Goal: Task Accomplishment & Management: Manage account settings

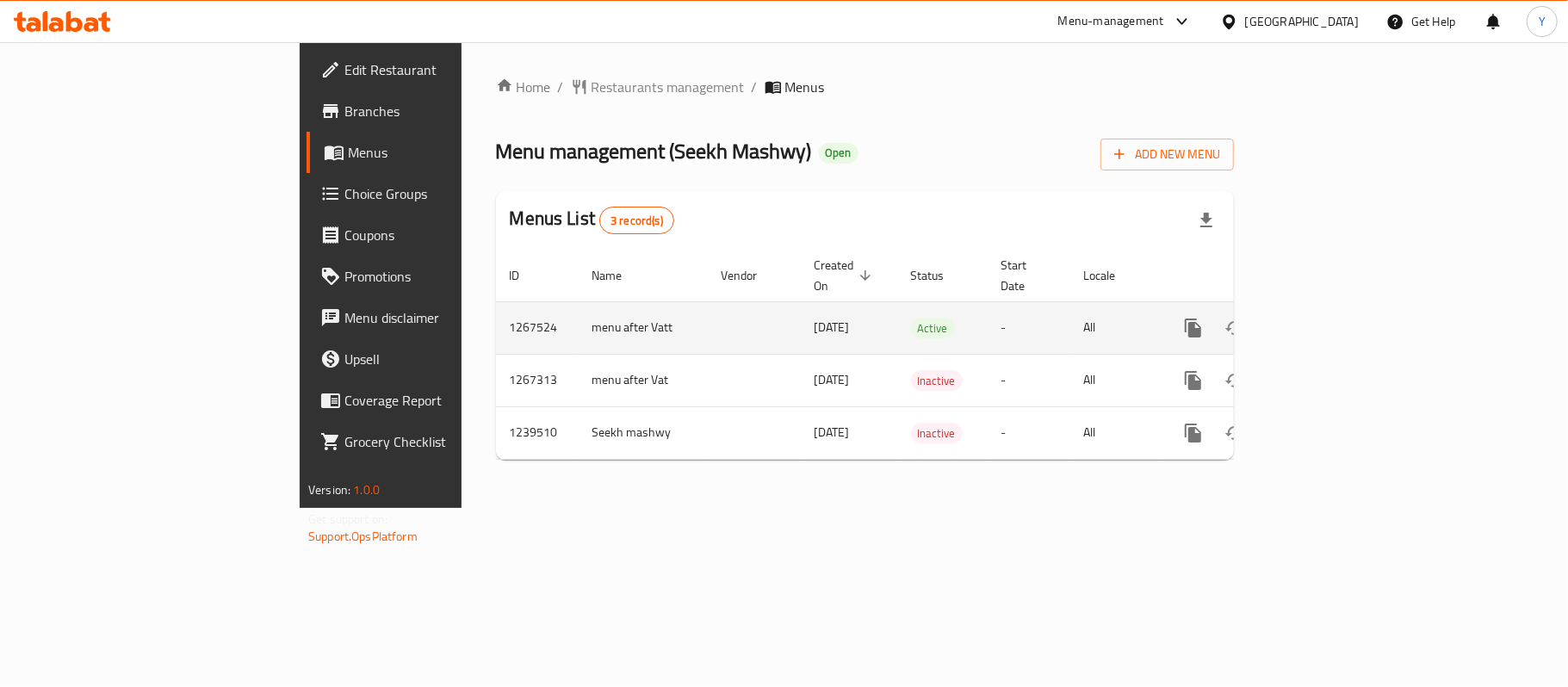
click at [1338, 310] on link "enhanced table" at bounding box center [1318, 329] width 42 height 42
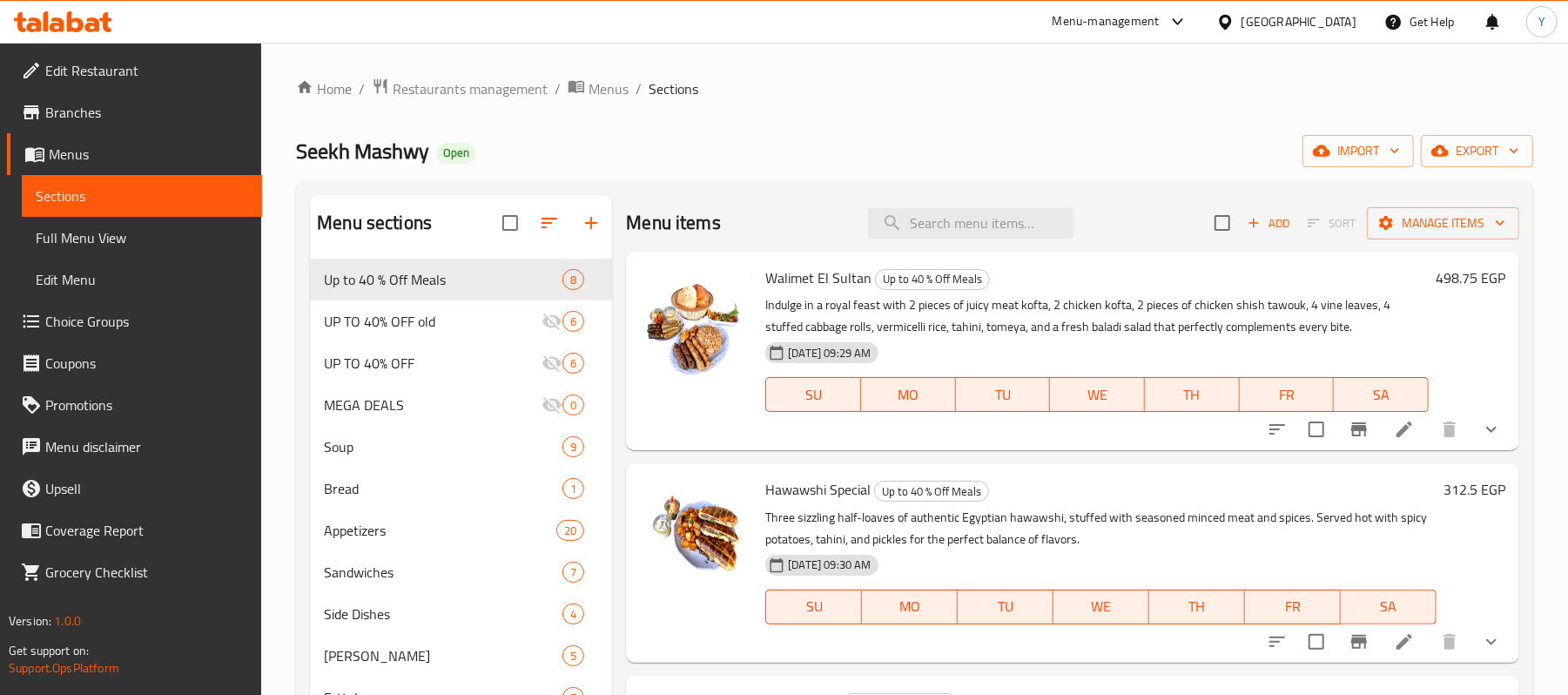
click at [123, 321] on span "Choice Groups" at bounding box center [146, 321] width 203 height 21
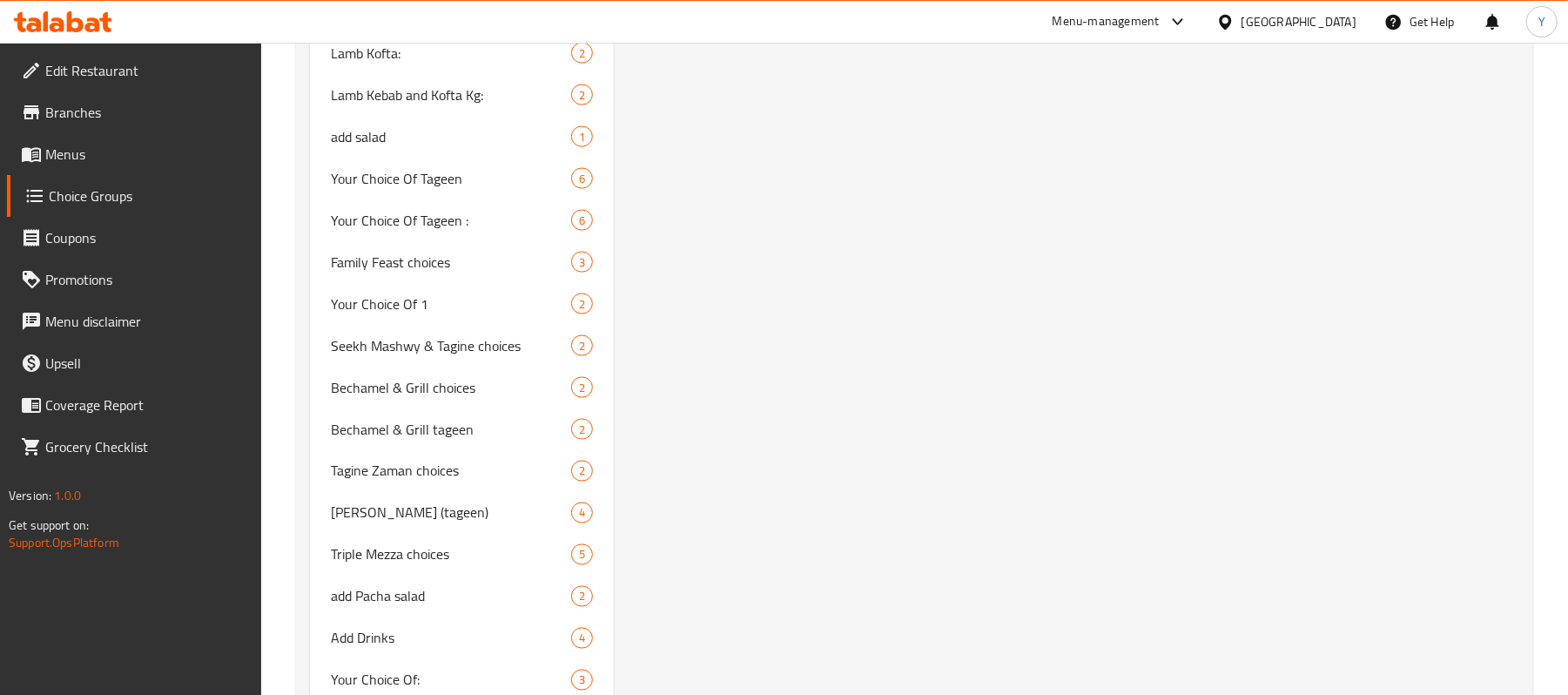
scroll to position [2176, 0]
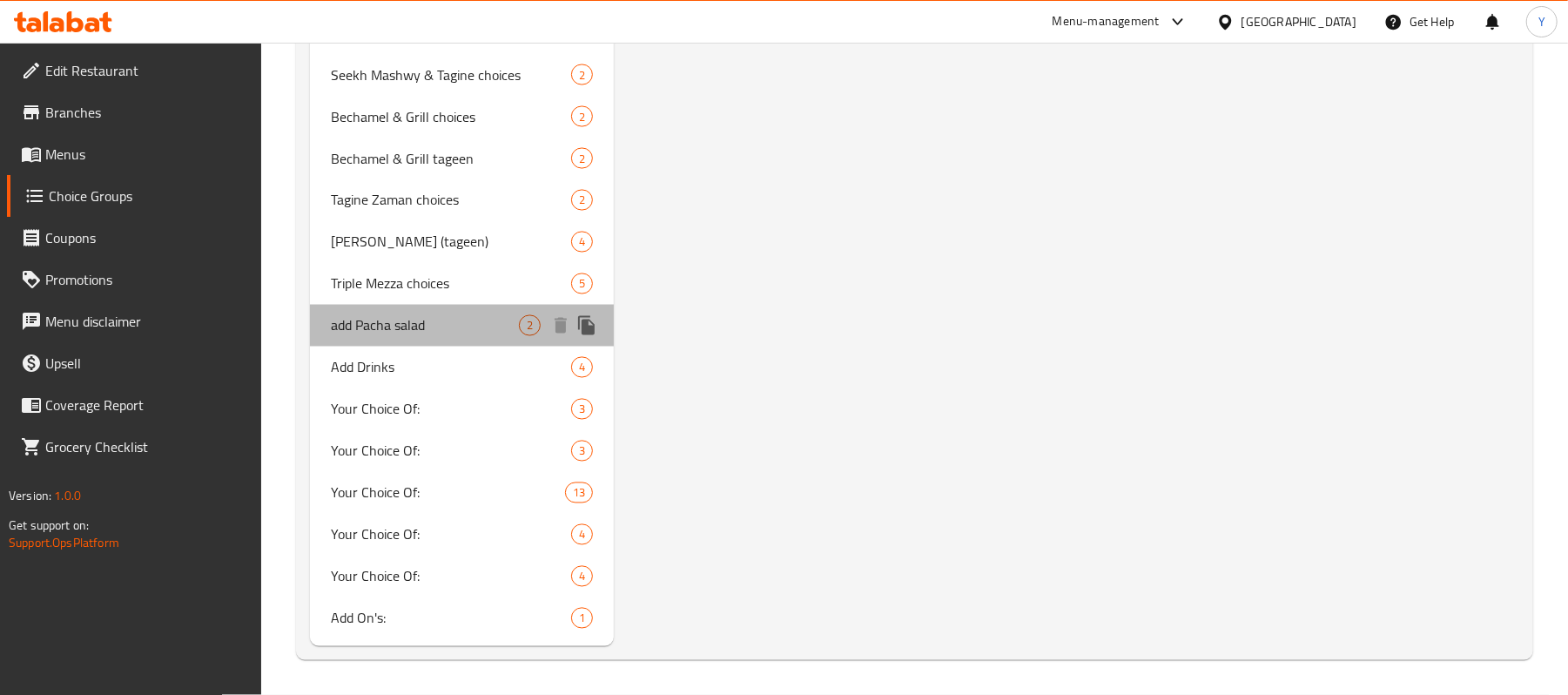
click at [450, 320] on span "add Pacha salad" at bounding box center [425, 325] width 188 height 21
type input "add Pacha salad"
type input "أضافة سلطة الباشا"
type input "0"
type input "2"
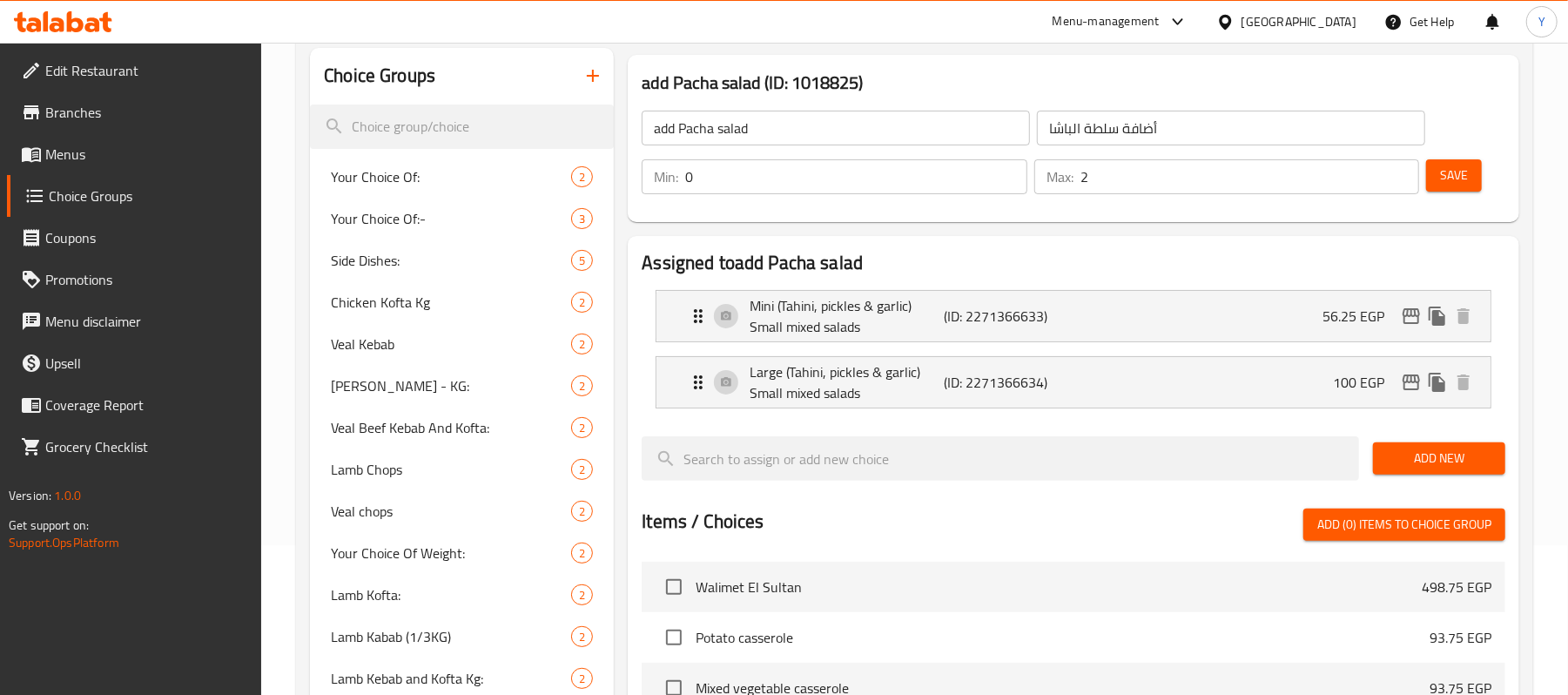
scroll to position [84, 0]
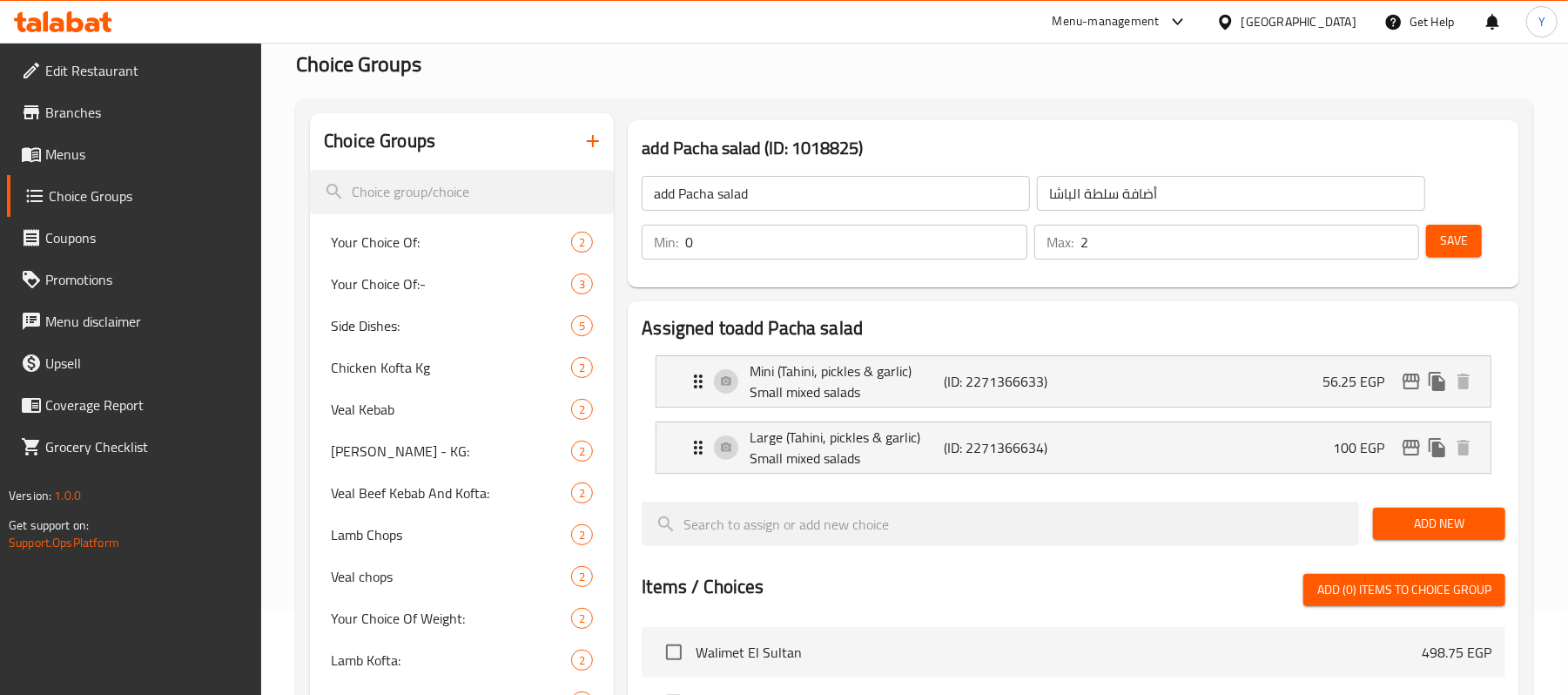
click at [760, 245] on input "0" at bounding box center [856, 242] width 341 height 35
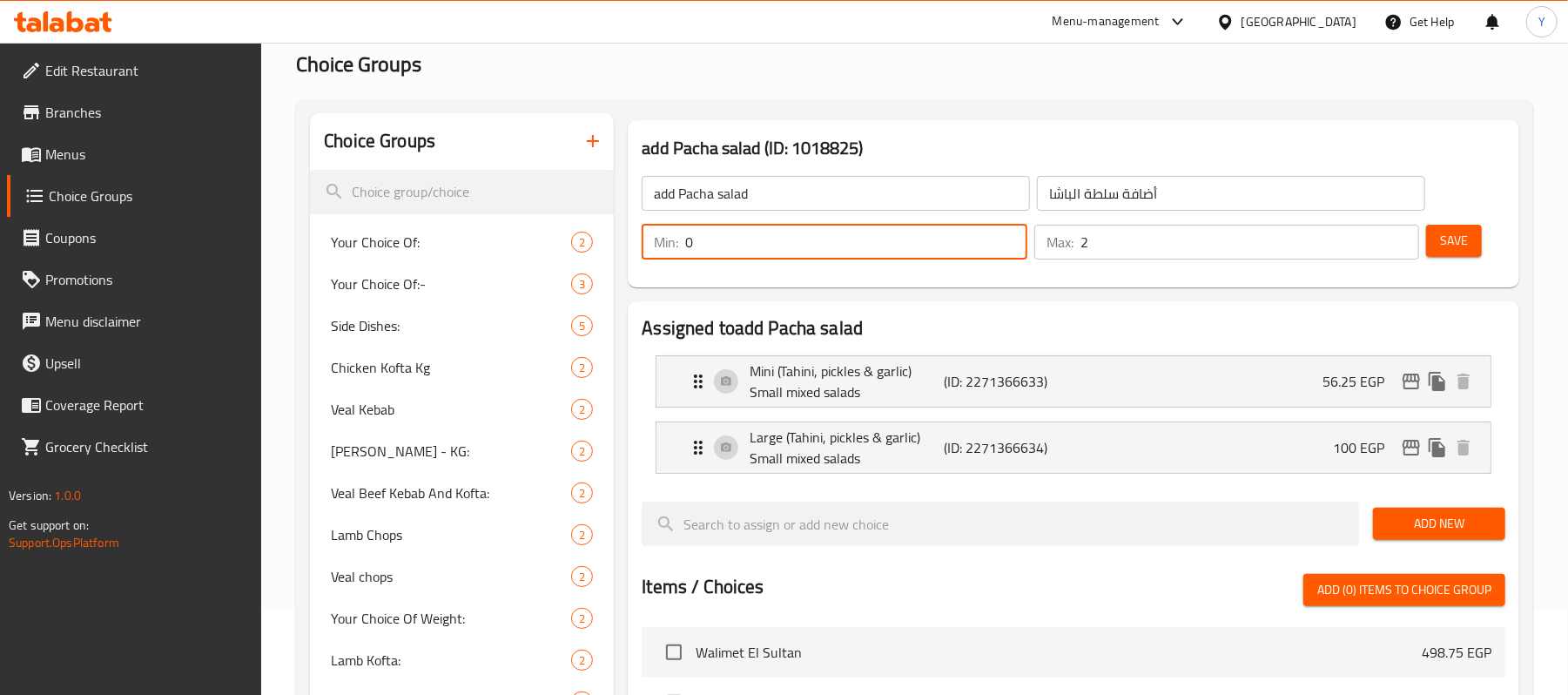
click at [770, 242] on input "0" at bounding box center [856, 242] width 341 height 35
type input "1"
click at [1101, 242] on input "2" at bounding box center [1250, 242] width 339 height 35
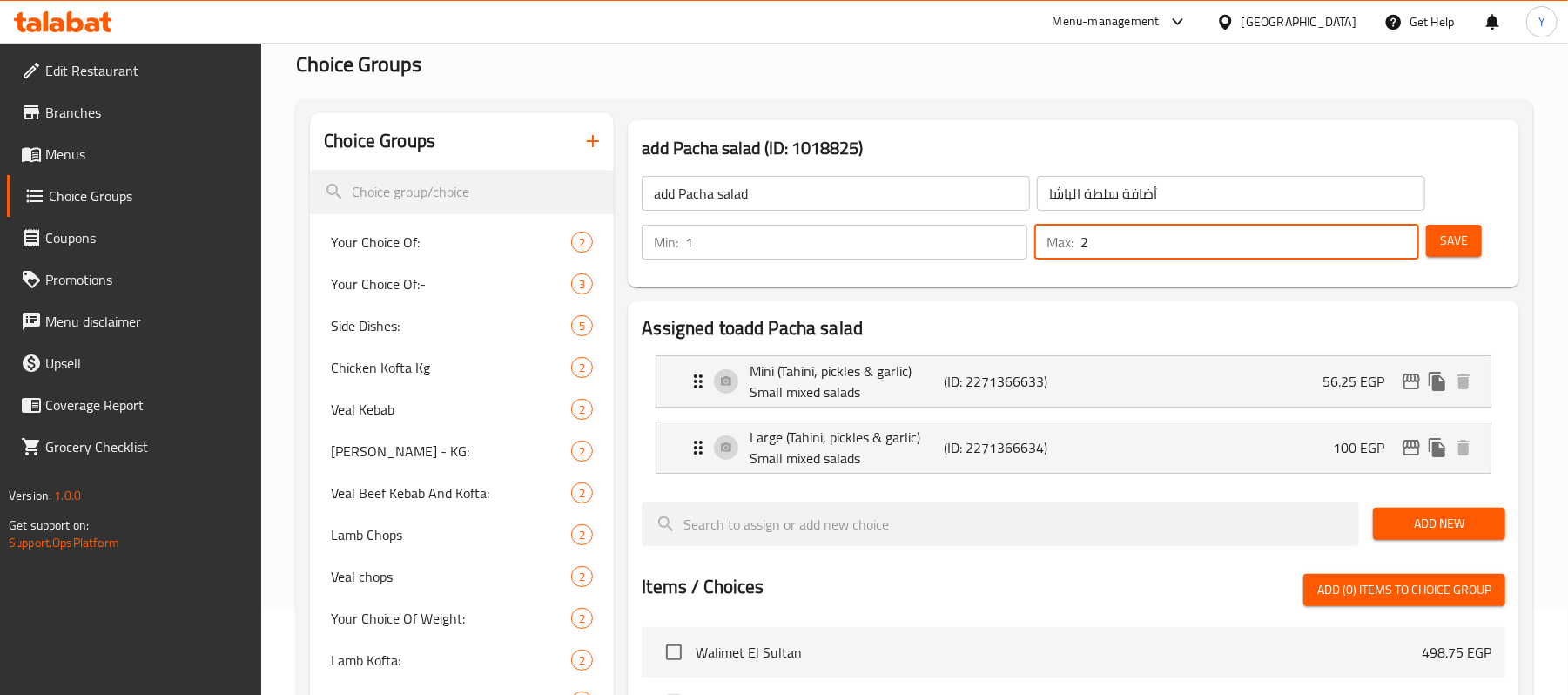
click at [1101, 242] on input "2" at bounding box center [1250, 242] width 339 height 35
click at [1101, 242] on input "1" at bounding box center [1250, 242] width 339 height 35
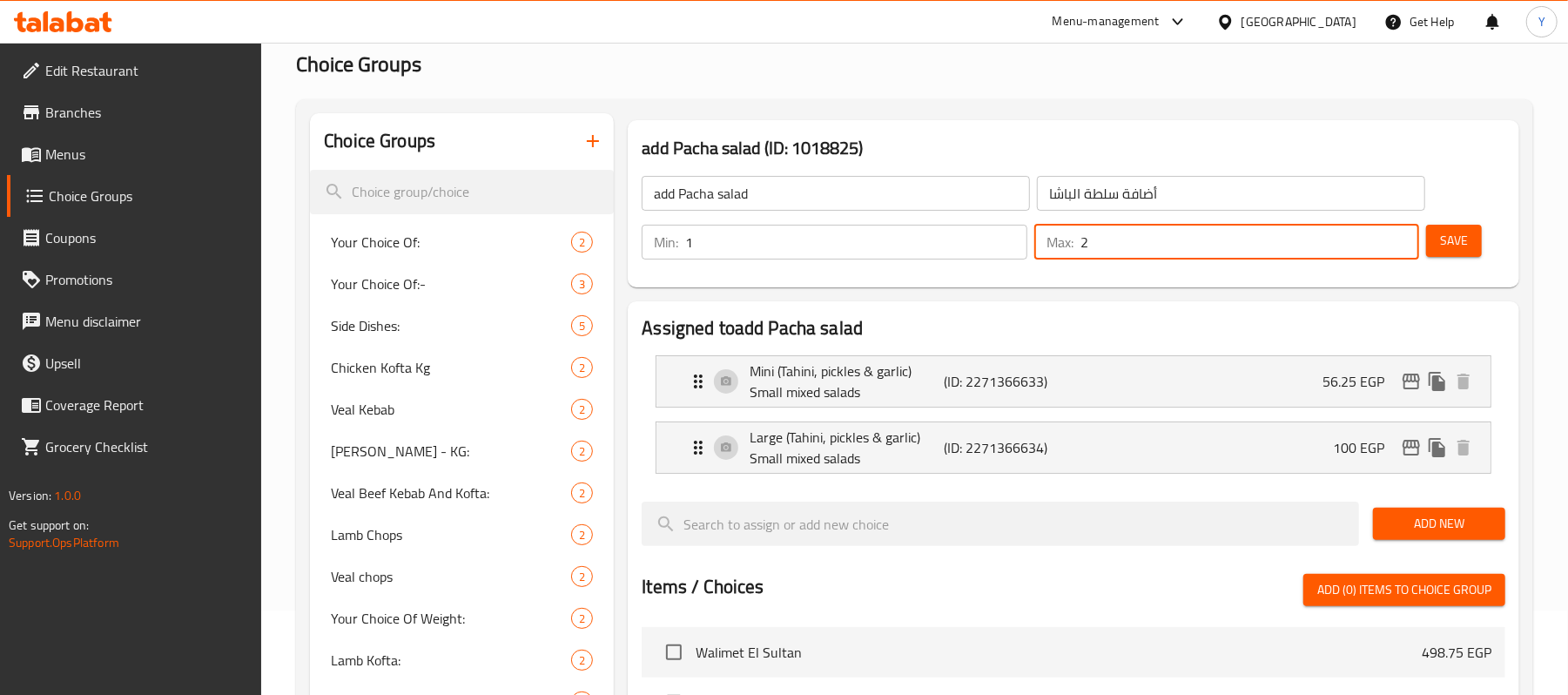
click at [1101, 242] on input "2" at bounding box center [1250, 242] width 339 height 35
type input "1"
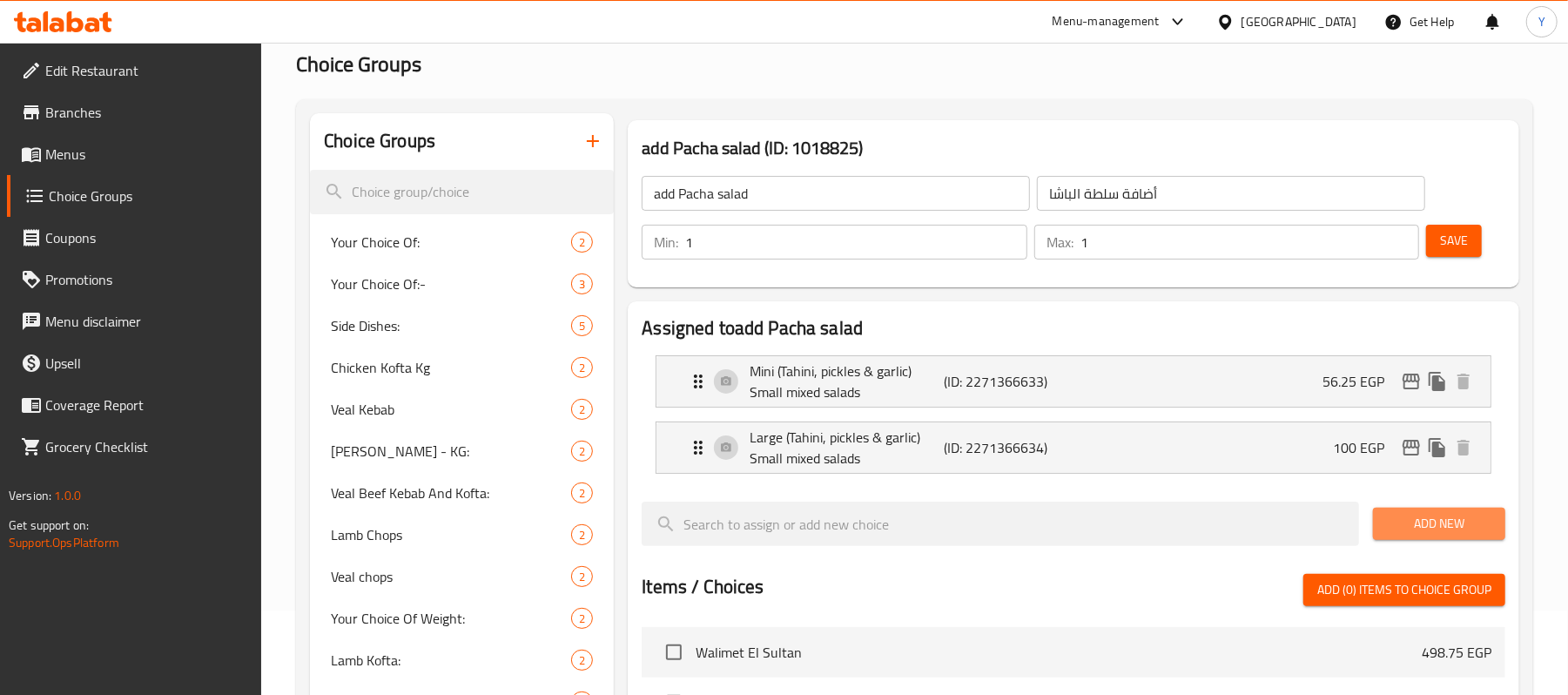
click at [1405, 512] on button "Add New" at bounding box center [1439, 524] width 133 height 32
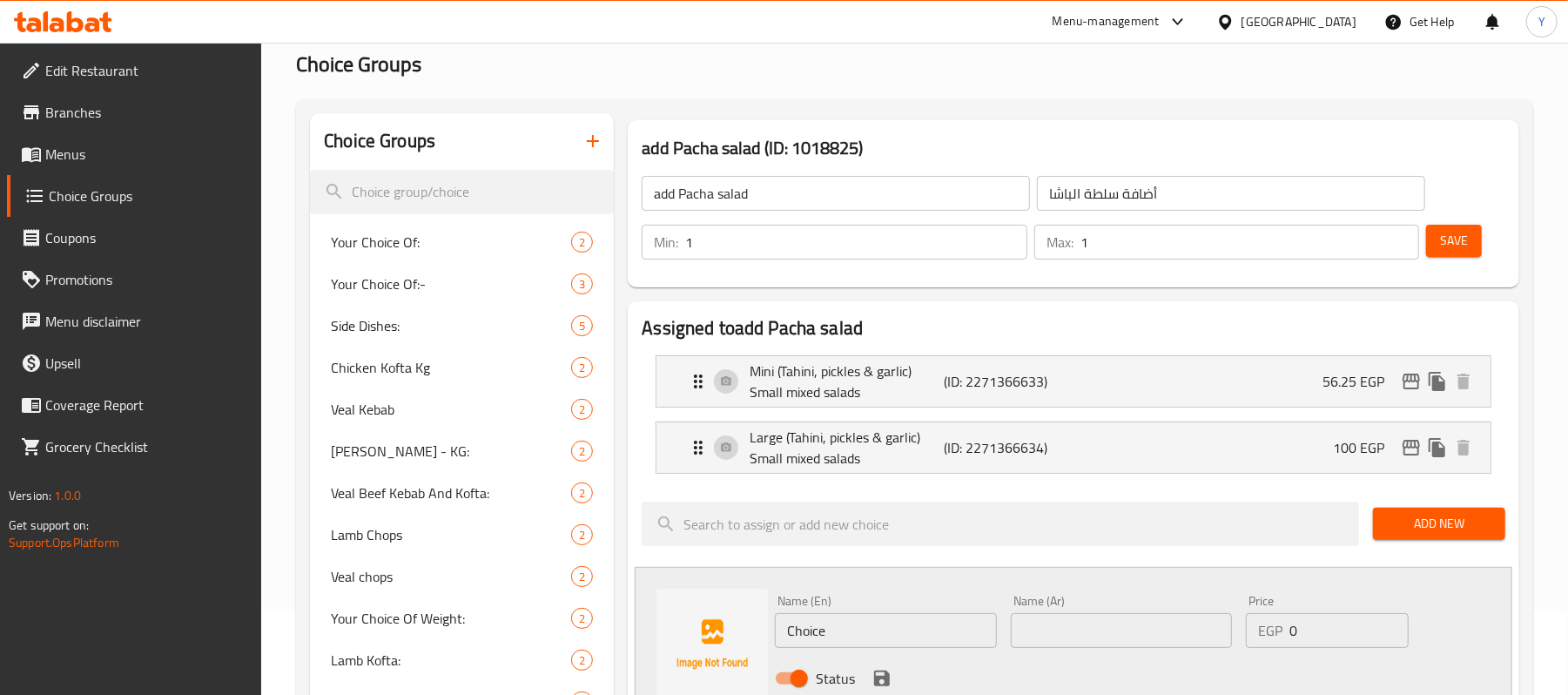
click at [839, 600] on div "Name (En) Choice Name (En)" at bounding box center [886, 622] width 222 height 53
click at [839, 618] on input "Choice" at bounding box center [886, 631] width 222 height 35
type input "without pacha salad"
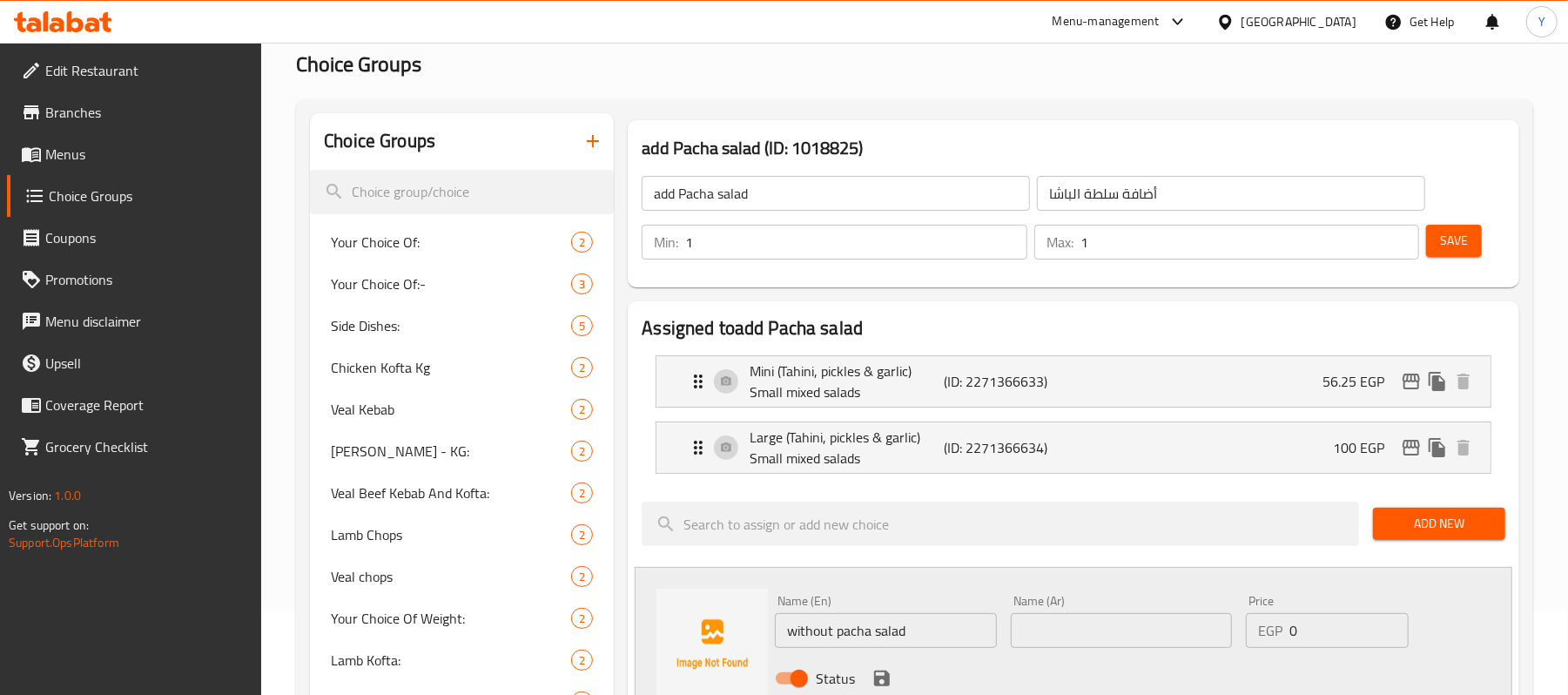
click at [1053, 655] on div "Name (Ar) Name (Ar)" at bounding box center [1121, 621] width 235 height 67
click at [1069, 639] on input "text" at bounding box center [1122, 631] width 222 height 35
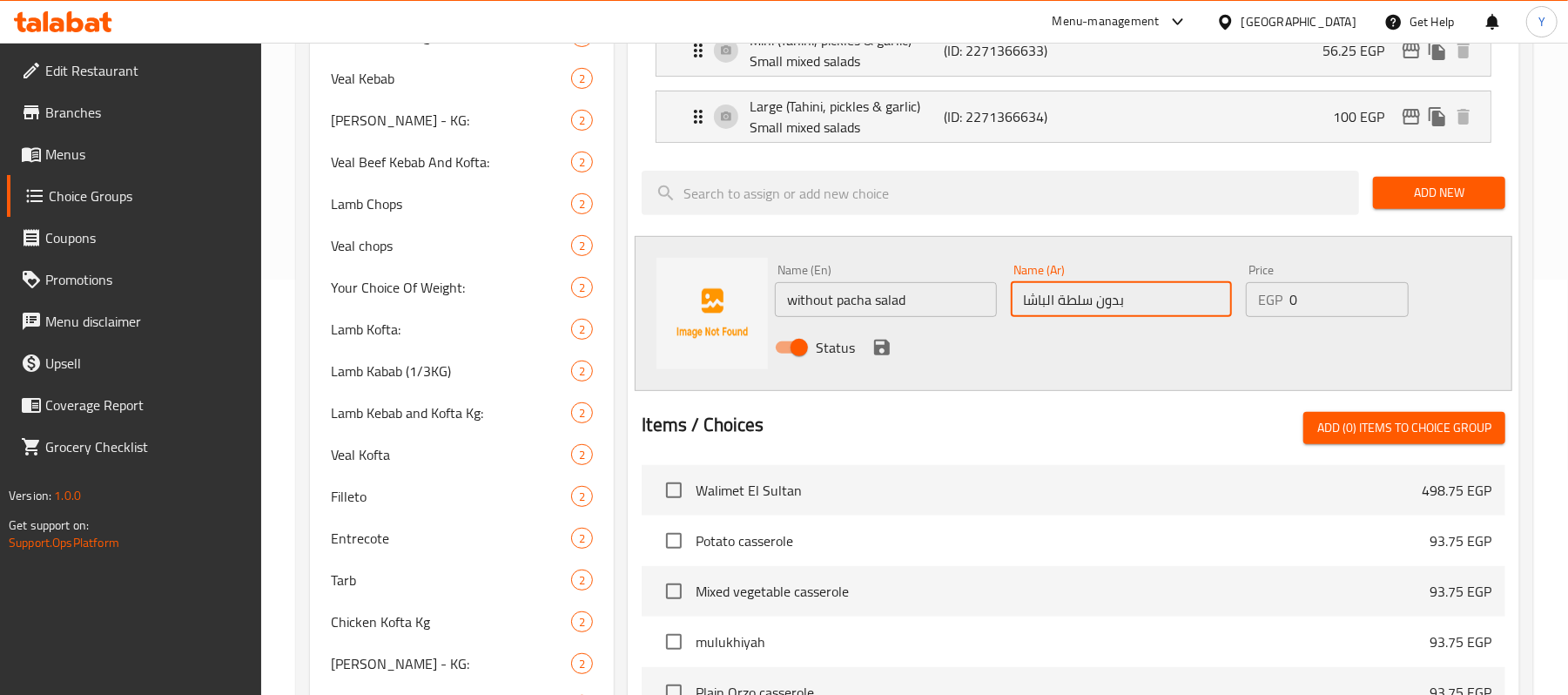
scroll to position [433, 0]
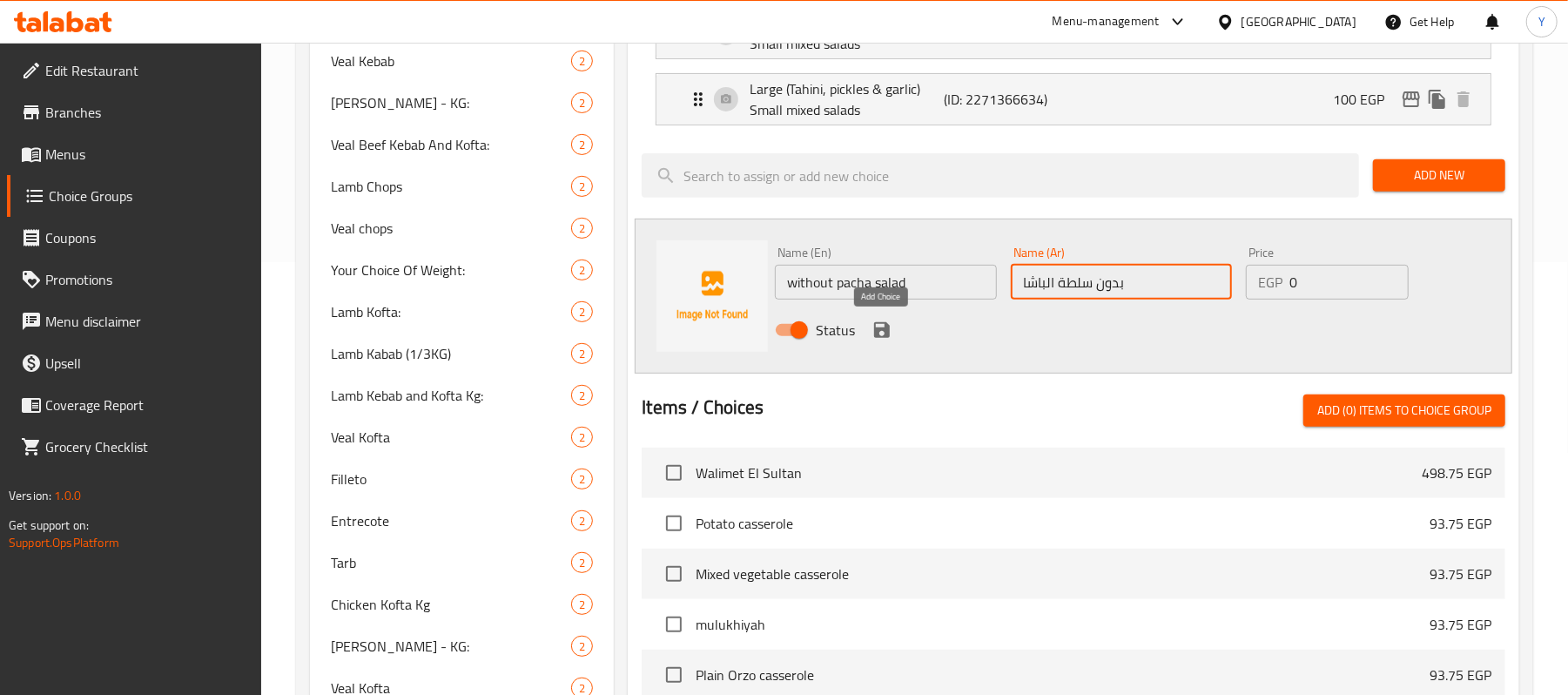
type input "بدون سلطة الباشا"
click at [862, 322] on div "Status" at bounding box center [1121, 330] width 707 height 47
click at [882, 321] on icon "save" at bounding box center [881, 330] width 21 height 21
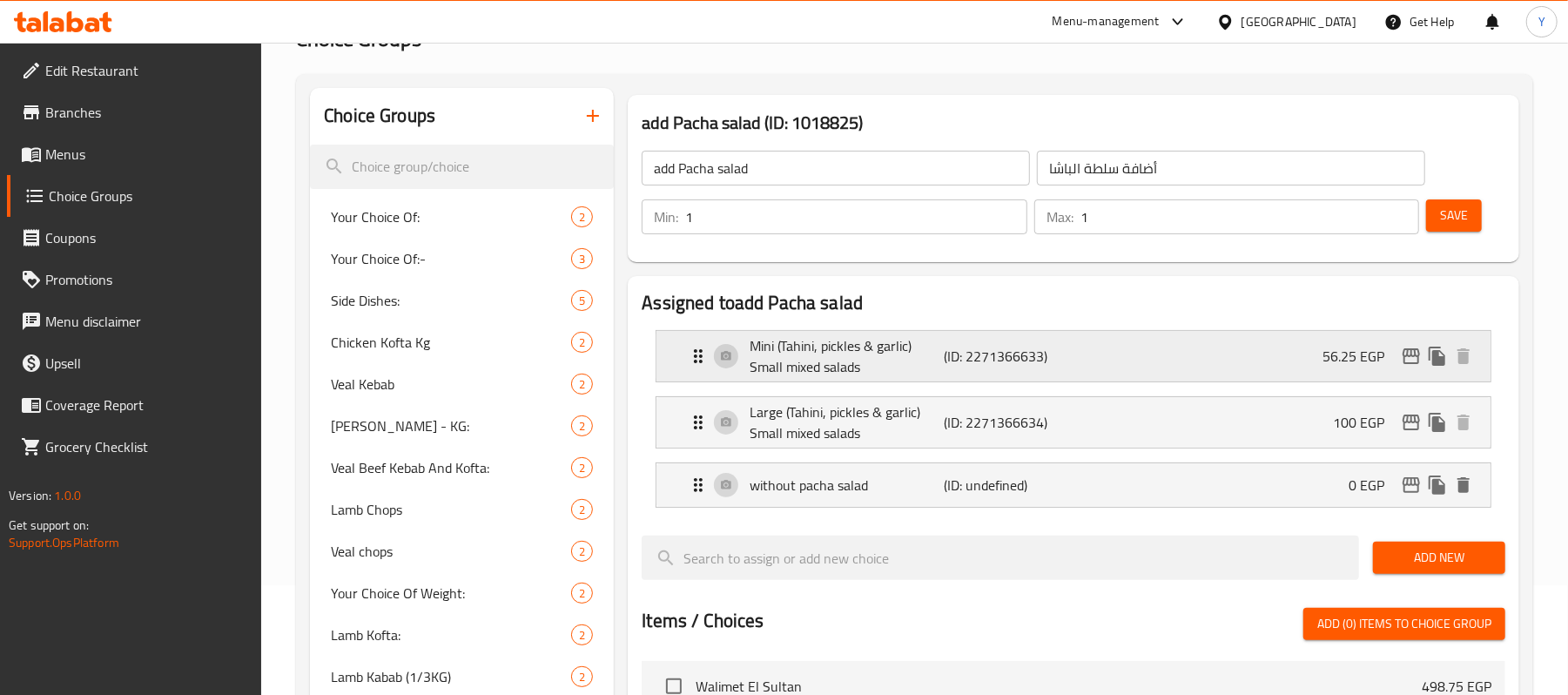
scroll to position [84, 0]
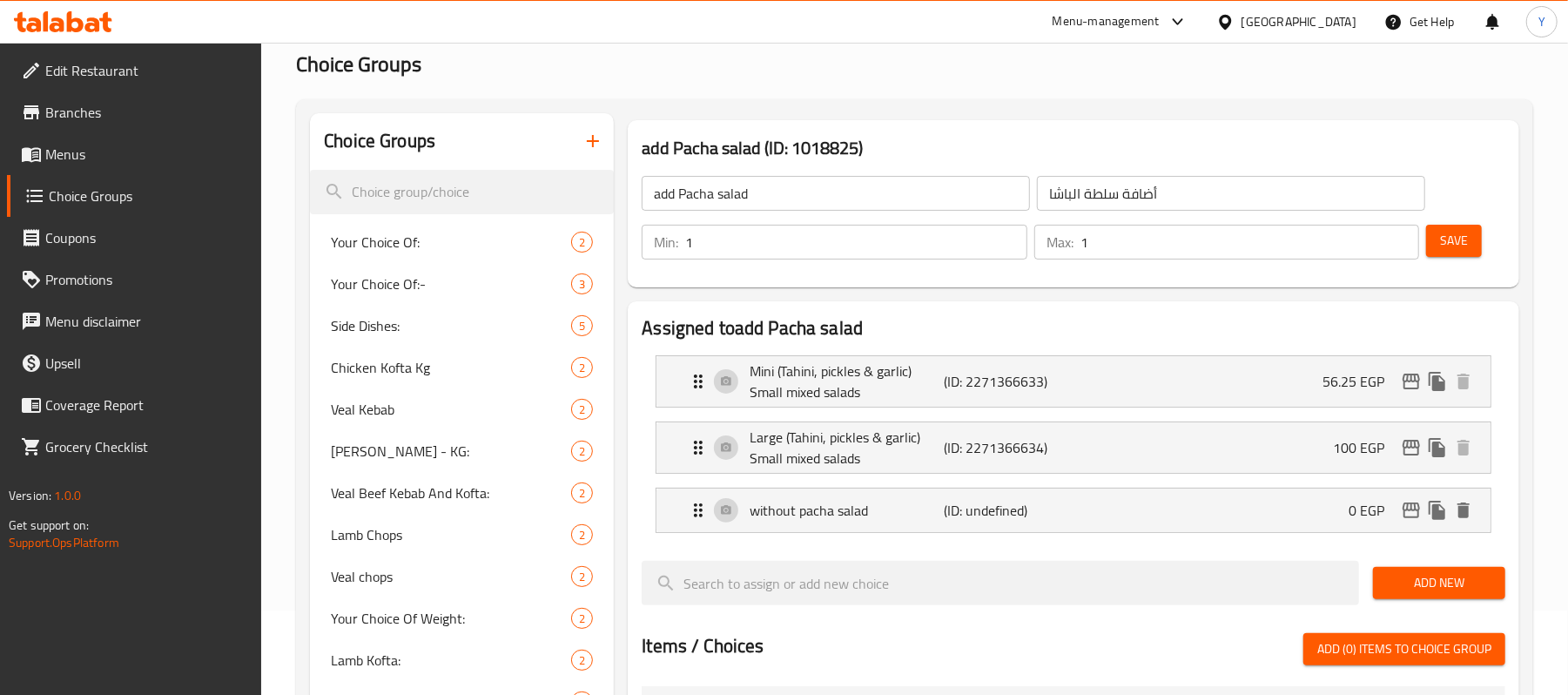
click at [1443, 252] on button "Save" at bounding box center [1454, 240] width 56 height 32
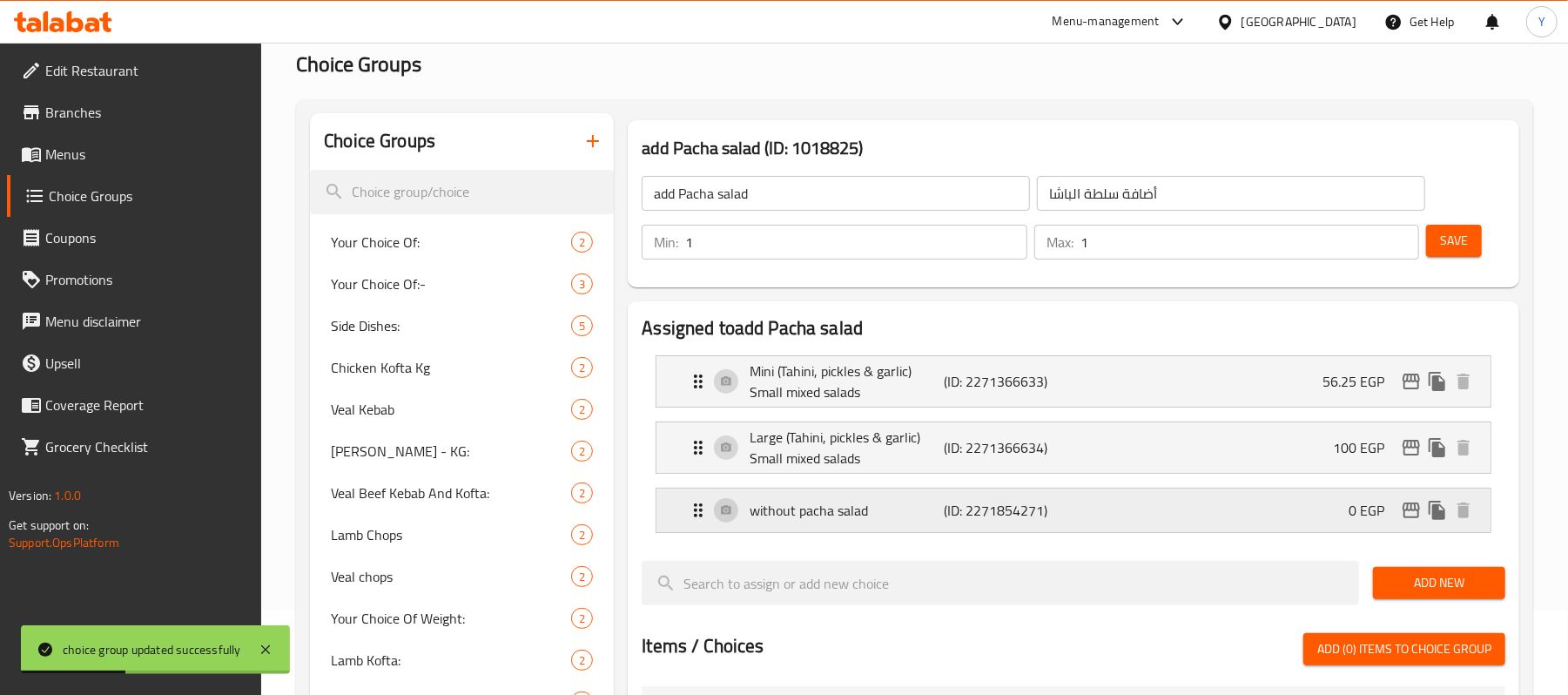
click at [849, 521] on p "without pacha salad" at bounding box center [847, 510] width 194 height 21
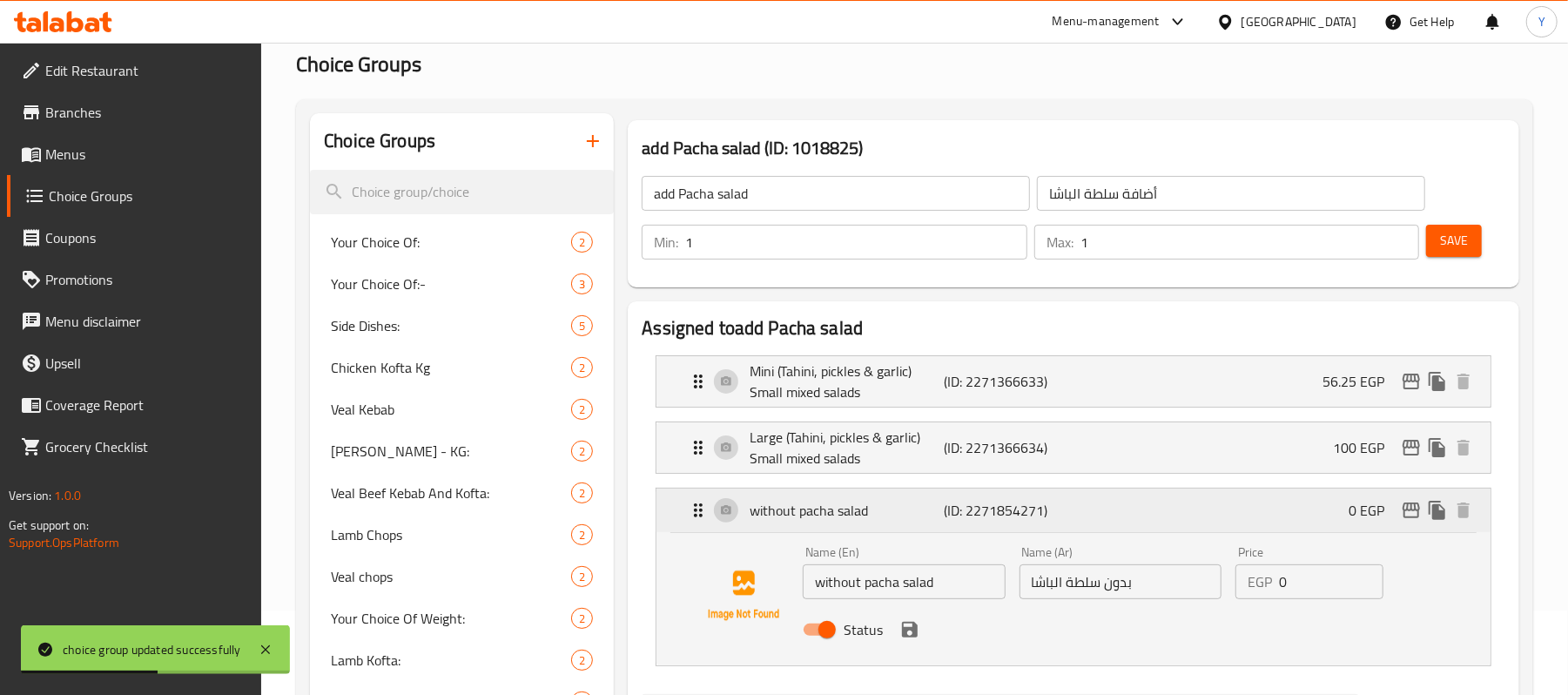
click at [849, 521] on p "without pacha salad" at bounding box center [847, 510] width 194 height 21
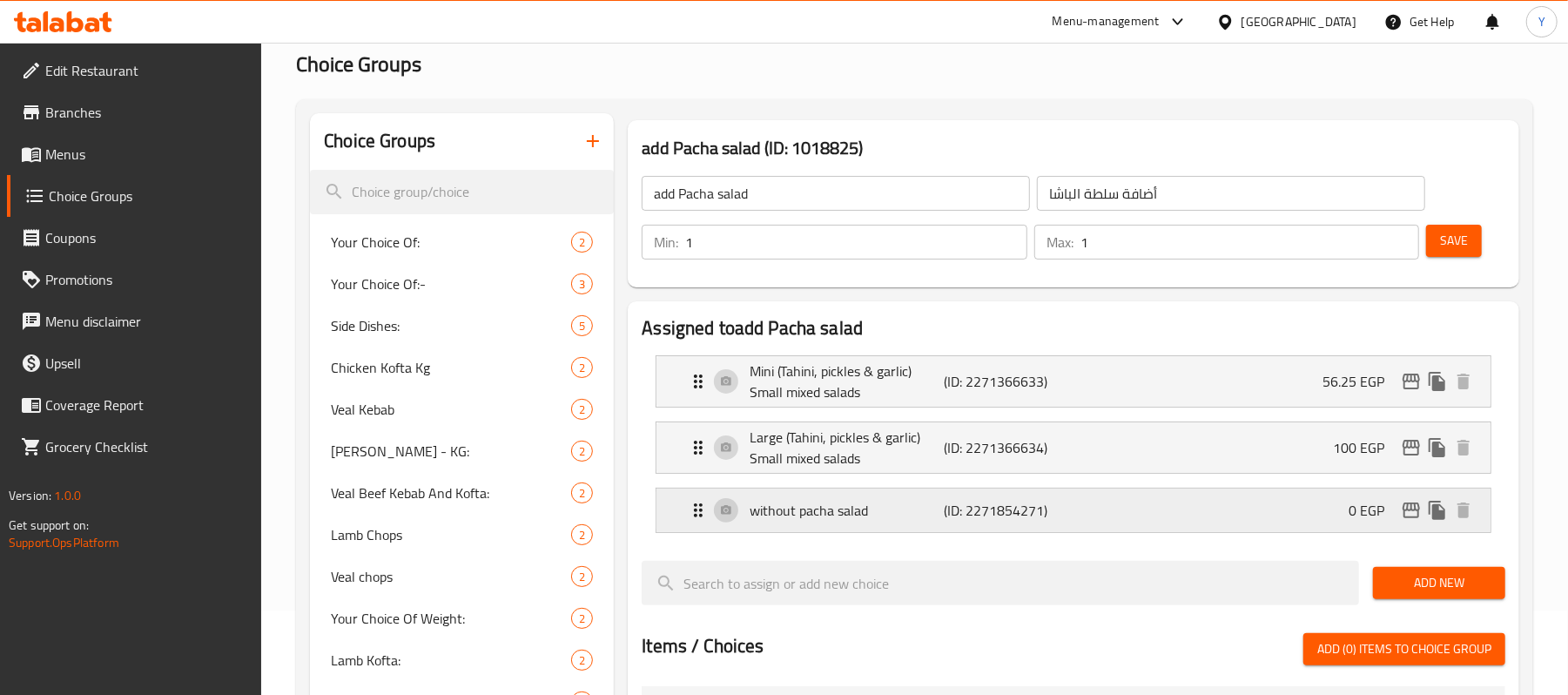
click at [858, 521] on p "without pacha salad" at bounding box center [847, 510] width 194 height 21
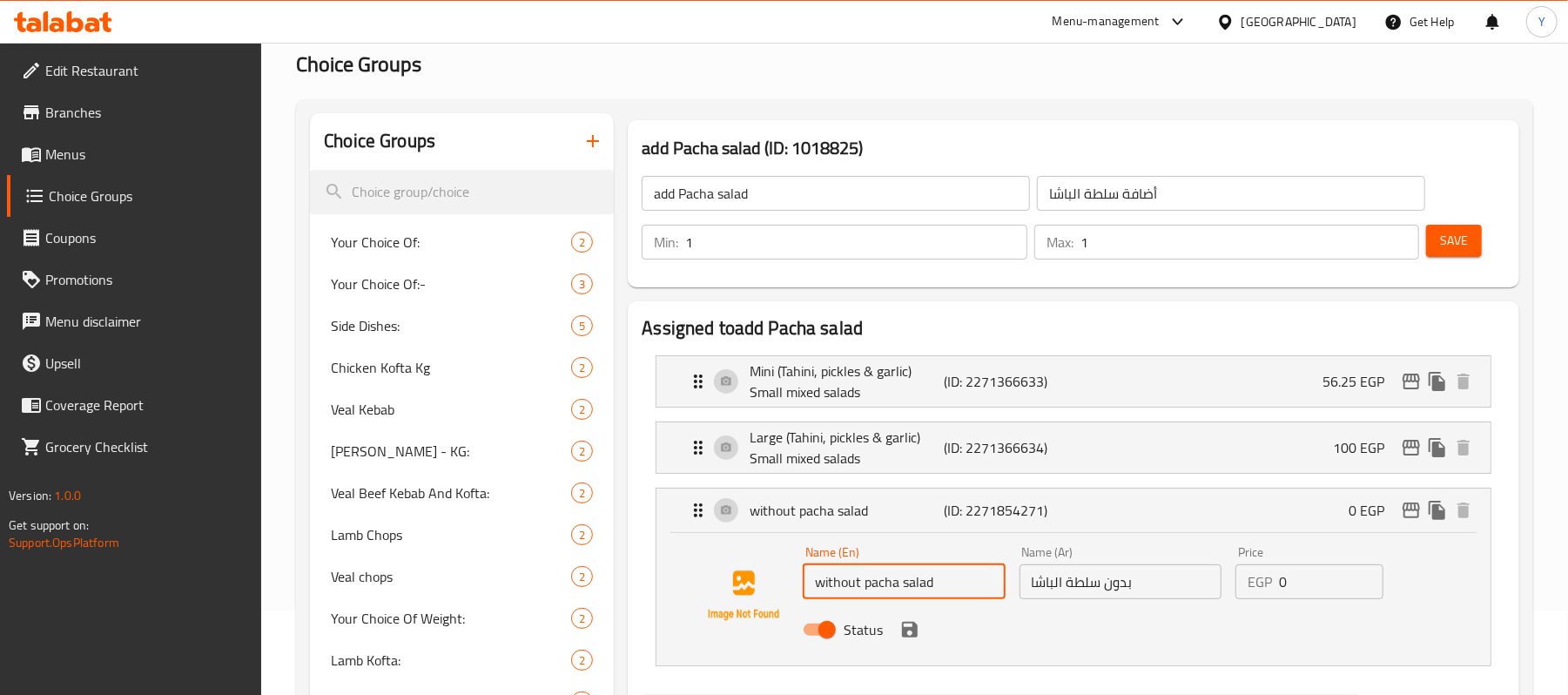
click at [823, 600] on input "without pacha salad" at bounding box center [903, 581] width 202 height 35
type input "Without pacha salad"
drag, startPoint x: 1433, startPoint y: 244, endPoint x: 1391, endPoint y: 524, distance: 283.1
click at [904, 628] on icon "save" at bounding box center [910, 629] width 21 height 21
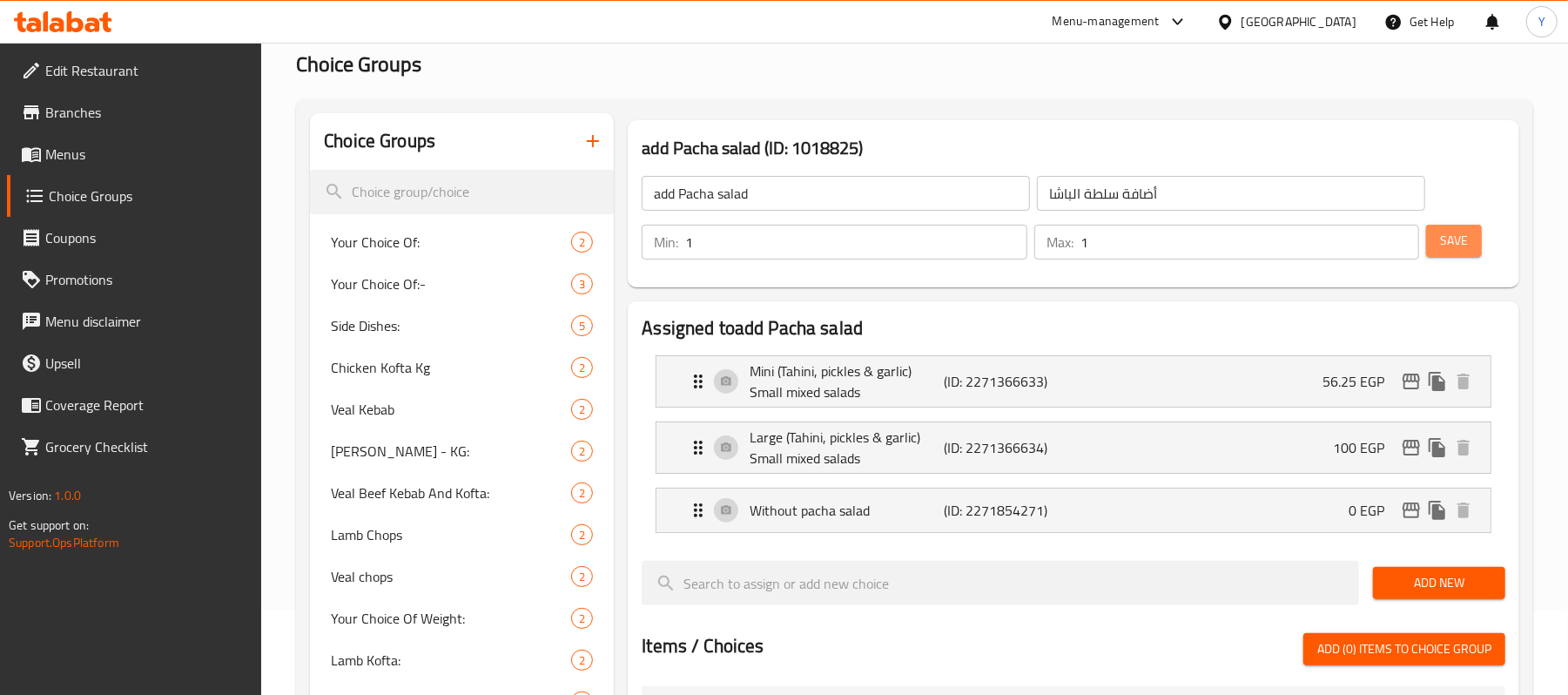
click at [1444, 251] on span "Save" at bounding box center [1454, 241] width 27 height 22
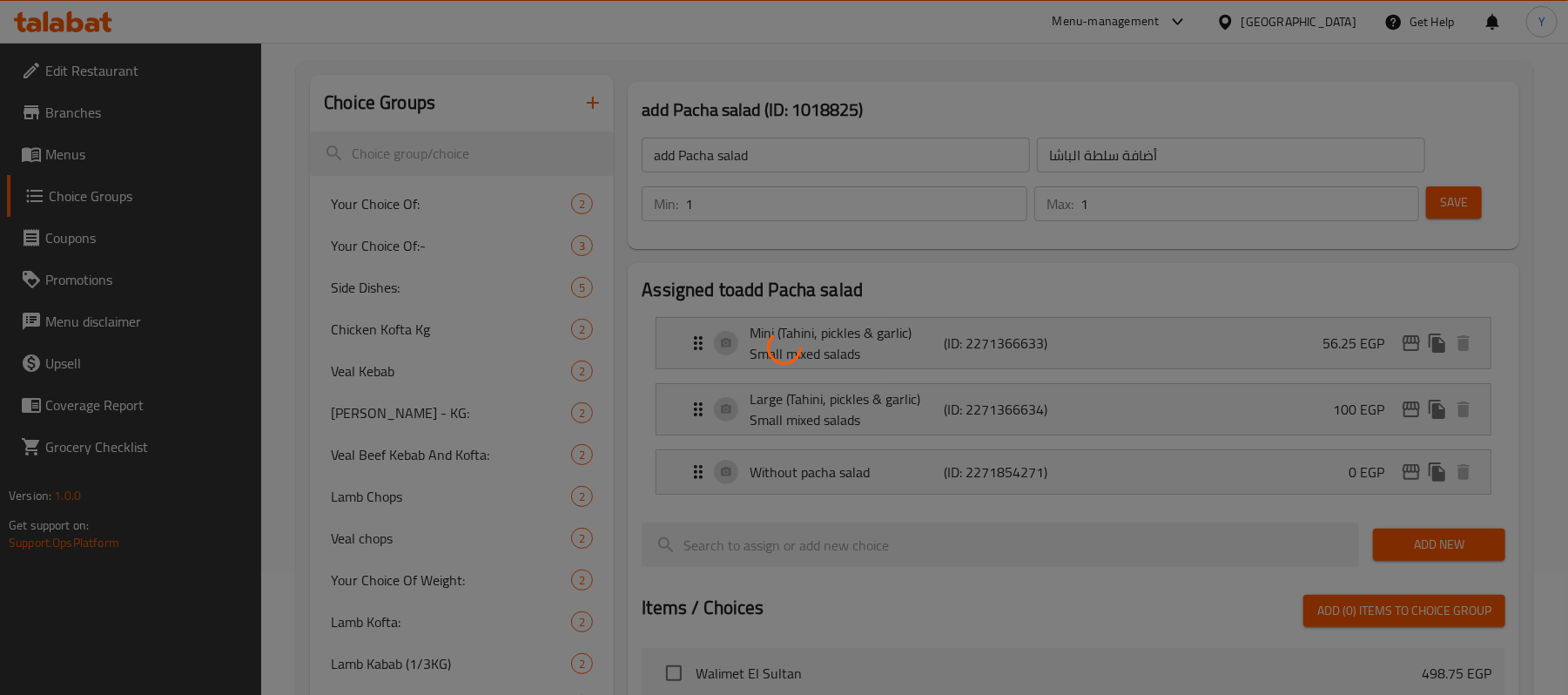
scroll to position [0, 0]
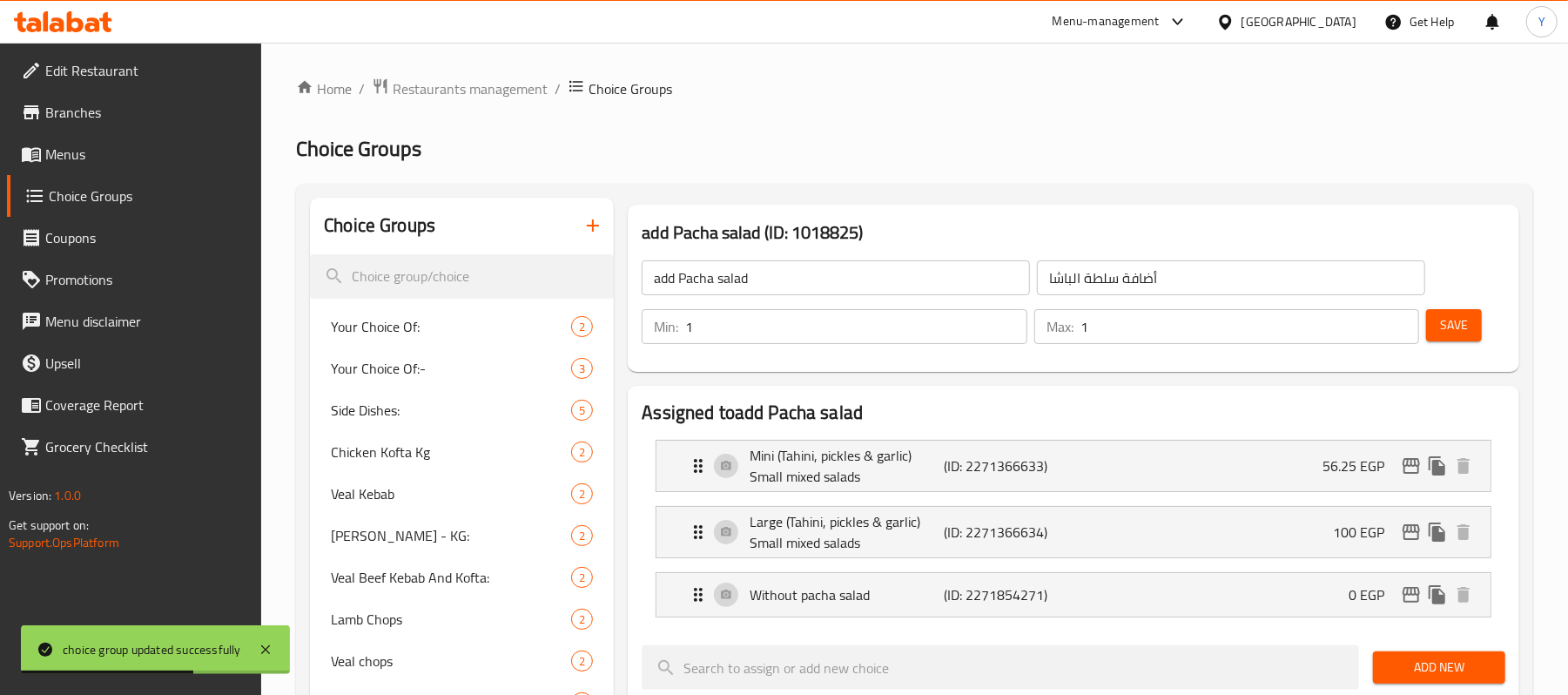
click at [92, 140] on link "Menus" at bounding box center [135, 155] width 255 height 42
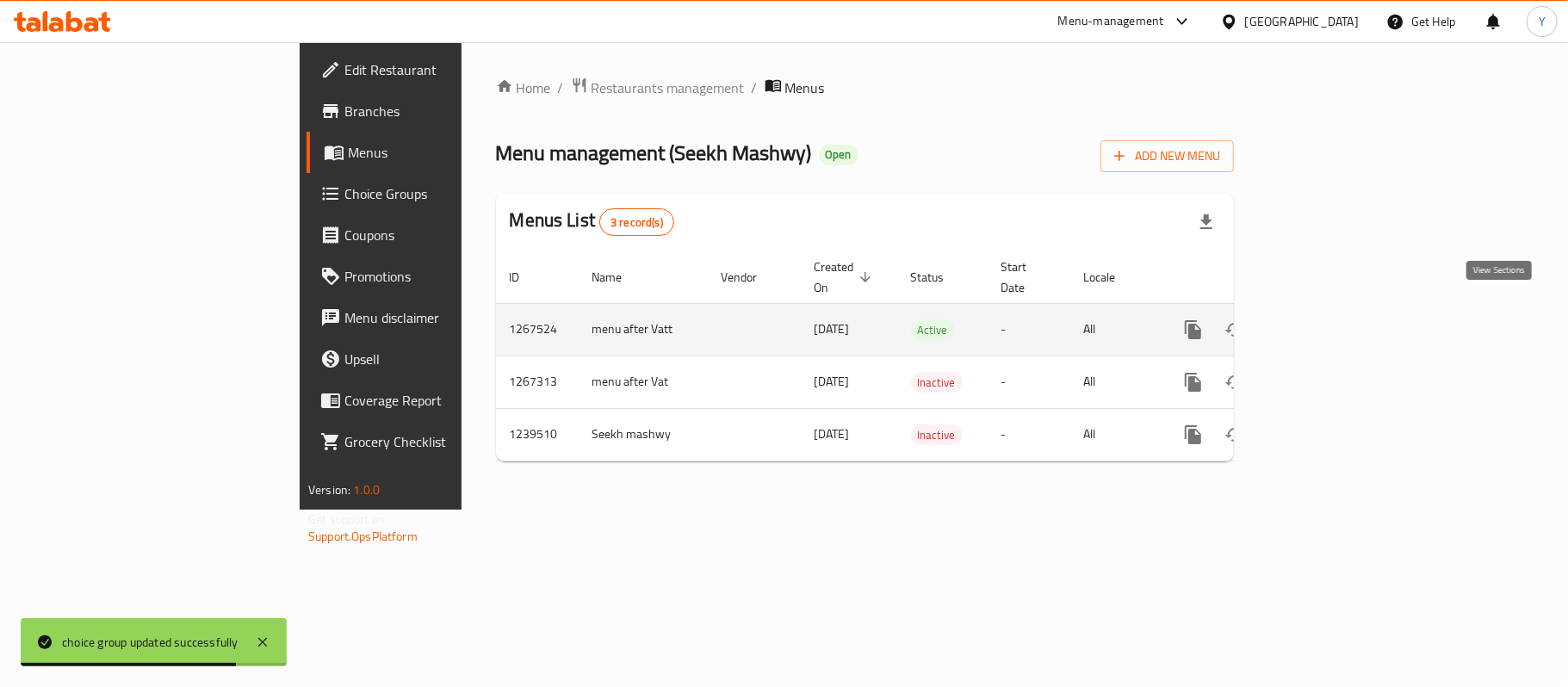
click at [1328, 320] on icon "enhanced table" at bounding box center [1317, 329] width 21 height 21
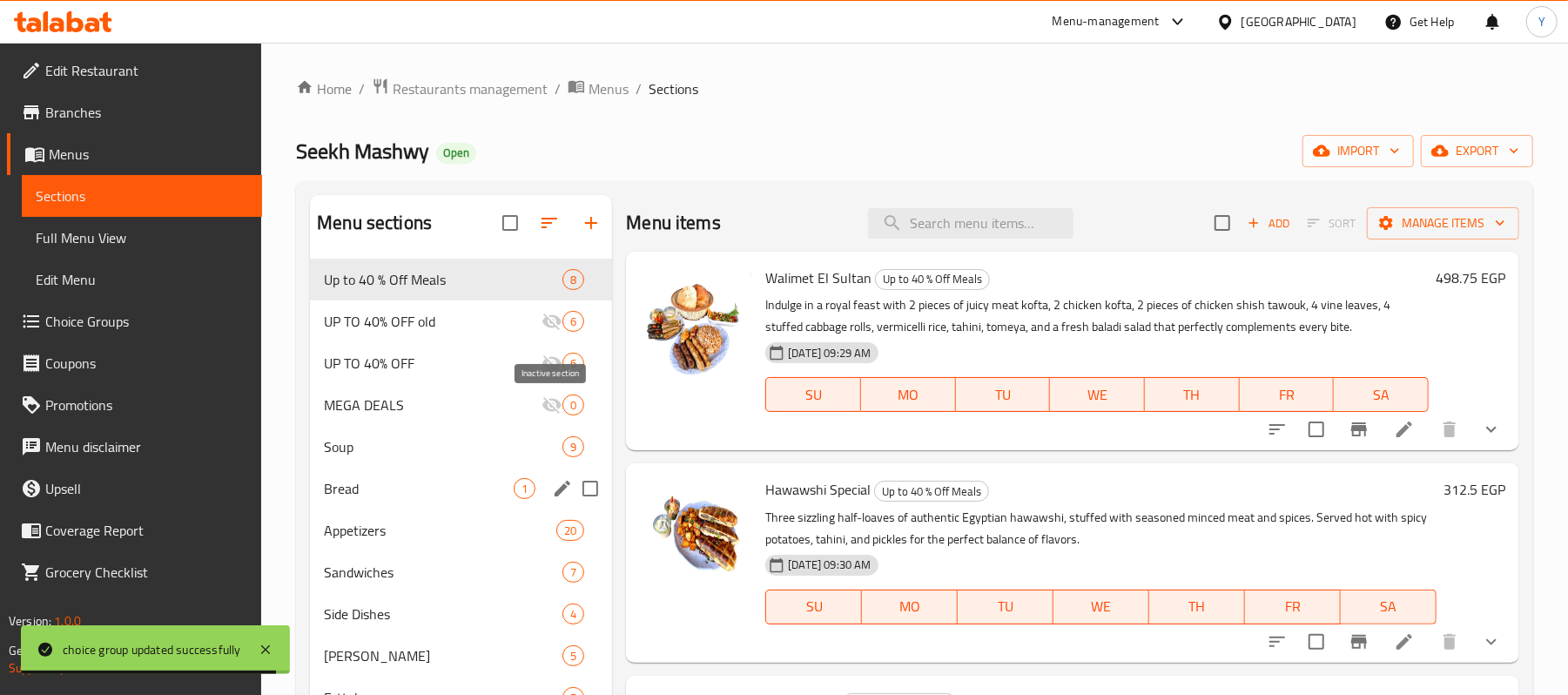
scroll to position [349, 0]
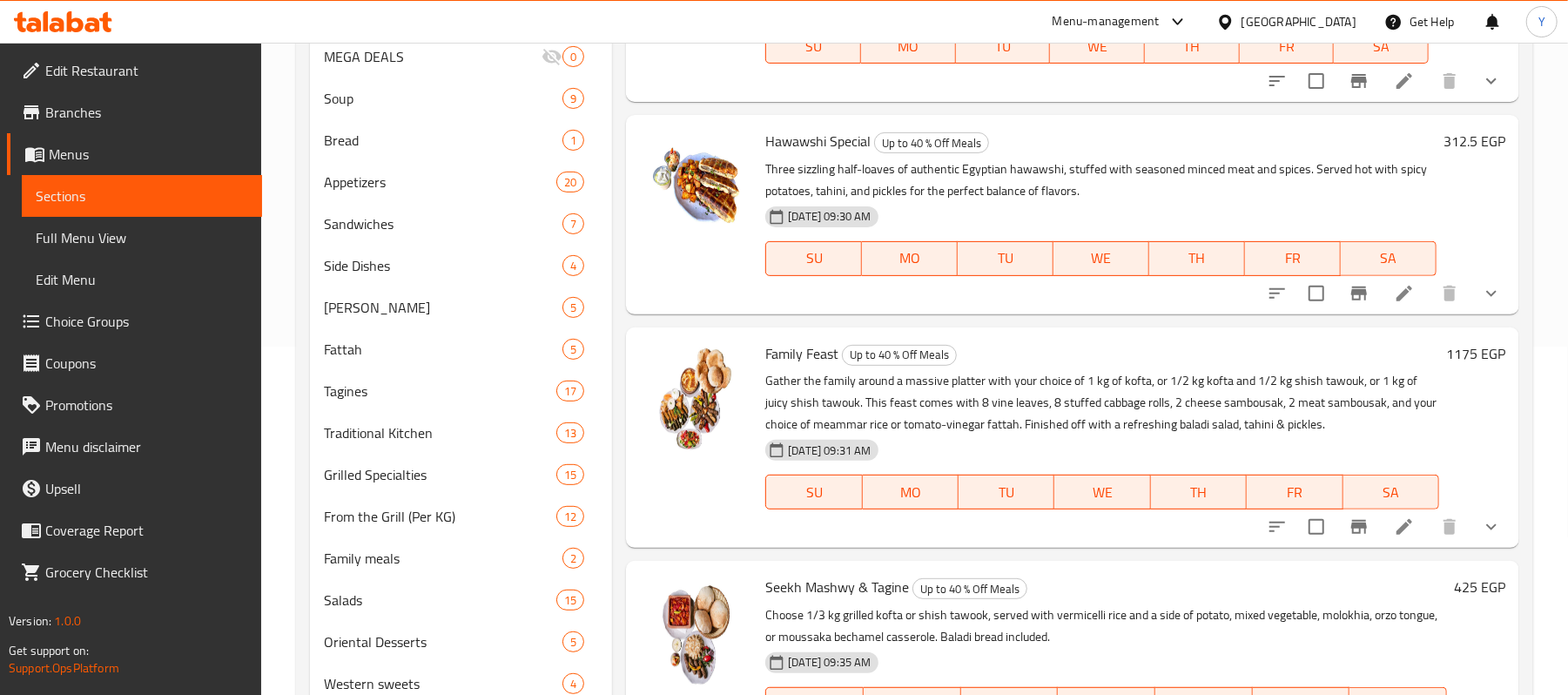
click at [140, 321] on span "Choice Groups" at bounding box center [146, 321] width 203 height 21
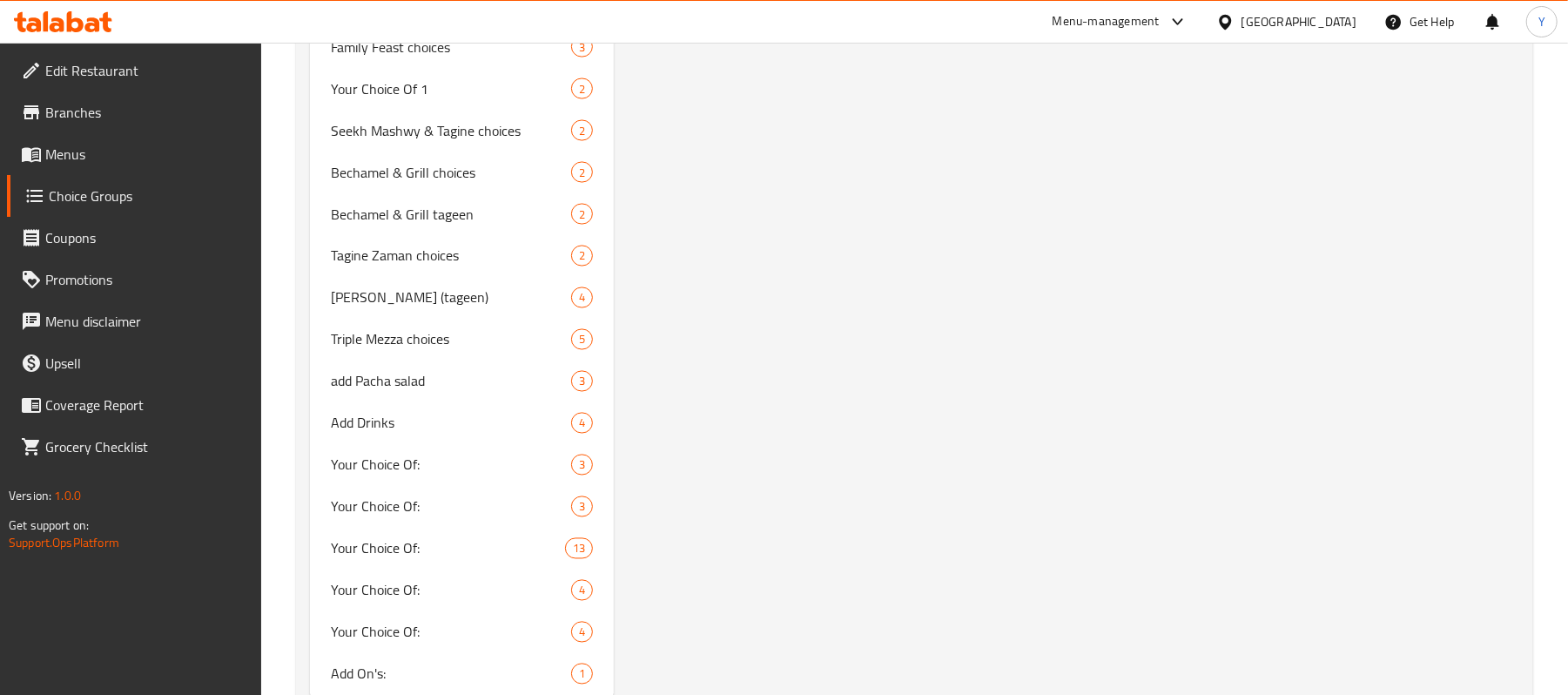
scroll to position [2176, 0]
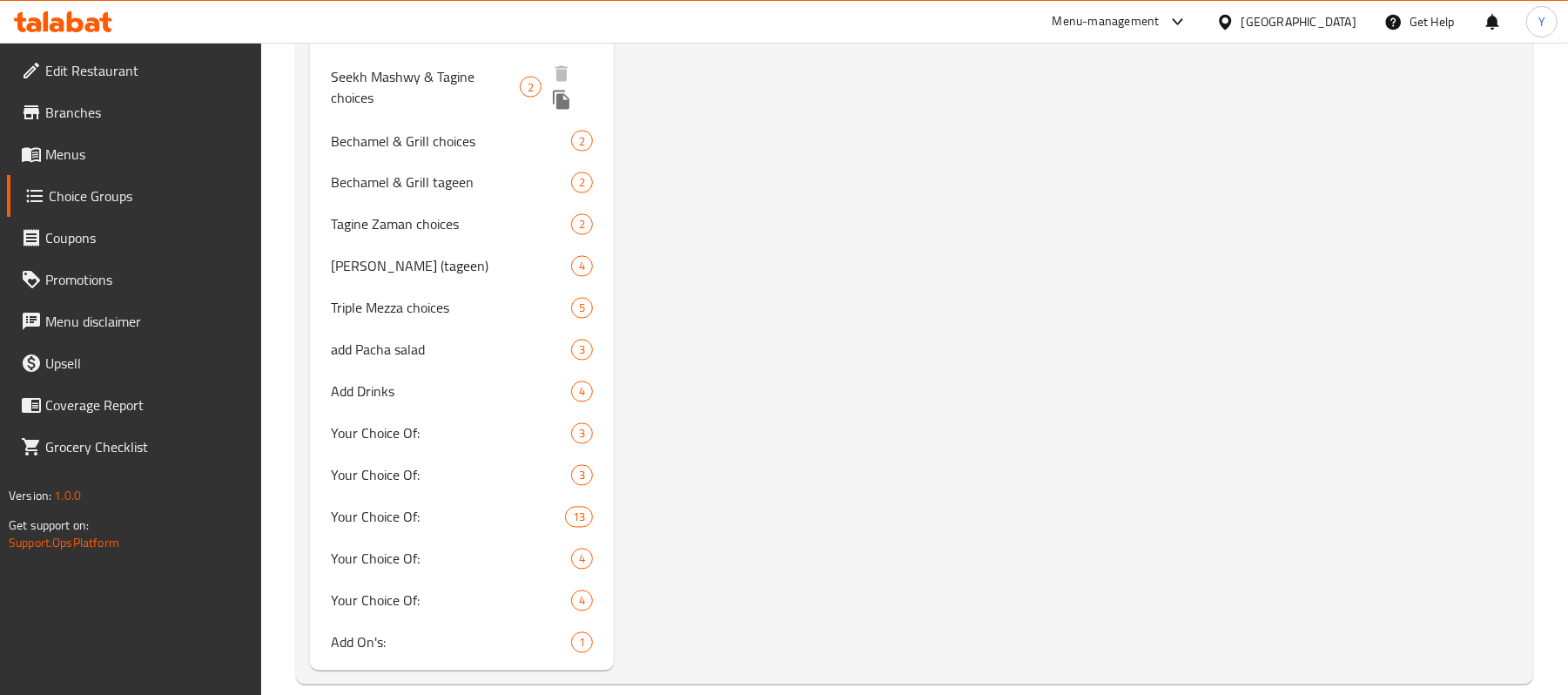
click at [490, 77] on span "Seekh Mashwy & Tagine choices" at bounding box center [425, 87] width 188 height 42
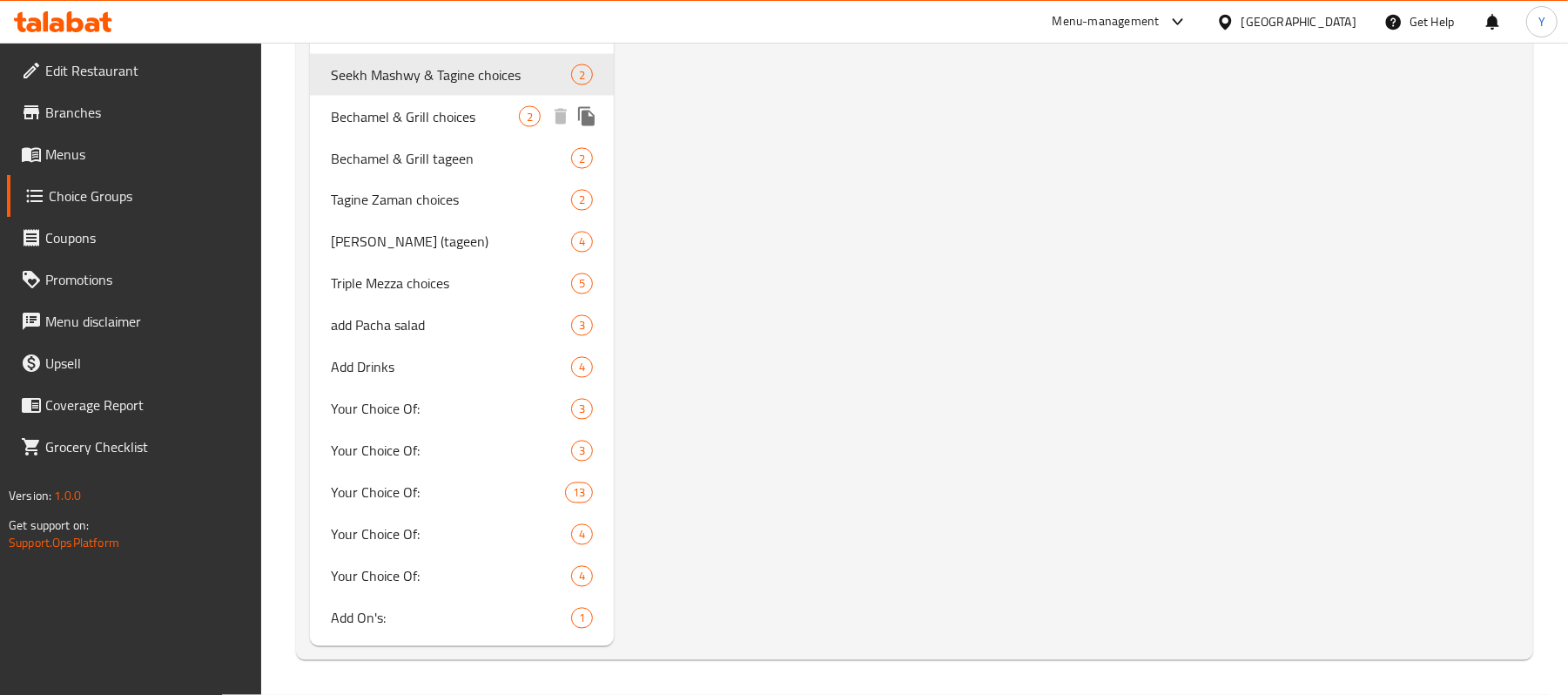
type input "Seekh Mashwy & Tagine choices"
type input "خيارات سيخ مشوي و طاجن"
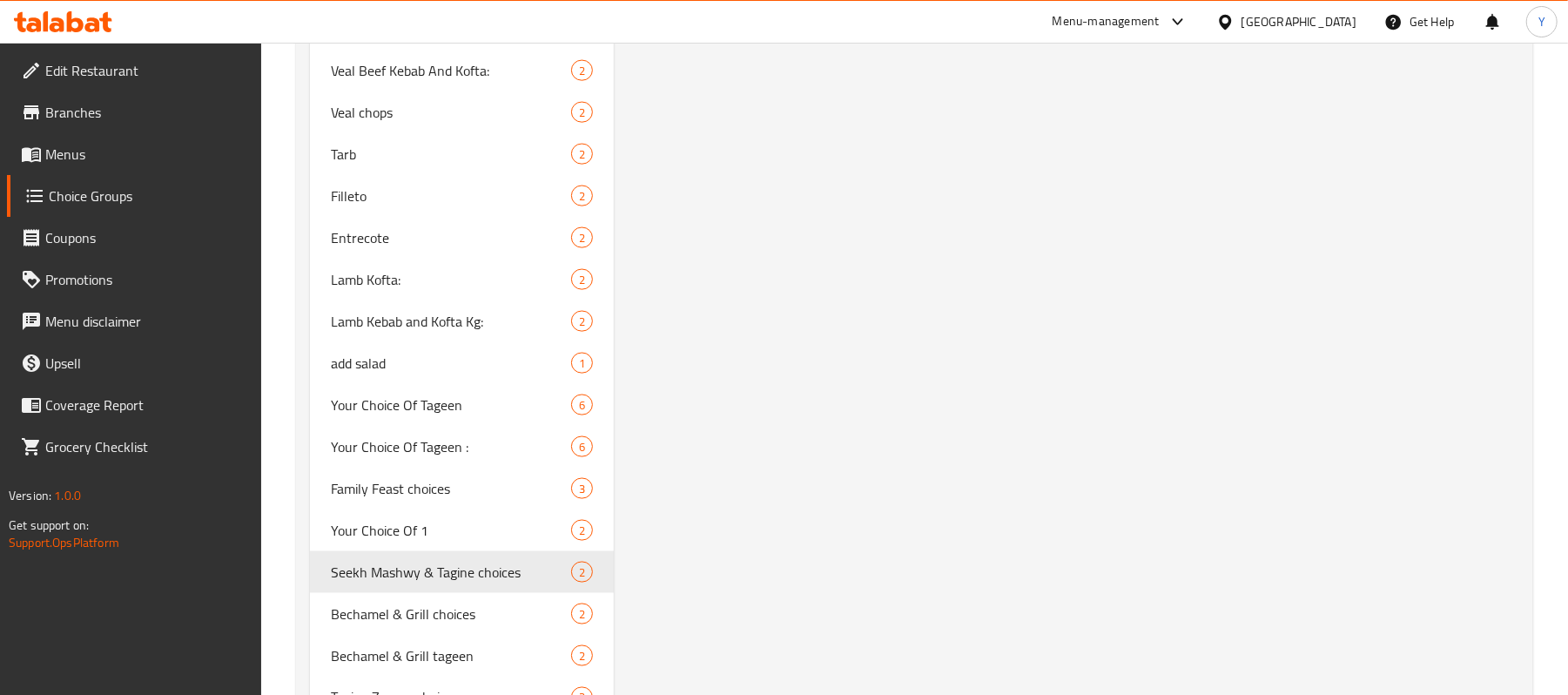
scroll to position [1743, 0]
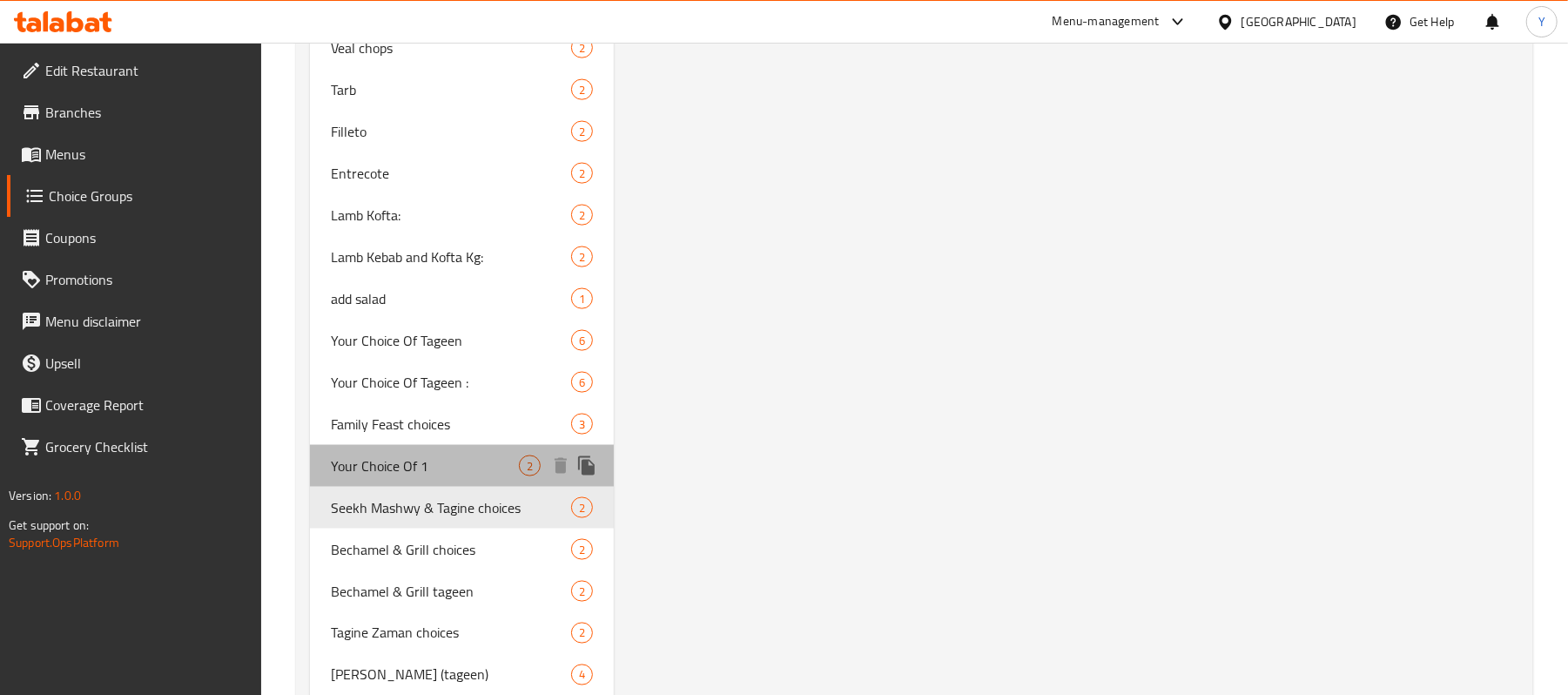
click at [387, 465] on span "Your Choice Of 1" at bounding box center [425, 466] width 188 height 21
type input "Your Choice Of 1"
type input "اختيارك من"
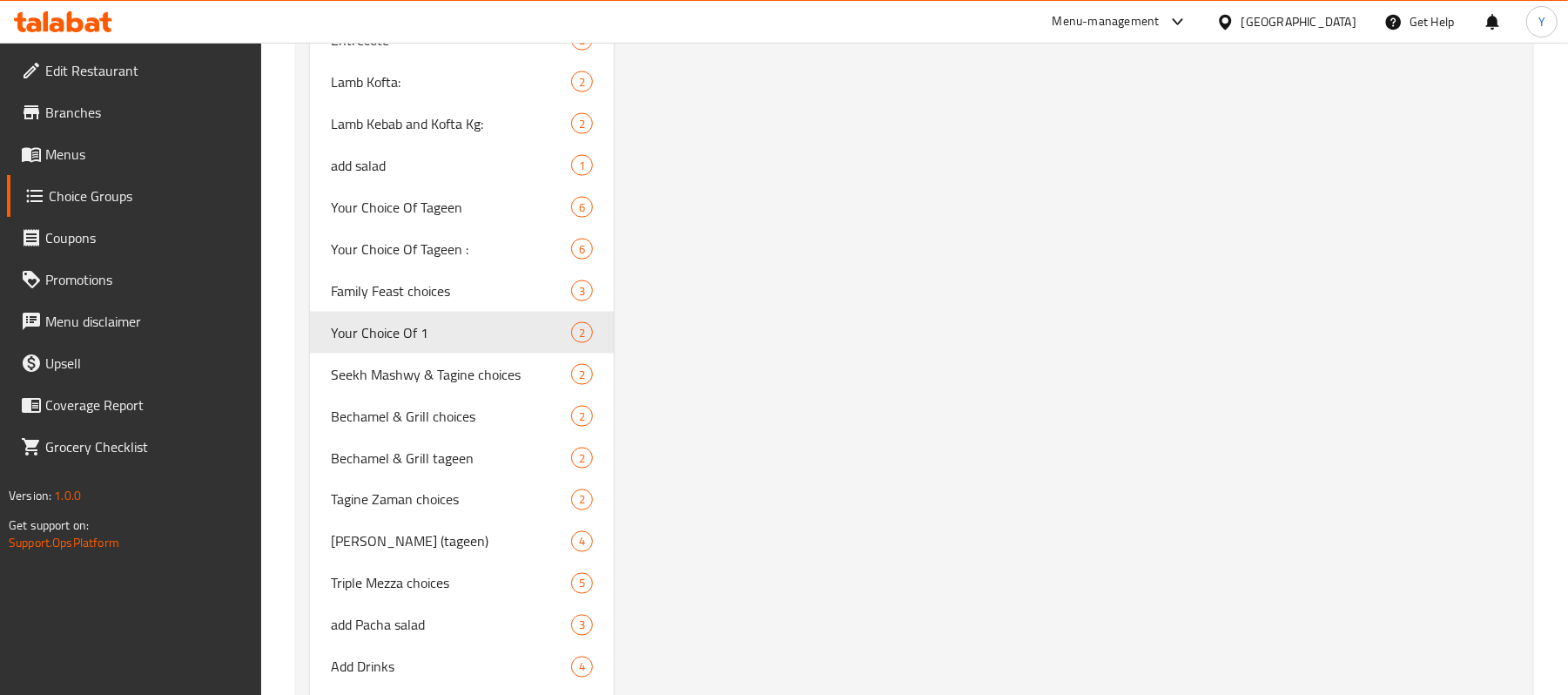
scroll to position [2090, 0]
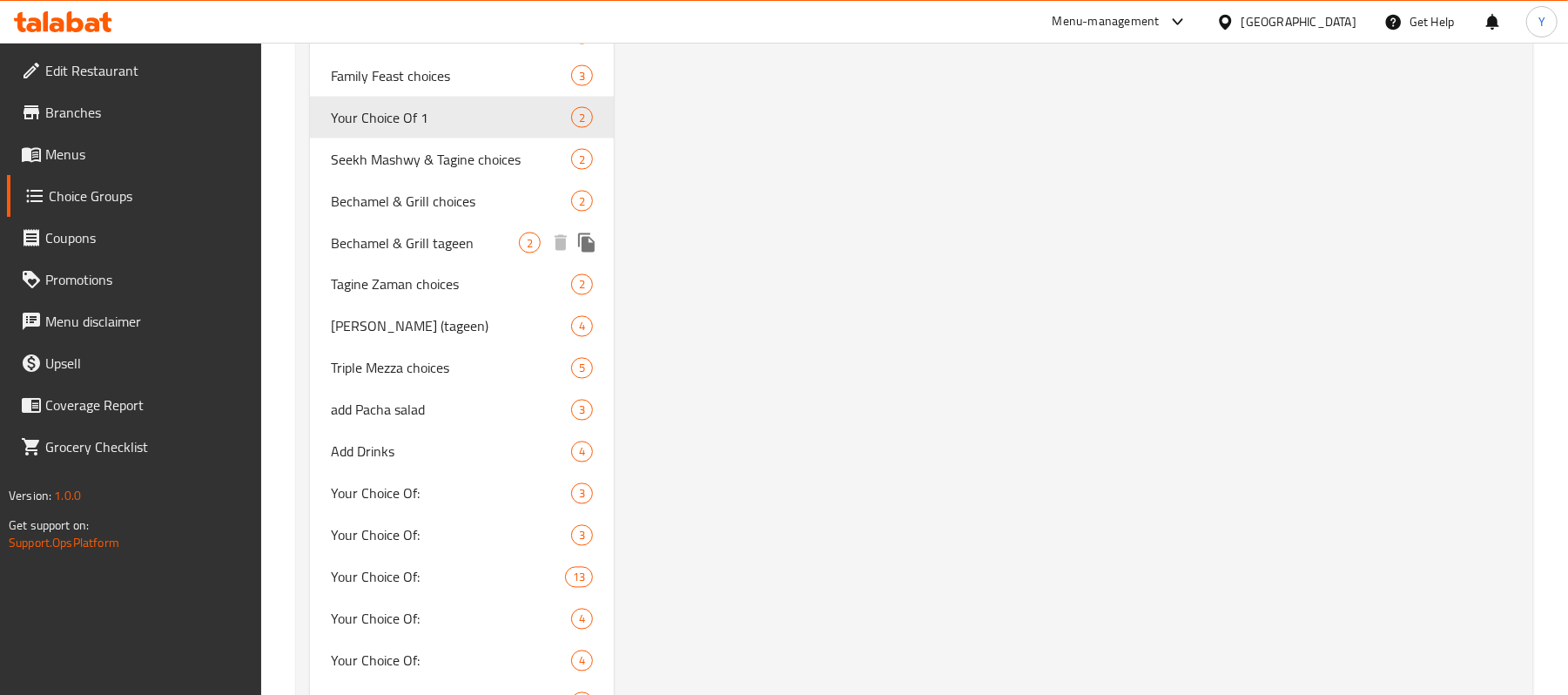
click at [482, 247] on span "Bechamel & Grill tageen" at bounding box center [425, 243] width 188 height 21
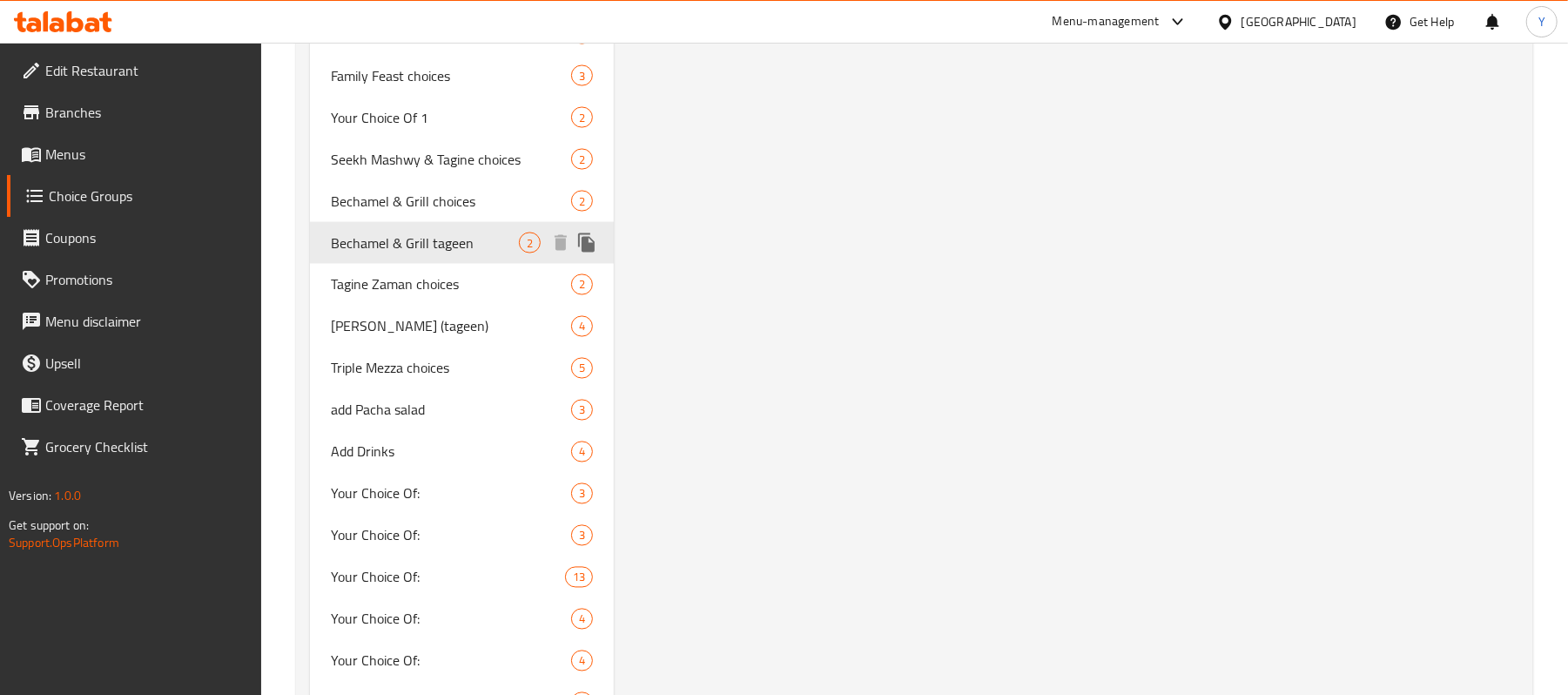
type input "Bechamel & Grill tageen"
type input "طاجين [PERSON_NAME]"
click at [474, 288] on span "Tagine Zaman choices" at bounding box center [425, 285] width 188 height 21
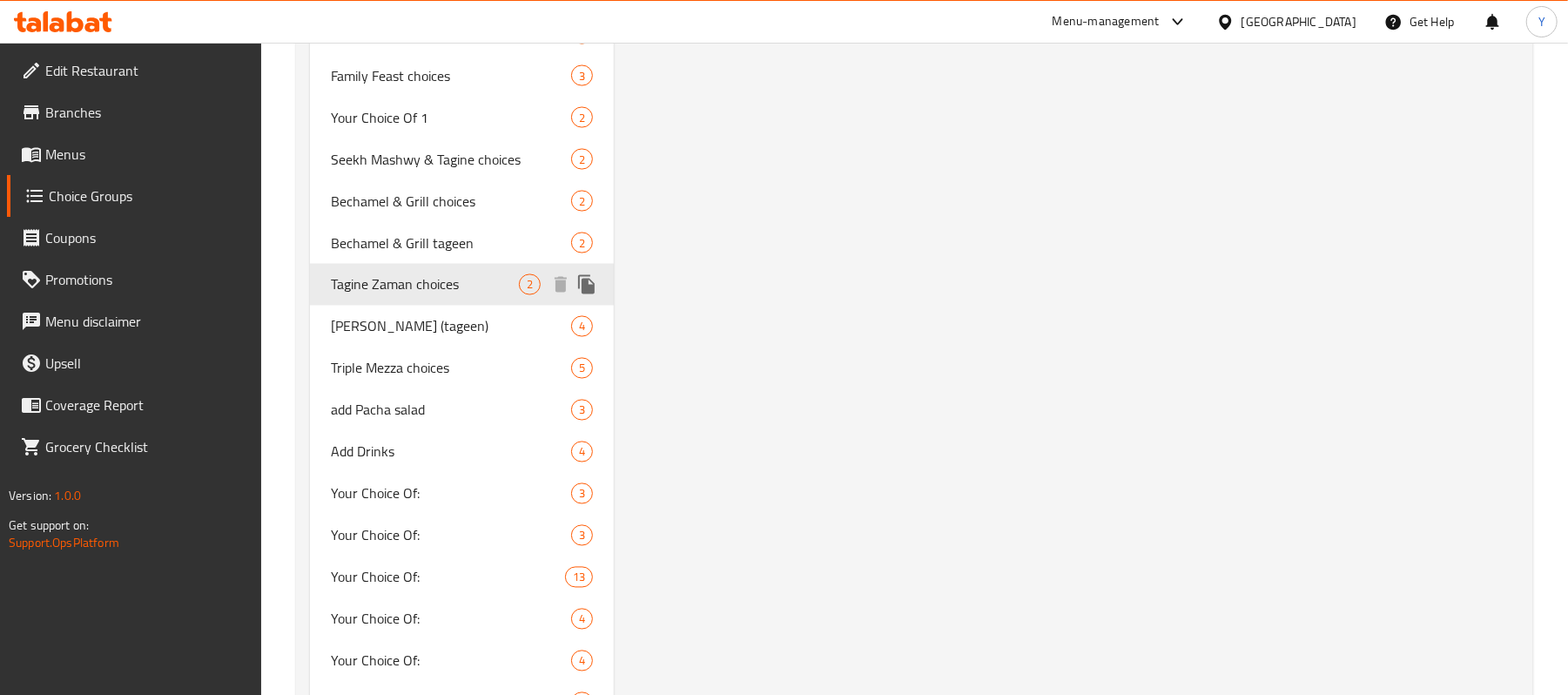
type input "Tagine Zaman choices"
type input "اختيارت طاجن زمان"
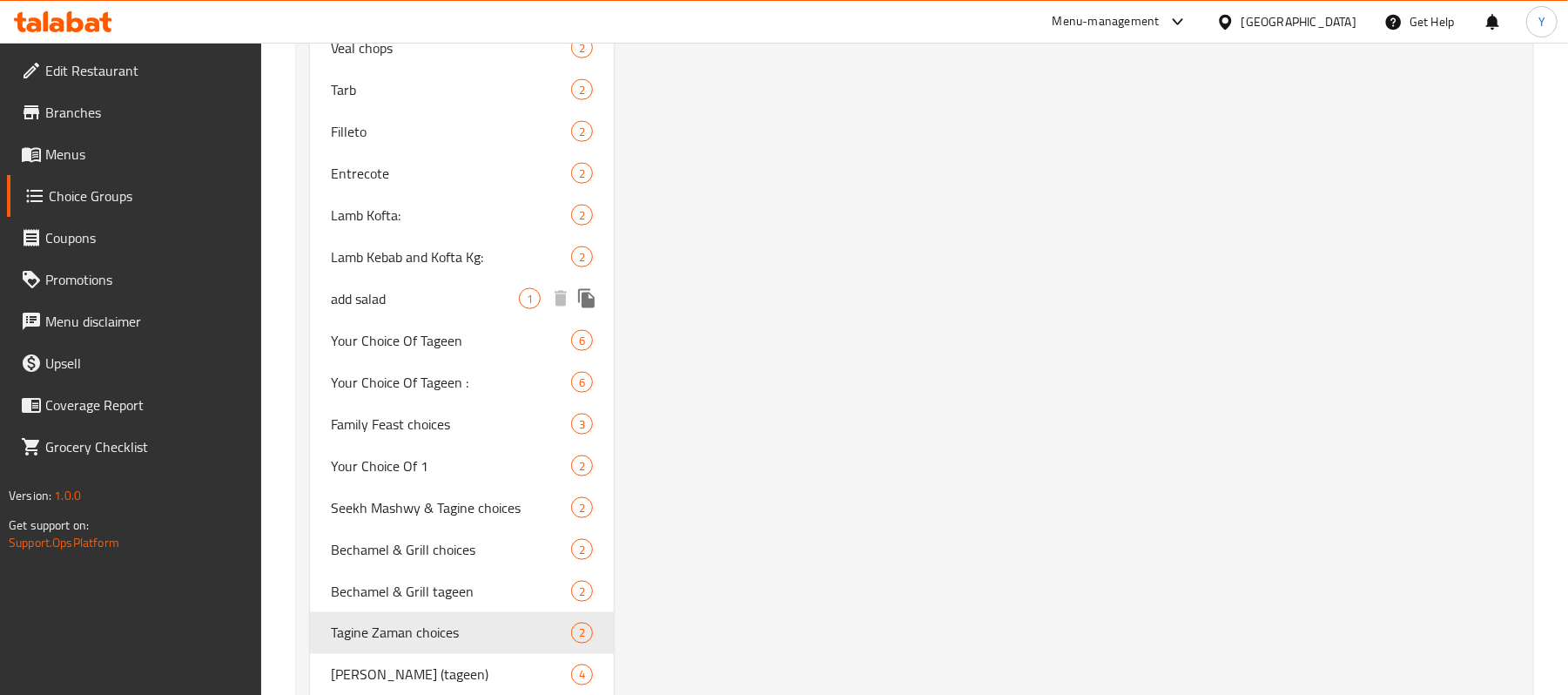
scroll to position [2176, 0]
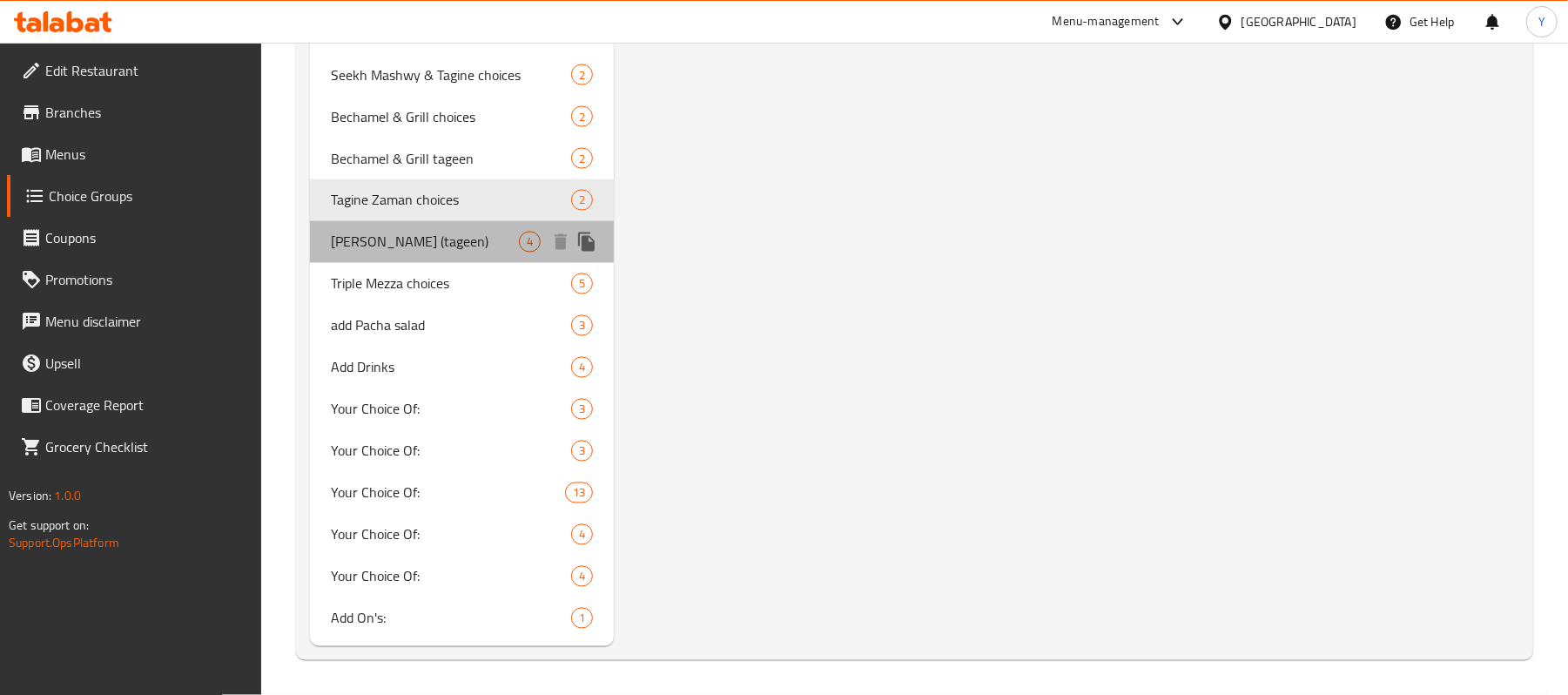
click at [465, 242] on span "[PERSON_NAME] (tageen)" at bounding box center [425, 242] width 188 height 21
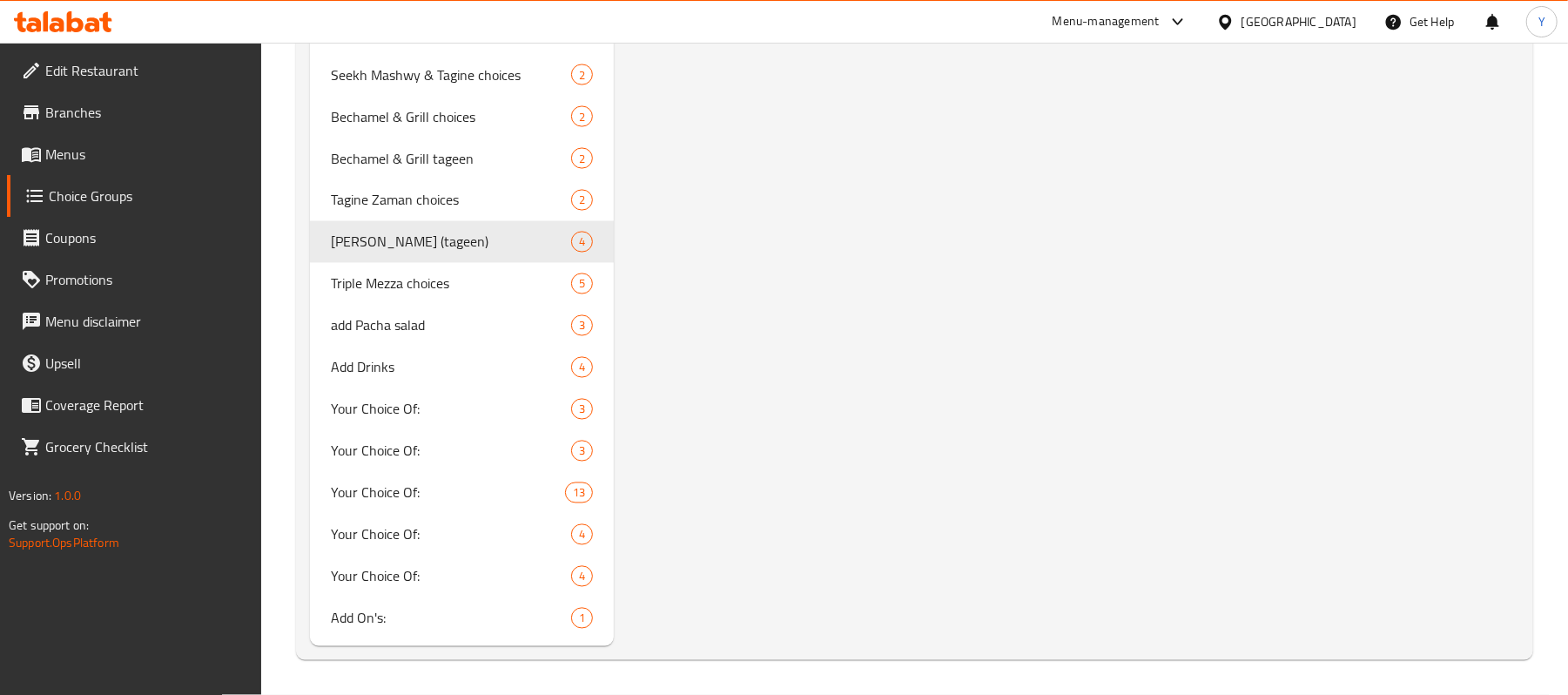
type input "[PERSON_NAME] (tageen)"
type input "طواجن طاجن زمان"
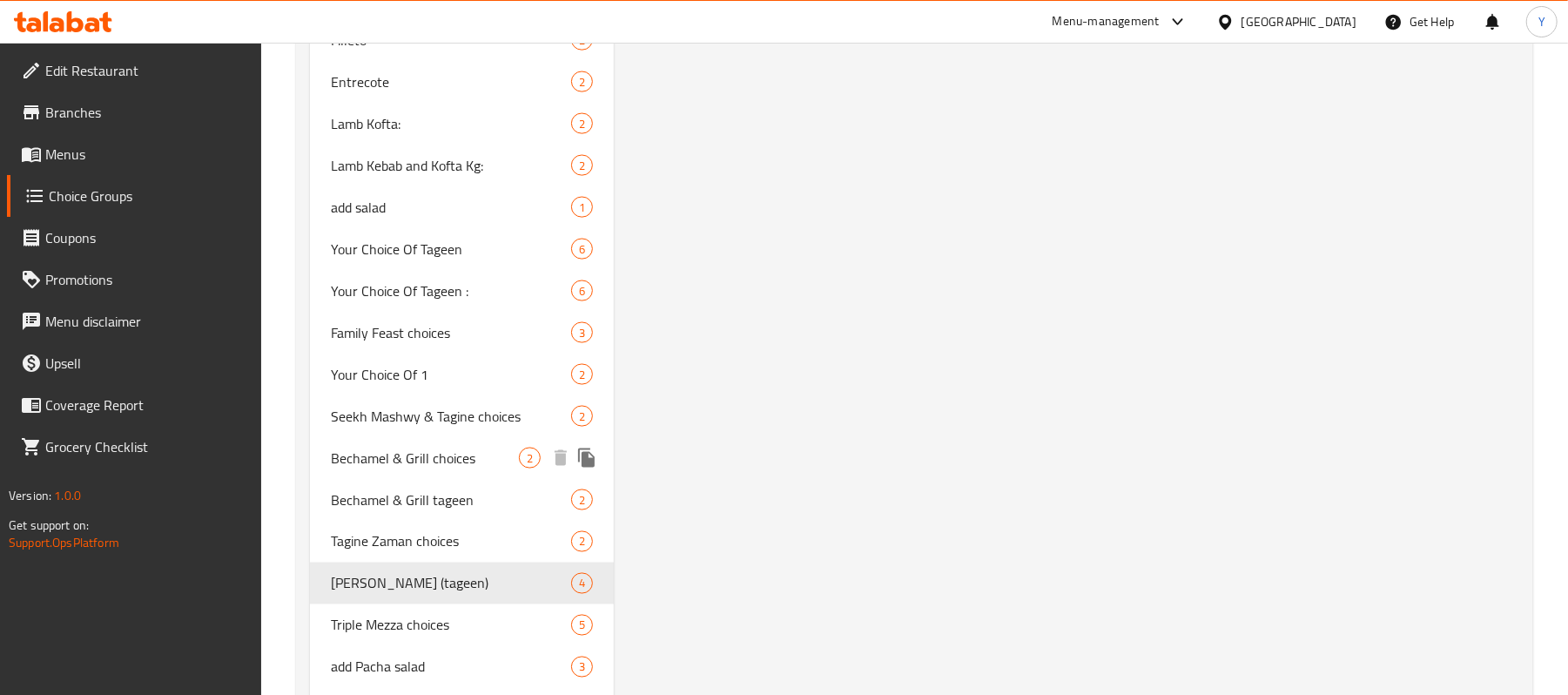
scroll to position [1827, 0]
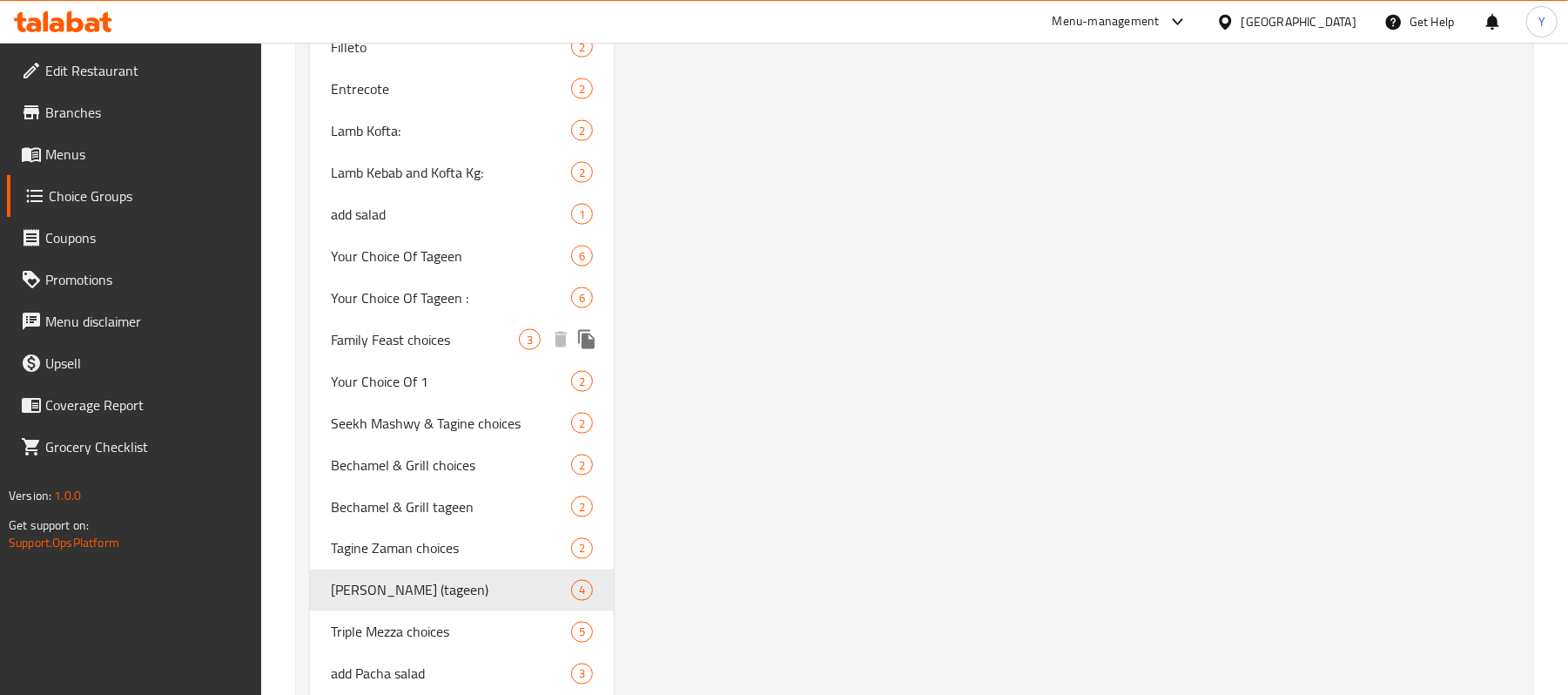
click at [439, 335] on span "Family Feast choices" at bounding box center [425, 340] width 188 height 21
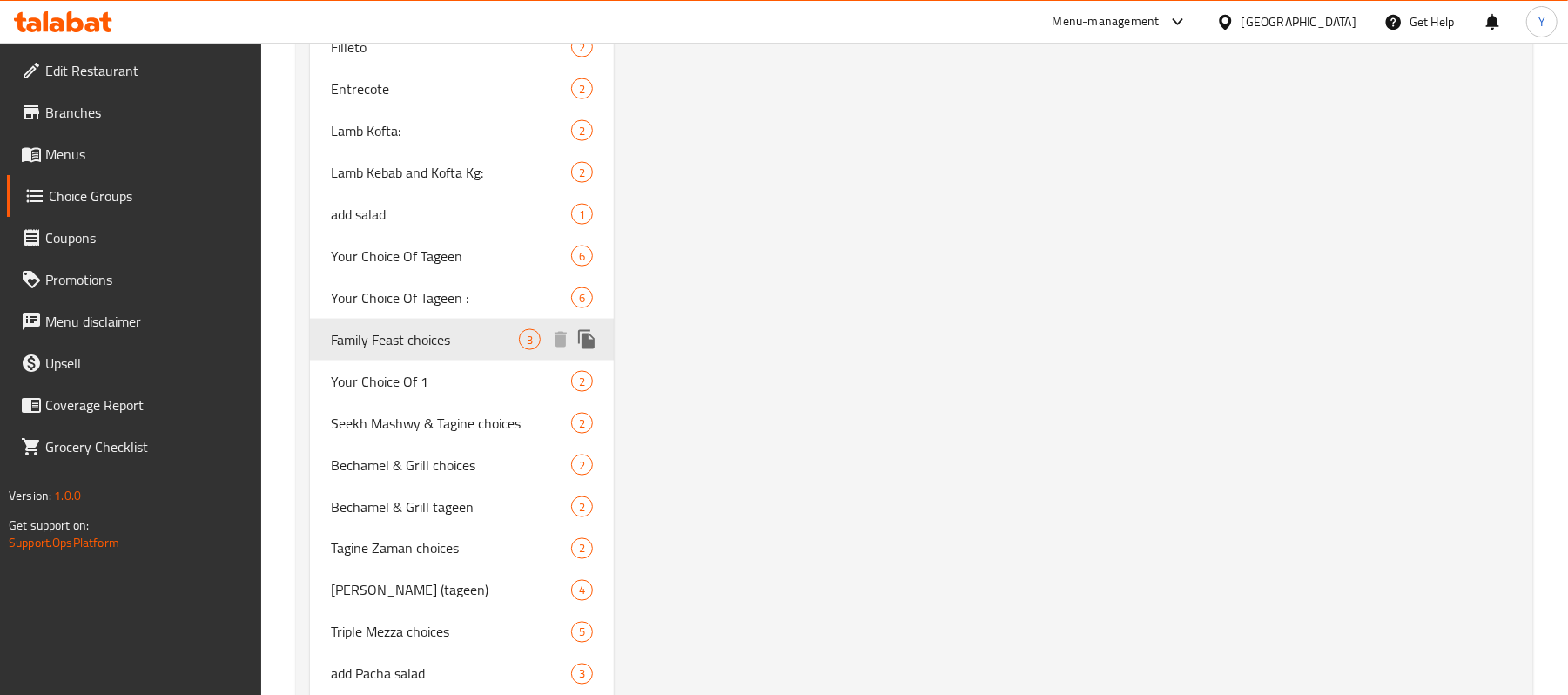
type input "Family Feast choices"
type input "اختيارات [PERSON_NAME]"
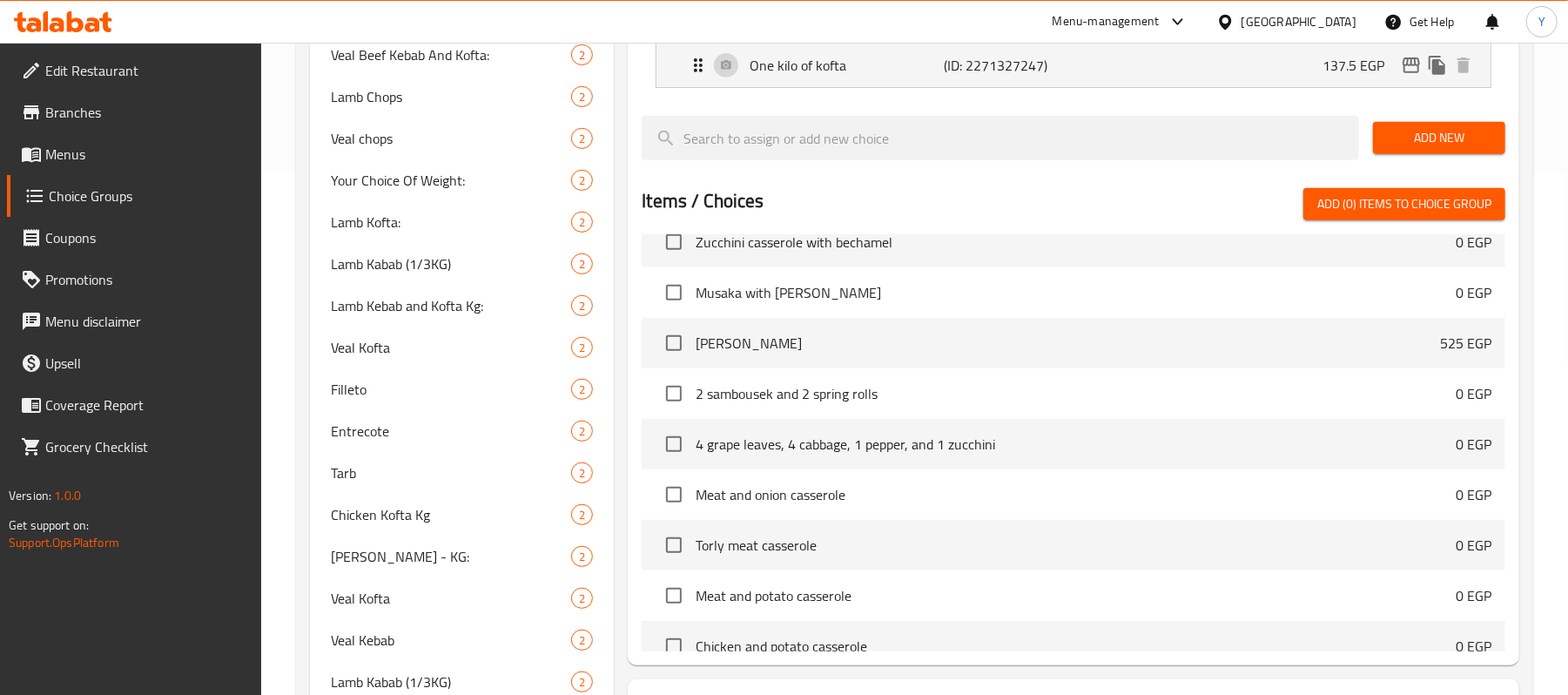
scroll to position [84, 0]
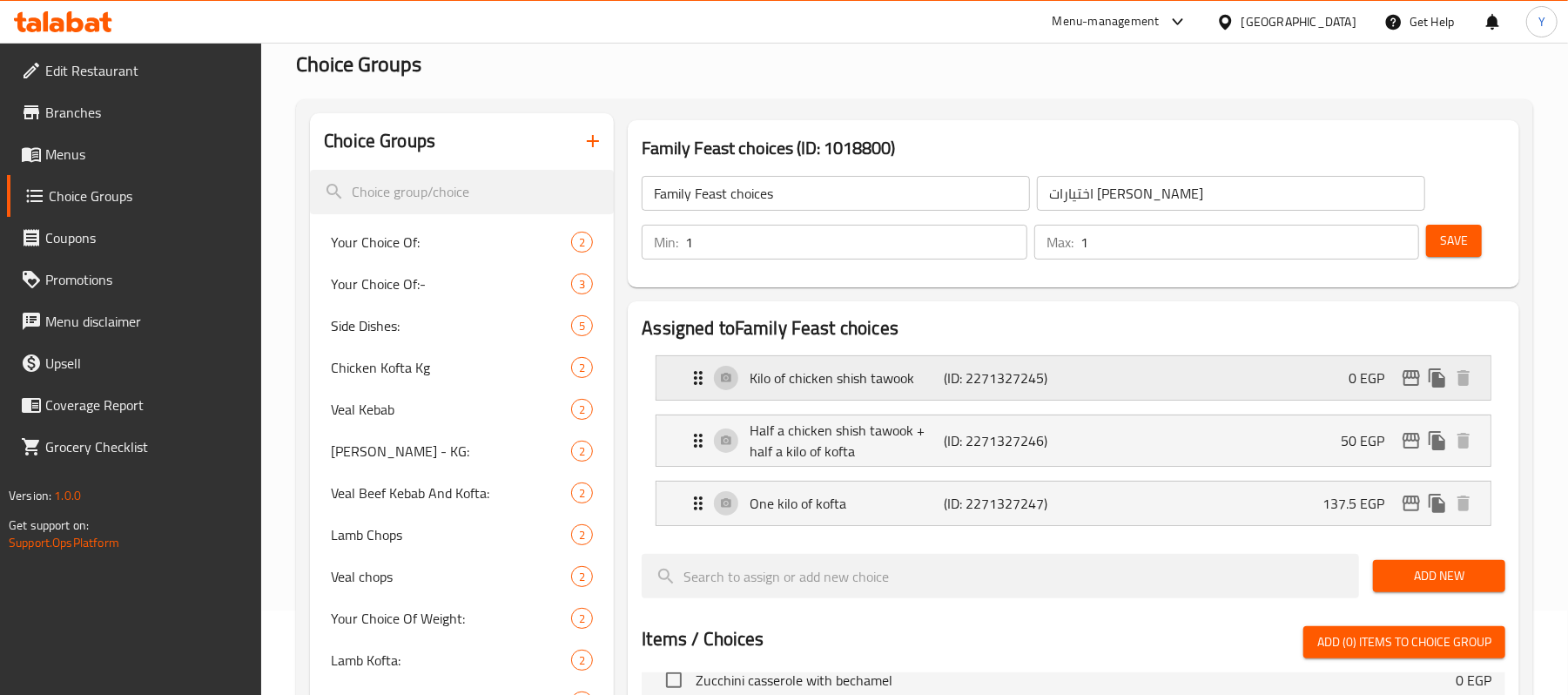
click at [1024, 367] on p "(ID: 2271327245)" at bounding box center [1010, 377] width 130 height 21
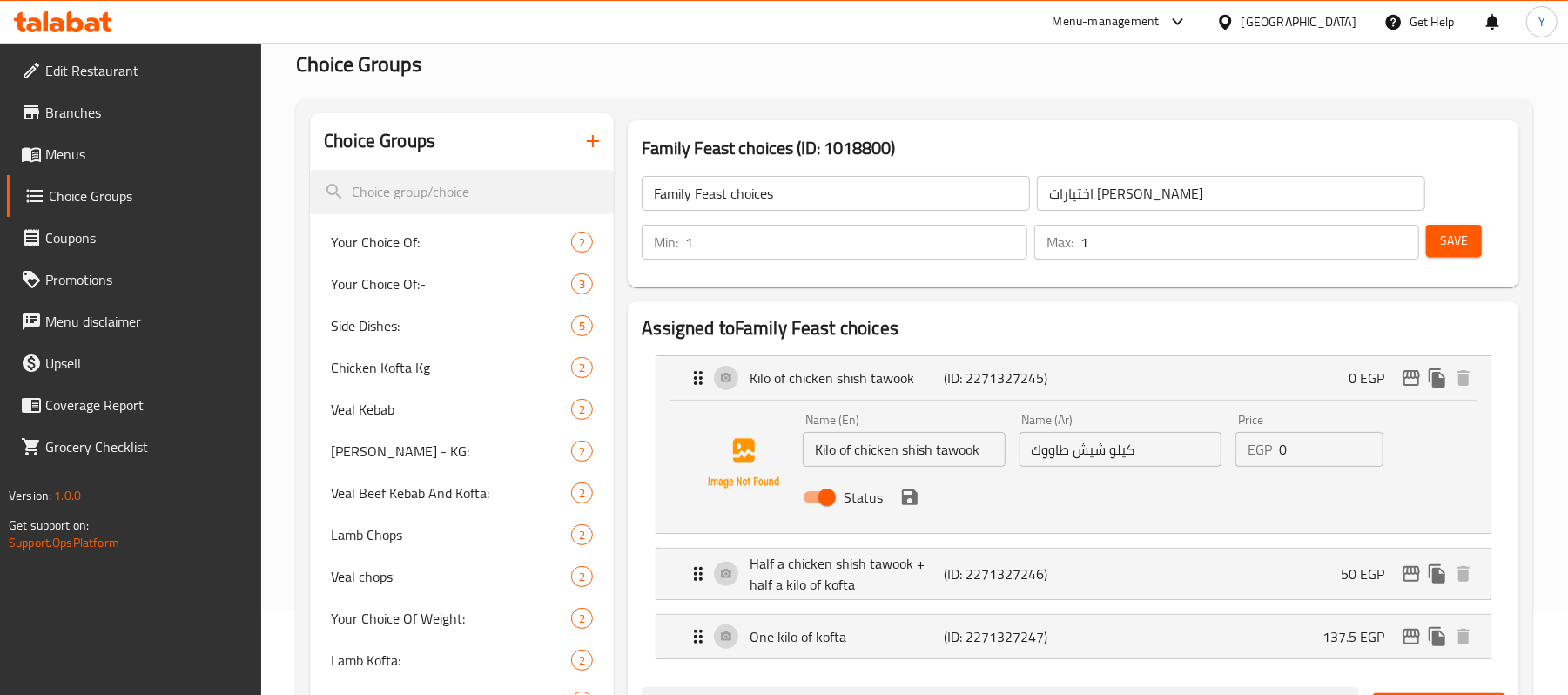
click at [875, 450] on input "Kilo of chicken shish tawook" at bounding box center [903, 450] width 202 height 35
click at [917, 496] on icon "save" at bounding box center [910, 497] width 16 height 16
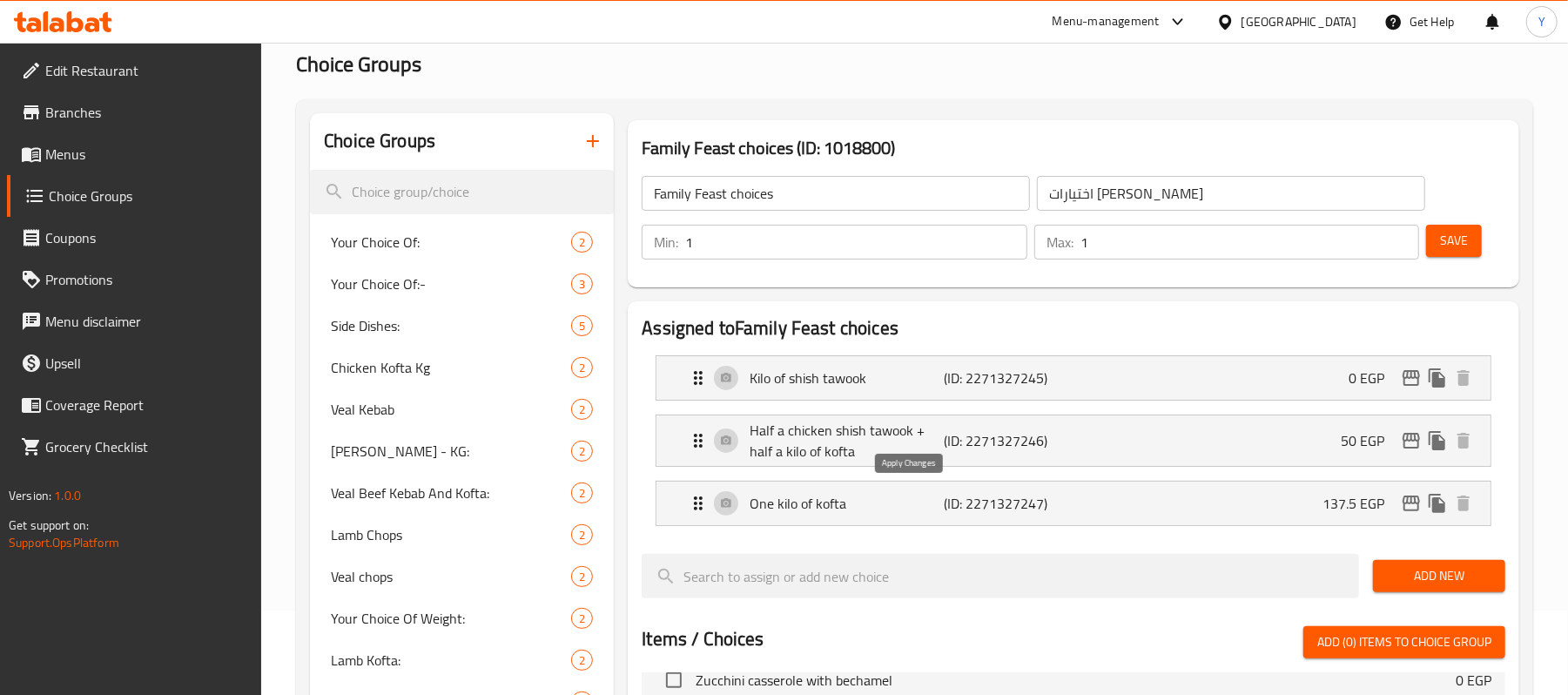
type input "Kilo of shish tawook"
click at [889, 439] on p "Half a chicken shish tawook + half a kilo of kofta" at bounding box center [847, 441] width 194 height 42
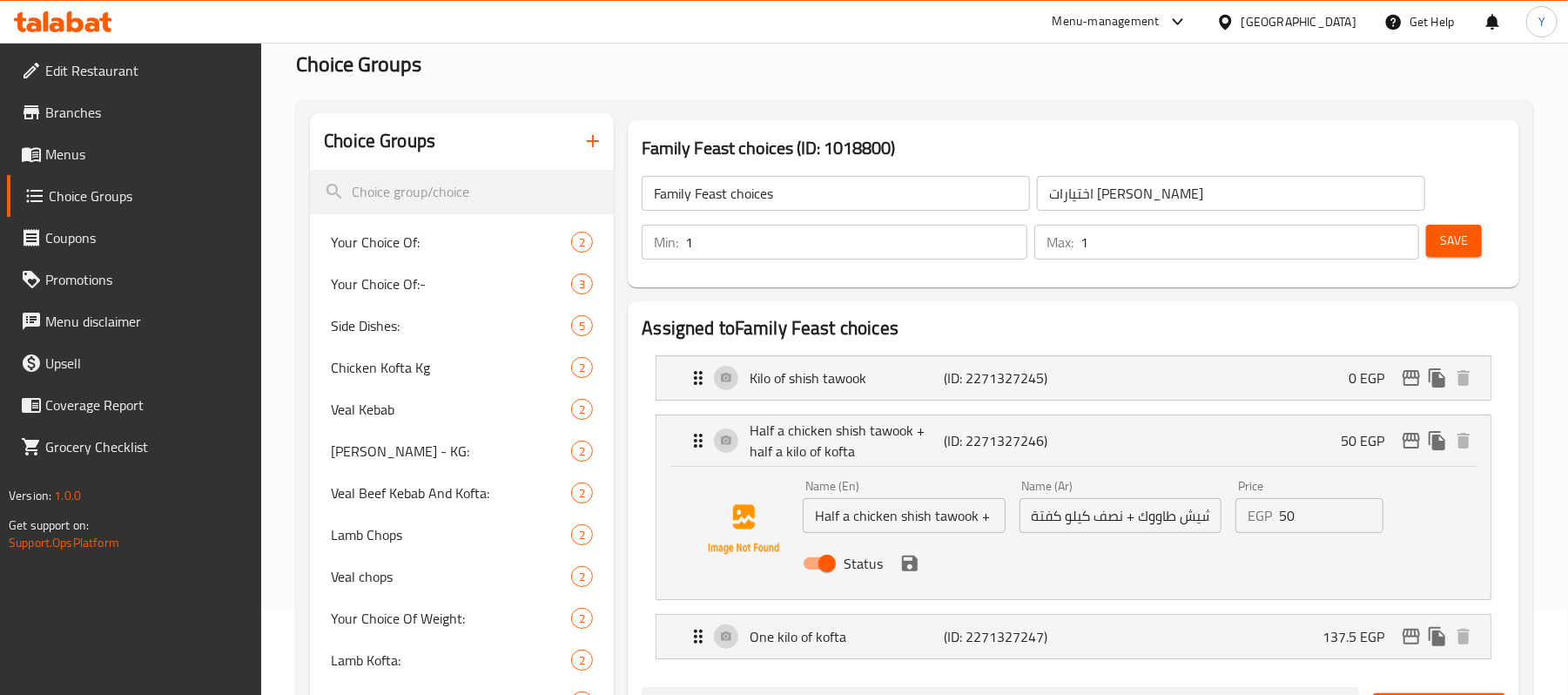
click at [868, 517] on input "Half a chicken shish tawook + half a kilo of kofta" at bounding box center [903, 516] width 202 height 35
click at [911, 566] on icon "save" at bounding box center [910, 563] width 21 height 21
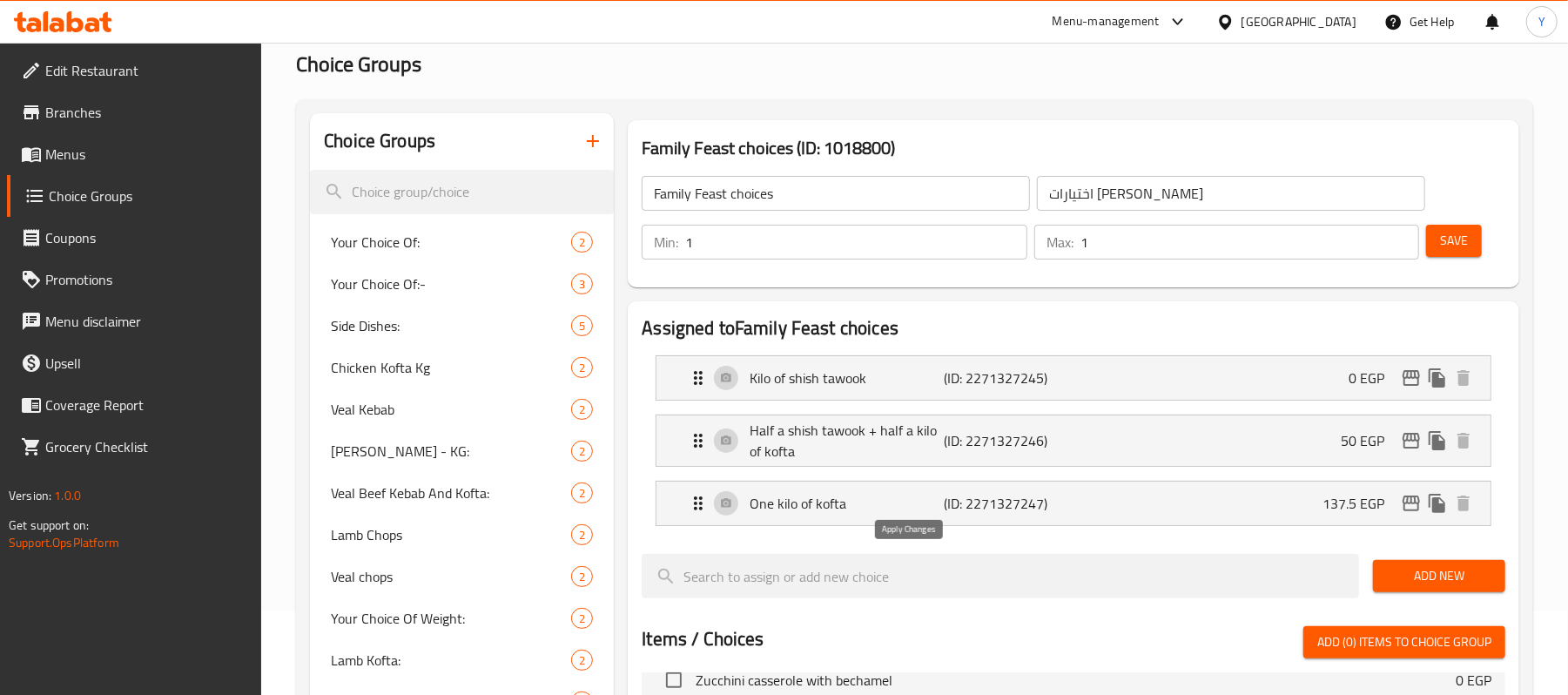
type input "Half a shish tawook + half a kilo of kofta"
click at [1471, 244] on button "Save" at bounding box center [1454, 240] width 56 height 32
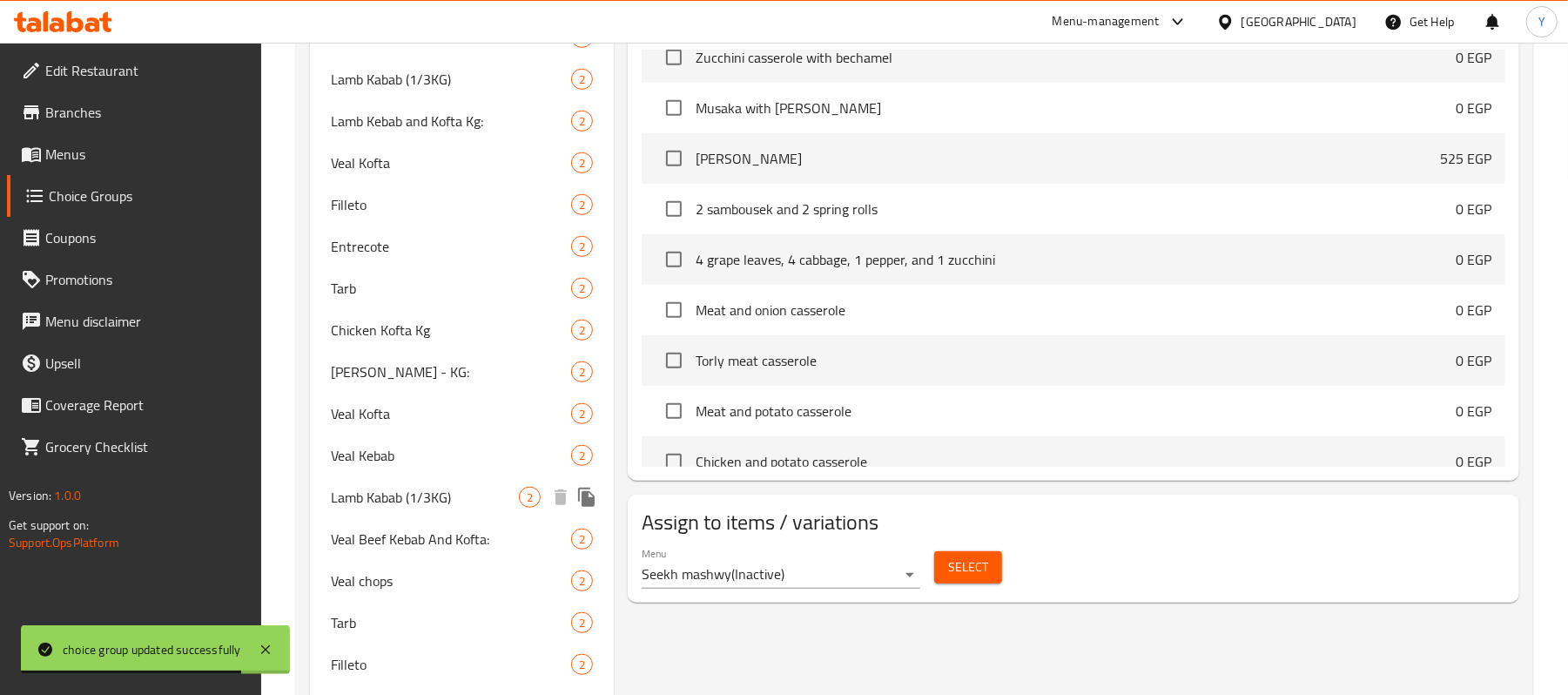
scroll to position [781, 0]
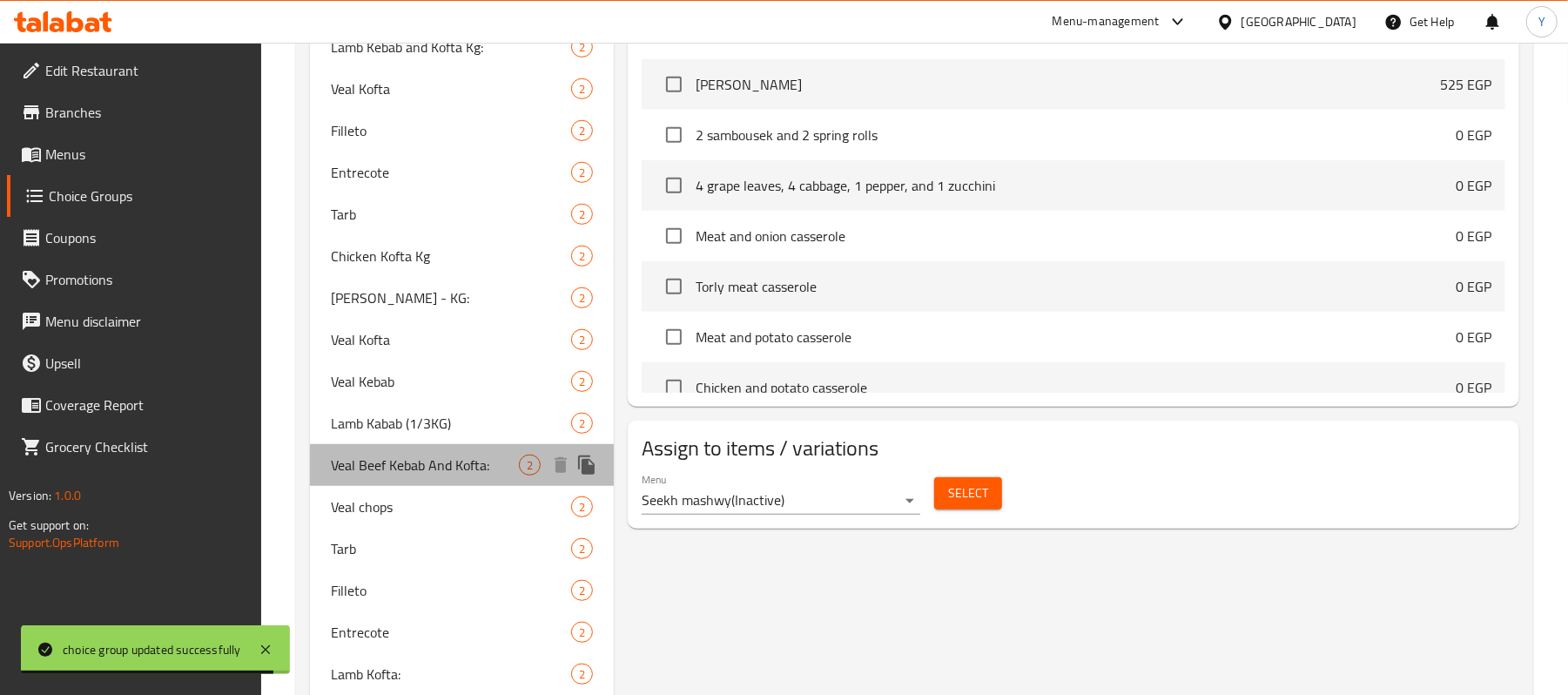
click at [458, 474] on span "Veal Beef Kebab And Kofta:" at bounding box center [425, 465] width 188 height 21
type input "Veal Beef Kebab And Kofta:"
type input "كباب وكفتة بتلو:"
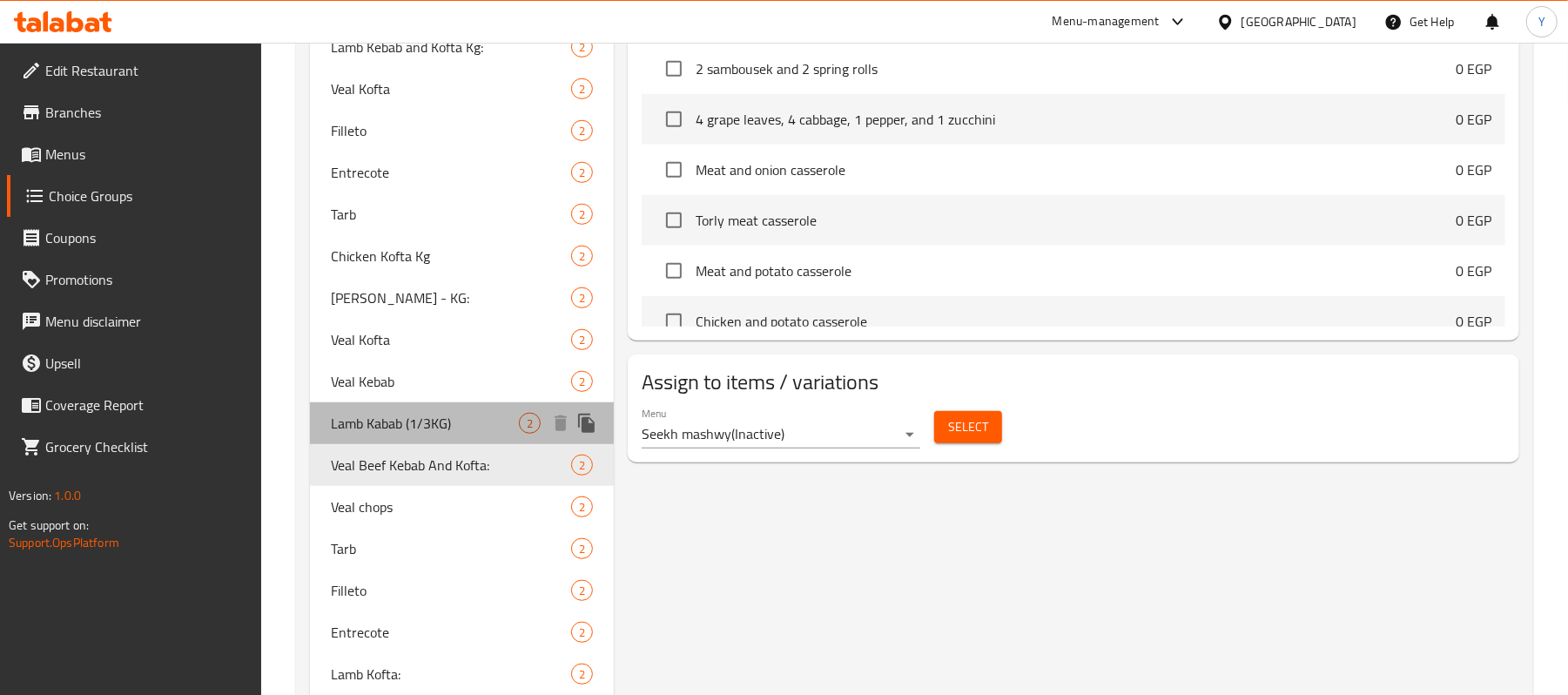
click at [454, 425] on span "Lamb Kabab (1/3KG)" at bounding box center [425, 423] width 188 height 21
type input "Lamb Kabab (1/3KG)"
type input "كباب ضاني (1/3كجم)"
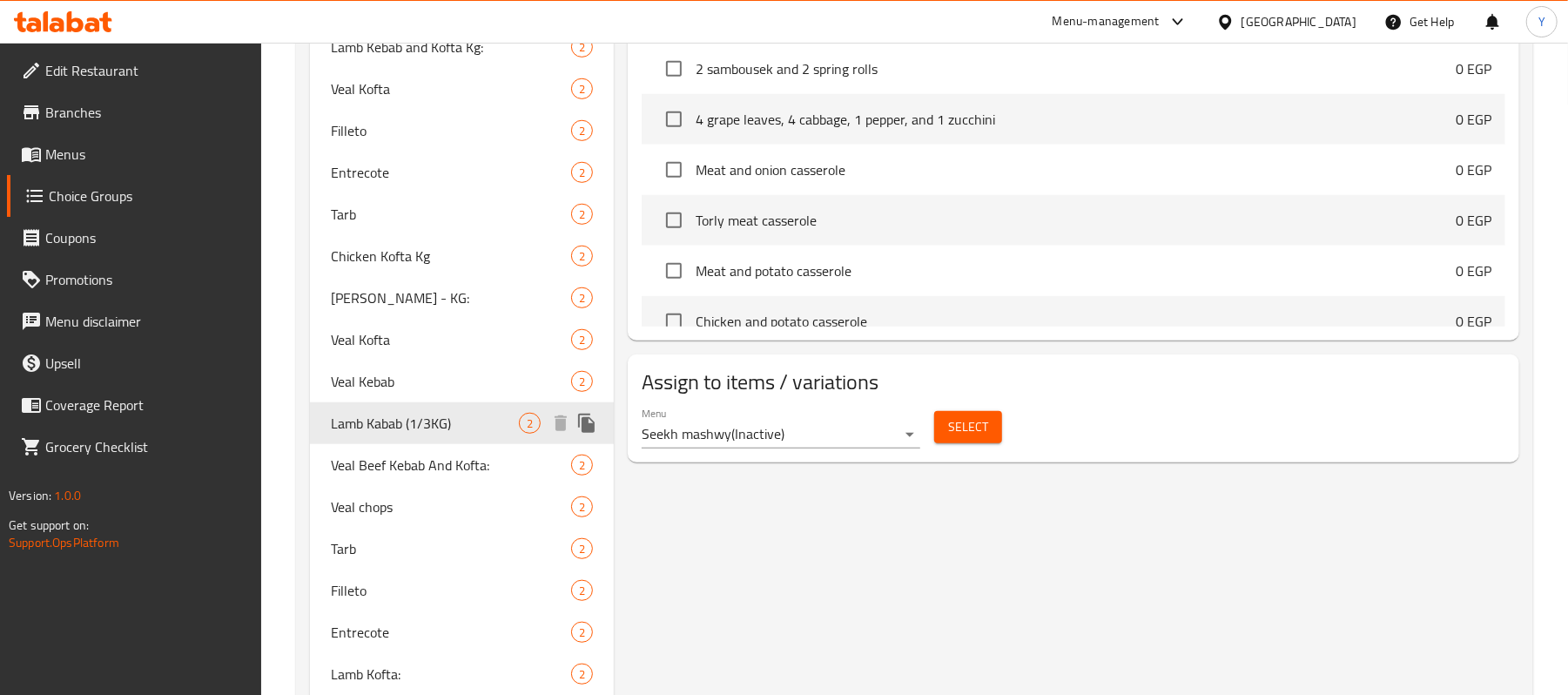
scroll to position [433, 0]
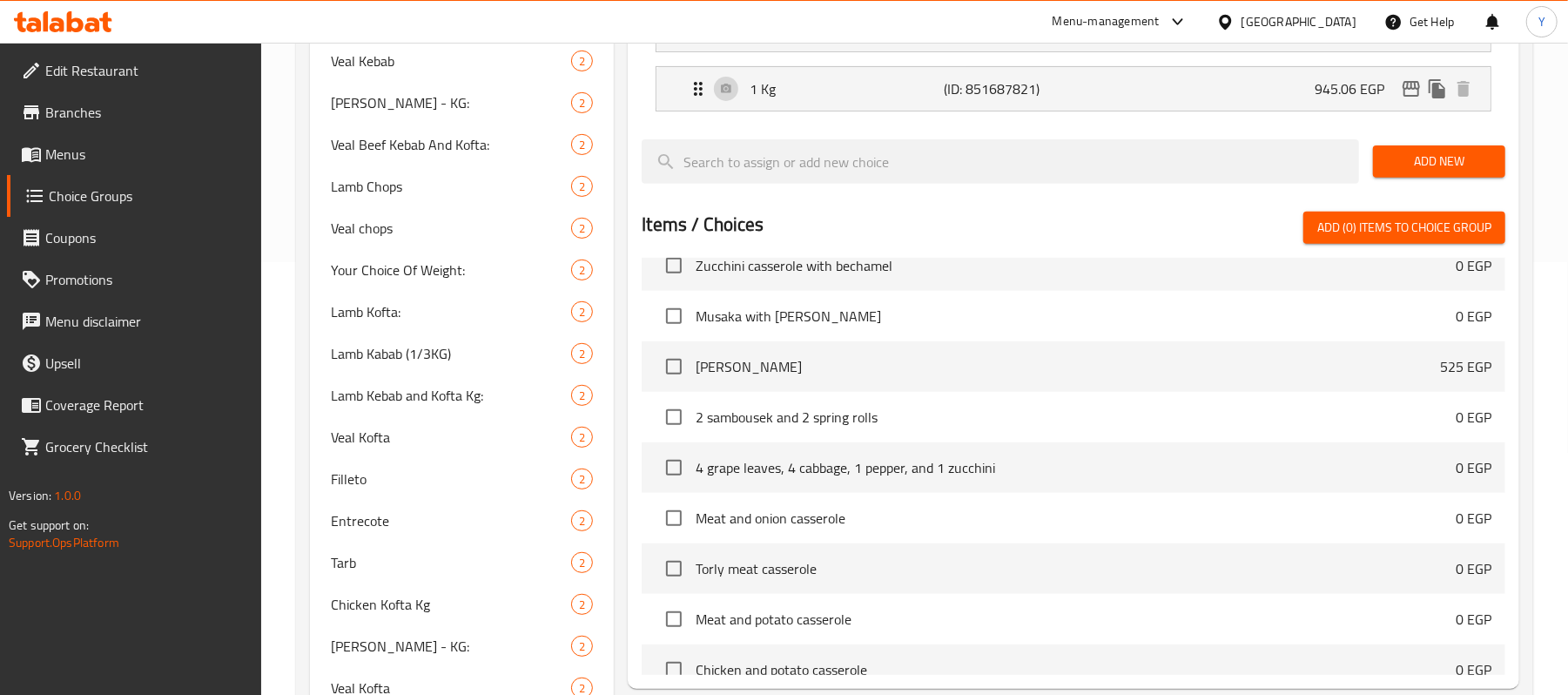
click at [454, 417] on div "Veal Kofta 2" at bounding box center [462, 438] width 304 height 42
type input "Veal Kofta"
type input "كفتة بتلو"
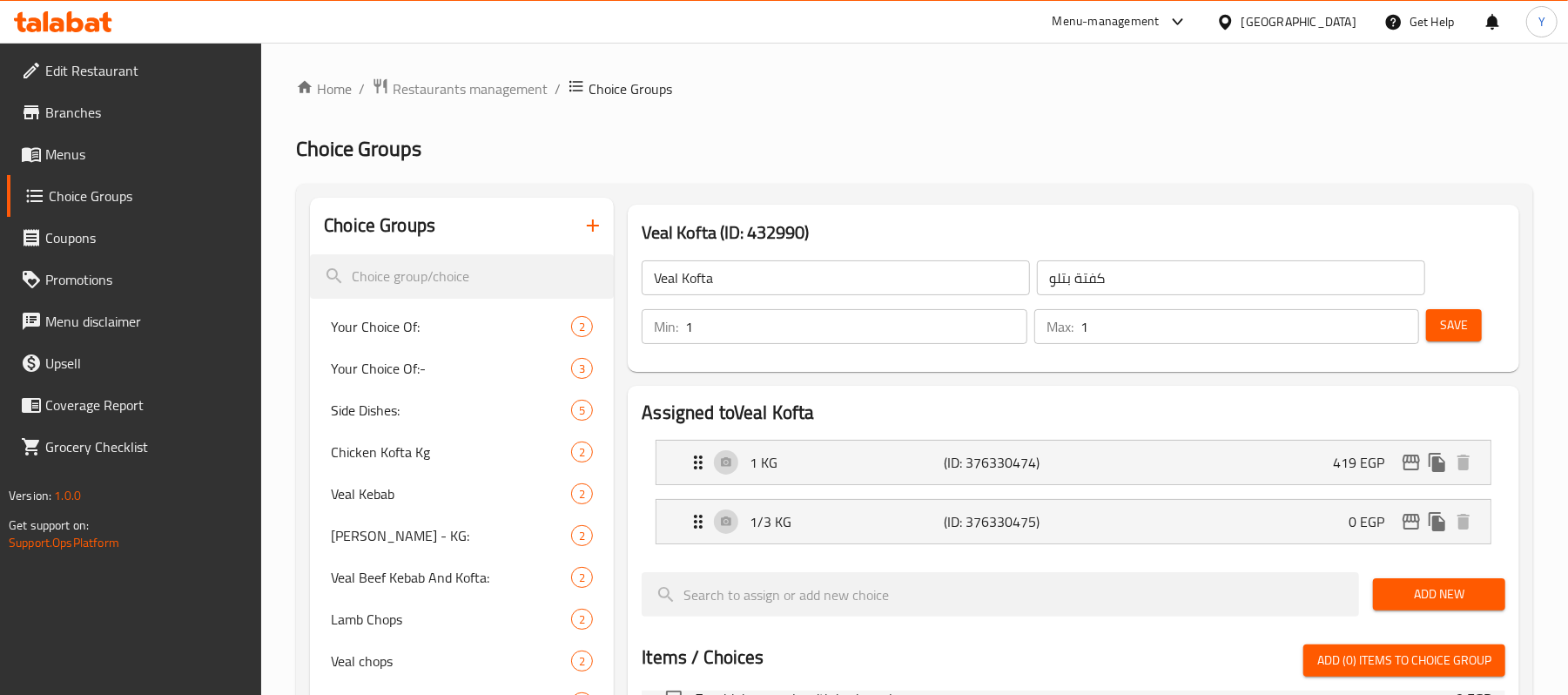
click at [83, 168] on link "Menus" at bounding box center [135, 155] width 255 height 42
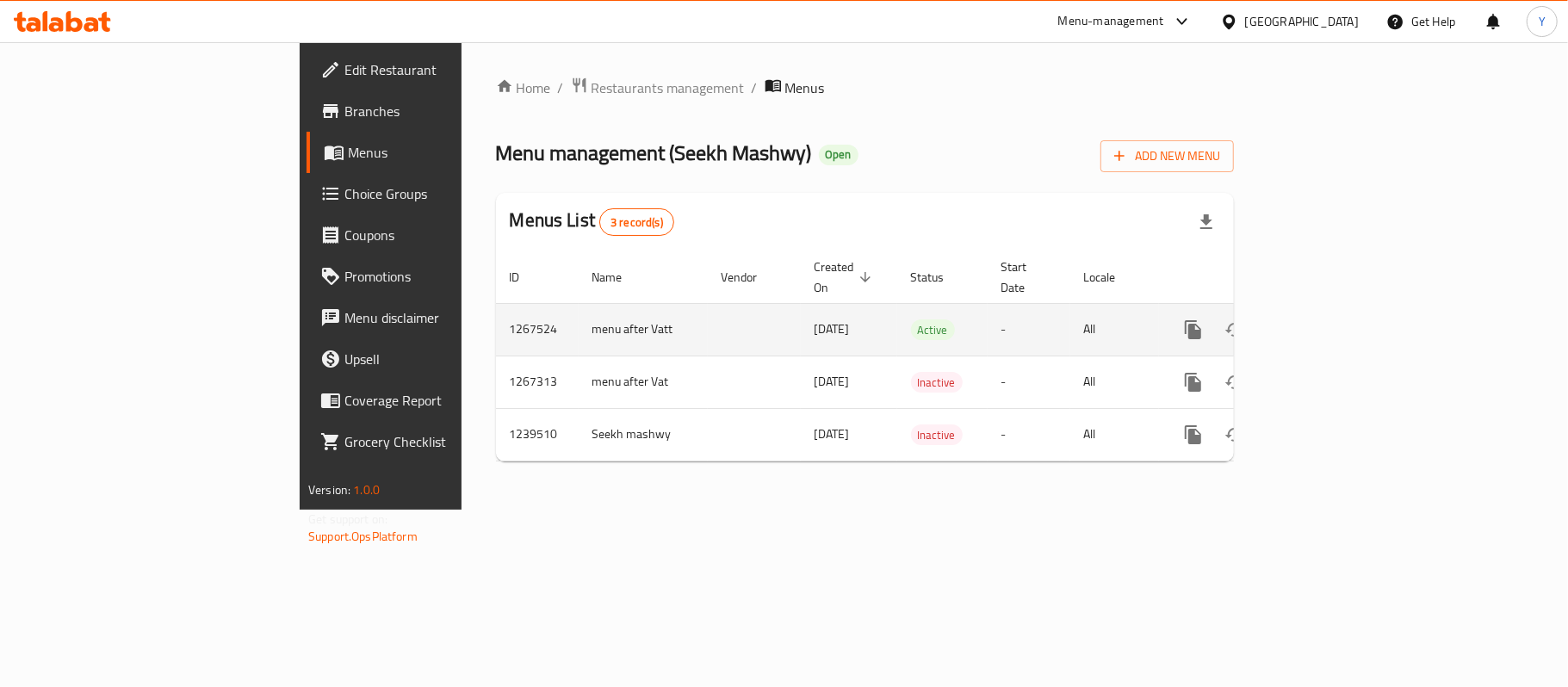
click at [1325, 322] on icon "enhanced table" at bounding box center [1317, 329] width 15 height 15
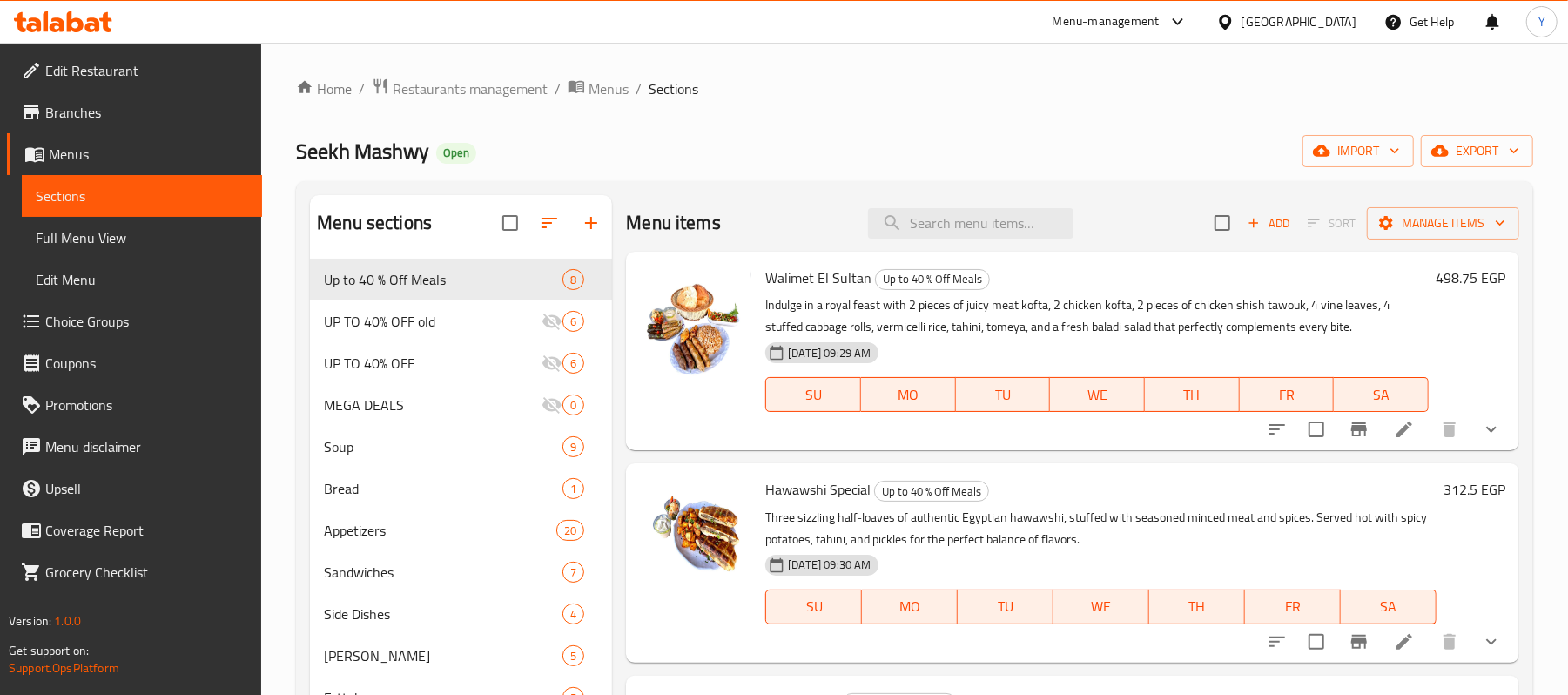
scroll to position [349, 0]
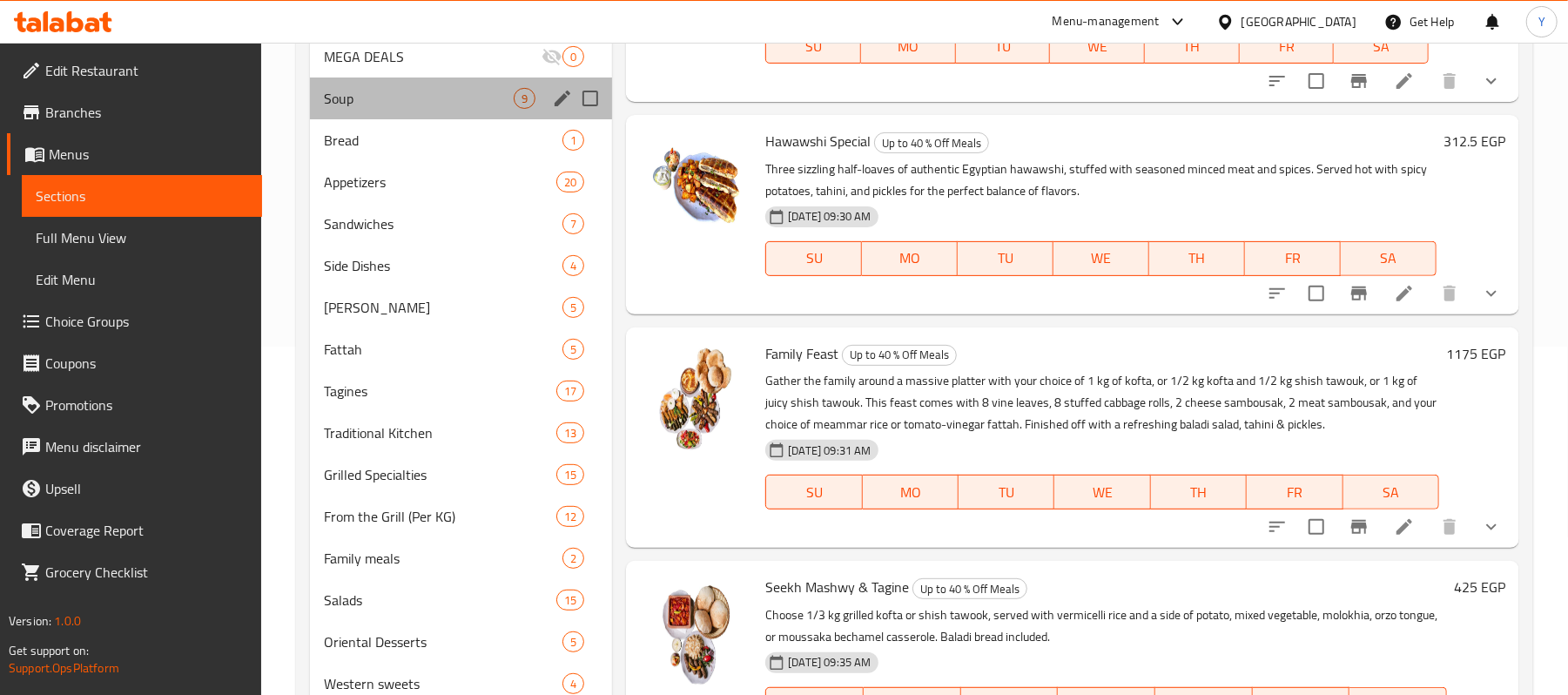
click at [433, 85] on div "Soup 9" at bounding box center [461, 99] width 302 height 42
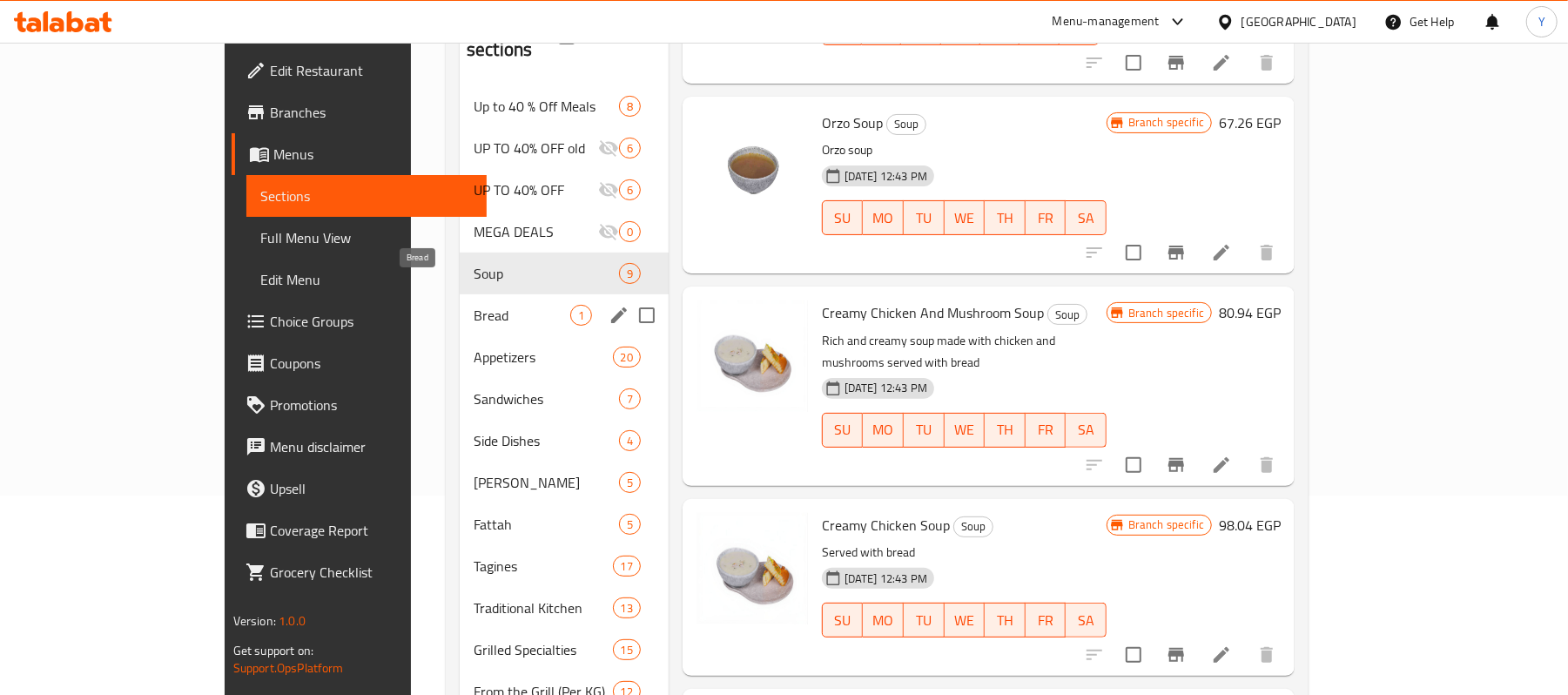
scroll to position [191, 0]
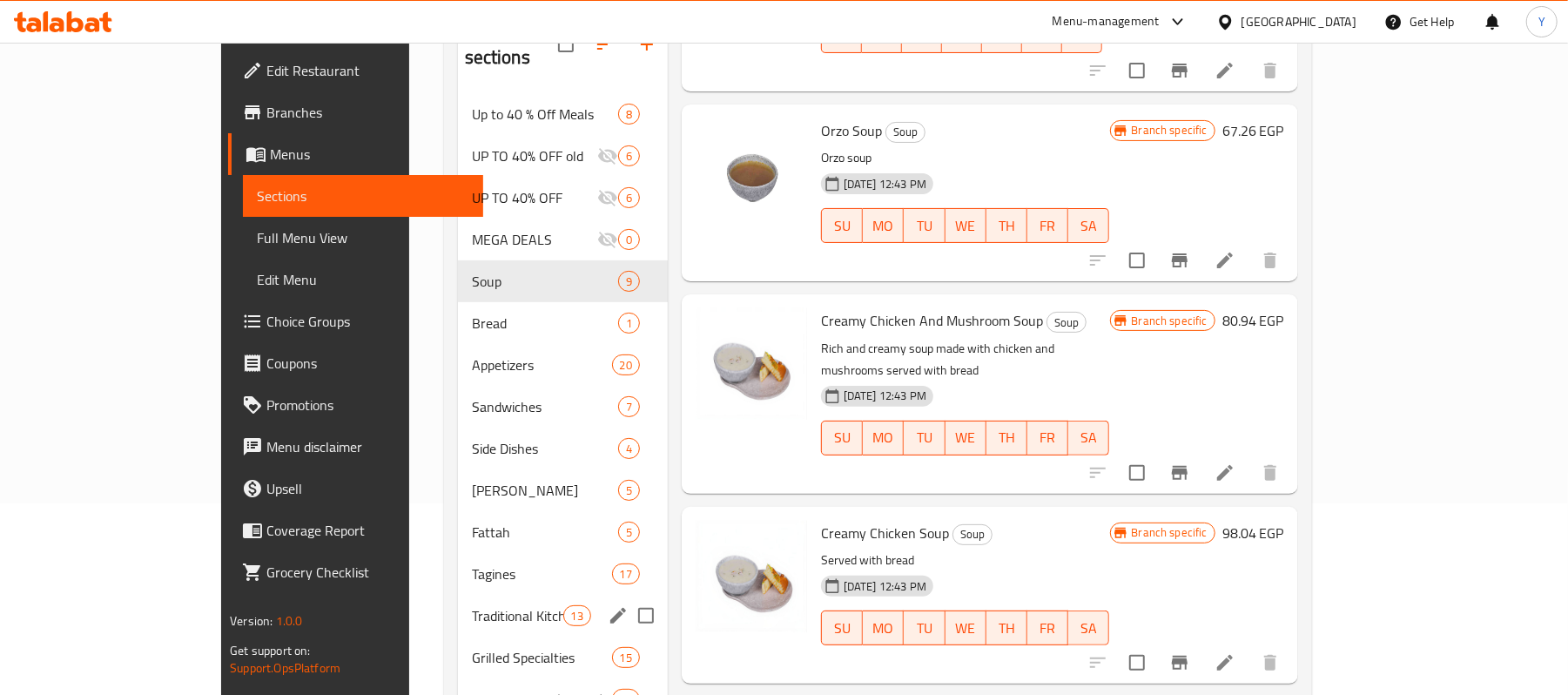
click at [458, 595] on div "Traditional Kitchen 13" at bounding box center [562, 616] width 210 height 42
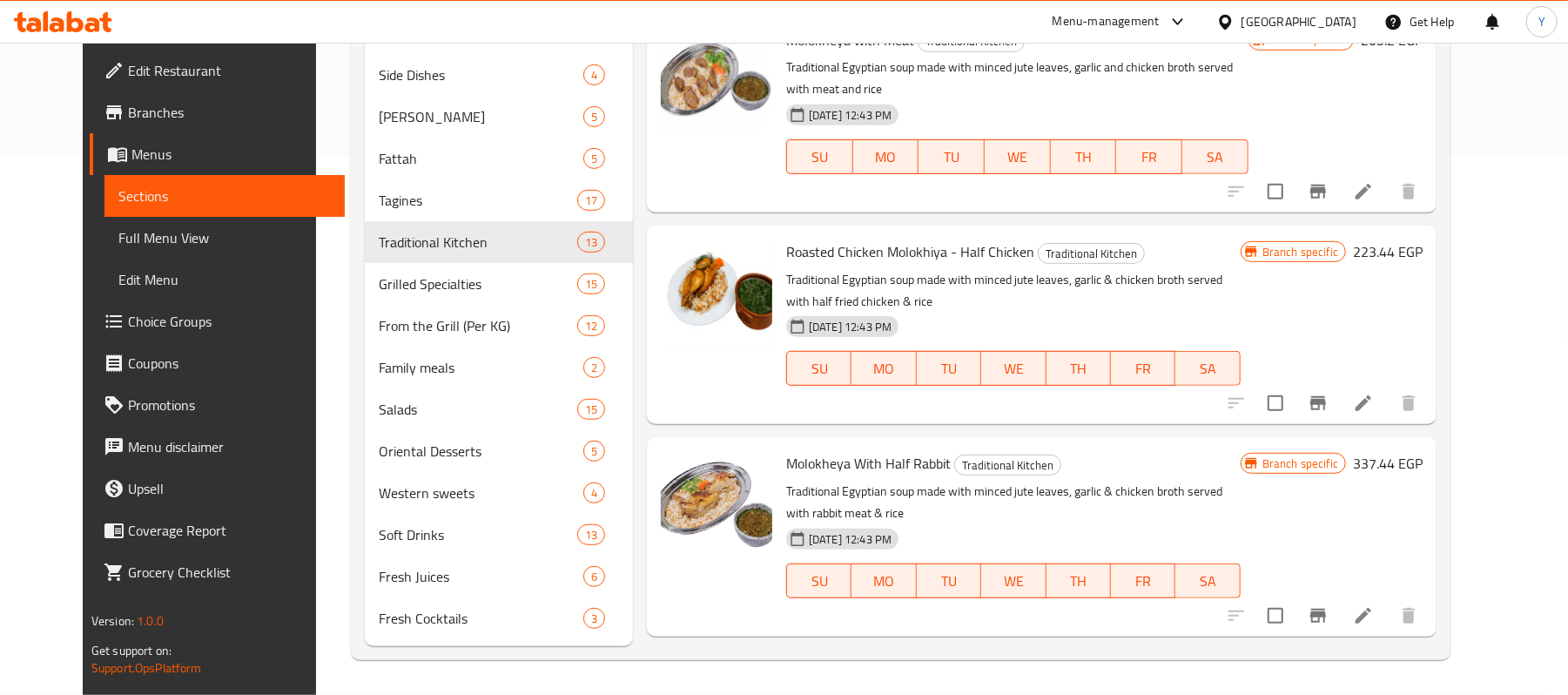
scroll to position [917, 0]
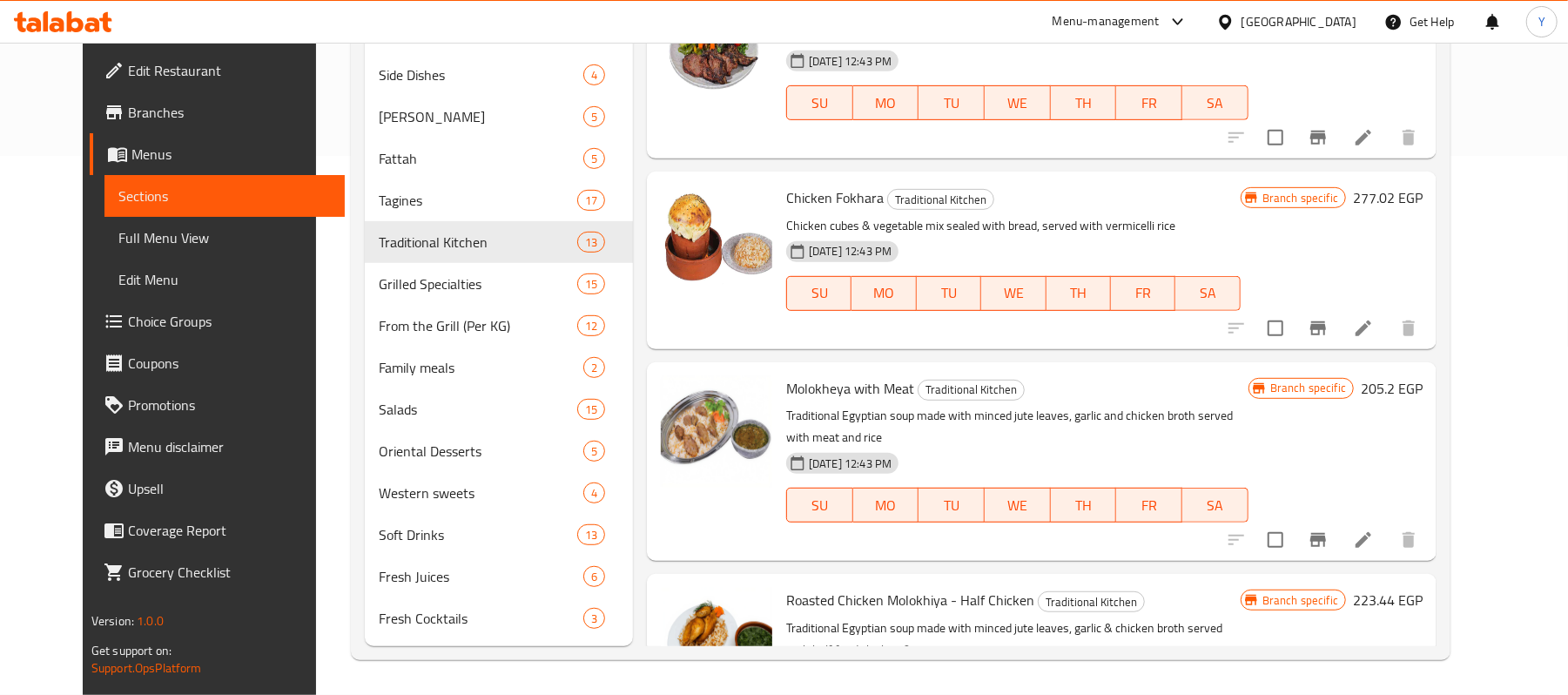
click at [802, 392] on span "Molokheya with Meat" at bounding box center [850, 388] width 128 height 27
copy span "Molokheya"
drag, startPoint x: 113, startPoint y: 320, endPoint x: 146, endPoint y: 305, distance: 36.2
click at [128, 320] on span "Choice Groups" at bounding box center [230, 321] width 203 height 21
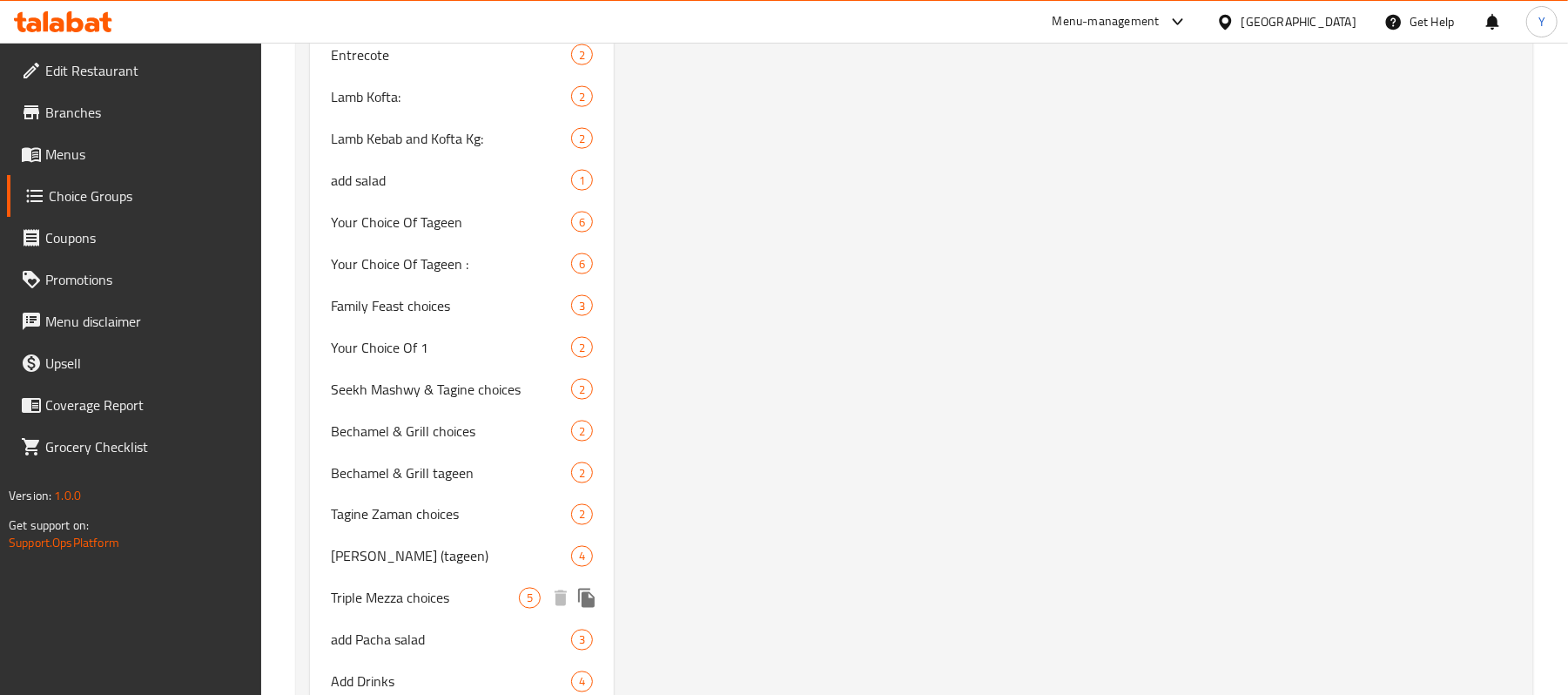
scroll to position [1827, 0]
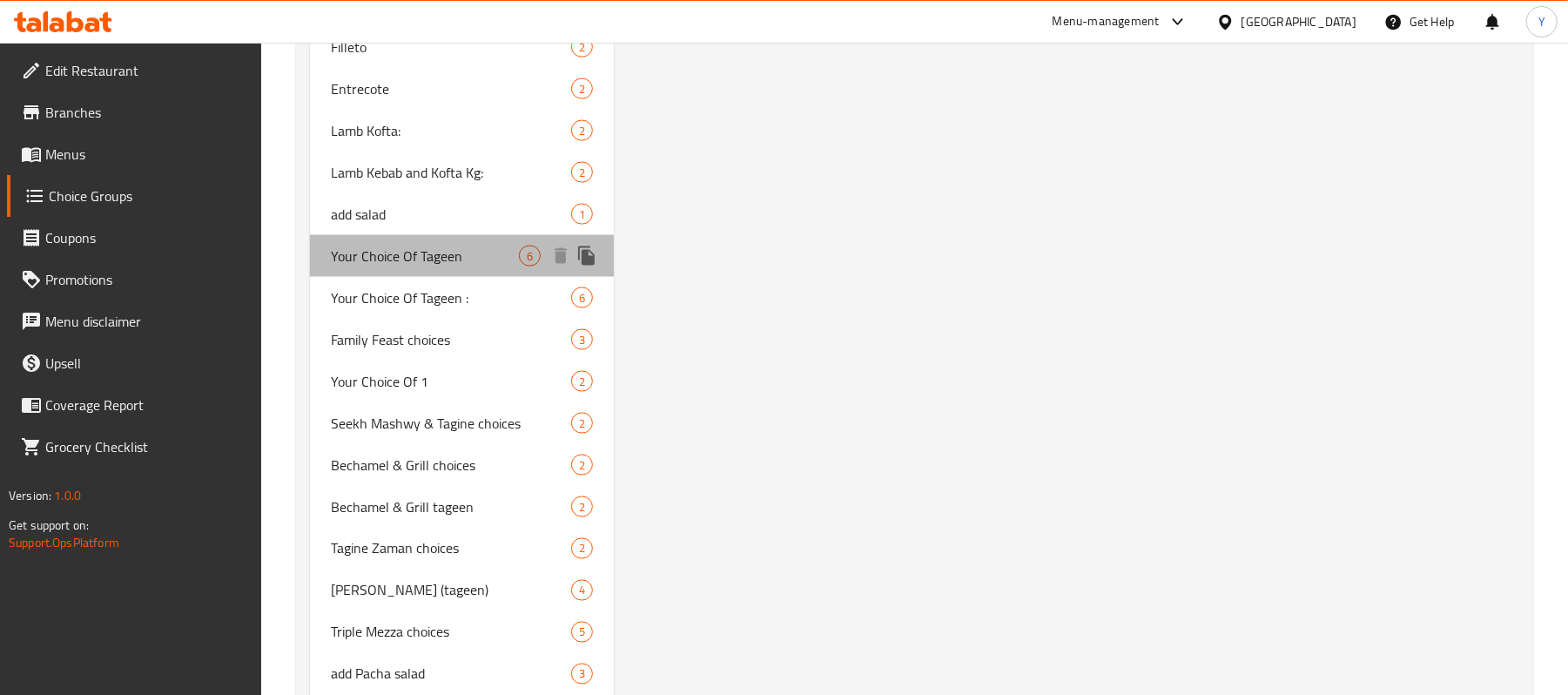
click at [474, 239] on div "Your Choice Of Tageen 6" at bounding box center [462, 256] width 304 height 42
type input "Your Choice Of Tageen"
type input "اختيارك من الطاجن"
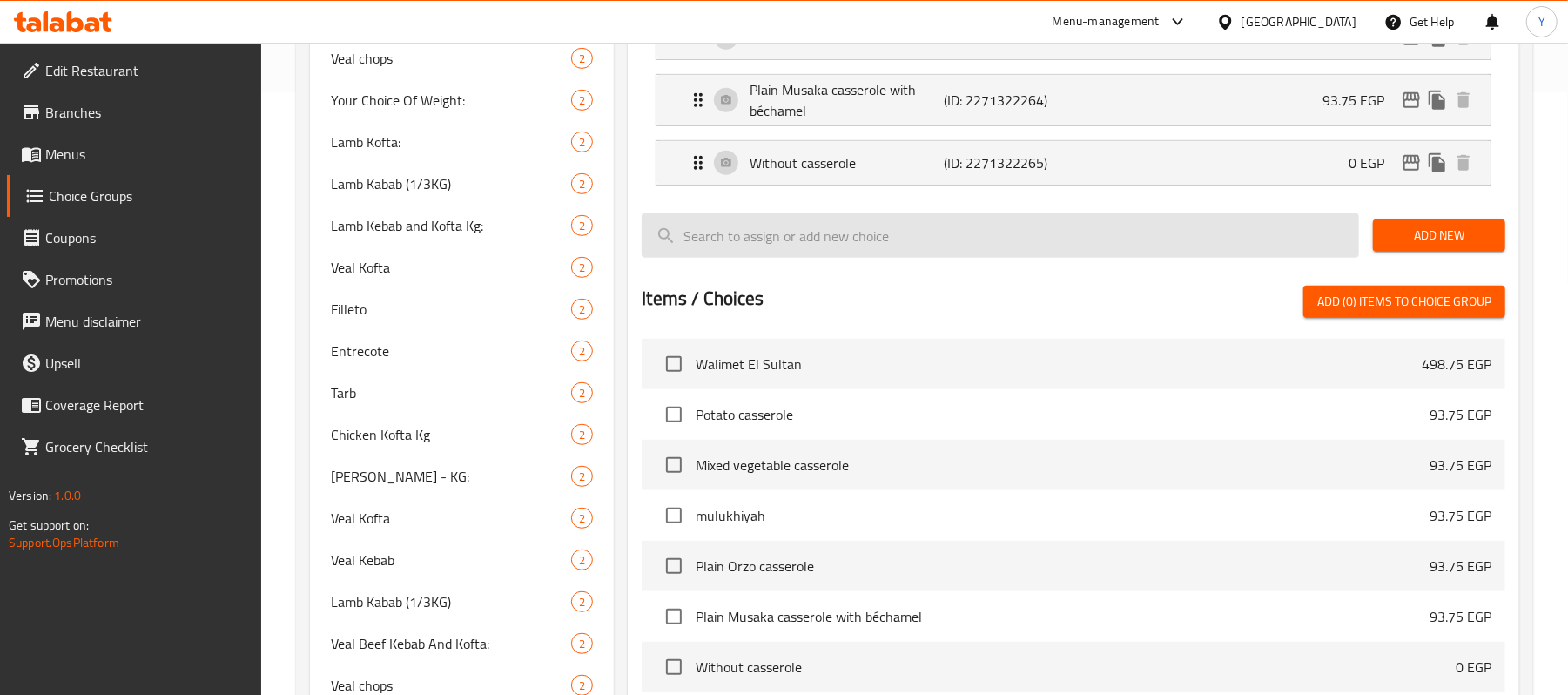
scroll to position [433, 0]
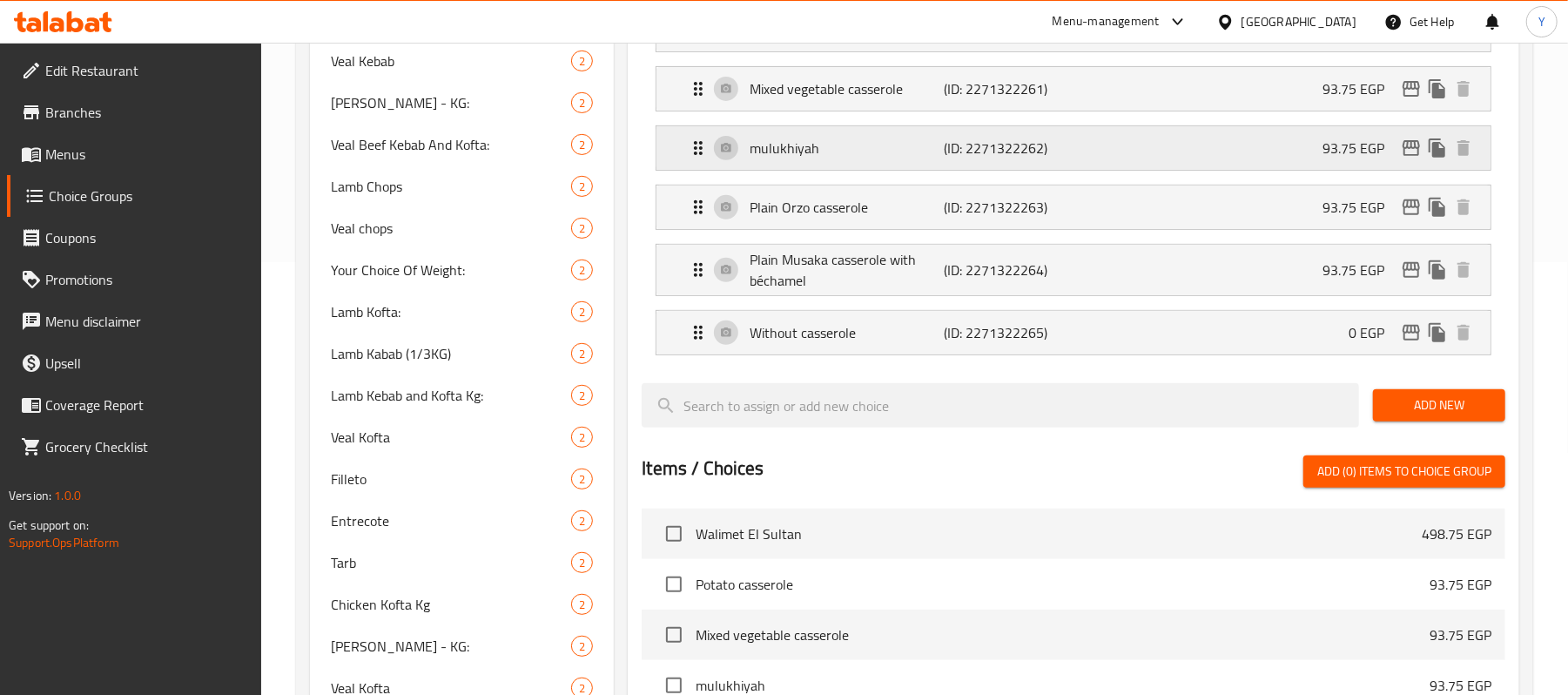
click at [1325, 158] on p "93.75 EGP" at bounding box center [1360, 147] width 76 height 21
click at [955, 150] on p "(ID: 2271322262)" at bounding box center [1010, 147] width 130 height 21
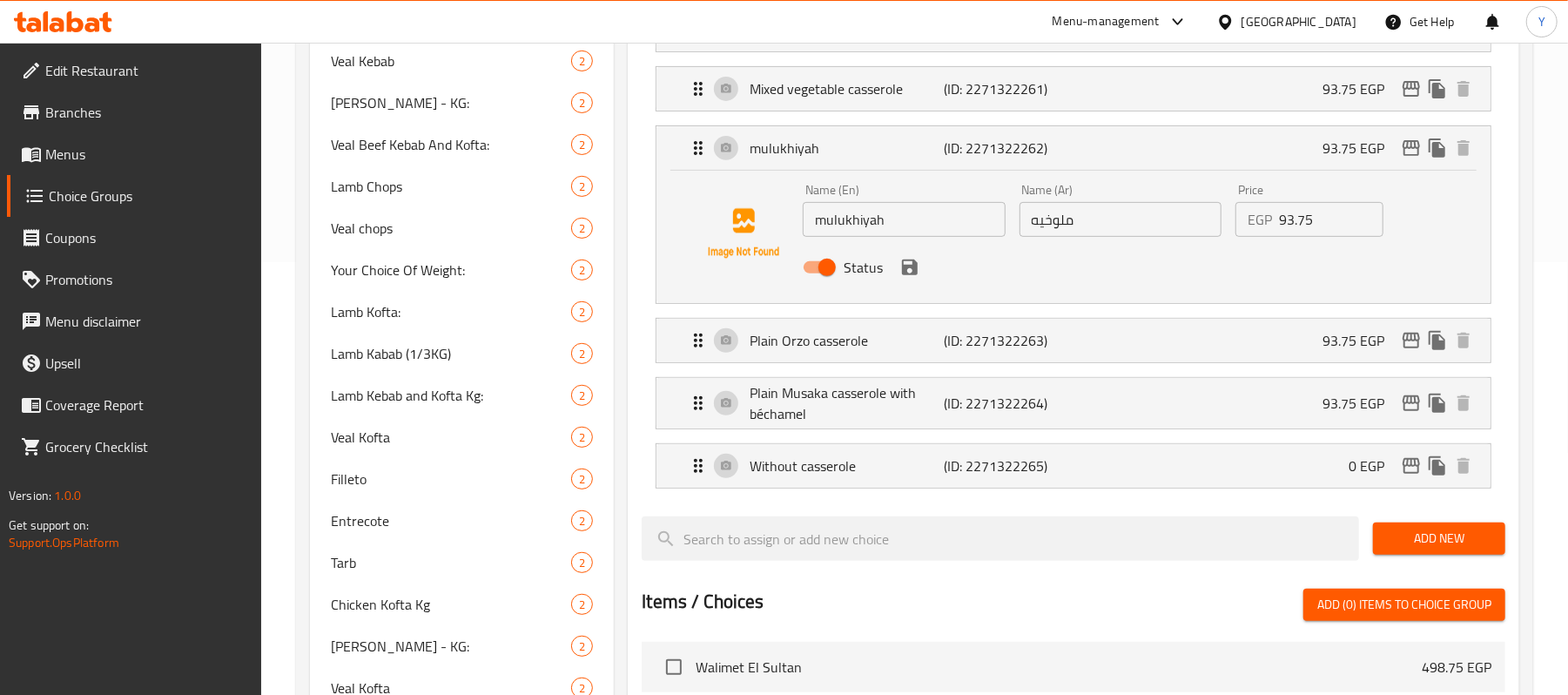
click at [840, 223] on input "mulukhiyah" at bounding box center [903, 220] width 202 height 35
paste input "Molokheya"
click at [917, 268] on icon "save" at bounding box center [910, 267] width 16 height 16
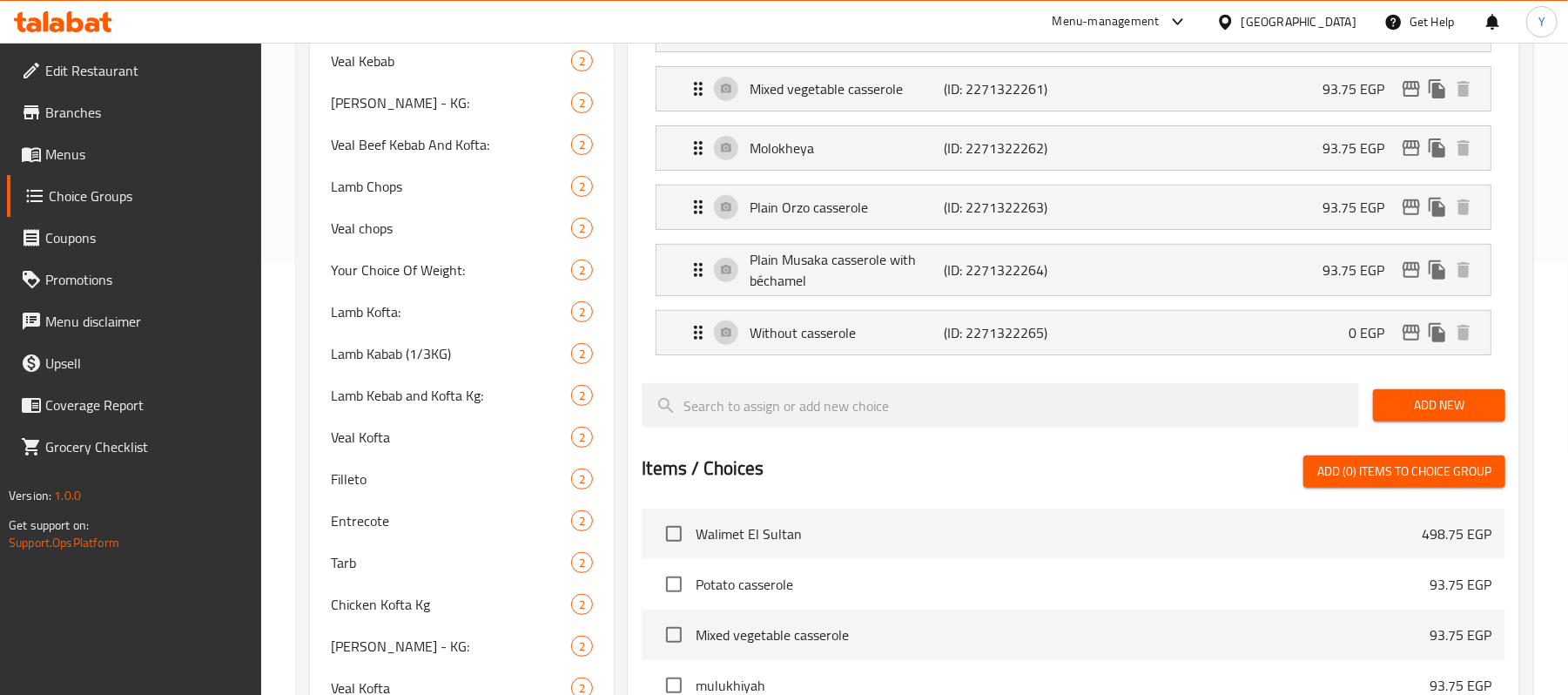
type input "Molokheya"
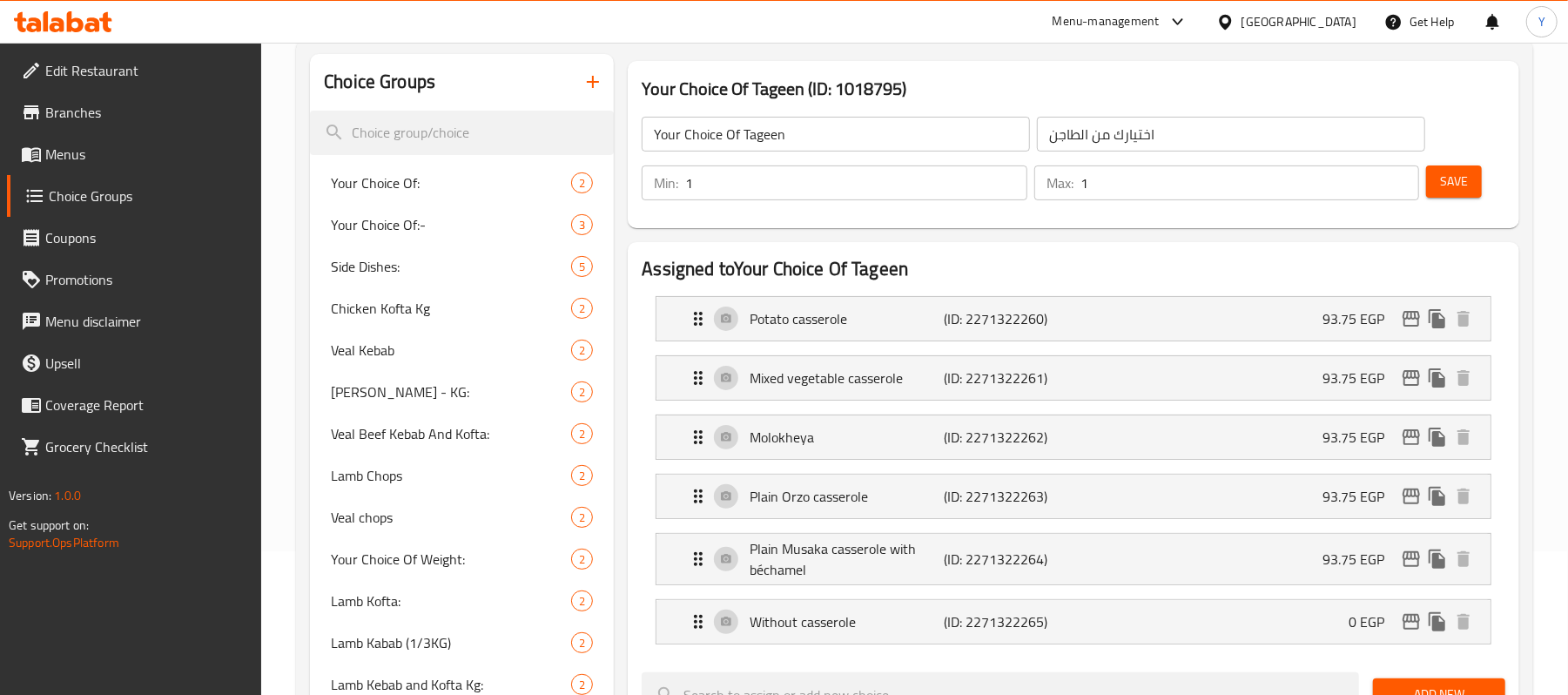
scroll to position [84, 0]
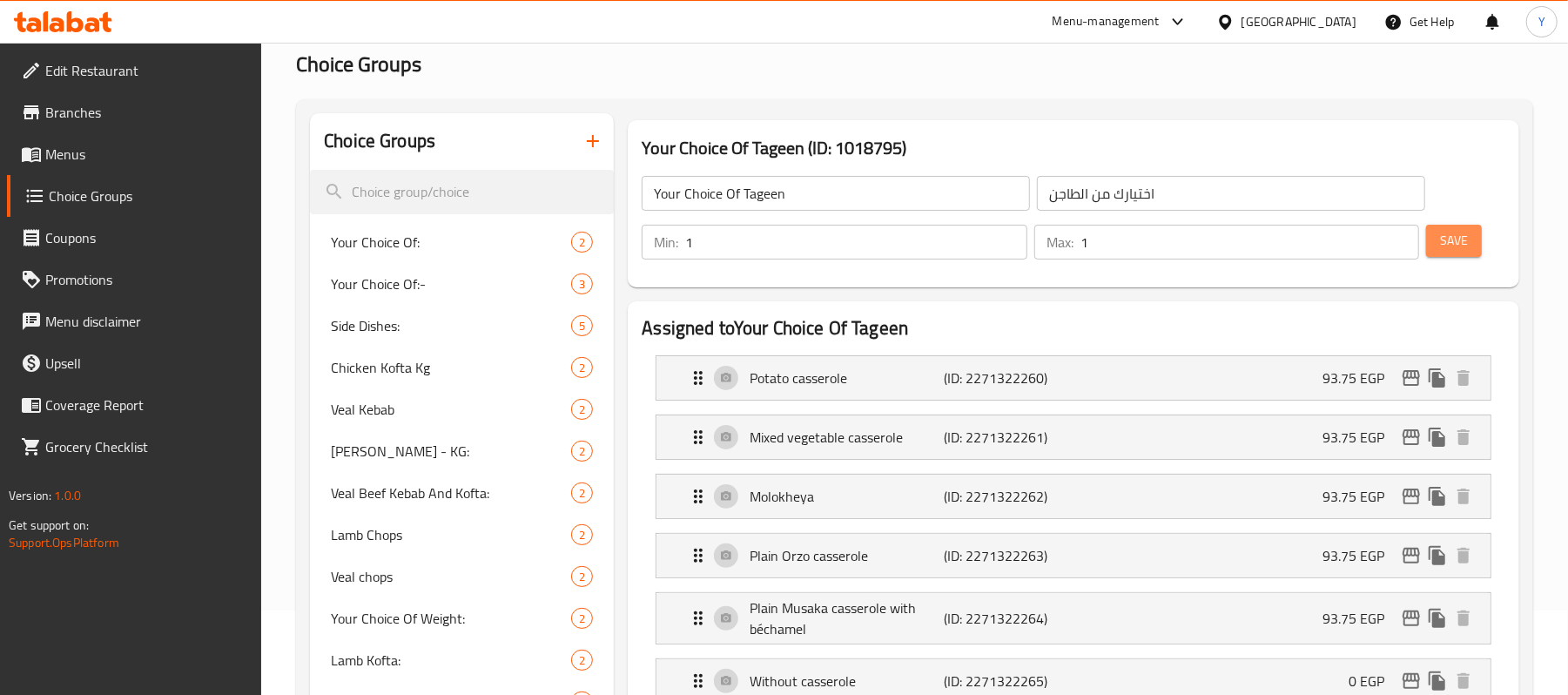
click at [1432, 247] on button "Save" at bounding box center [1454, 240] width 56 height 32
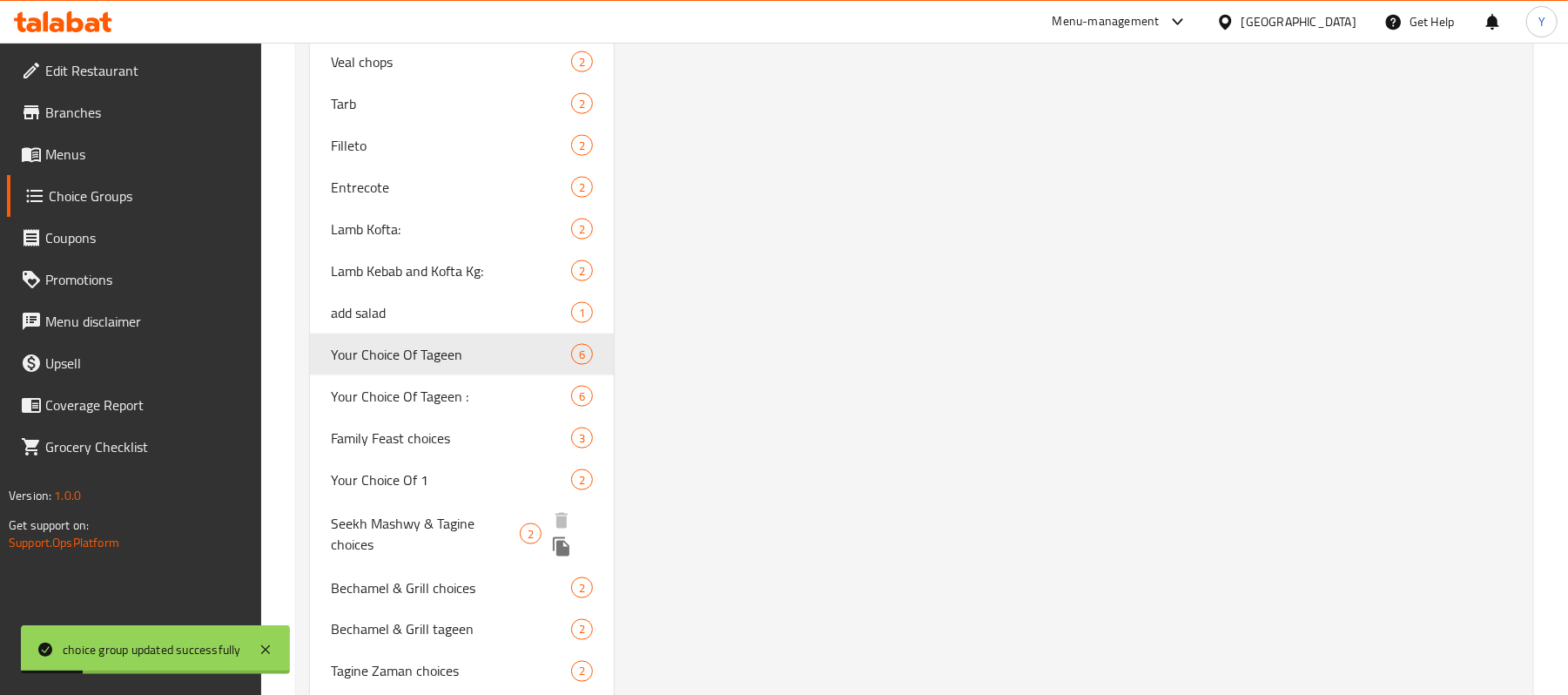
scroll to position [1827, 0]
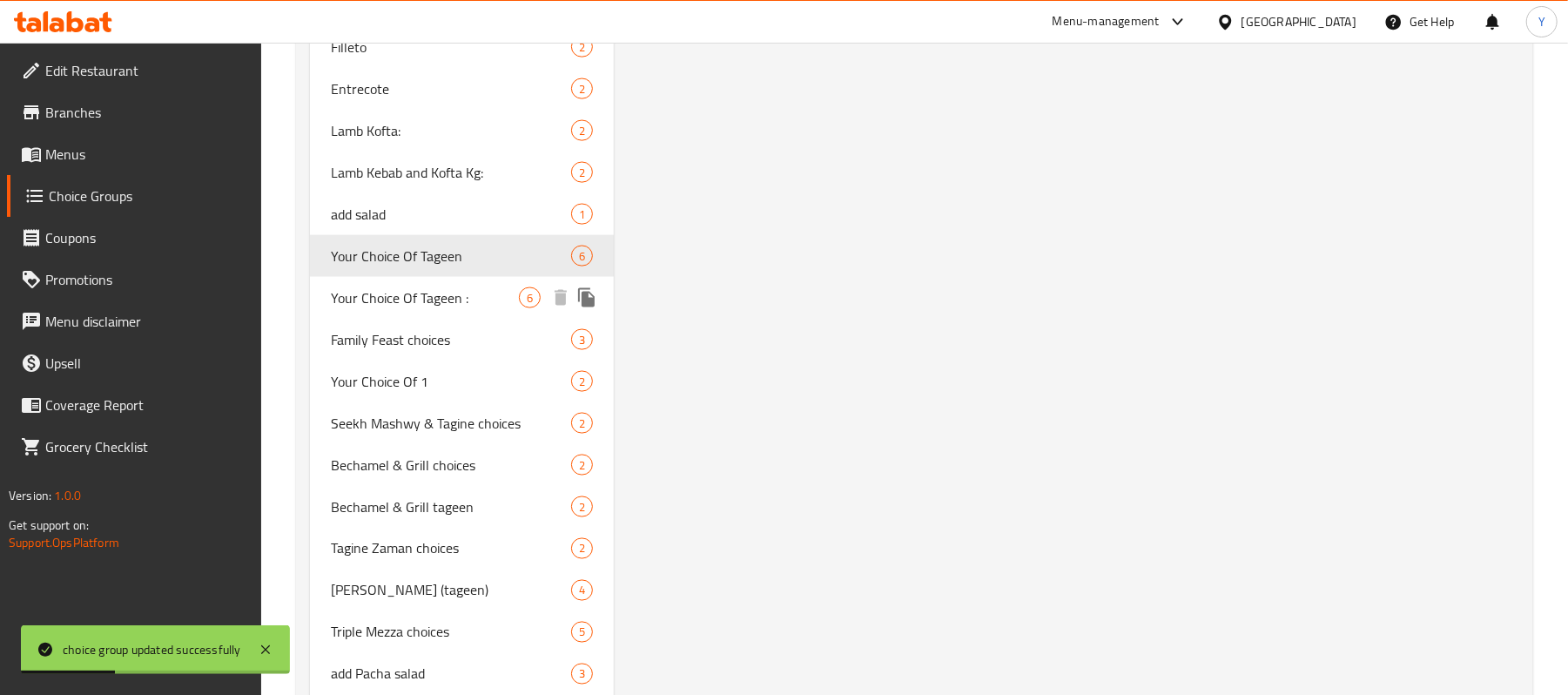
click at [478, 288] on span "Your Choice Of Tageen :" at bounding box center [425, 298] width 188 height 21
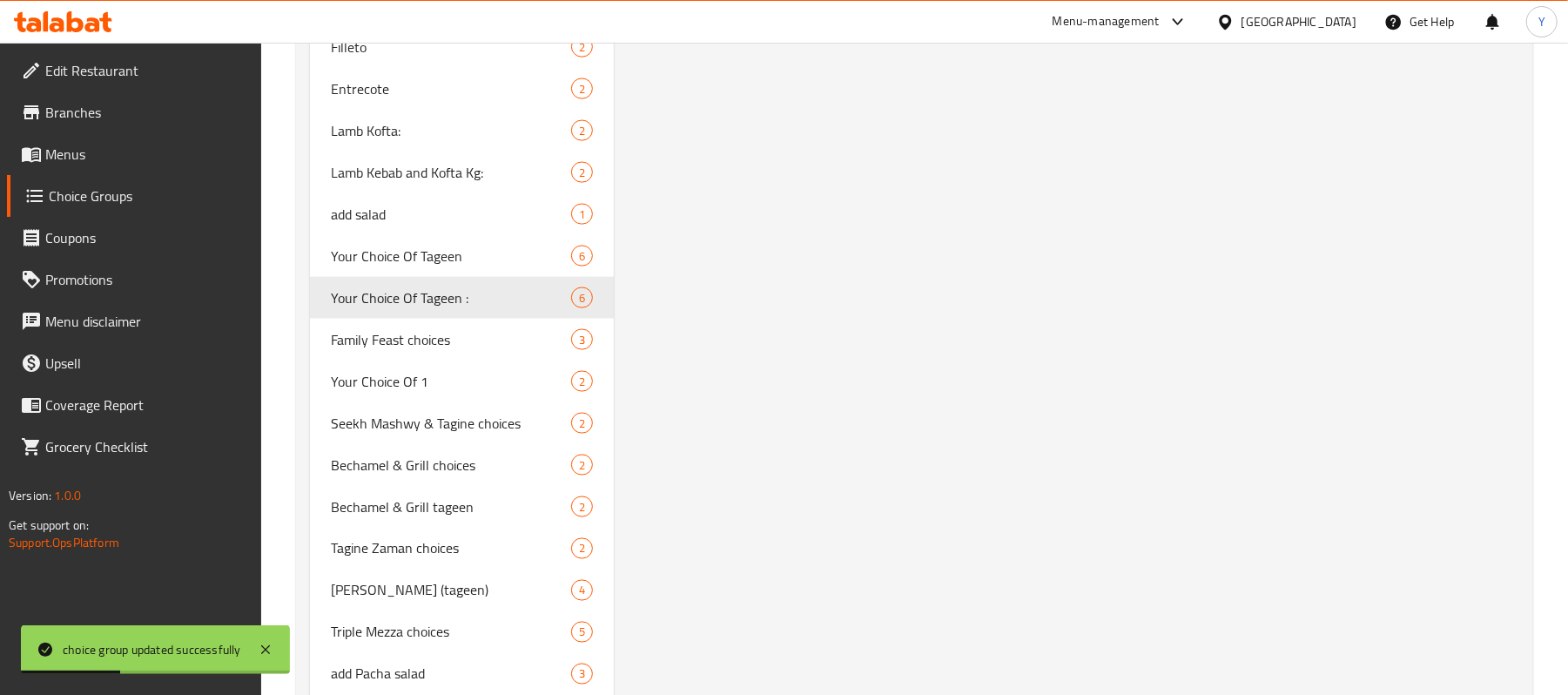
type input "Your Choice Of Tageen :"
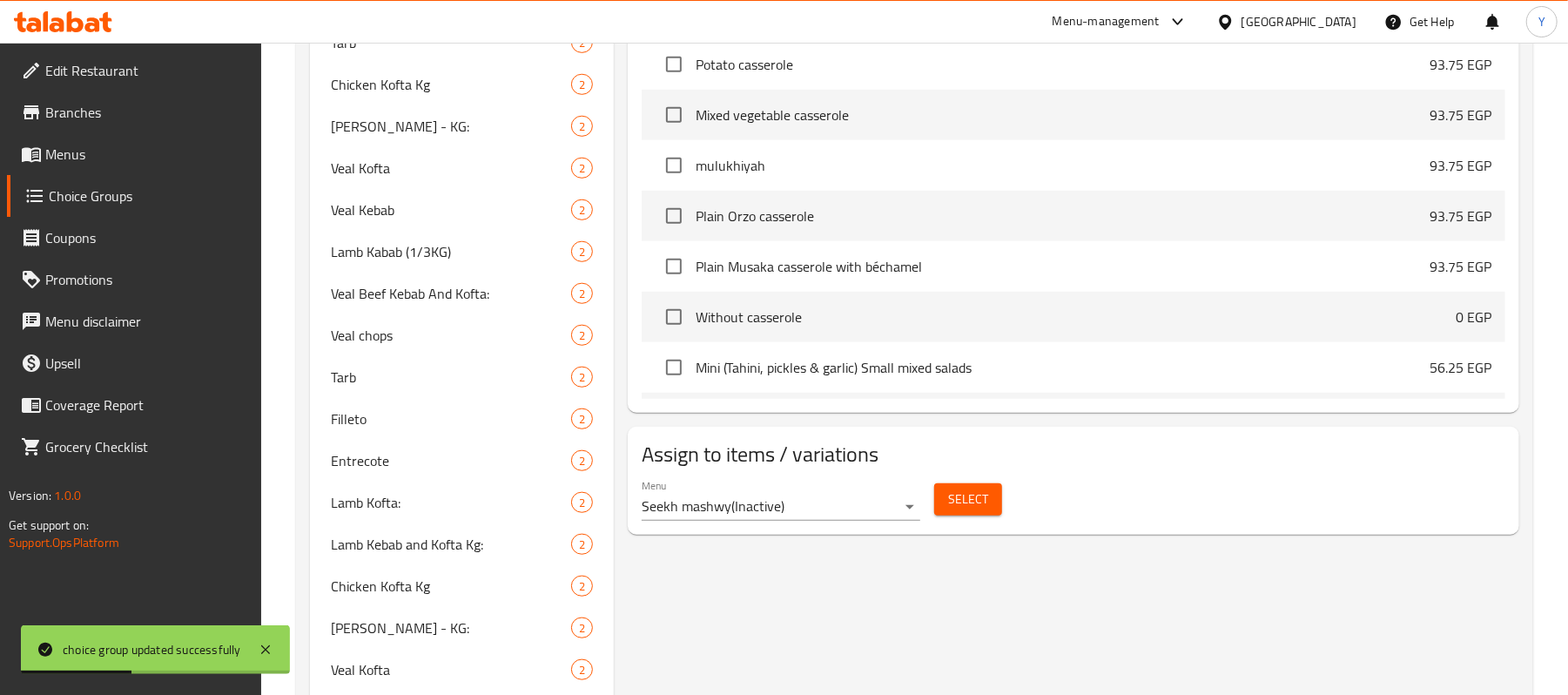
scroll to position [433, 0]
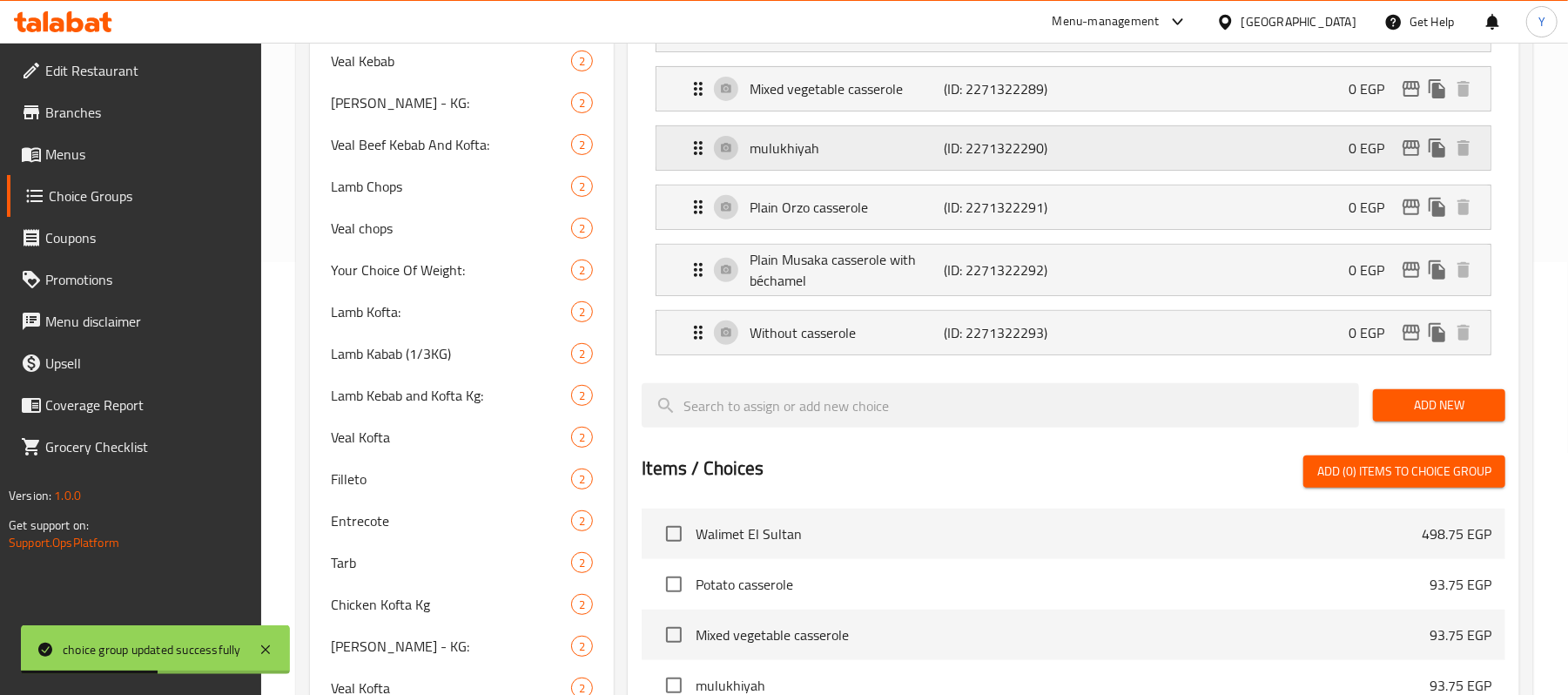
click at [1038, 158] on p "(ID: 2271322290)" at bounding box center [1010, 147] width 130 height 21
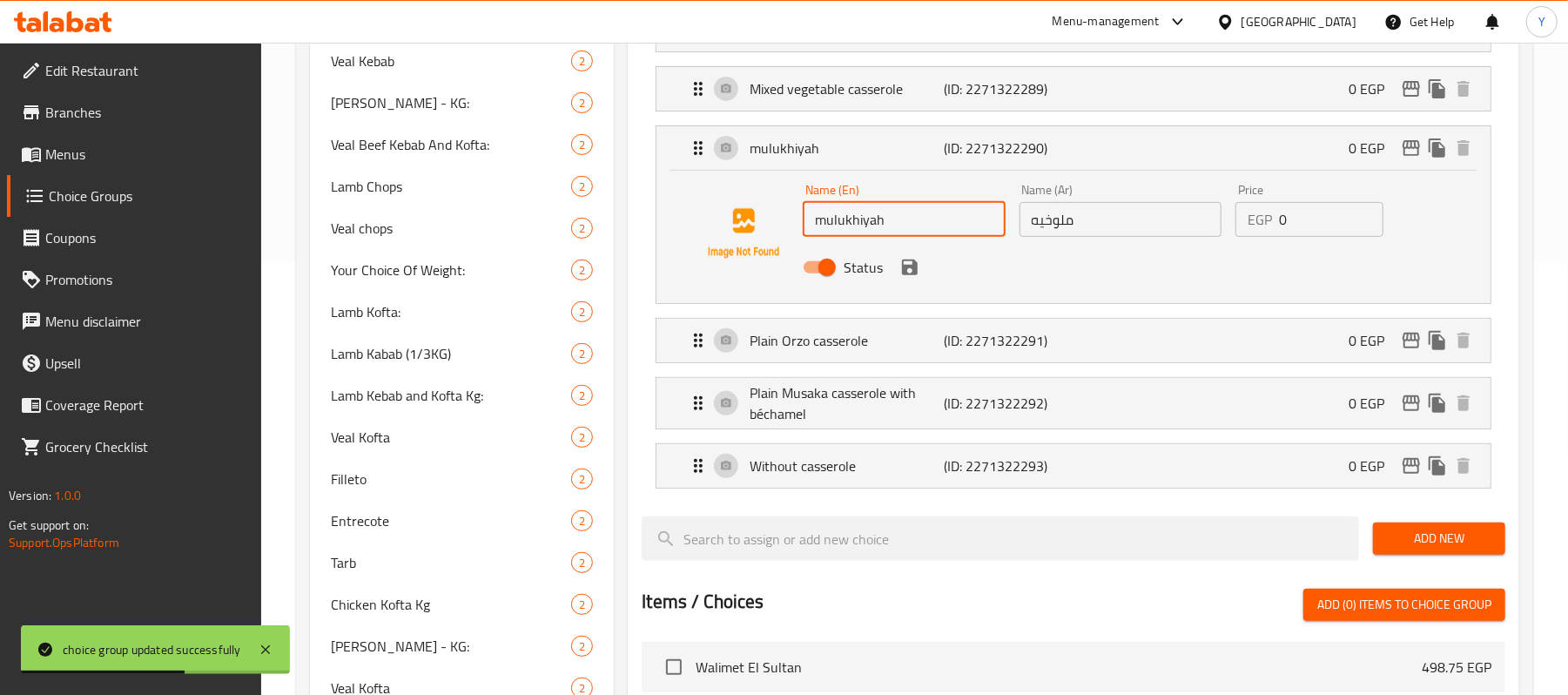
click at [901, 206] on input "mulukhiyah" at bounding box center [903, 220] width 202 height 35
paste input "Molokheya"
click at [913, 276] on icon "save" at bounding box center [910, 267] width 16 height 16
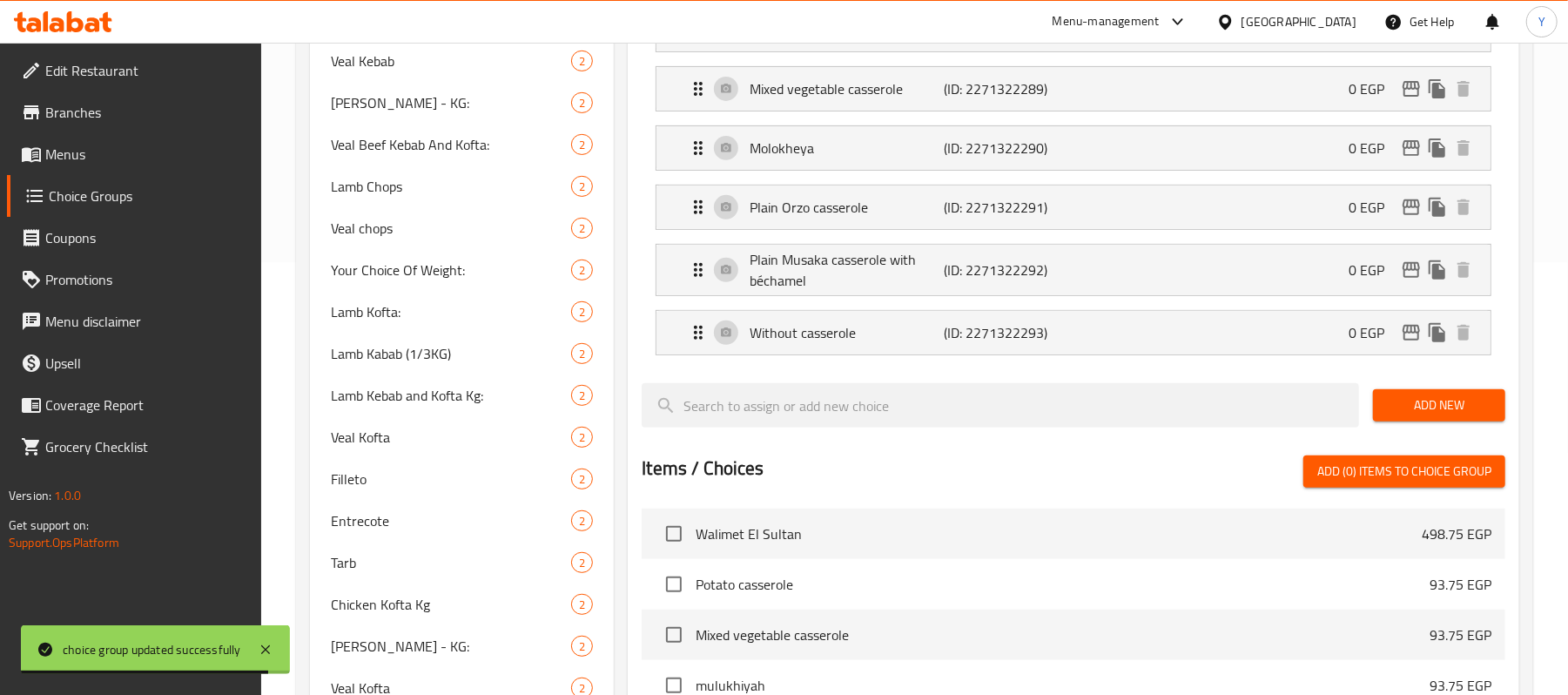
type input "Molokheya"
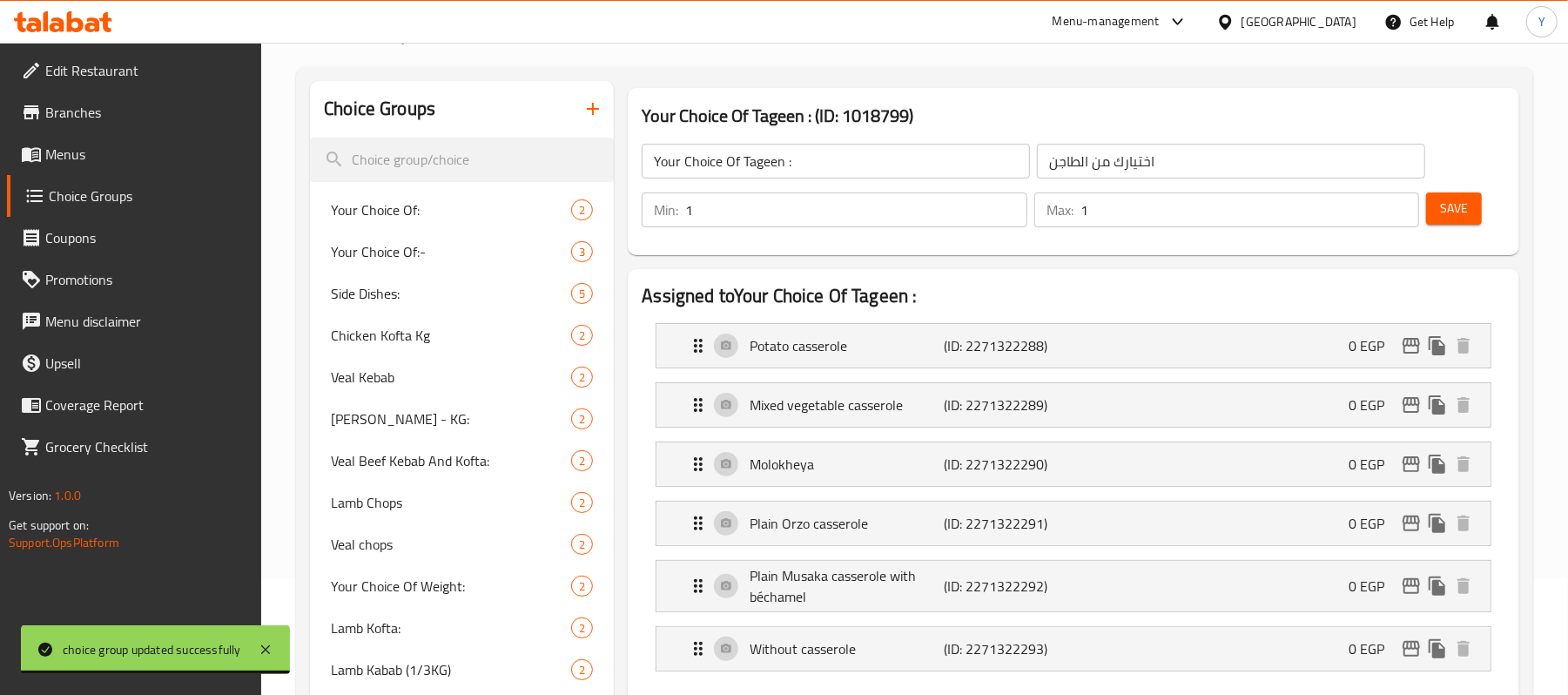
scroll to position [84, 0]
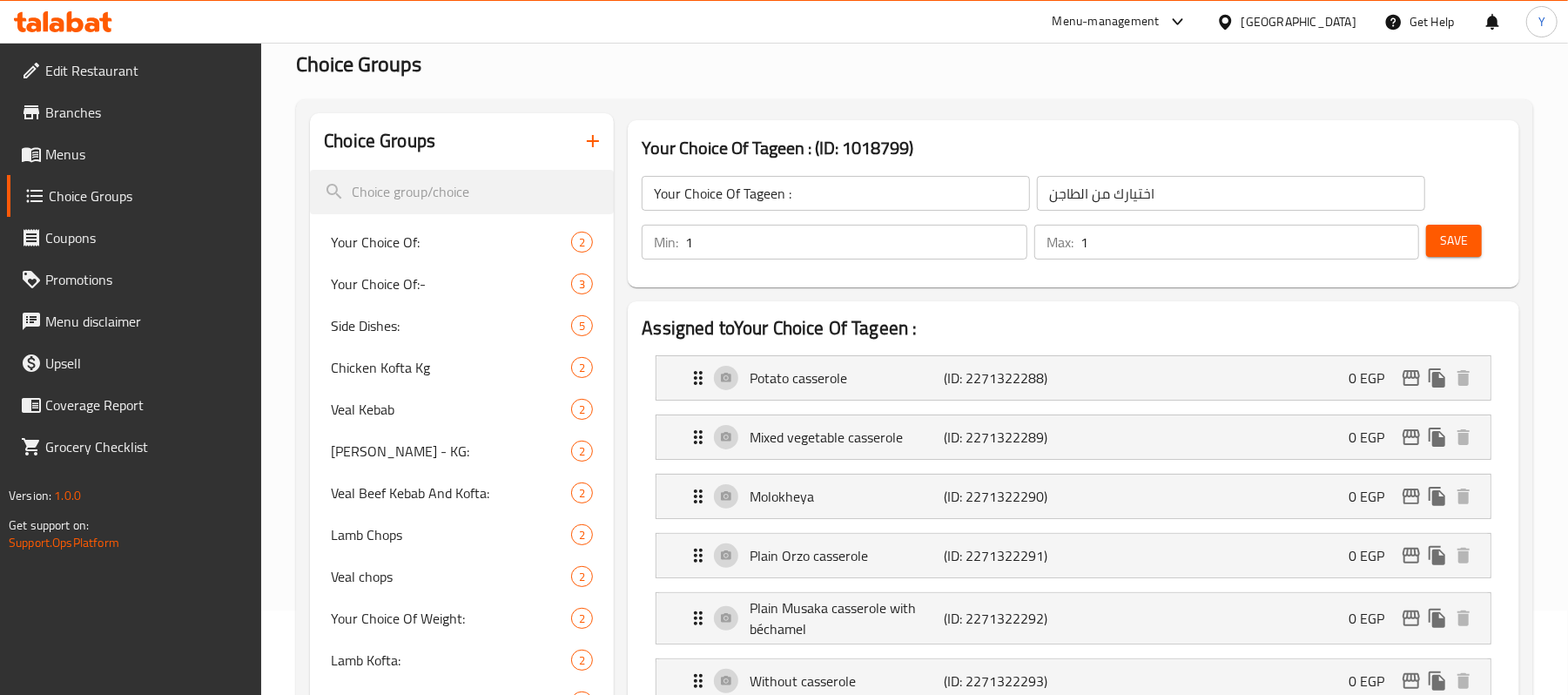
click at [1446, 262] on div "Save" at bounding box center [1459, 243] width 72 height 42
click at [1447, 242] on span "Save" at bounding box center [1454, 241] width 27 height 22
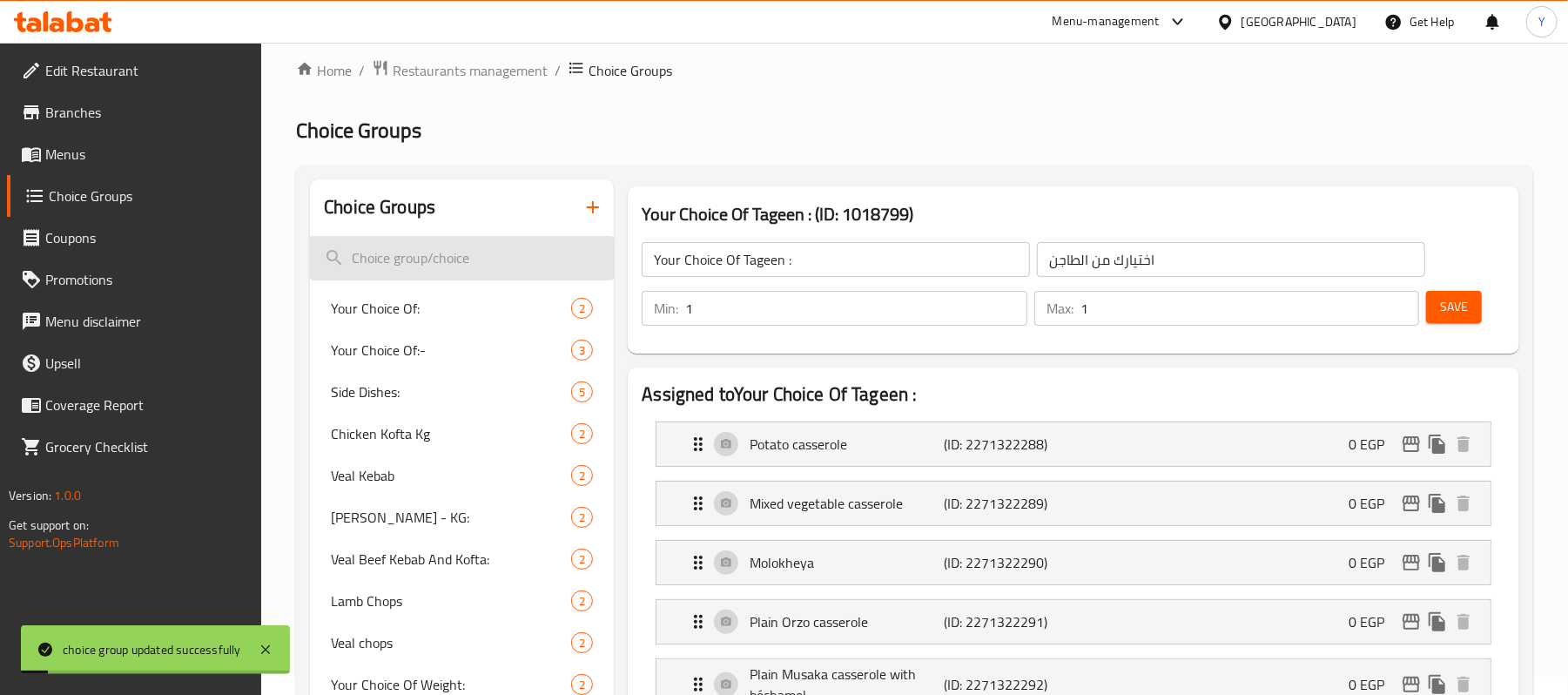
scroll to position [0, 0]
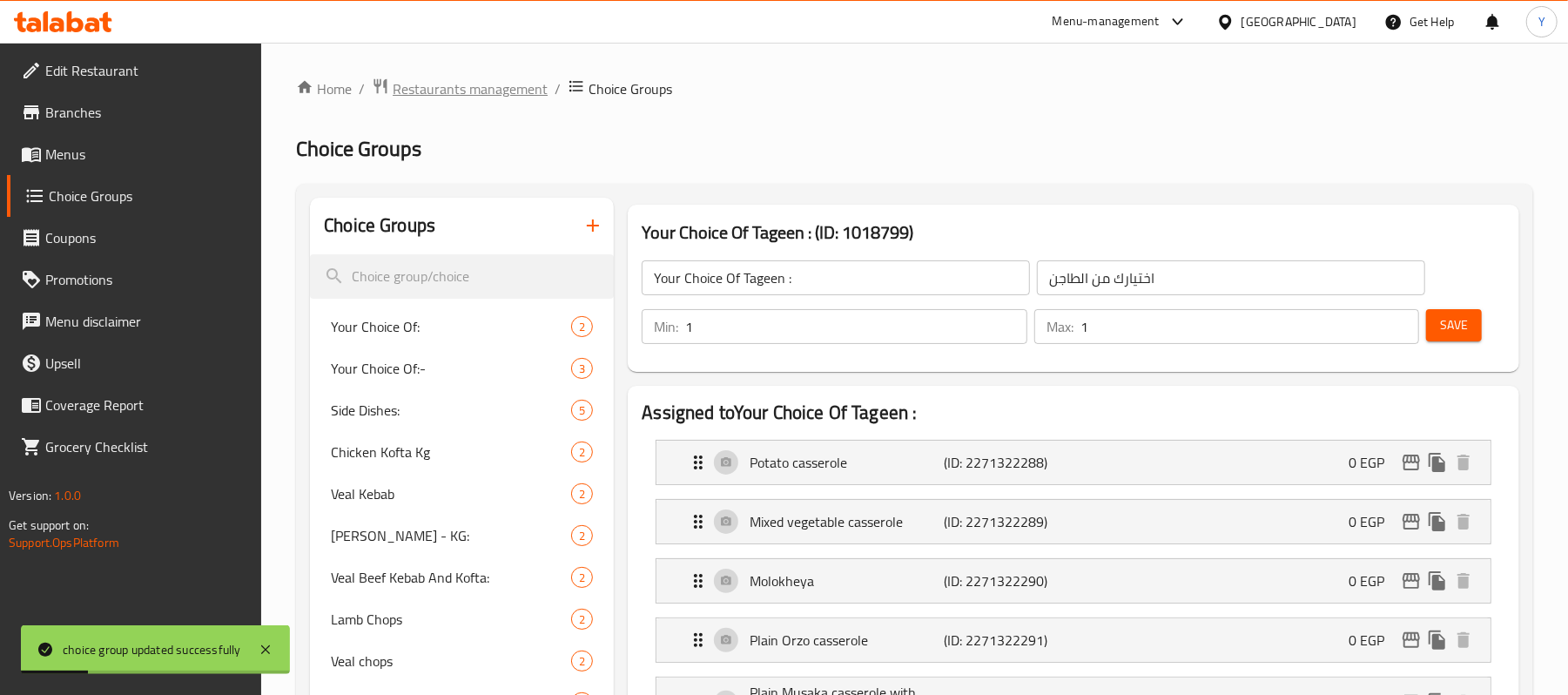
click at [451, 96] on span "Restaurants management" at bounding box center [470, 89] width 155 height 21
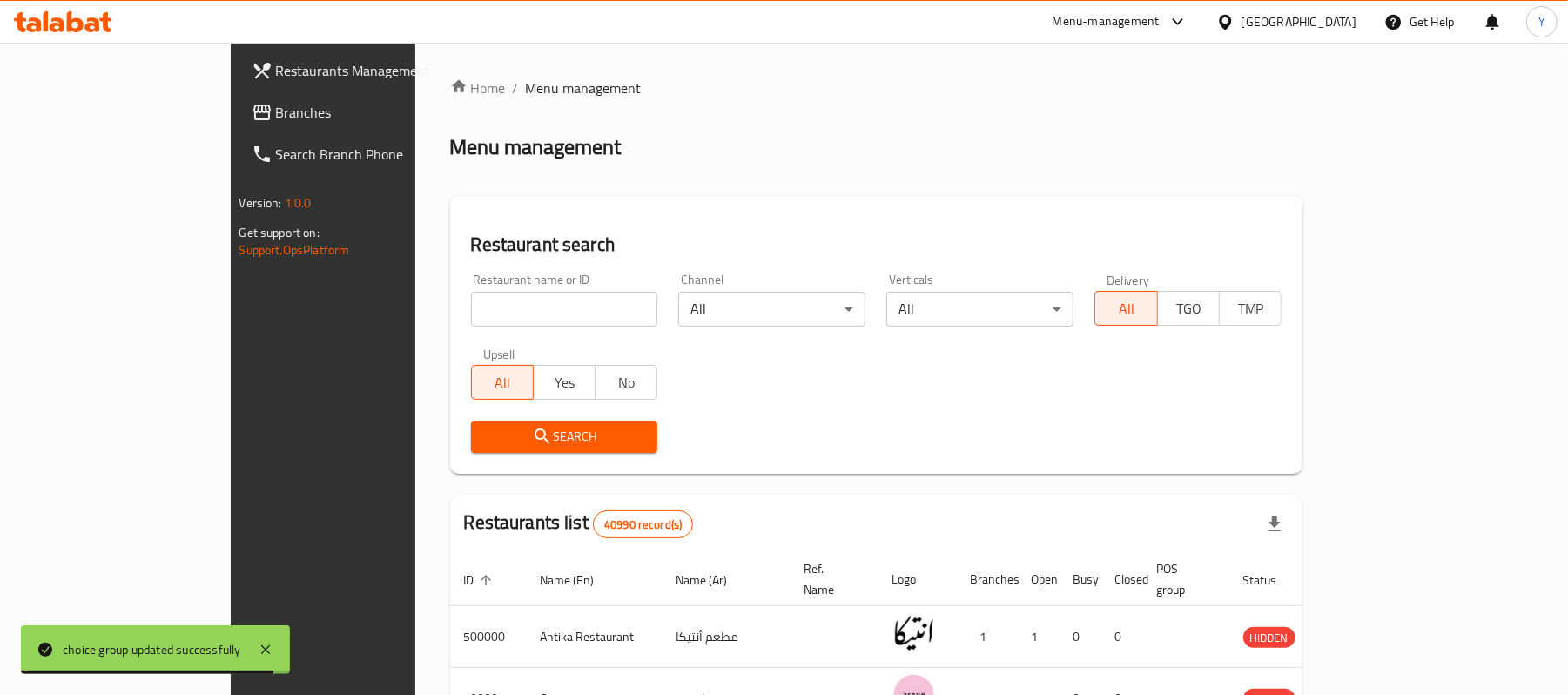
click at [471, 311] on input "search" at bounding box center [565, 309] width 188 height 35
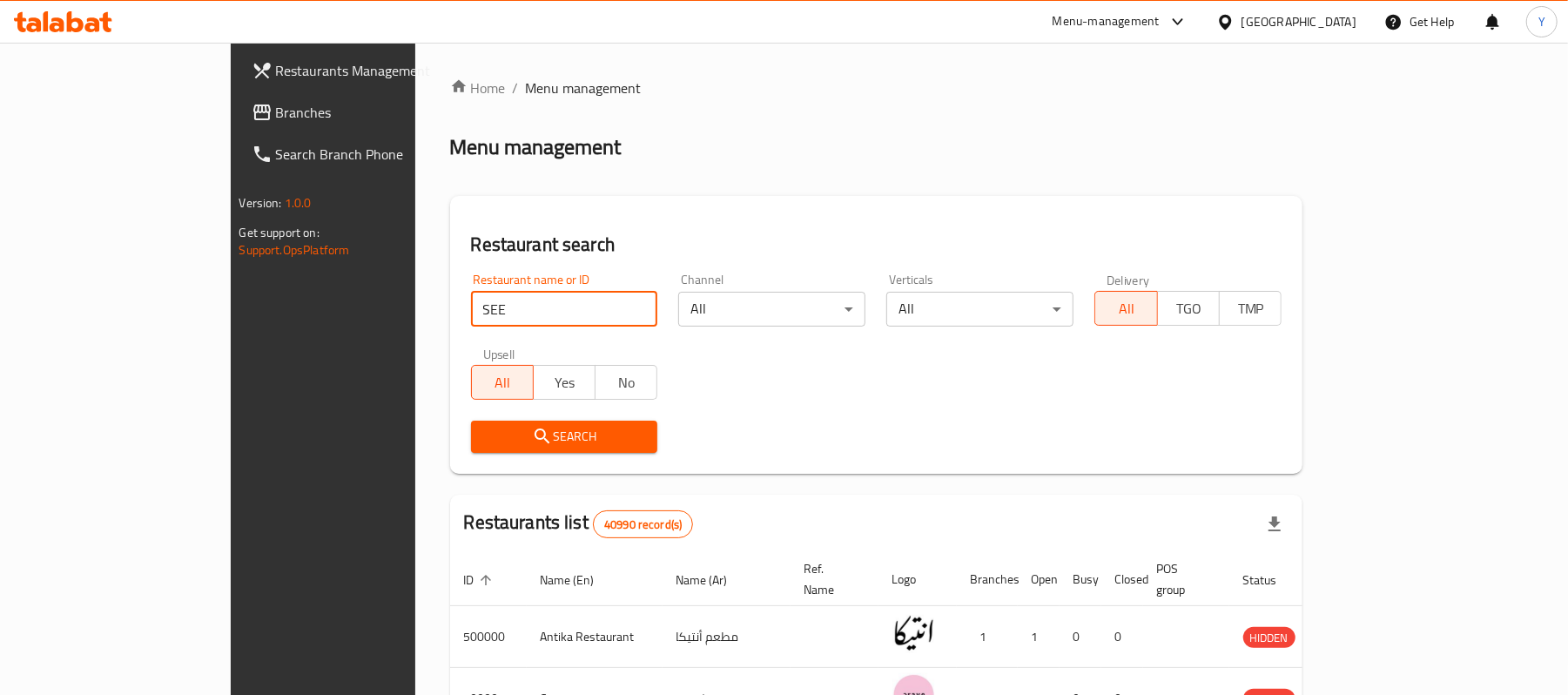
type input "seekh"
click button "Search" at bounding box center [565, 437] width 188 height 32
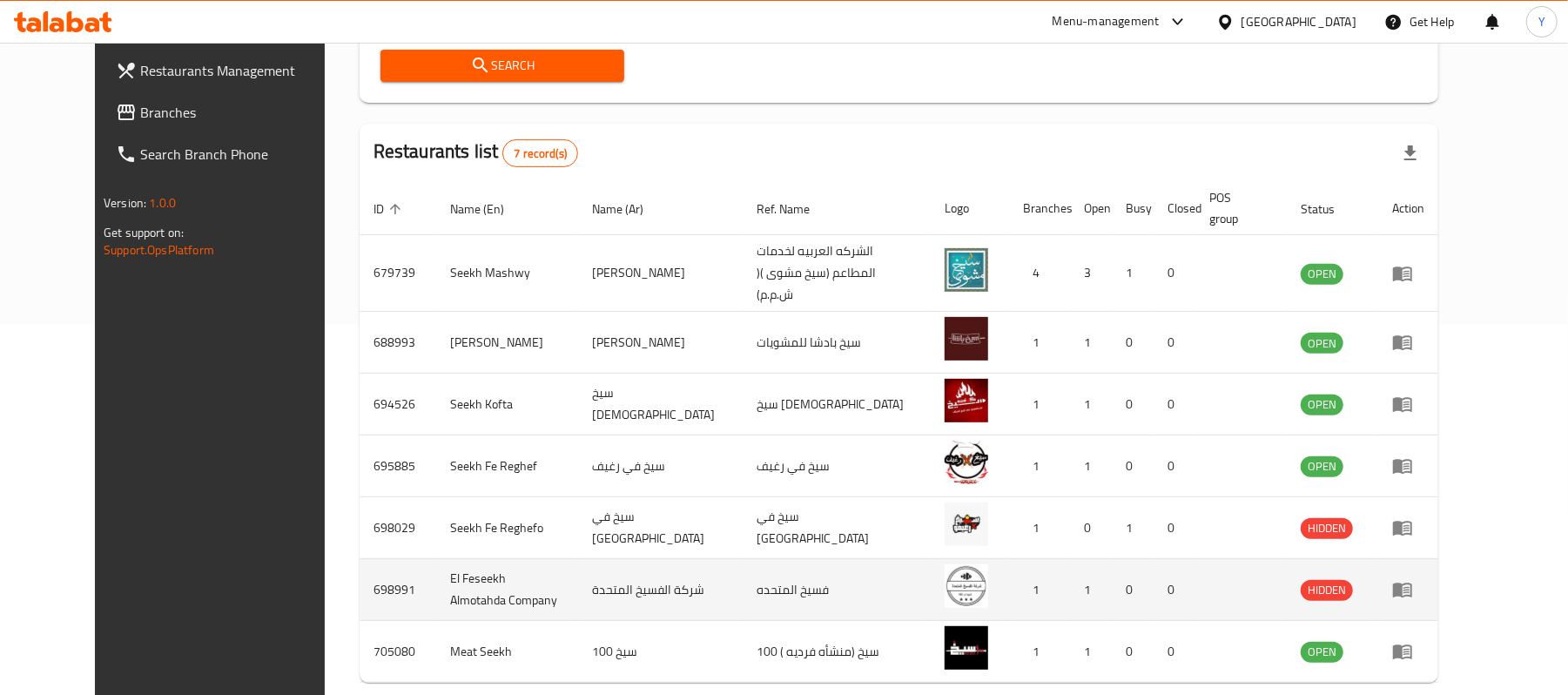
scroll to position [376, 0]
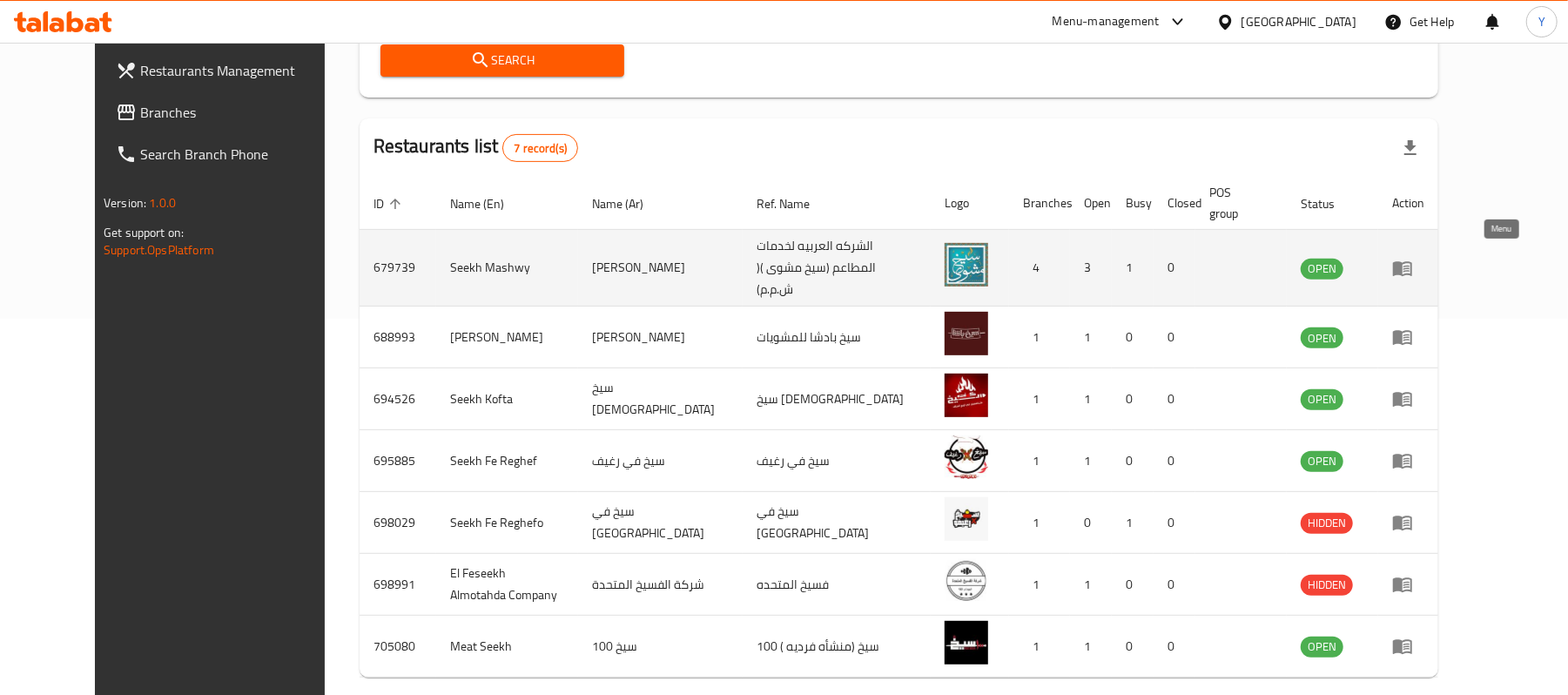
click at [1413, 258] on icon "enhanced table" at bounding box center [1402, 268] width 21 height 21
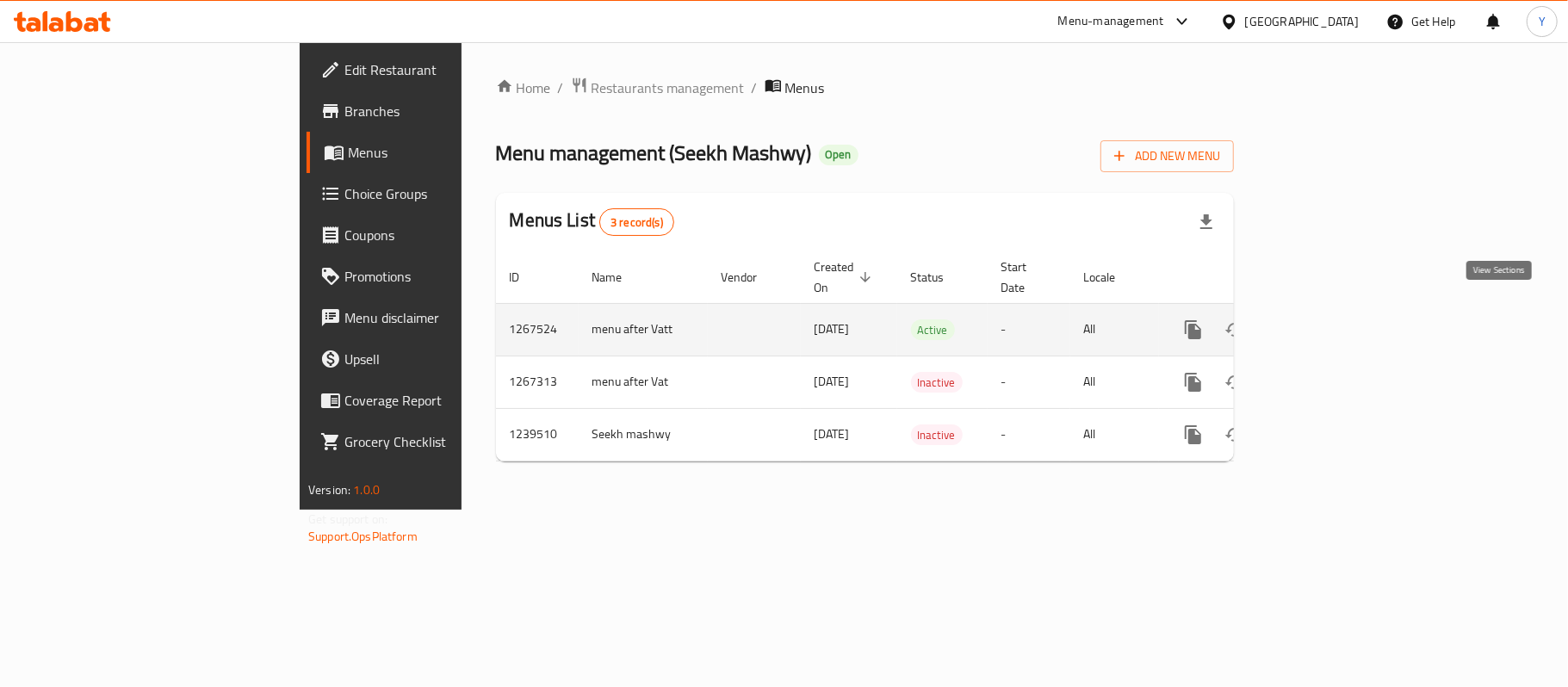
click at [1325, 322] on icon "enhanced table" at bounding box center [1317, 329] width 15 height 15
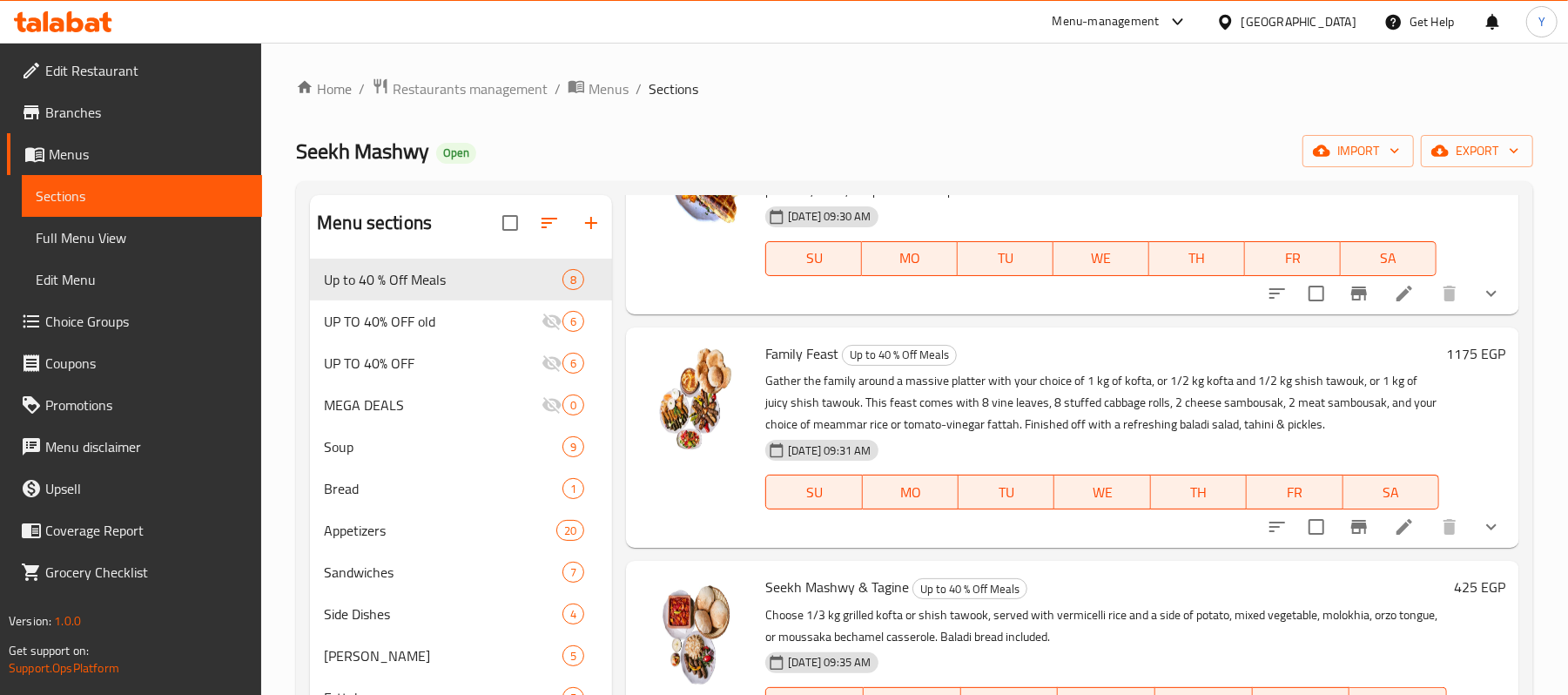
scroll to position [697, 0]
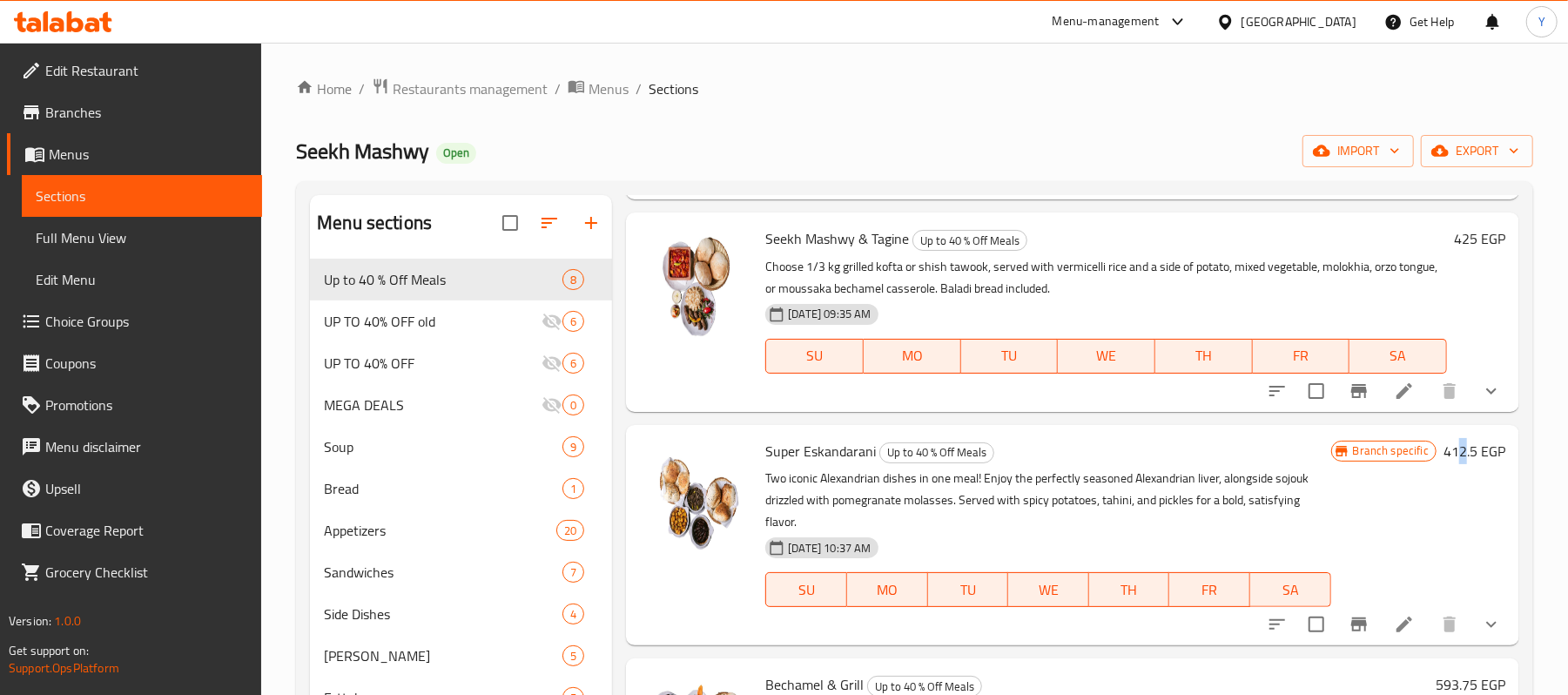
click at [1447, 444] on h6 "412.5 EGP" at bounding box center [1475, 451] width 62 height 25
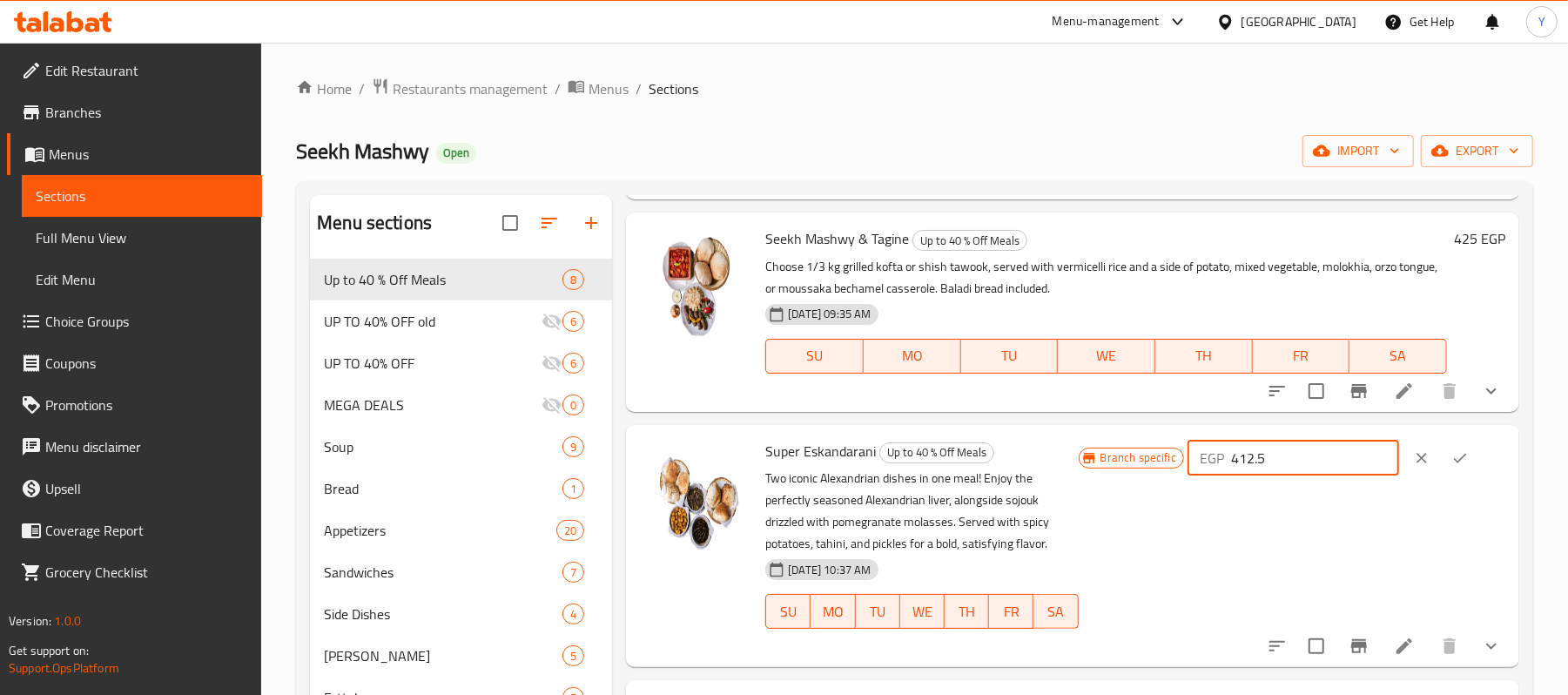
click at [1335, 463] on input "412.5" at bounding box center [1315, 458] width 168 height 35
type input "475"
click at [1452, 453] on icon "ok" at bounding box center [1460, 458] width 17 height 17
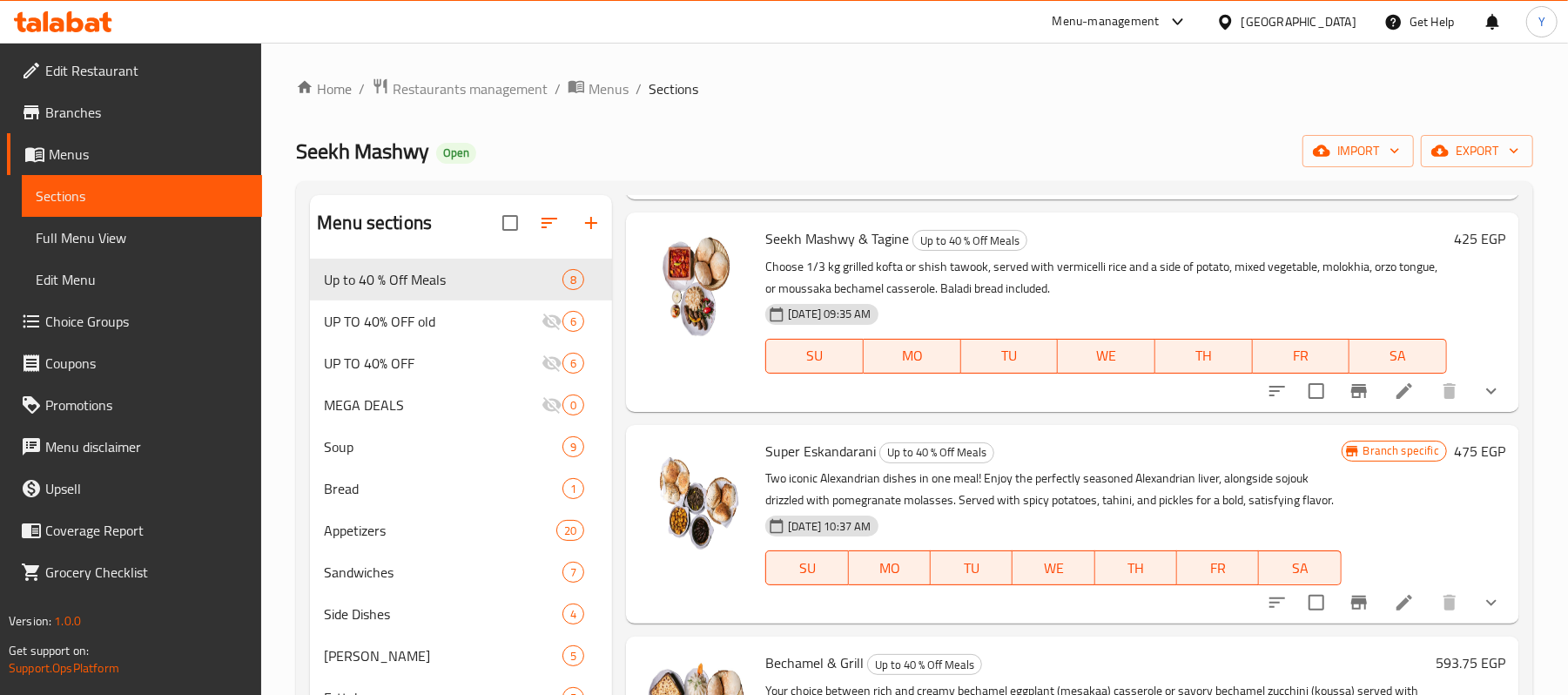
click at [1276, 154] on div "Seekh Mashwy Open import export" at bounding box center [914, 150] width 1238 height 32
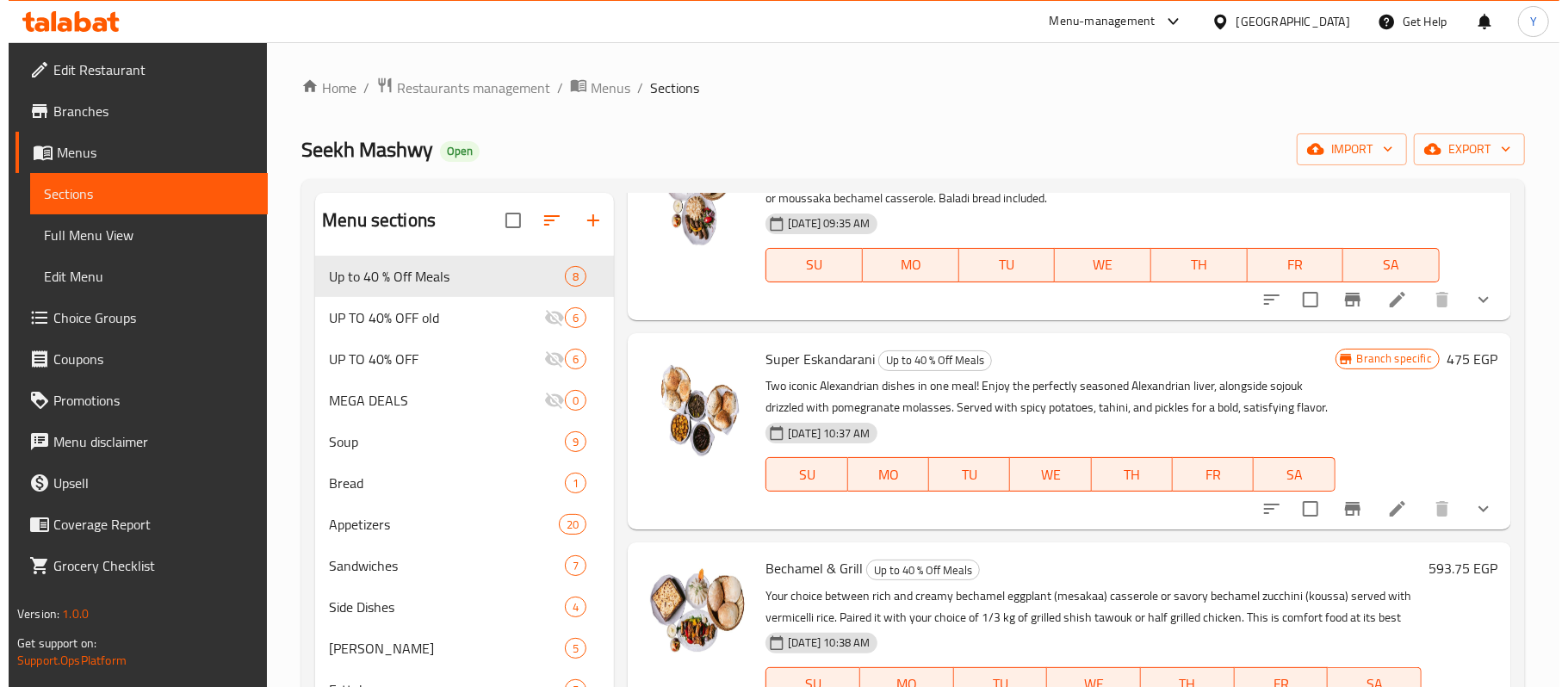
scroll to position [848, 0]
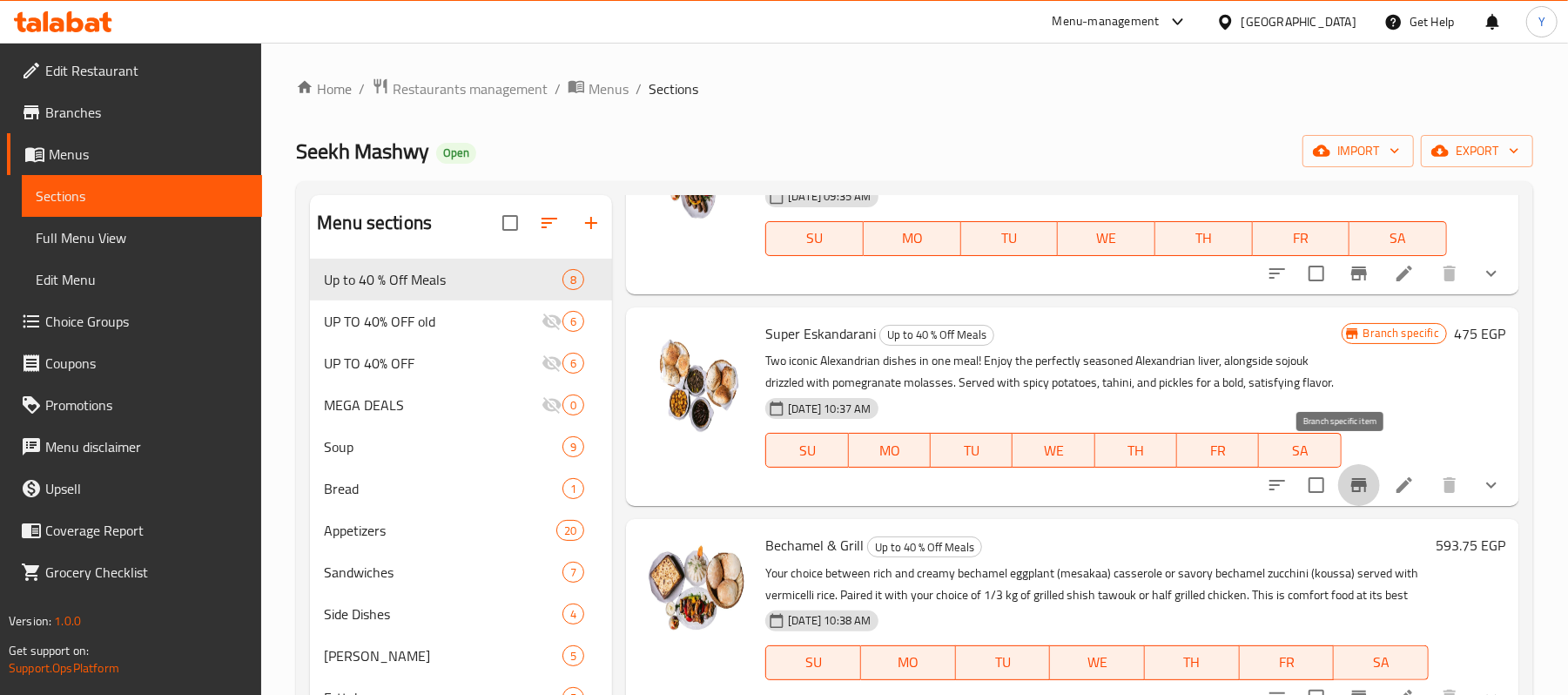
click at [1352, 478] on icon "Branch-specific-item" at bounding box center [1359, 484] width 16 height 14
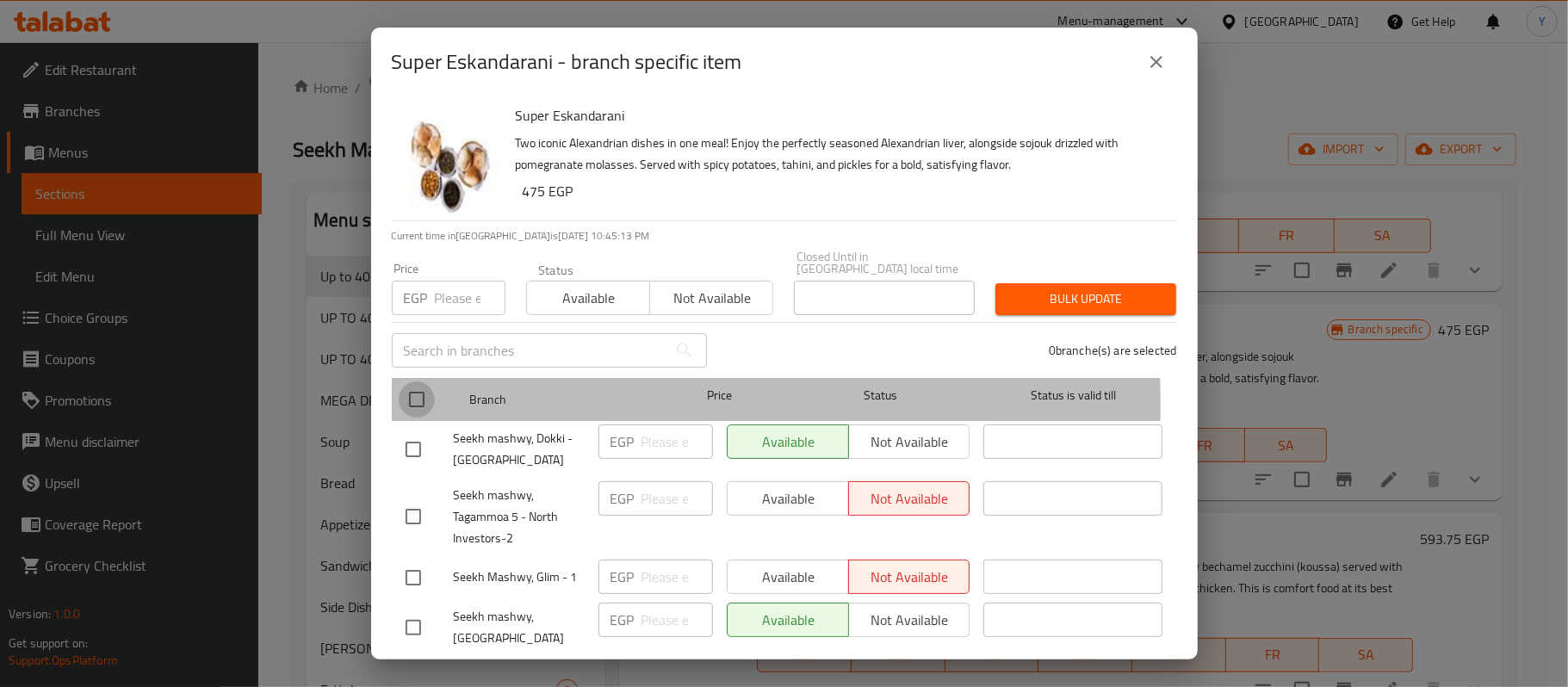
click at [406, 393] on input "checkbox" at bounding box center [416, 399] width 36 height 36
checkbox input "true"
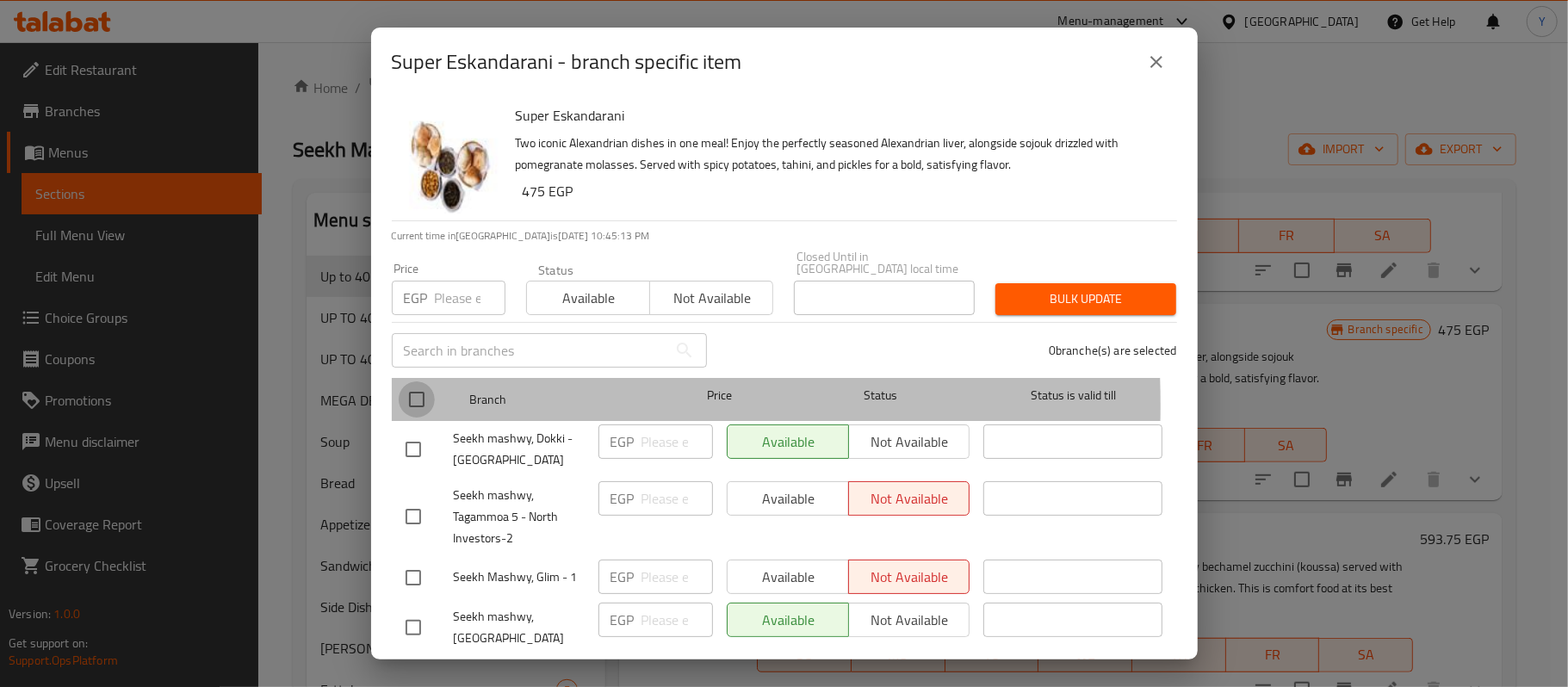
checkbox input "true"
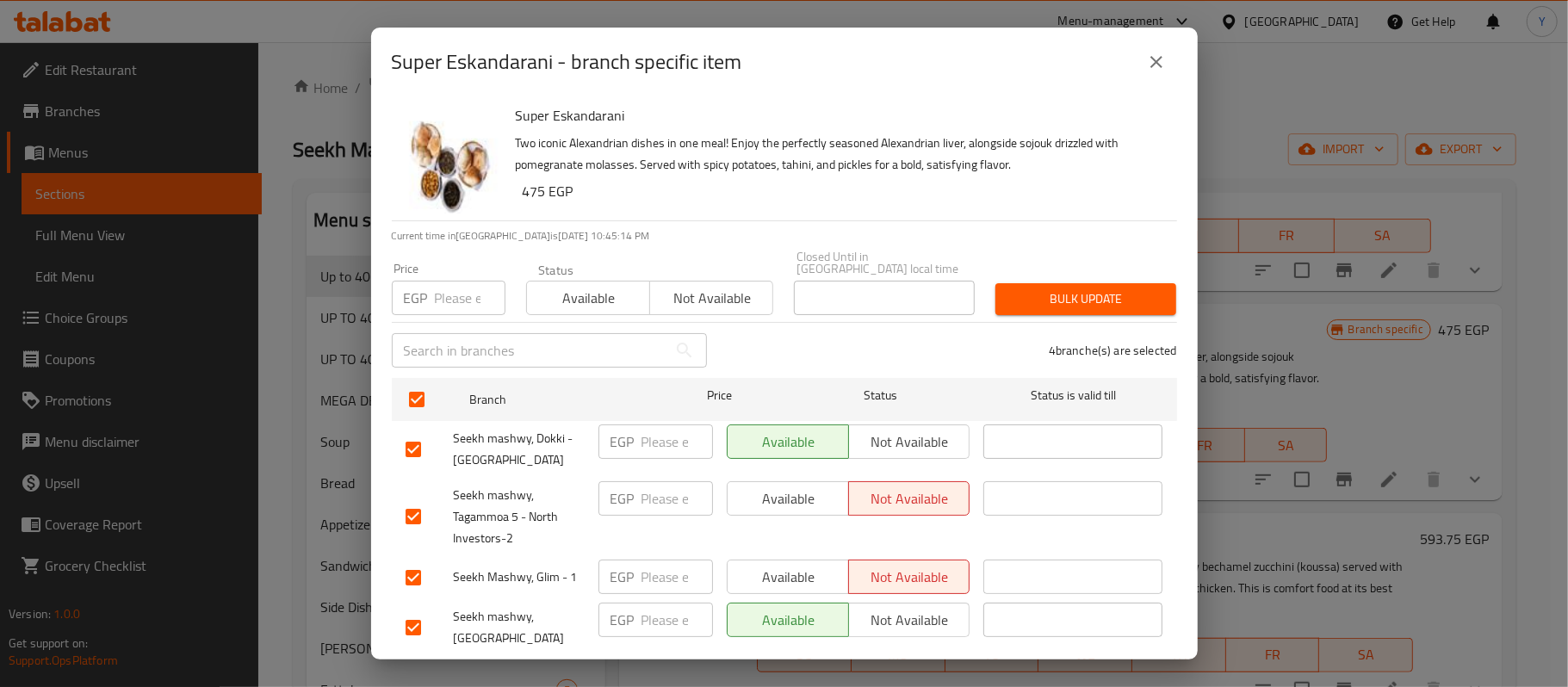
click at [742, 482] on button "Available" at bounding box center [788, 499] width 122 height 34
click at [765, 565] on span "Available" at bounding box center [789, 577] width 108 height 25
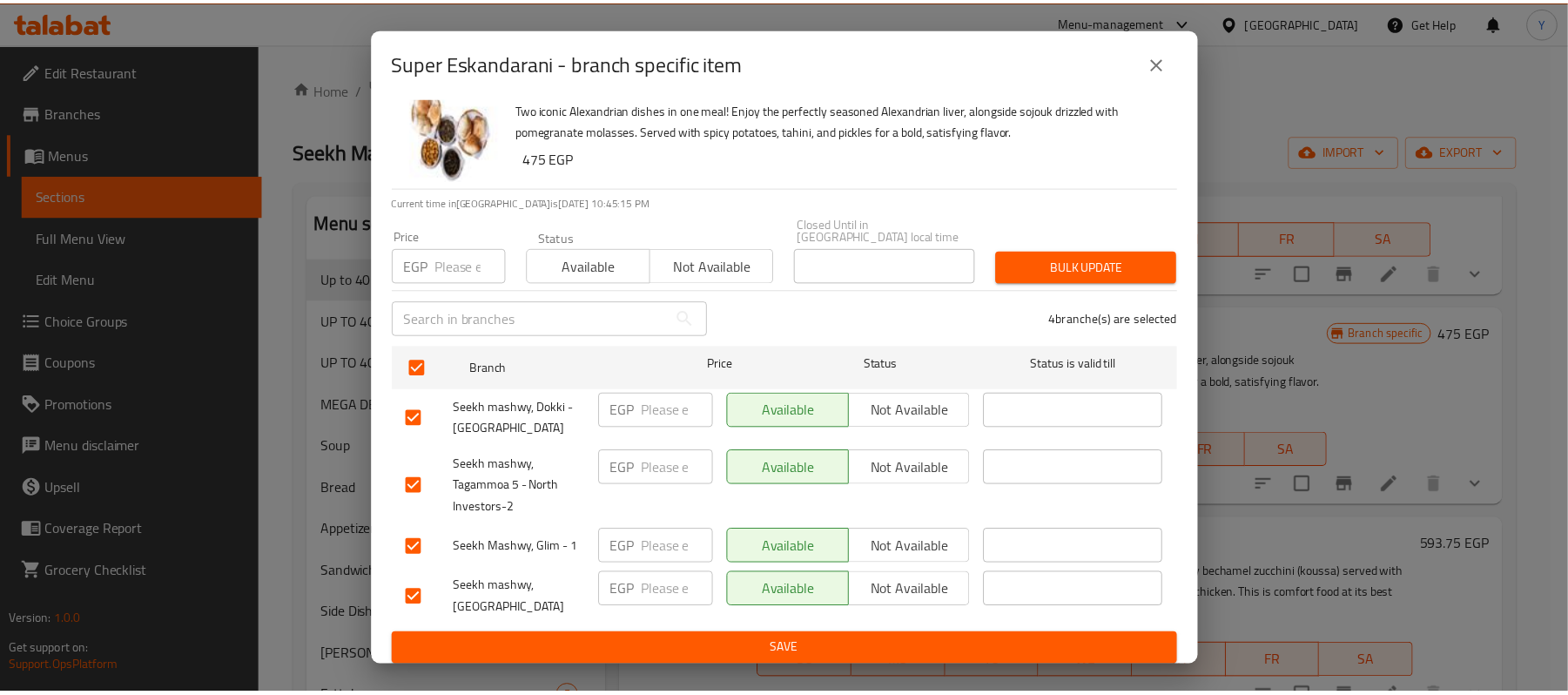
scroll to position [50, 0]
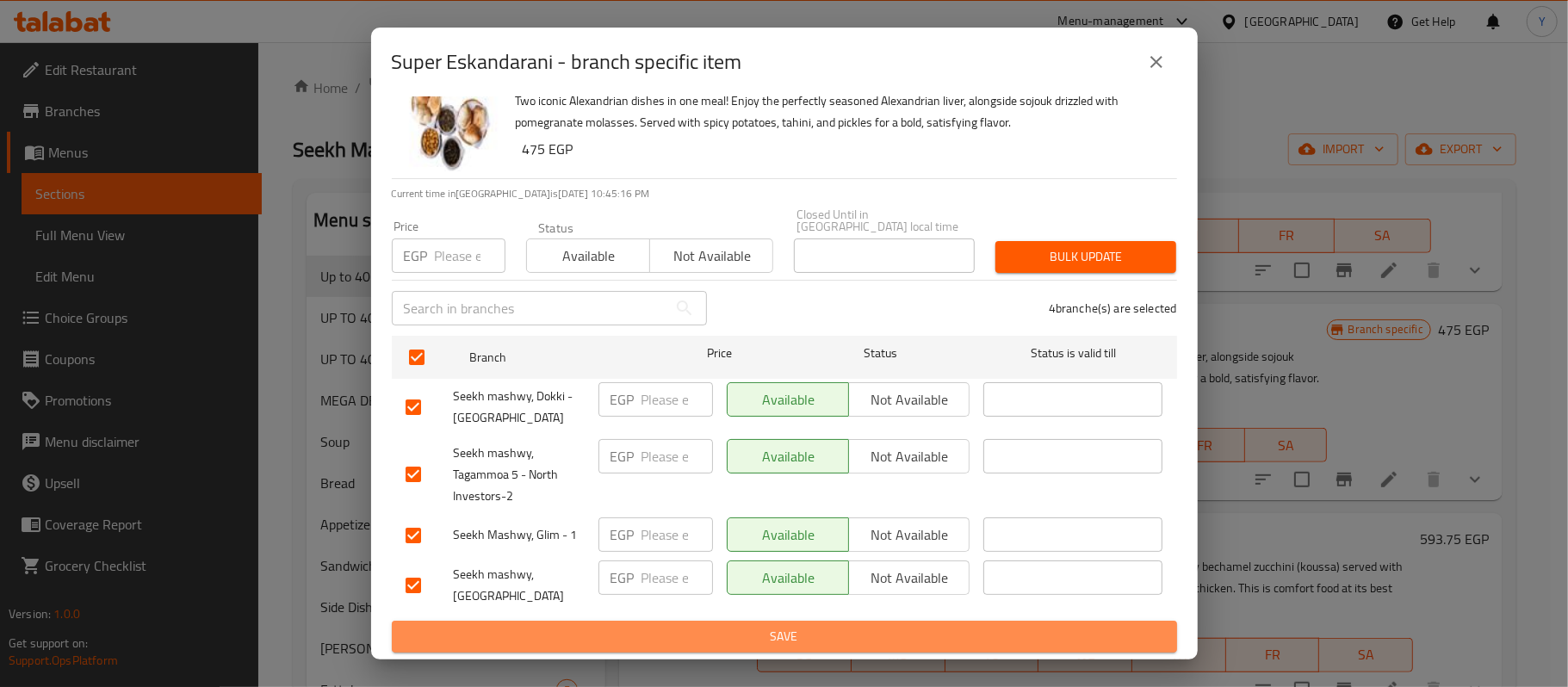
click at [884, 632] on span "Save" at bounding box center [784, 637] width 758 height 22
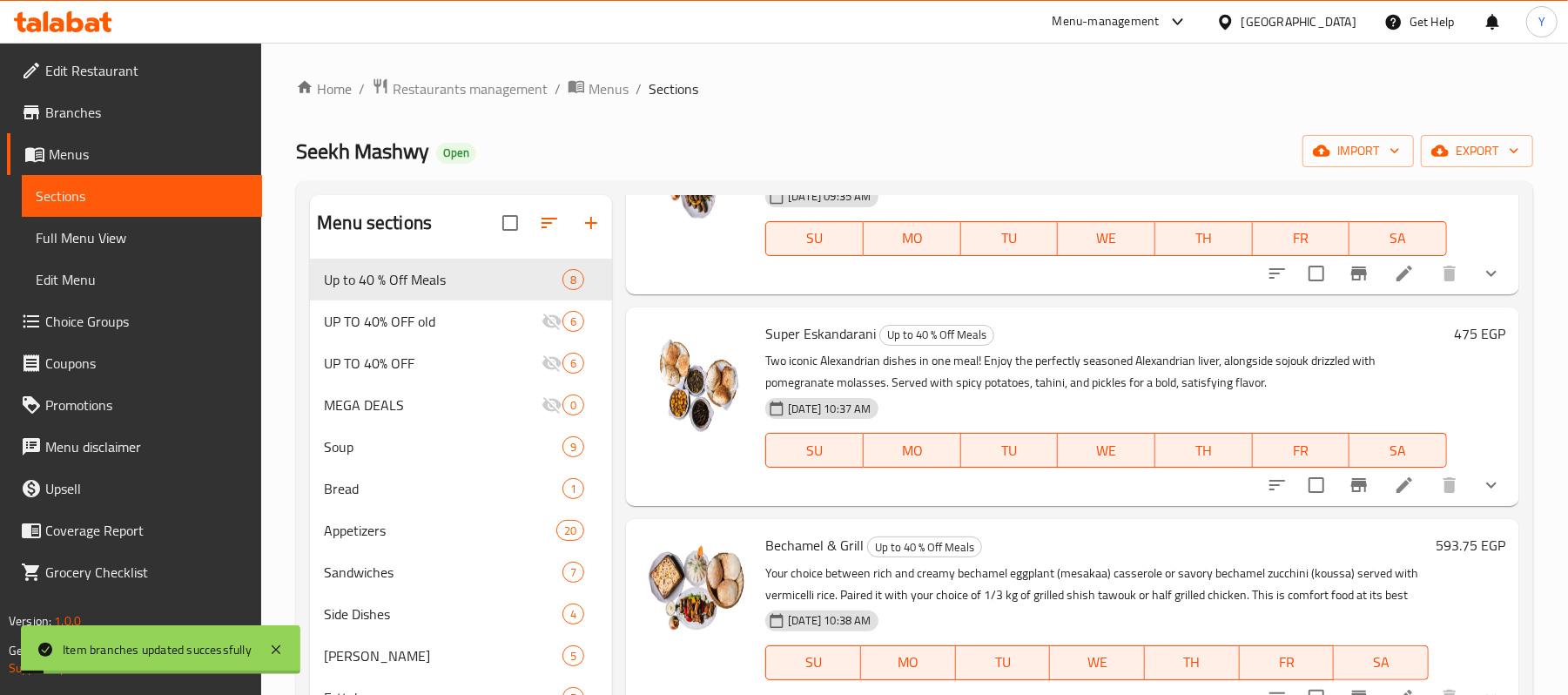
scroll to position [836, 0]
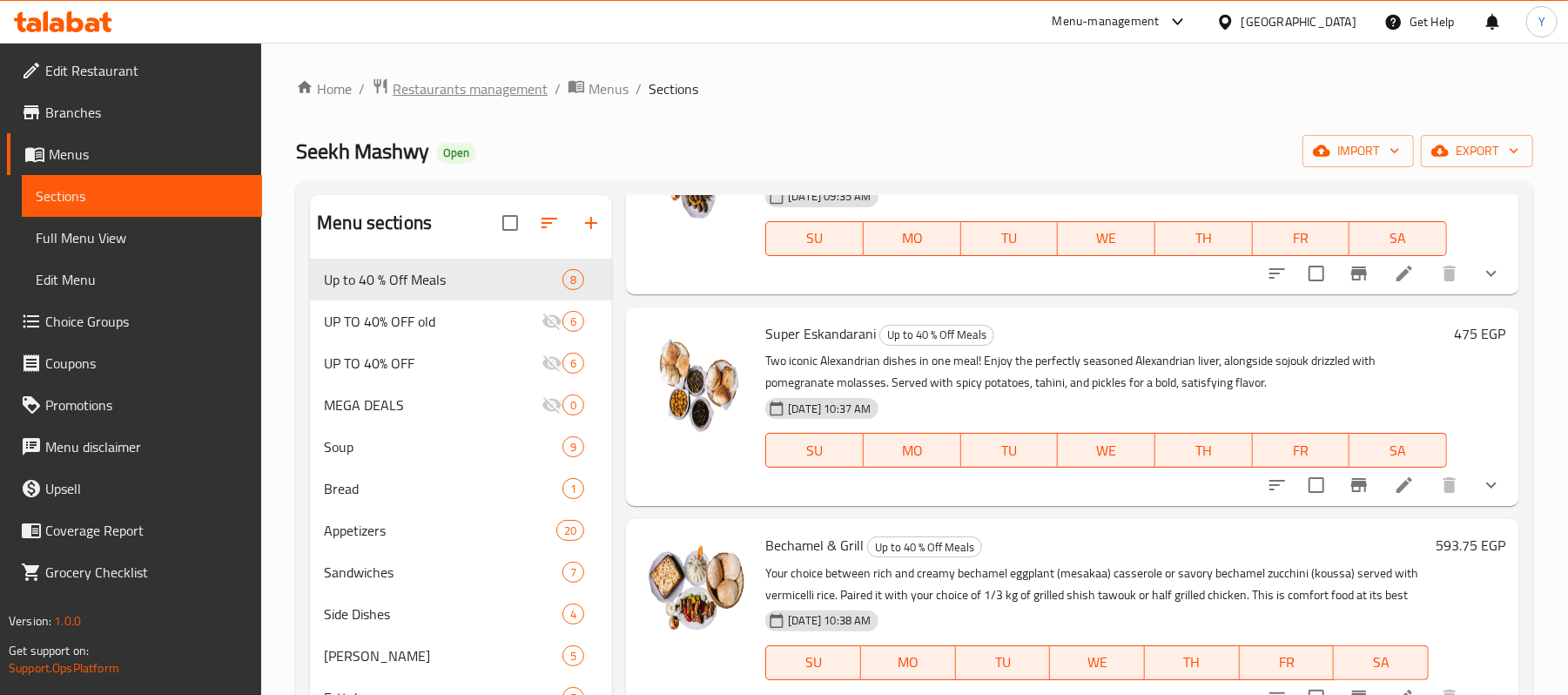
click at [531, 84] on span "Restaurants management" at bounding box center [470, 89] width 155 height 21
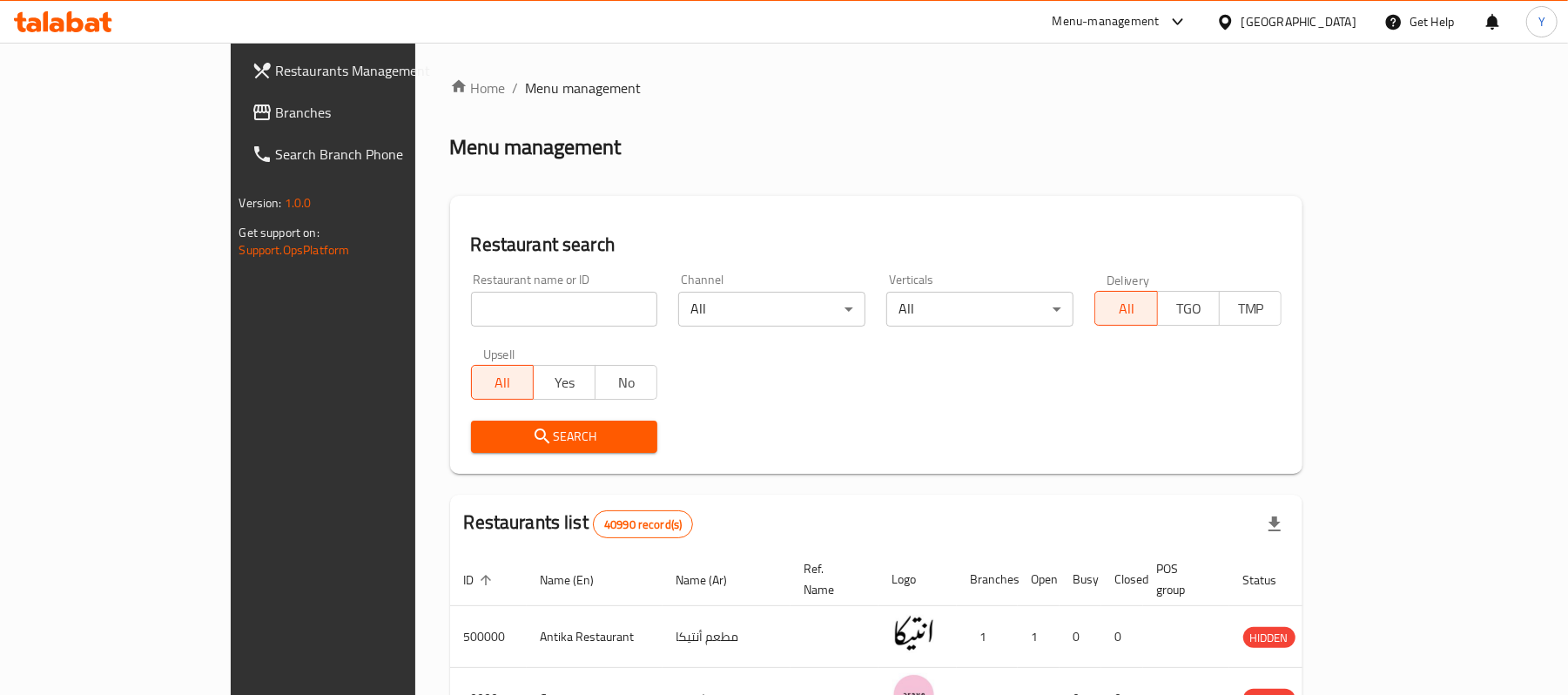
click at [509, 308] on input "search" at bounding box center [565, 309] width 188 height 35
type input "G"
type input "ل"
click button "Search" at bounding box center [565, 437] width 188 height 32
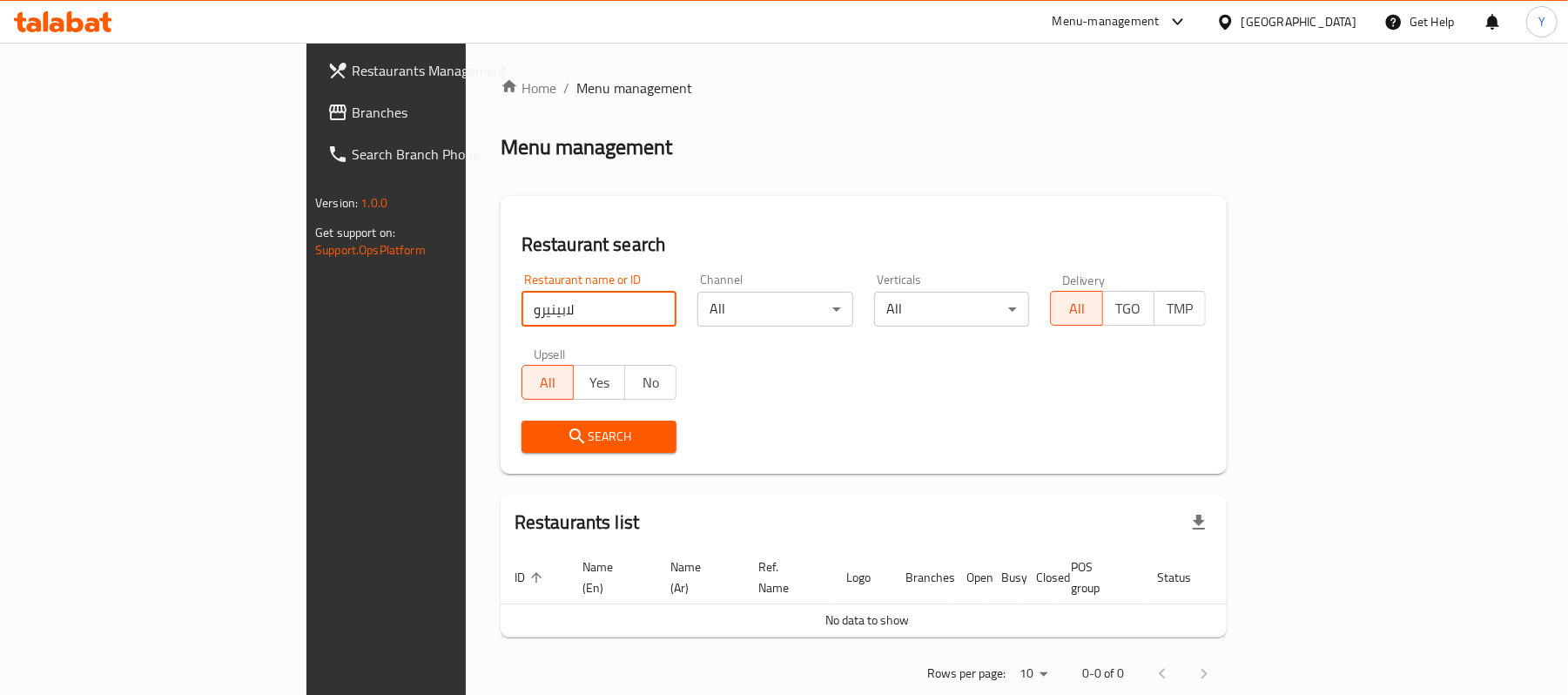
click button "Search" at bounding box center [600, 437] width 156 height 32
click at [522, 308] on input "لابينيرو" at bounding box center [600, 309] width 156 height 35
click button "Search" at bounding box center [600, 437] width 156 height 32
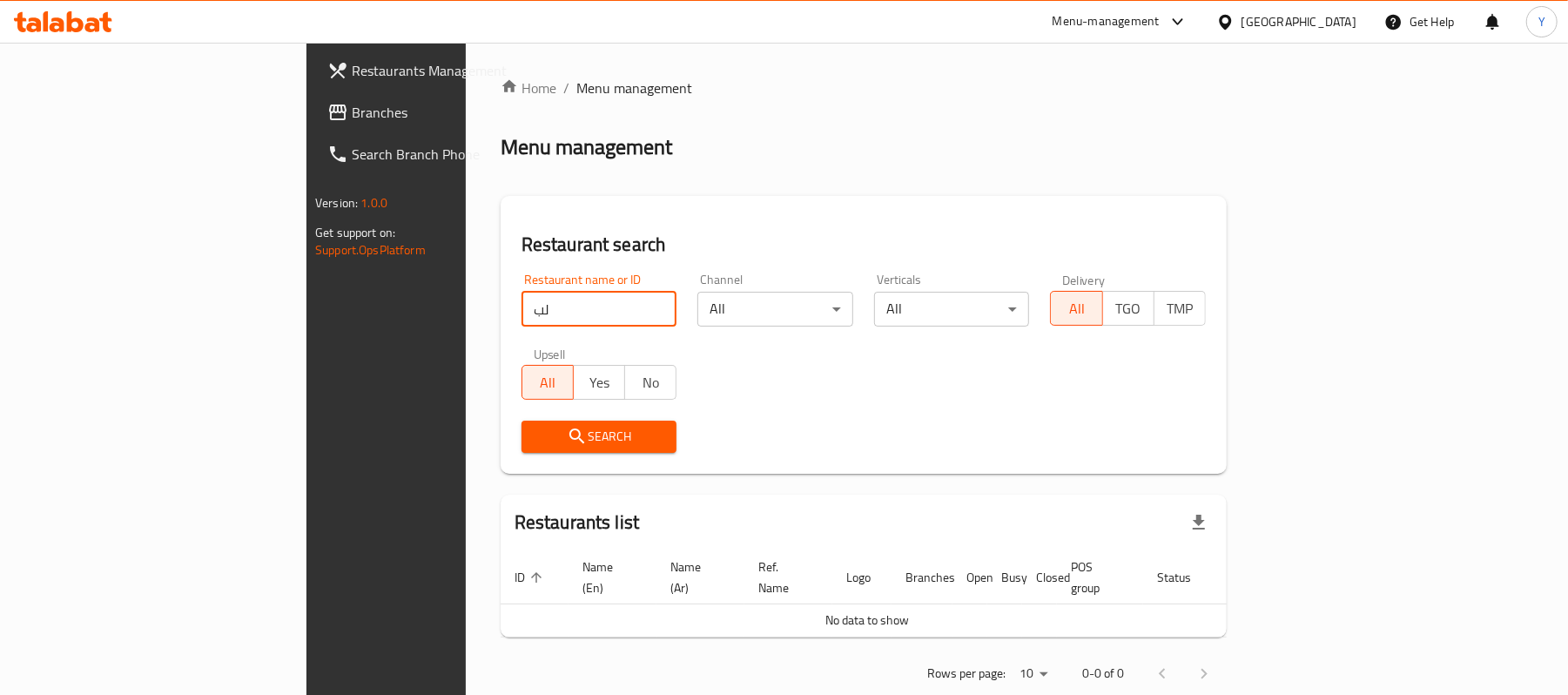
type input "ل"
click button "Search" at bounding box center [600, 437] width 156 height 32
type input "ل"
type input "LEBANERO"
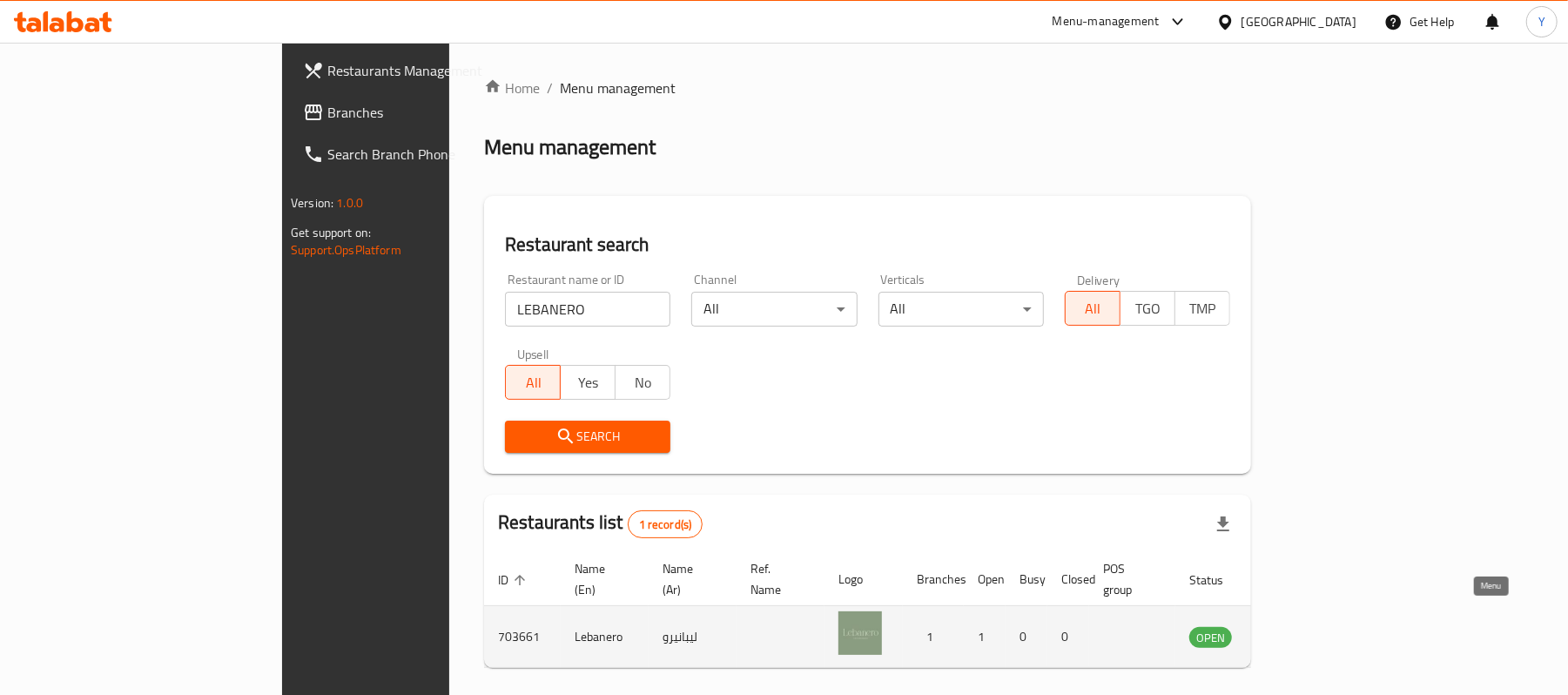
click at [1301, 631] on icon "enhanced table" at bounding box center [1291, 638] width 19 height 15
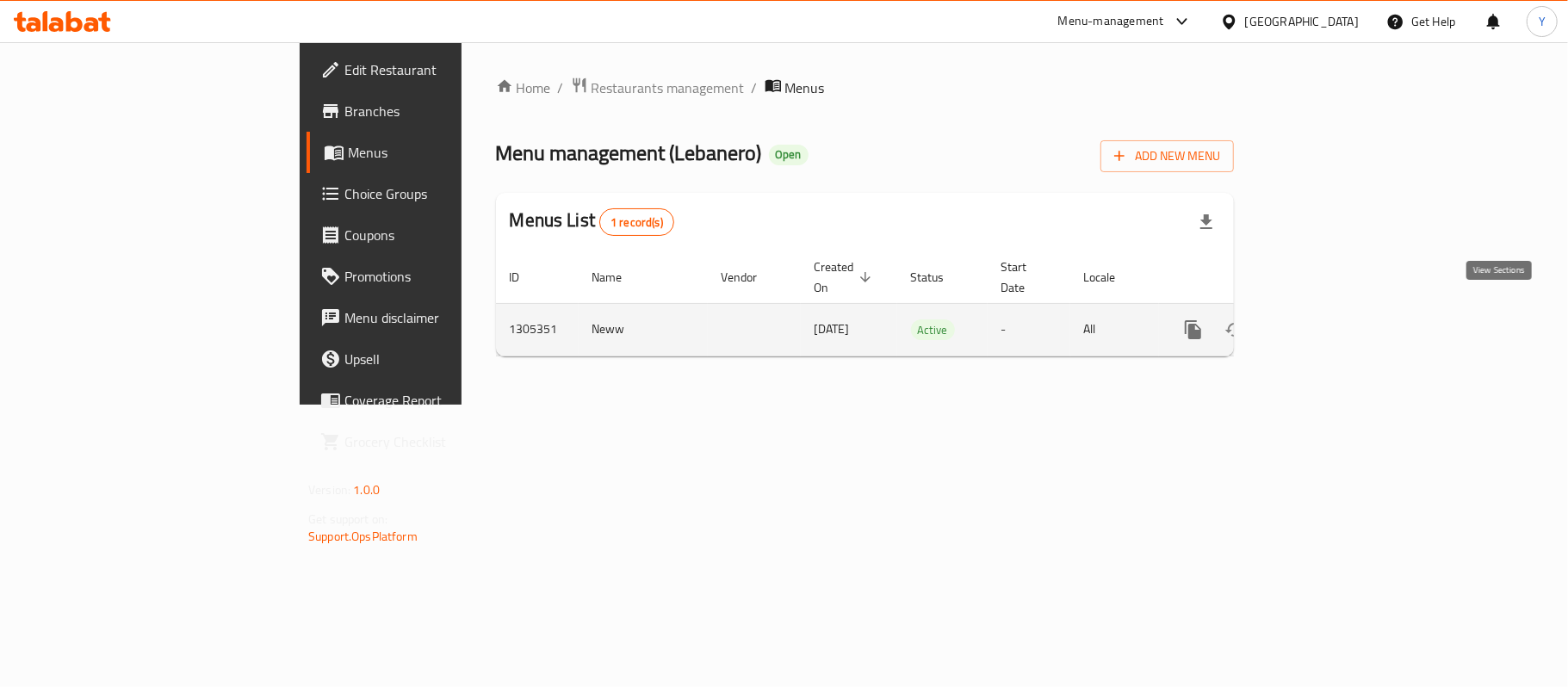
click at [1338, 330] on link "enhanced table" at bounding box center [1318, 330] width 42 height 42
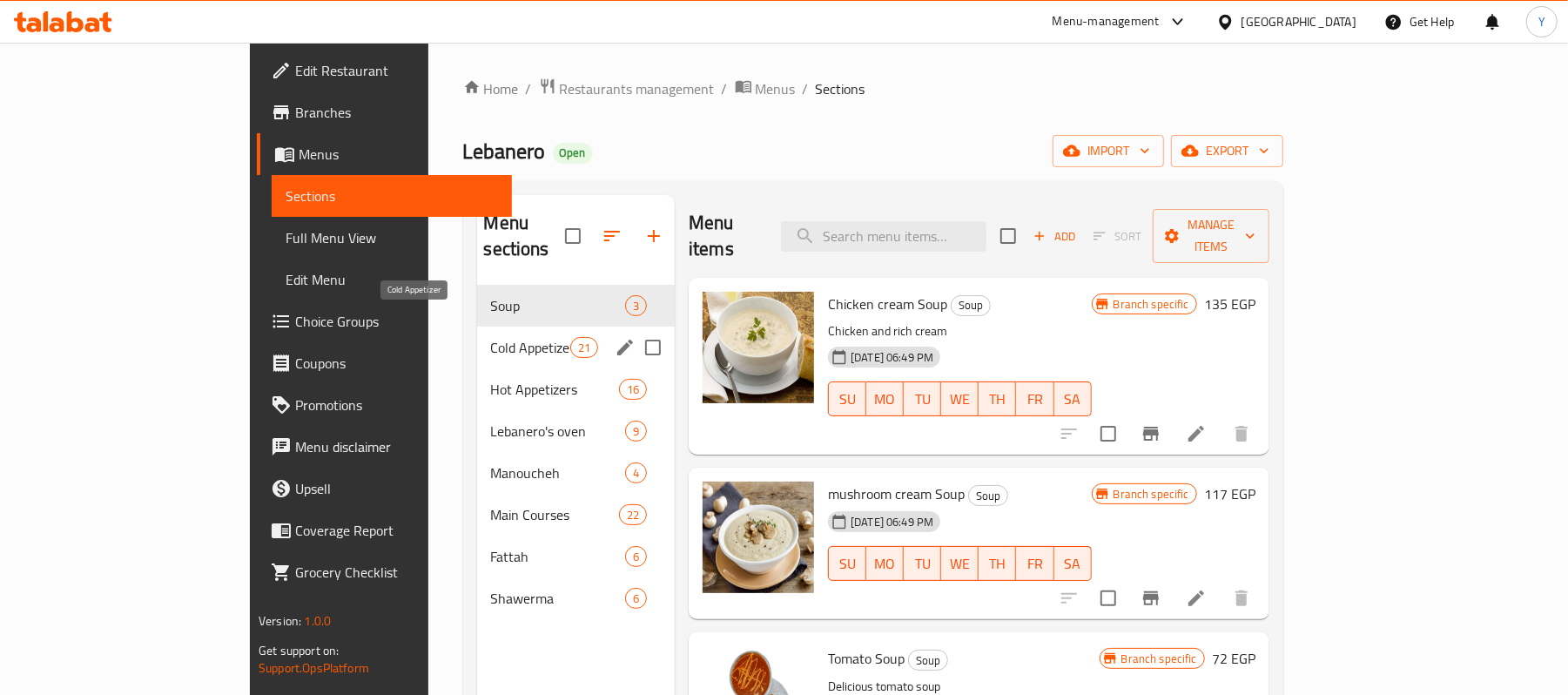
click at [492, 337] on span "Cold Appetizer" at bounding box center [531, 347] width 80 height 21
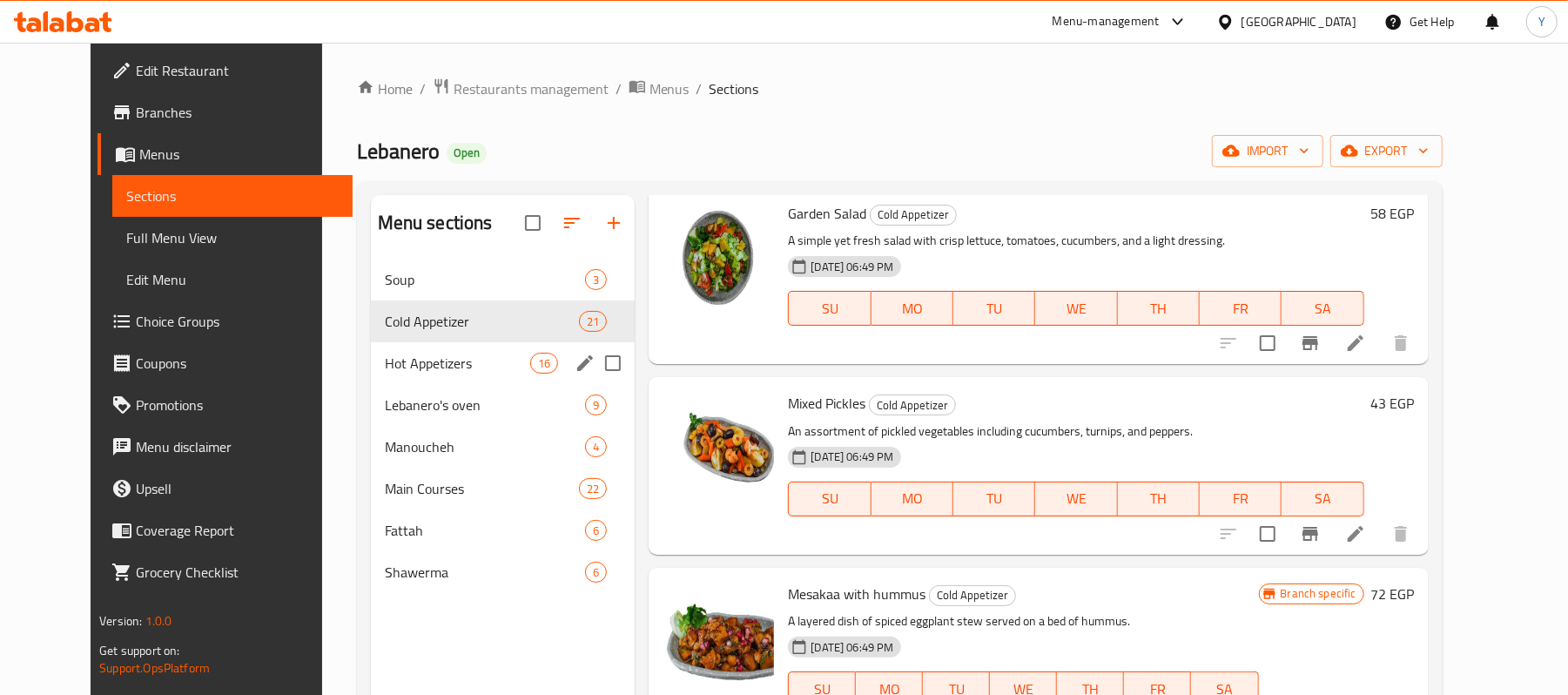
click at [469, 376] on div "Hot Appetizers 16" at bounding box center [503, 364] width 265 height 42
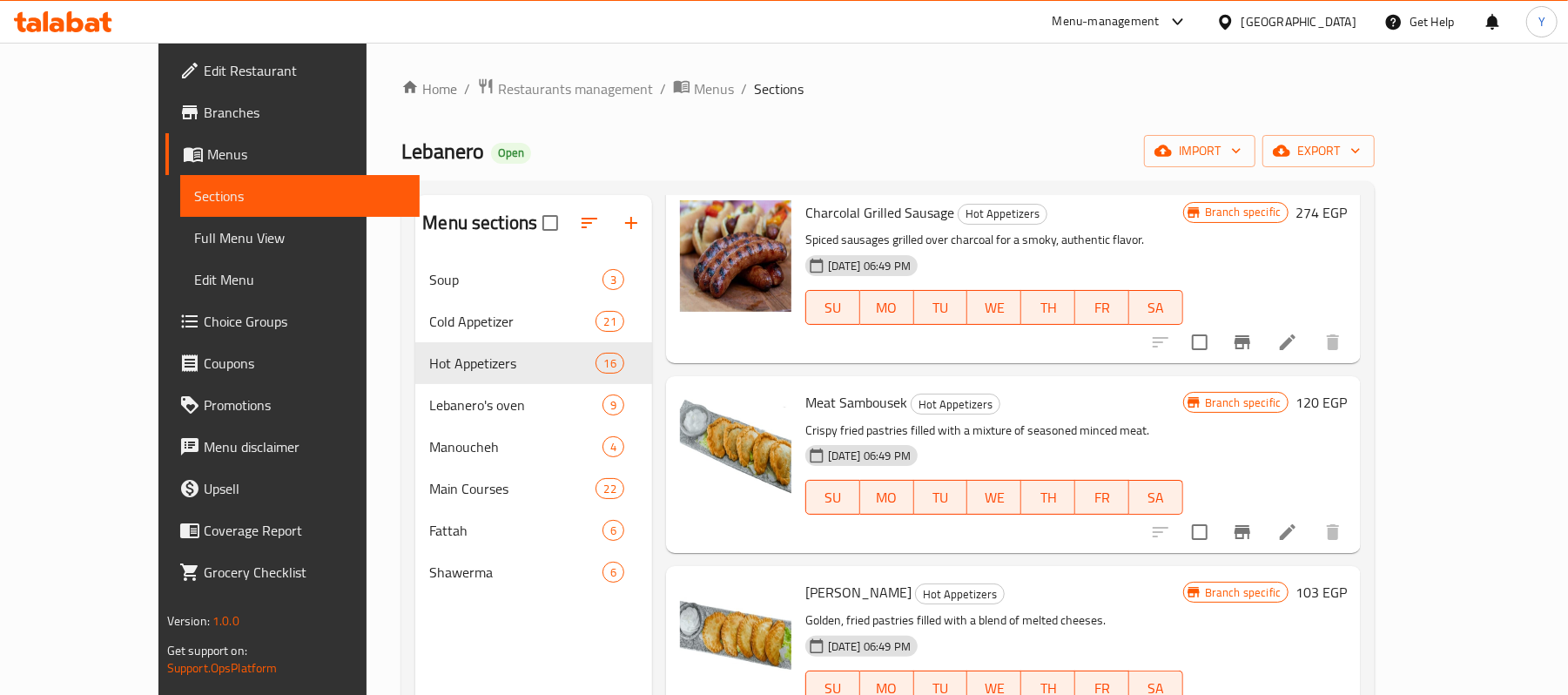
scroll to position [1743, 0]
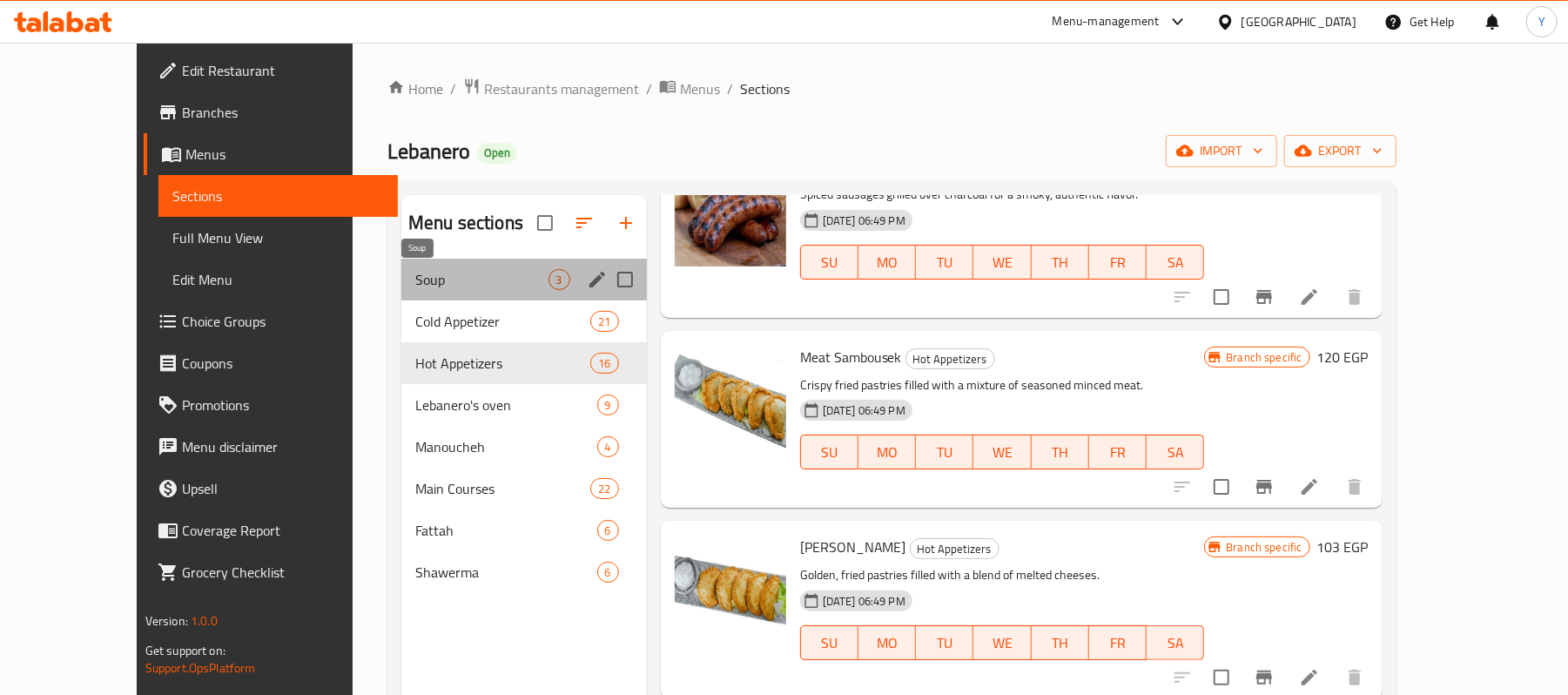
click at [467, 269] on span "Soup" at bounding box center [482, 279] width 134 height 21
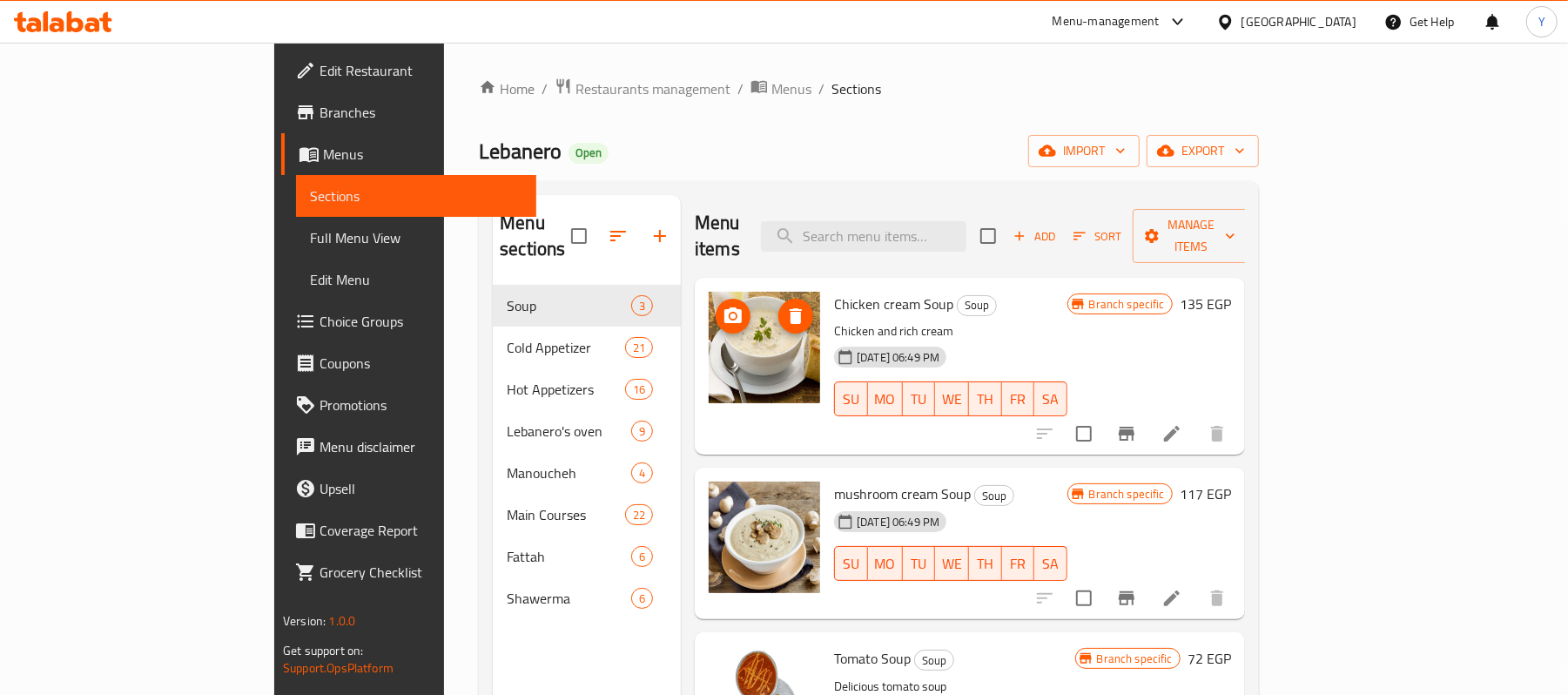
click at [716, 301] on button "upload picture" at bounding box center [733, 316] width 35 height 35
click at [725, 308] on icon "upload picture" at bounding box center [733, 315] width 17 height 16
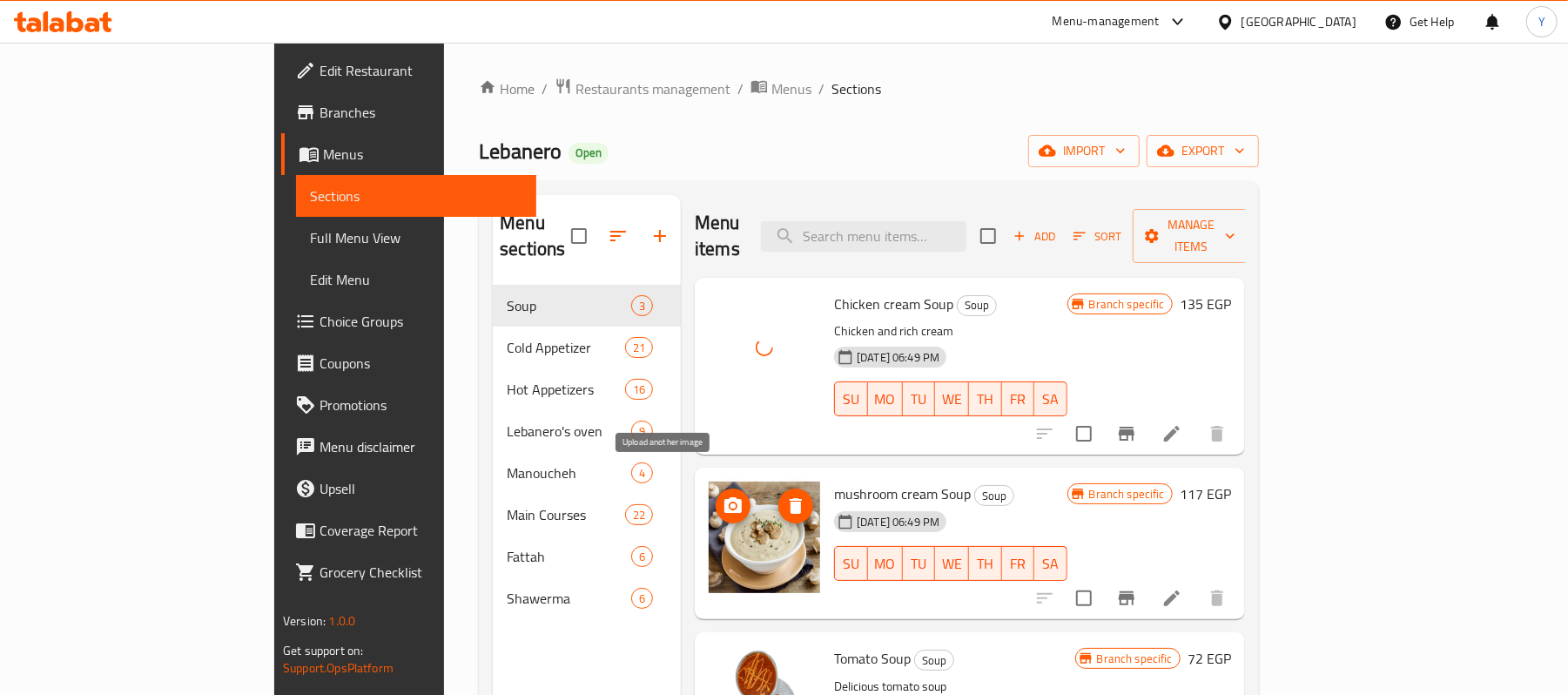
click at [716, 489] on button "upload picture" at bounding box center [733, 506] width 35 height 35
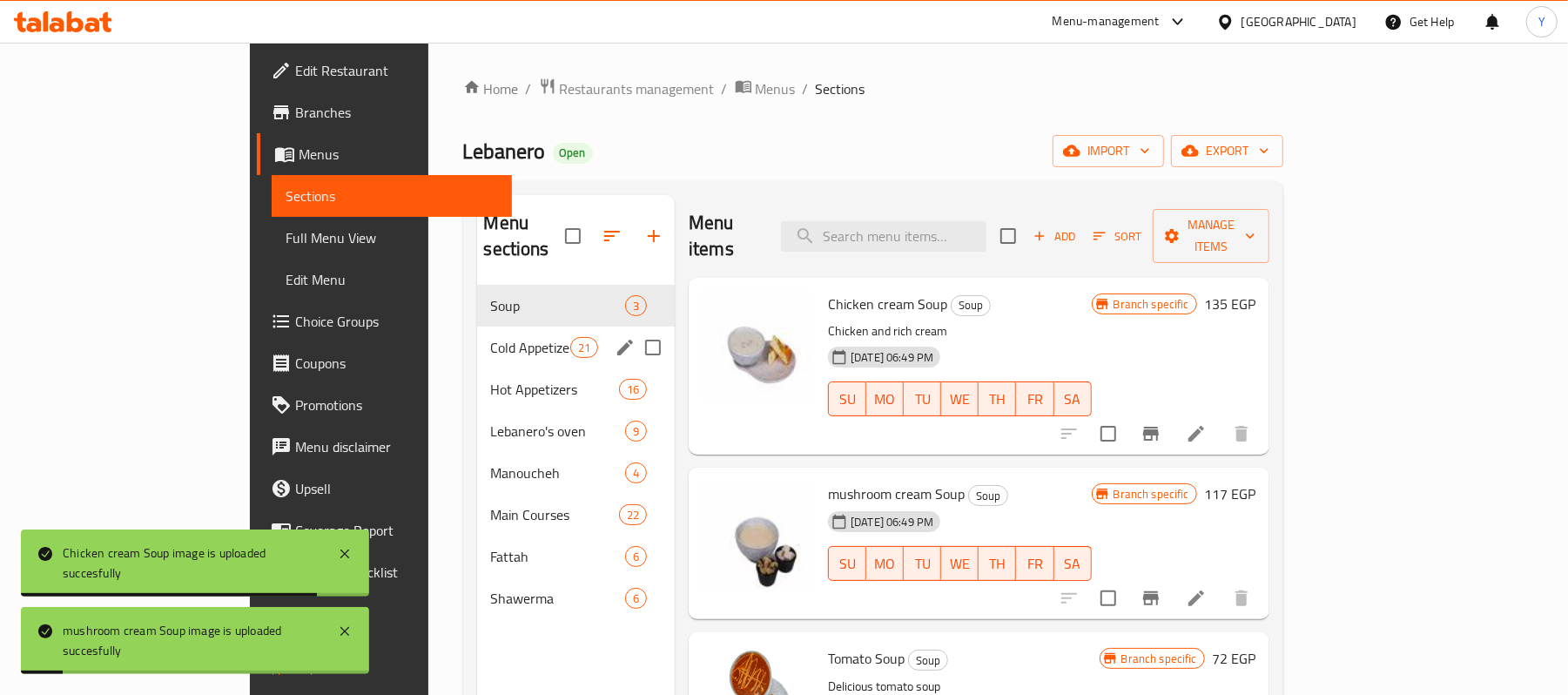
click at [492, 337] on span "Cold Appetizer" at bounding box center [531, 347] width 80 height 21
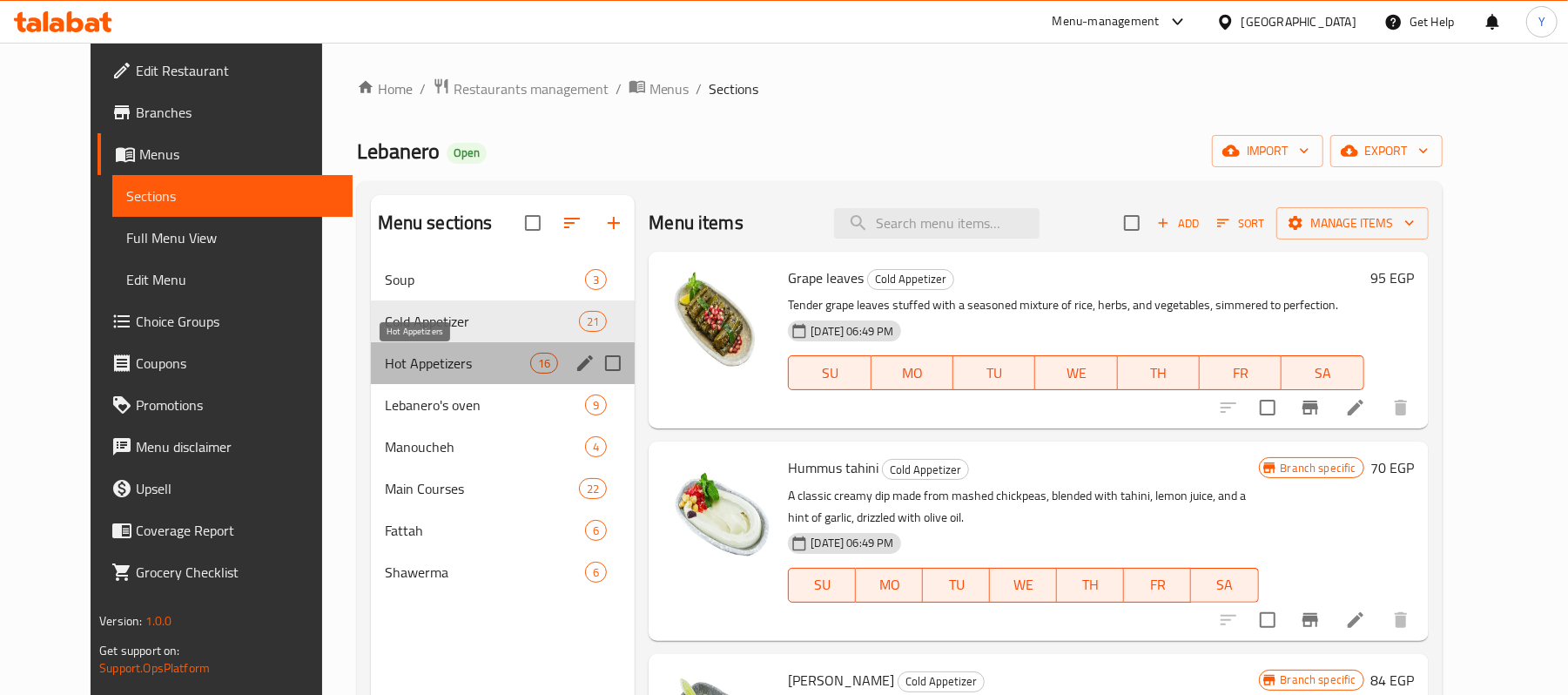
click at [472, 367] on span "Hot Appetizers" at bounding box center [458, 363] width 146 height 21
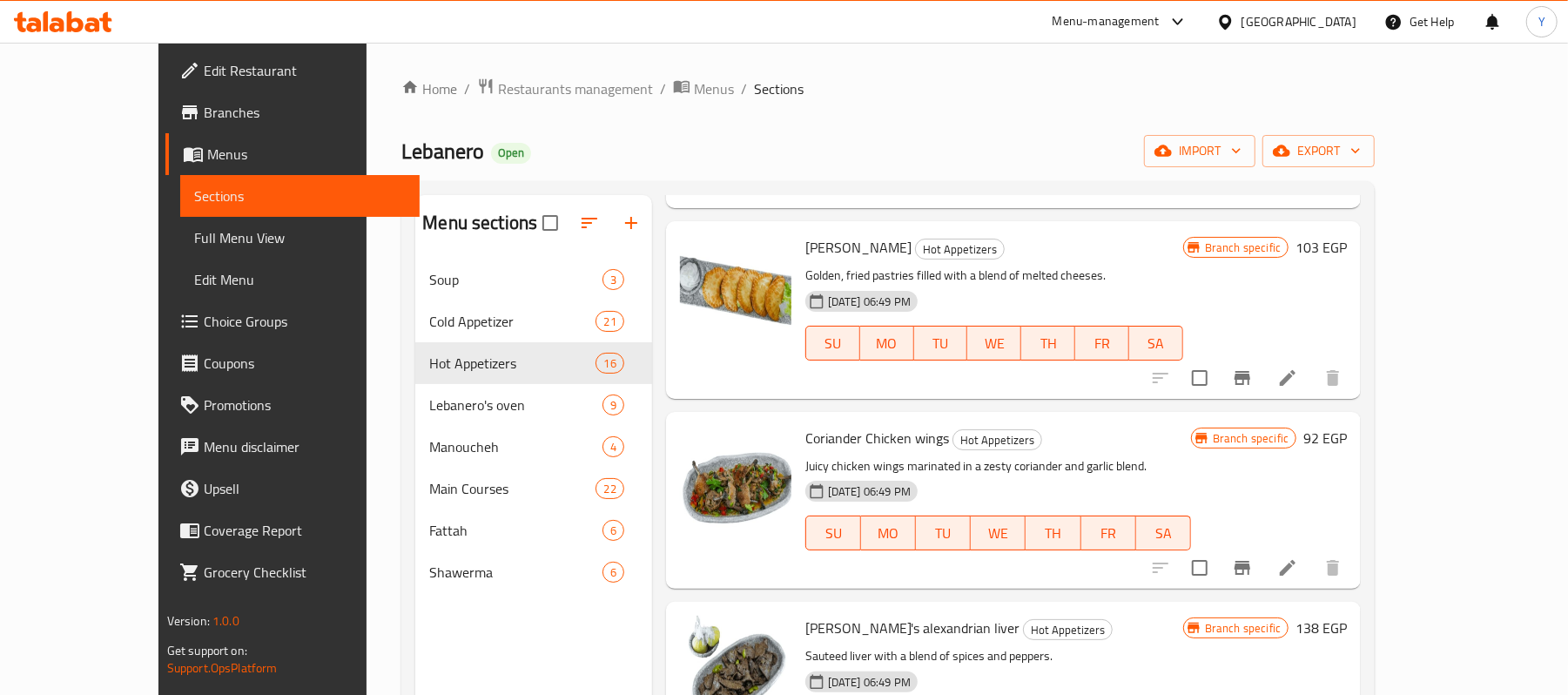
scroll to position [2415, 0]
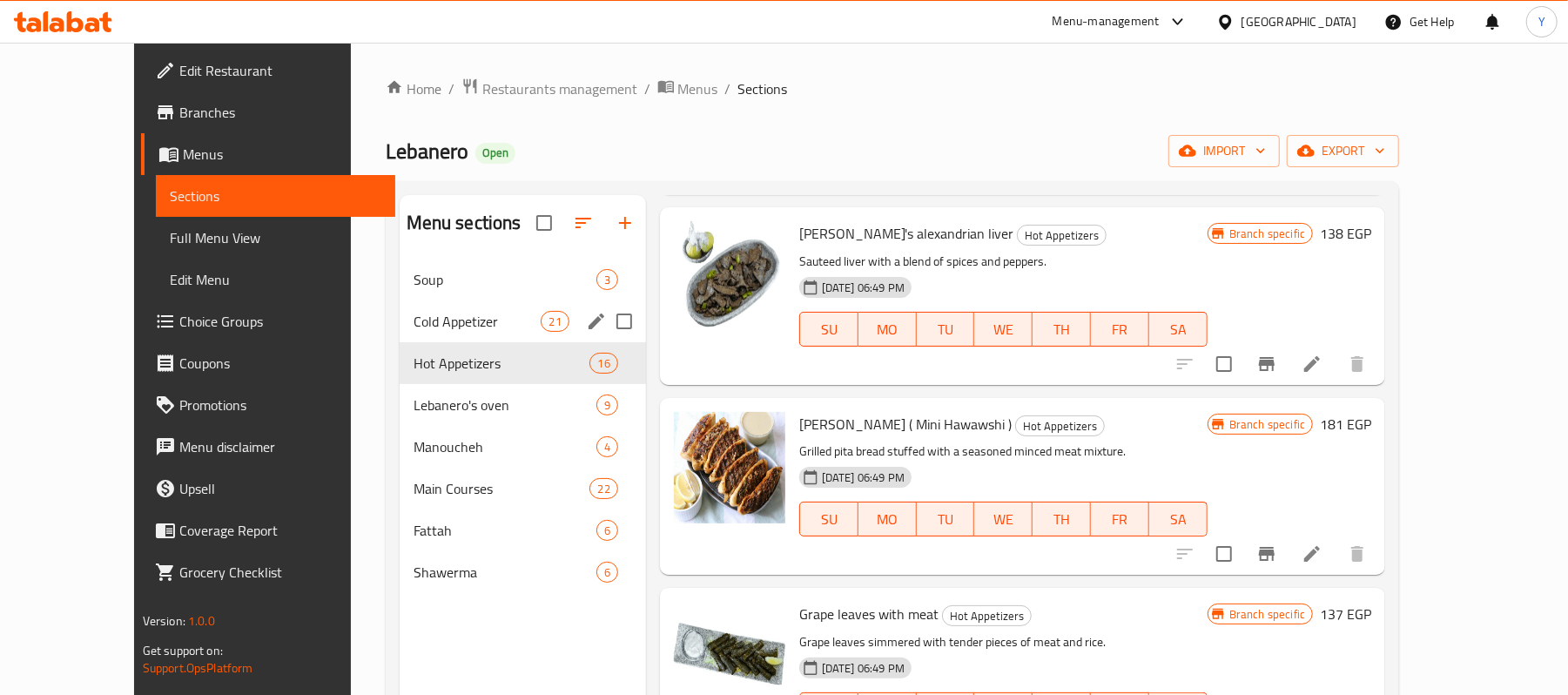
click at [542, 314] on span "21" at bounding box center [555, 321] width 27 height 16
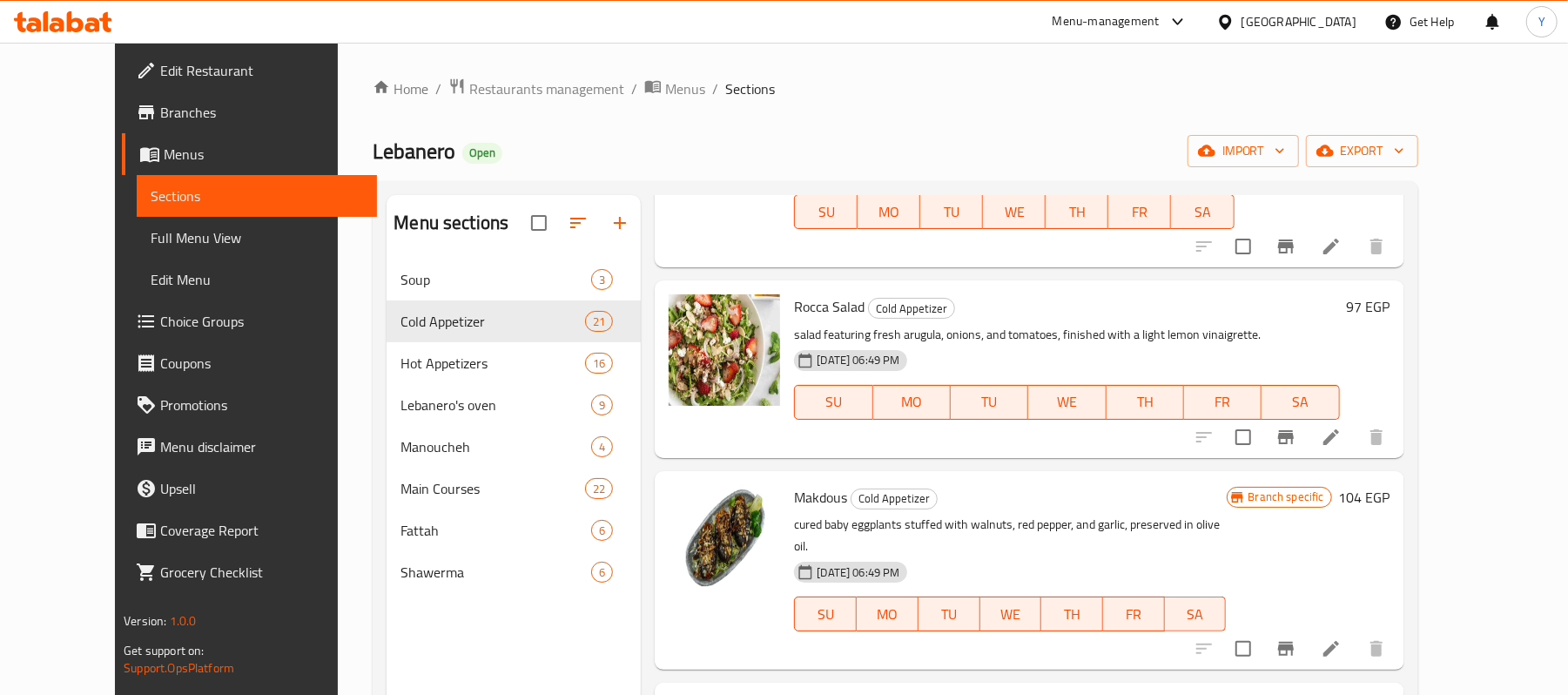
scroll to position [1394, 0]
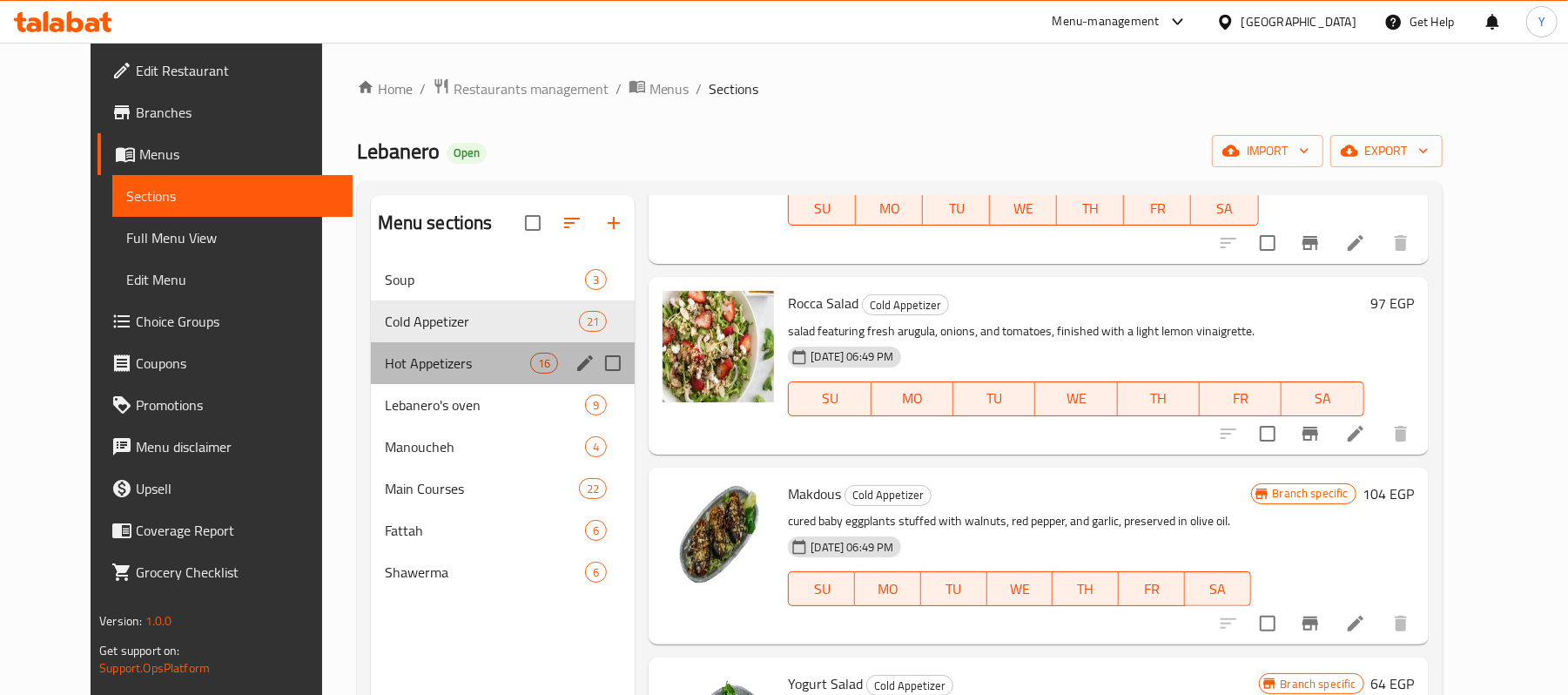
click at [385, 375] on div "Hot Appetizers 16" at bounding box center [503, 364] width 265 height 42
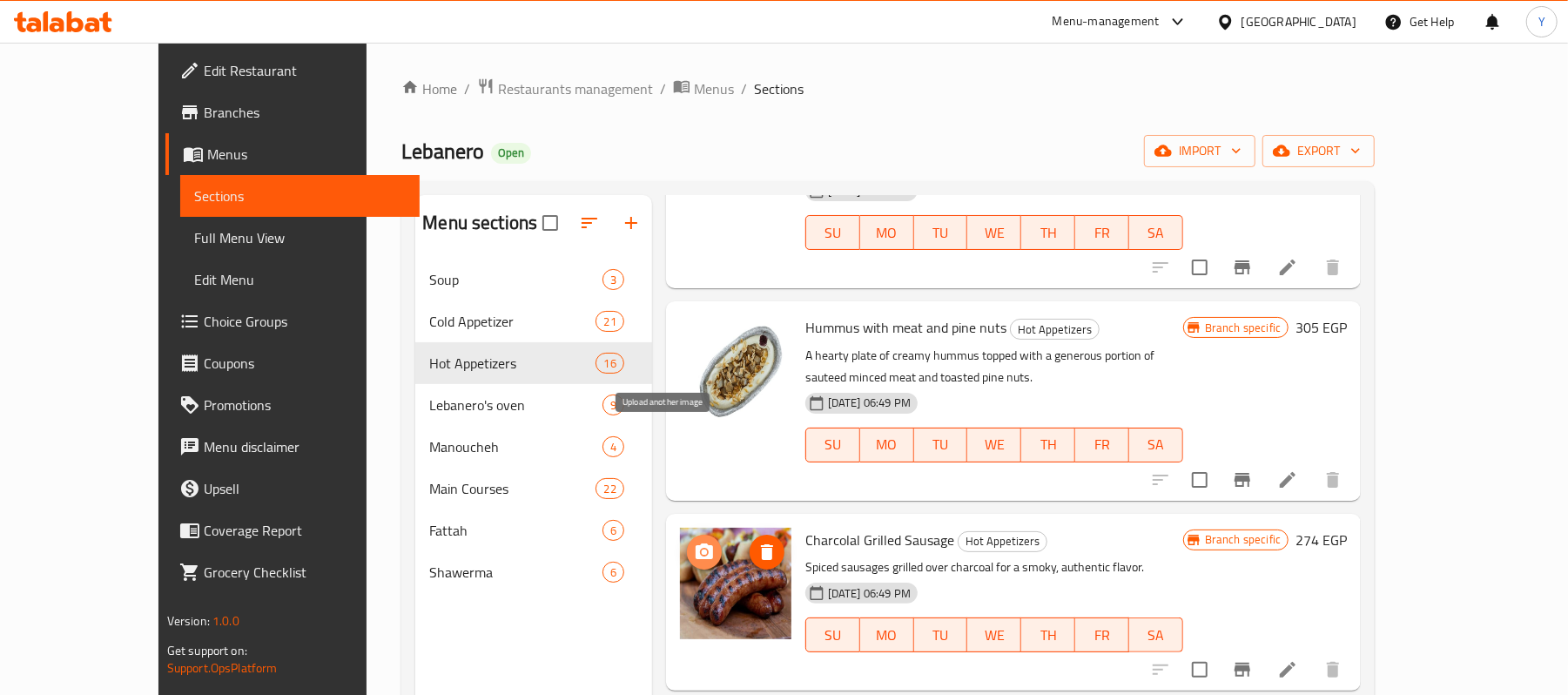
click at [696, 544] on icon "upload picture" at bounding box center [704, 551] width 17 height 16
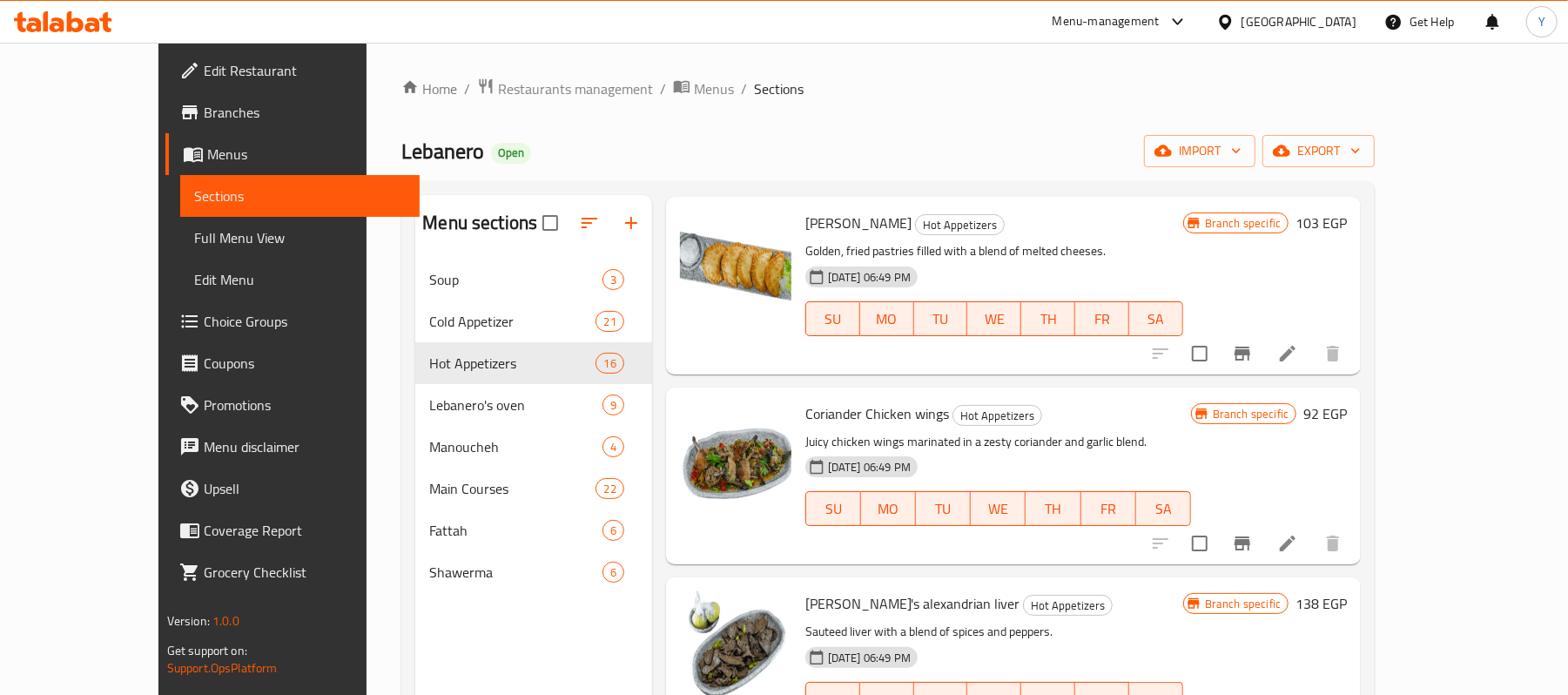
scroll to position [2415, 0]
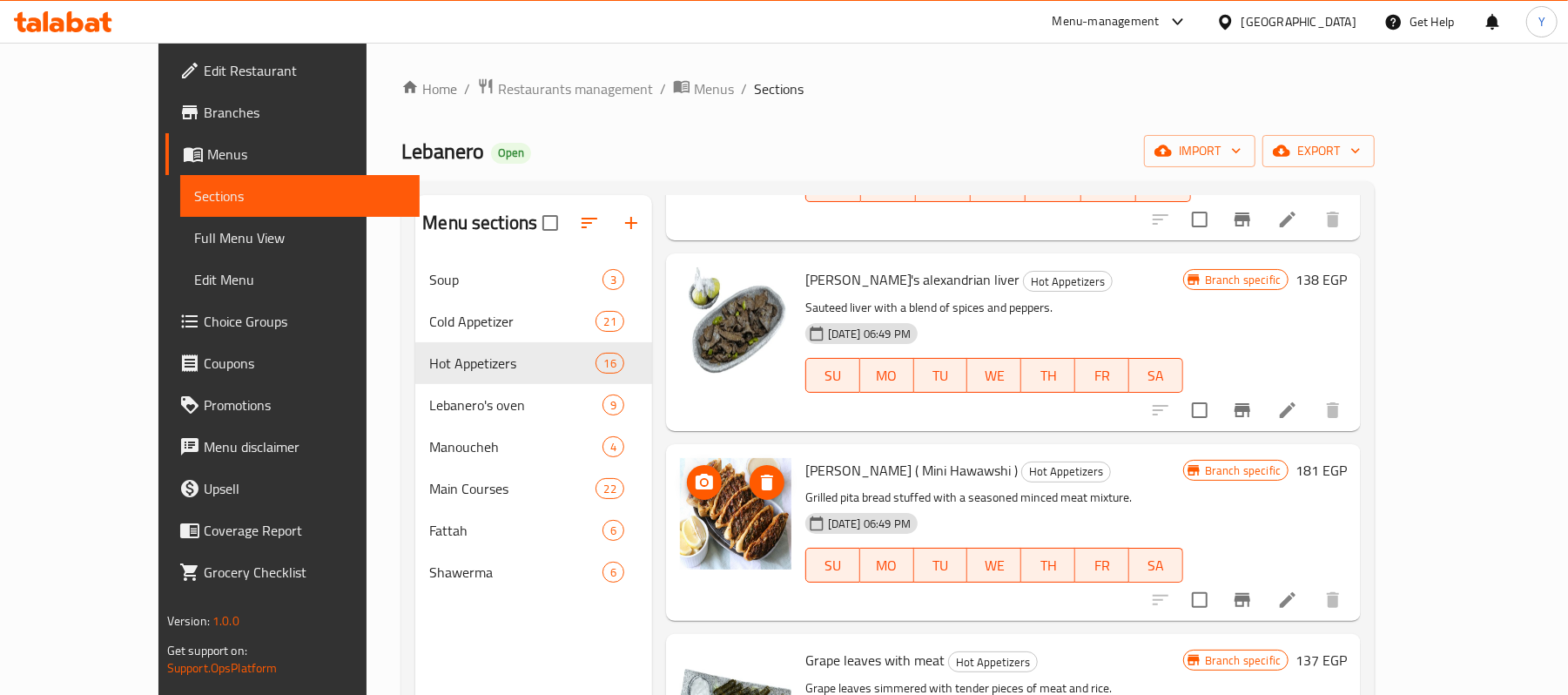
click at [694, 472] on icon "upload picture" at bounding box center [704, 483] width 21 height 21
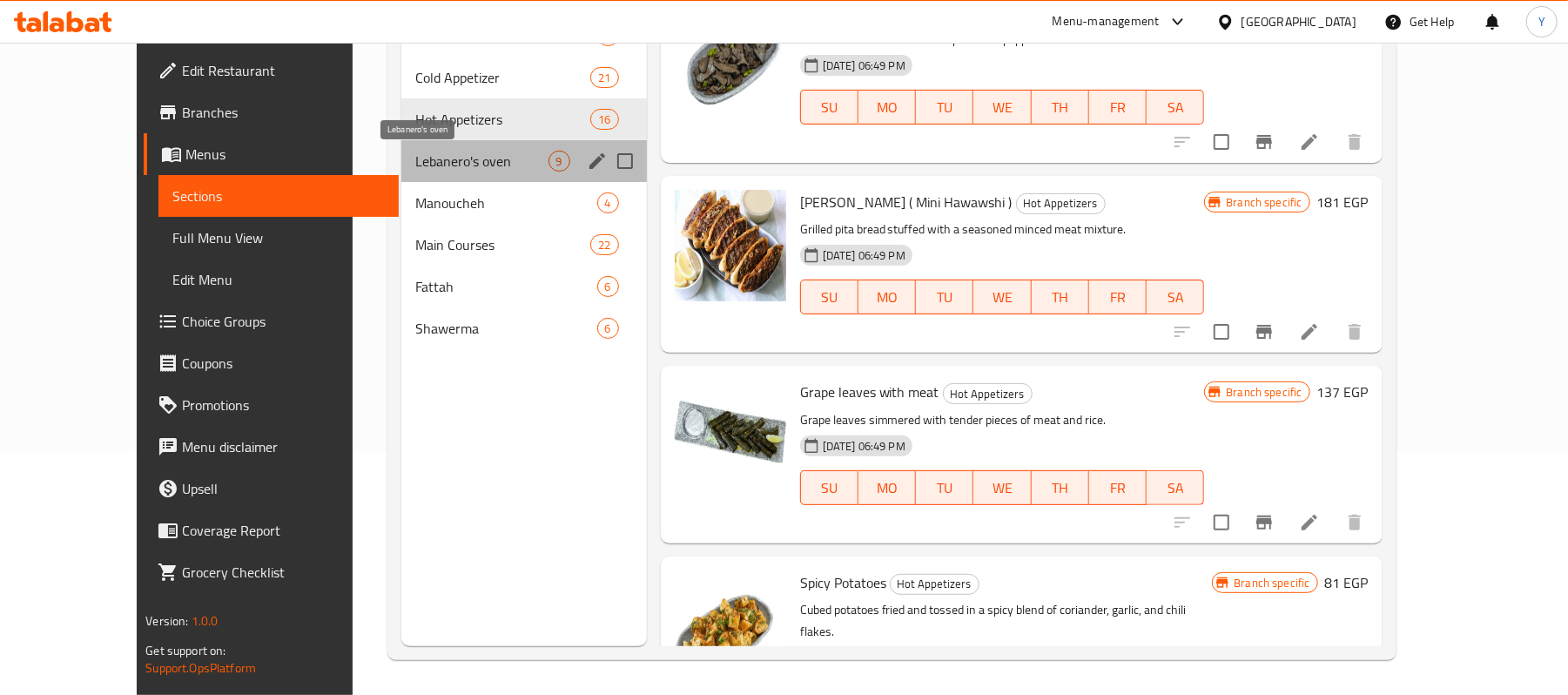
click at [422, 151] on span "Lebanero's oven" at bounding box center [482, 161] width 134 height 21
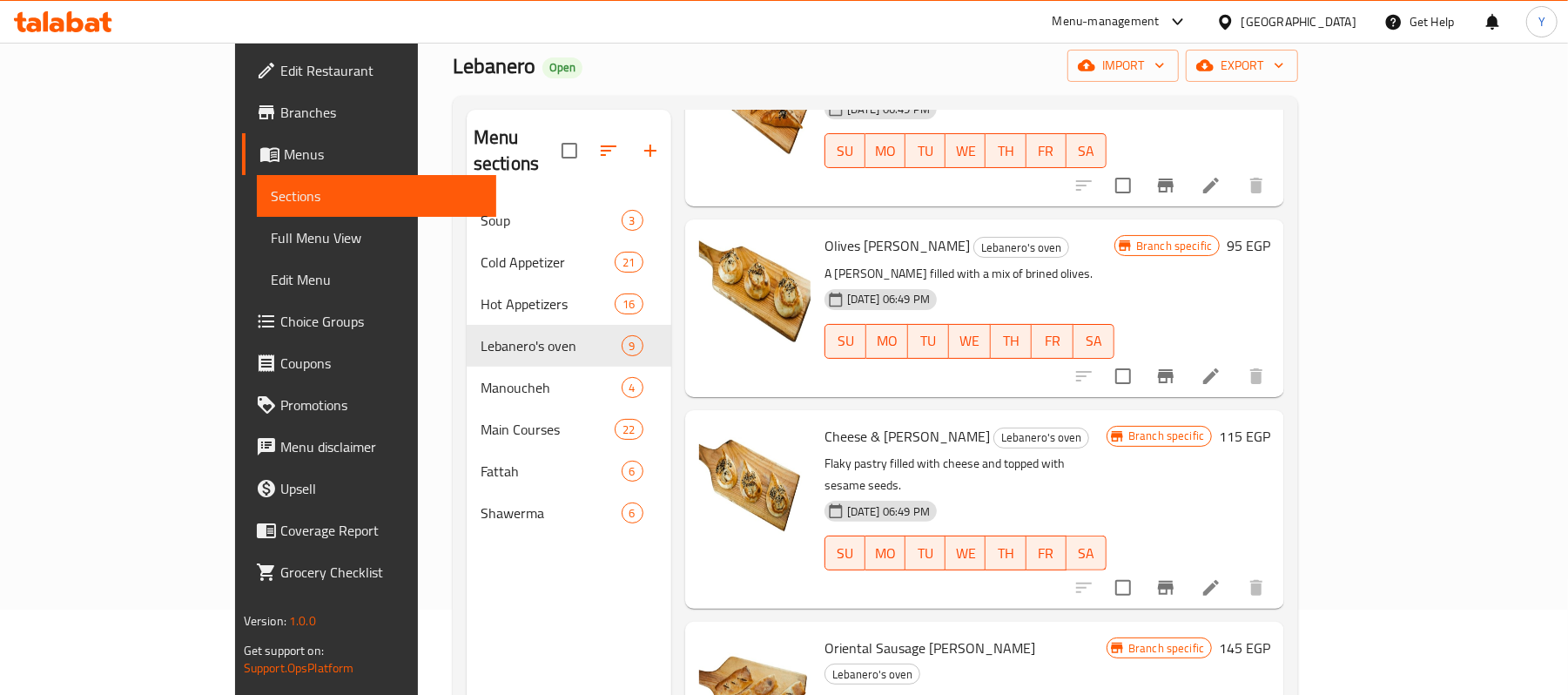
scroll to position [244, 0]
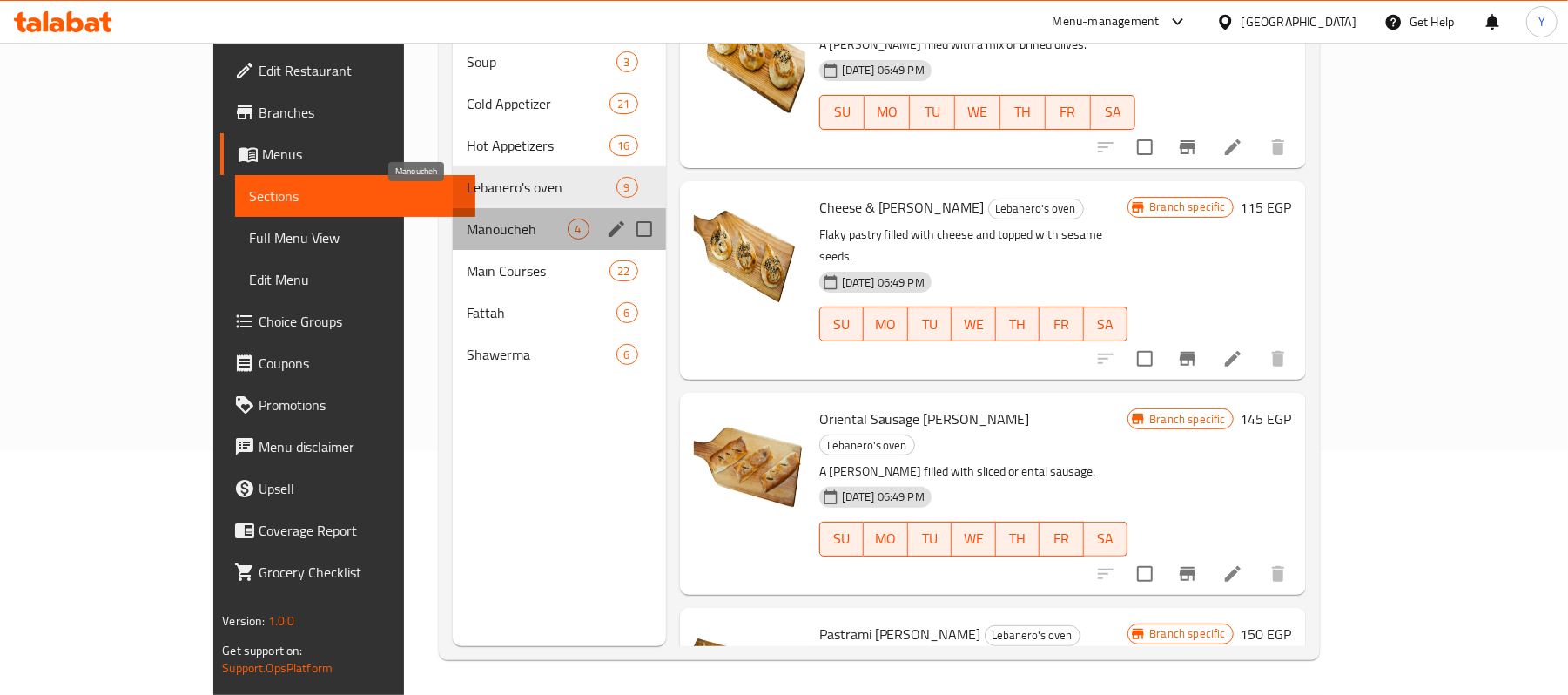
click at [467, 219] on span "Manoucheh" at bounding box center [517, 229] width 101 height 21
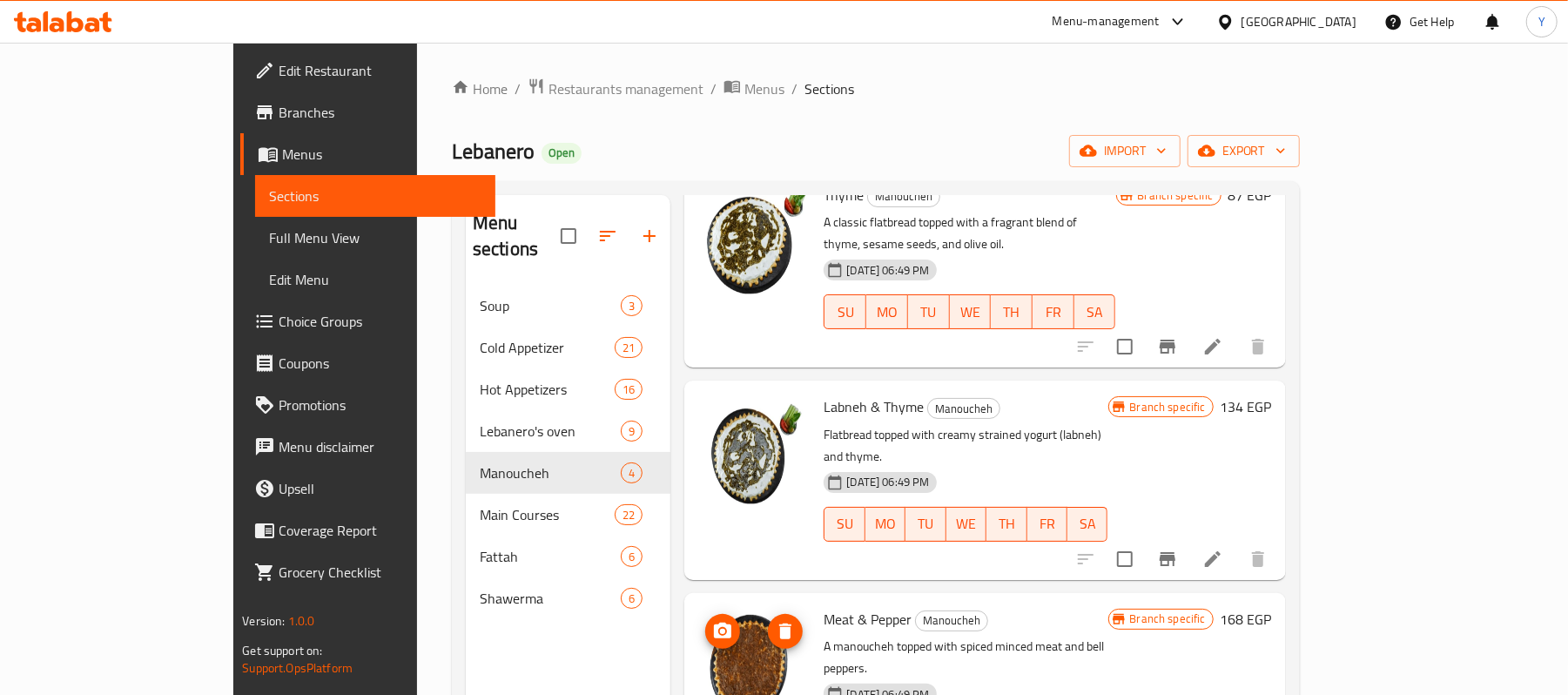
scroll to position [244, 0]
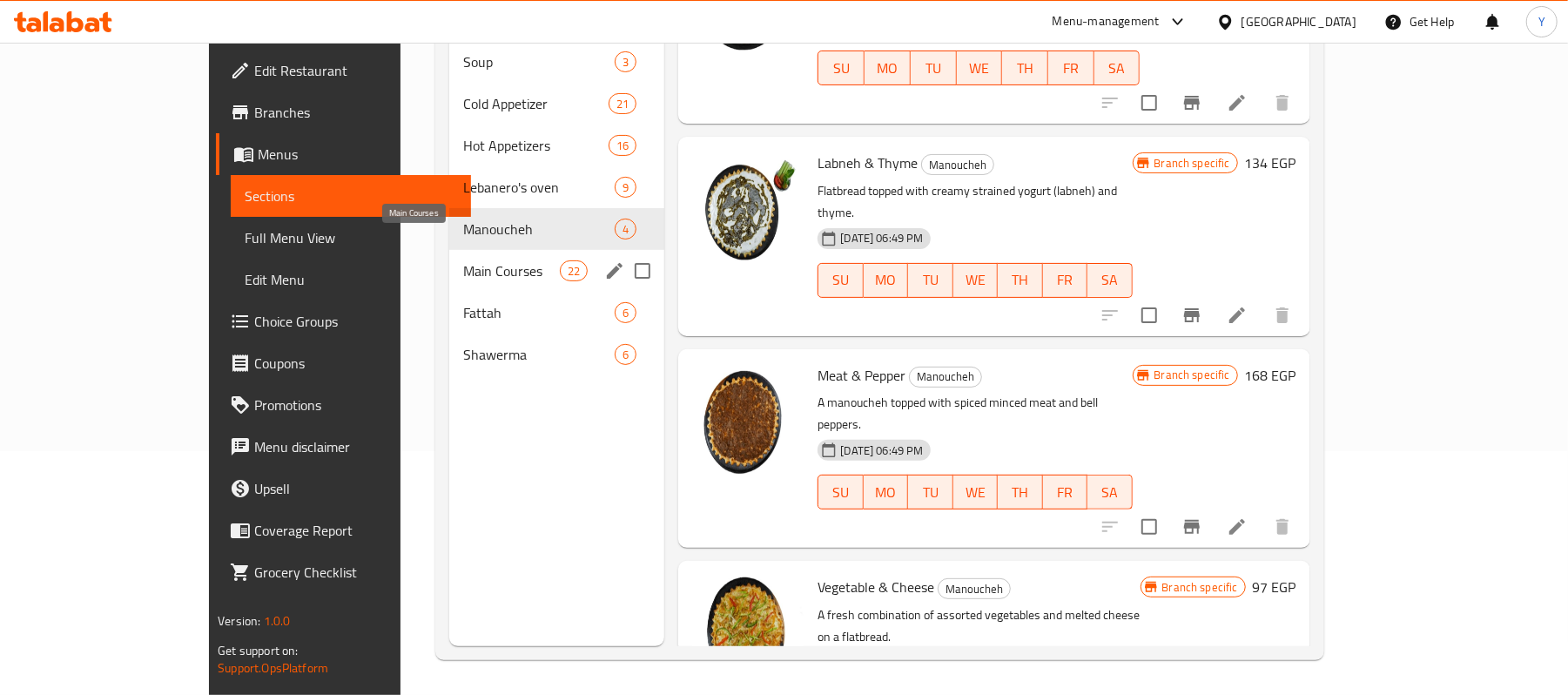
click at [489, 260] on span "Main Courses" at bounding box center [512, 270] width 97 height 21
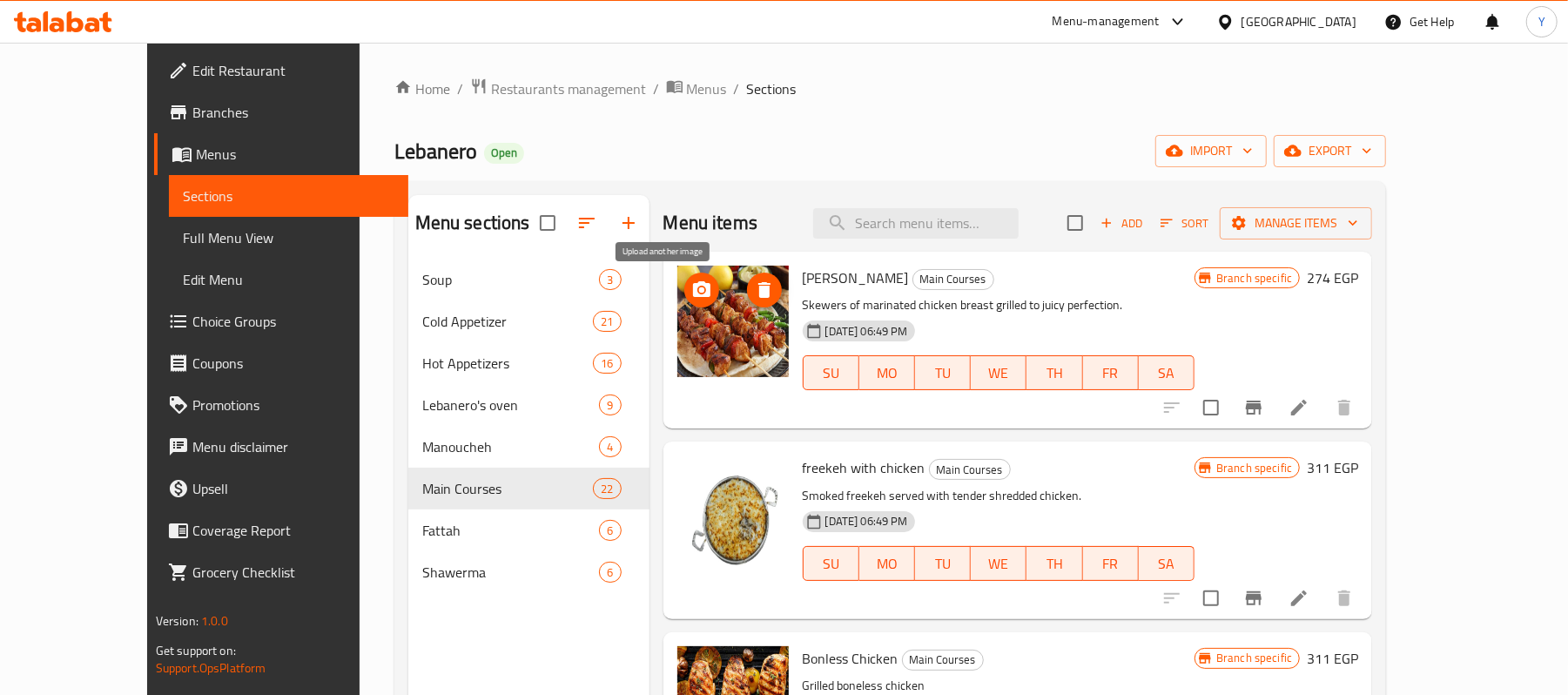
click at [685, 288] on span "upload picture" at bounding box center [702, 289] width 35 height 21
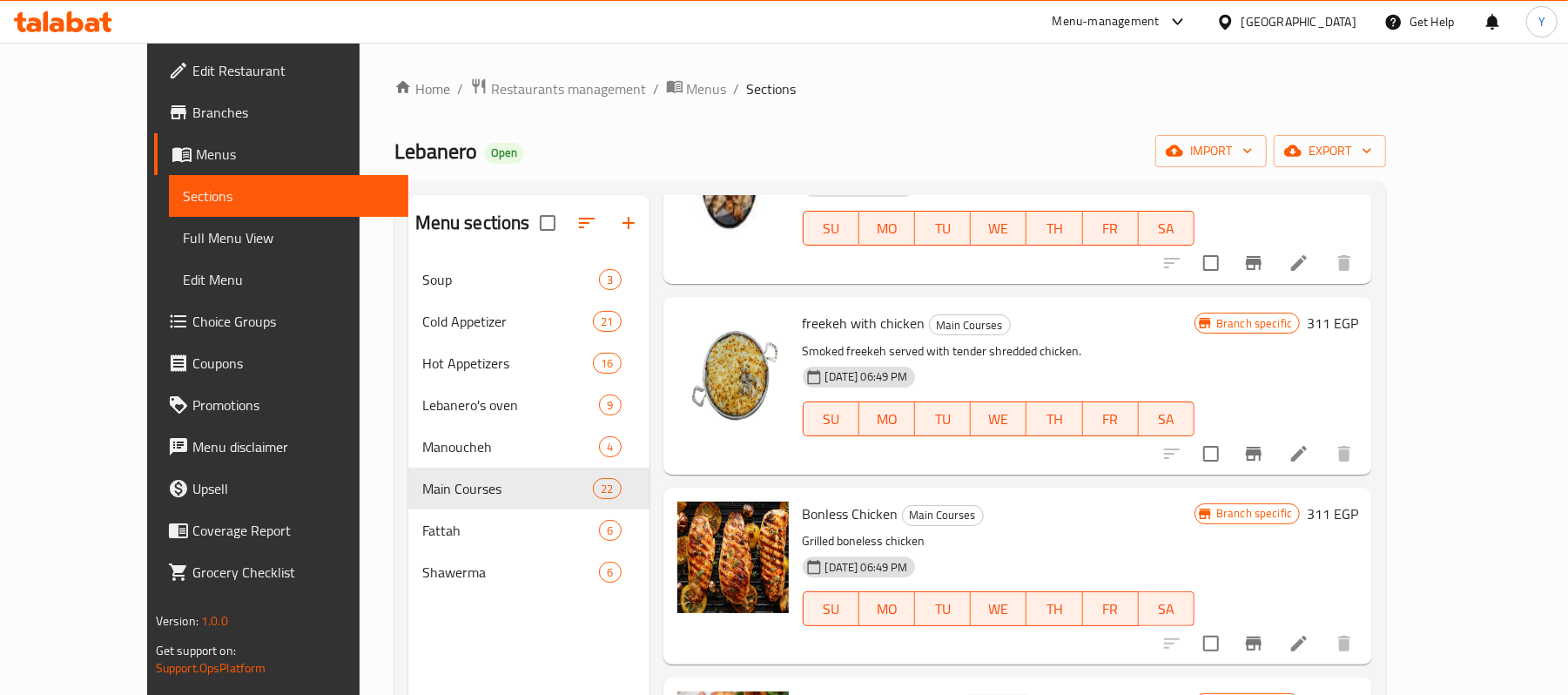
scroll to position [153, 0]
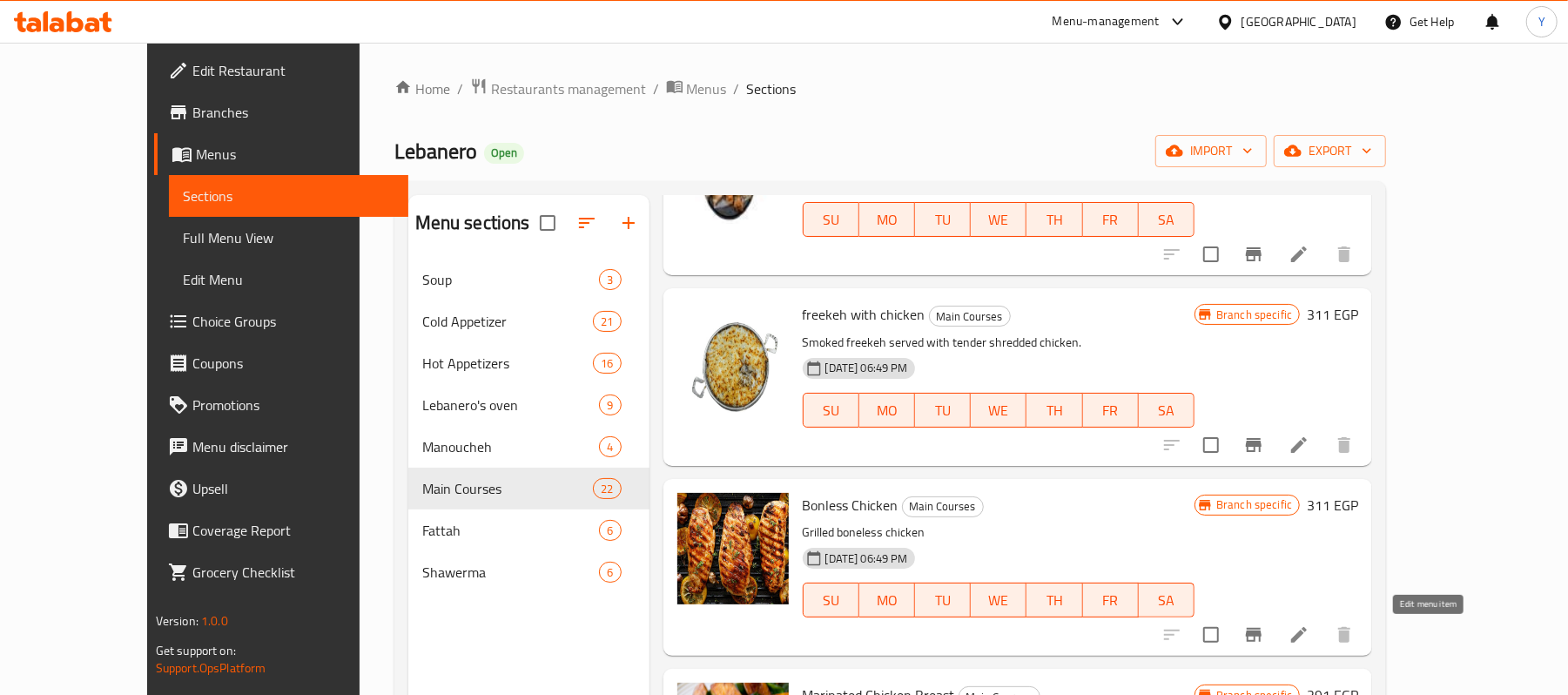
click at [1310, 631] on icon at bounding box center [1299, 635] width 21 height 21
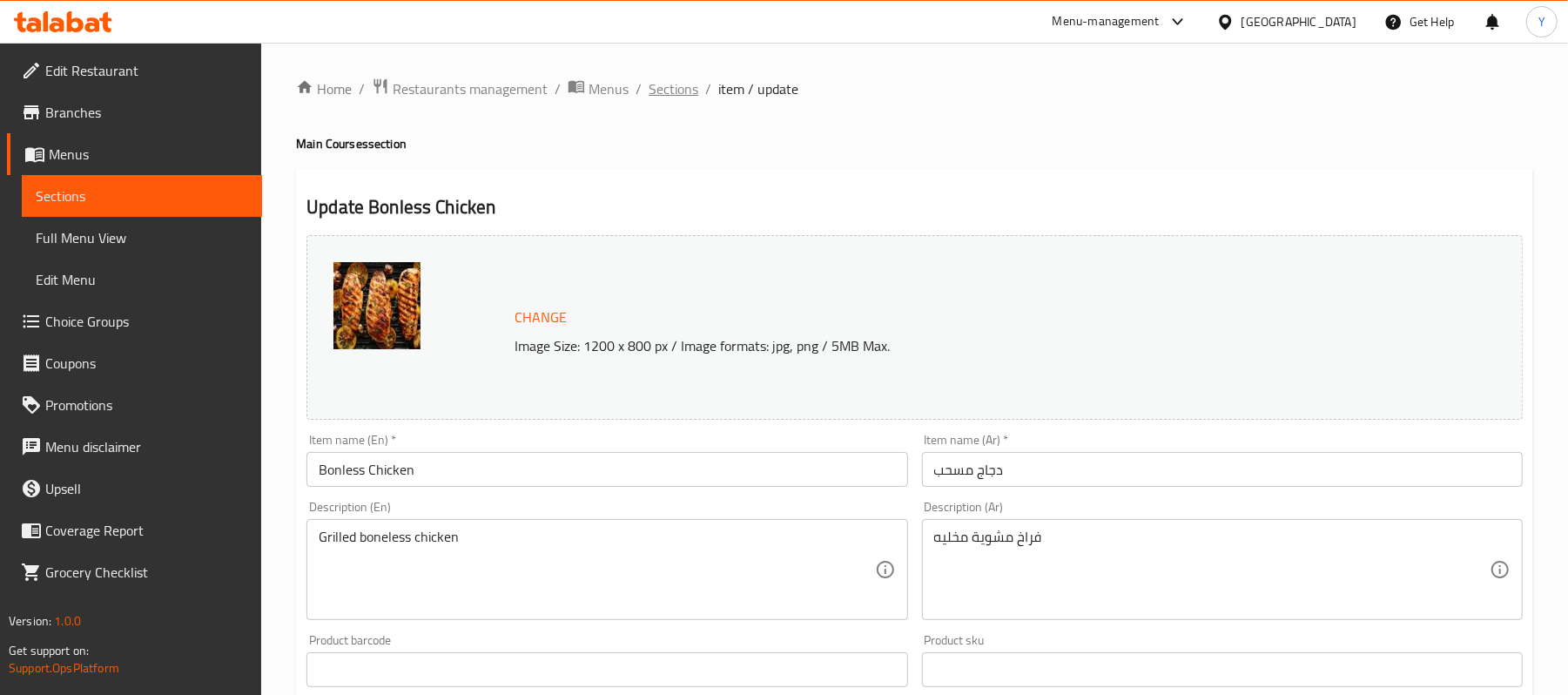
click at [677, 94] on span "Sections" at bounding box center [674, 89] width 49 height 21
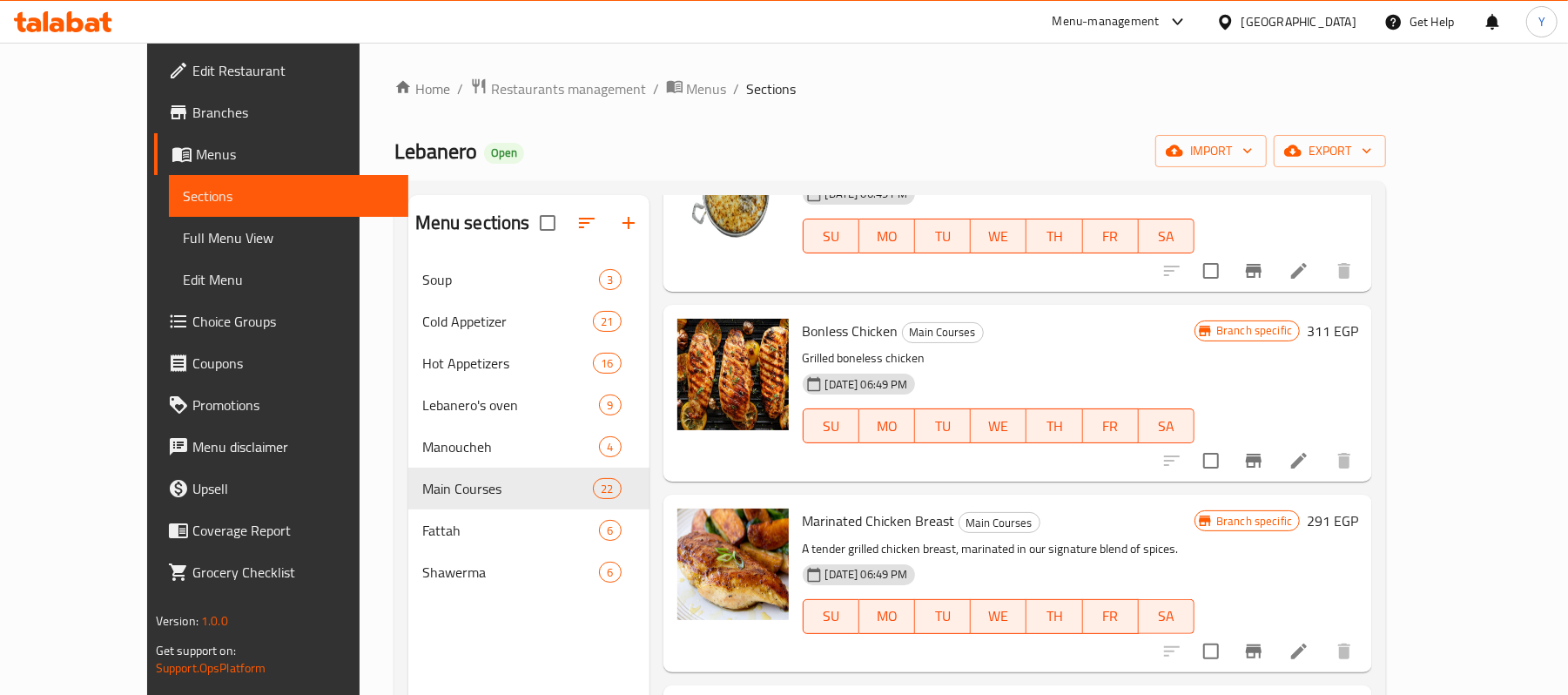
scroll to position [349, 0]
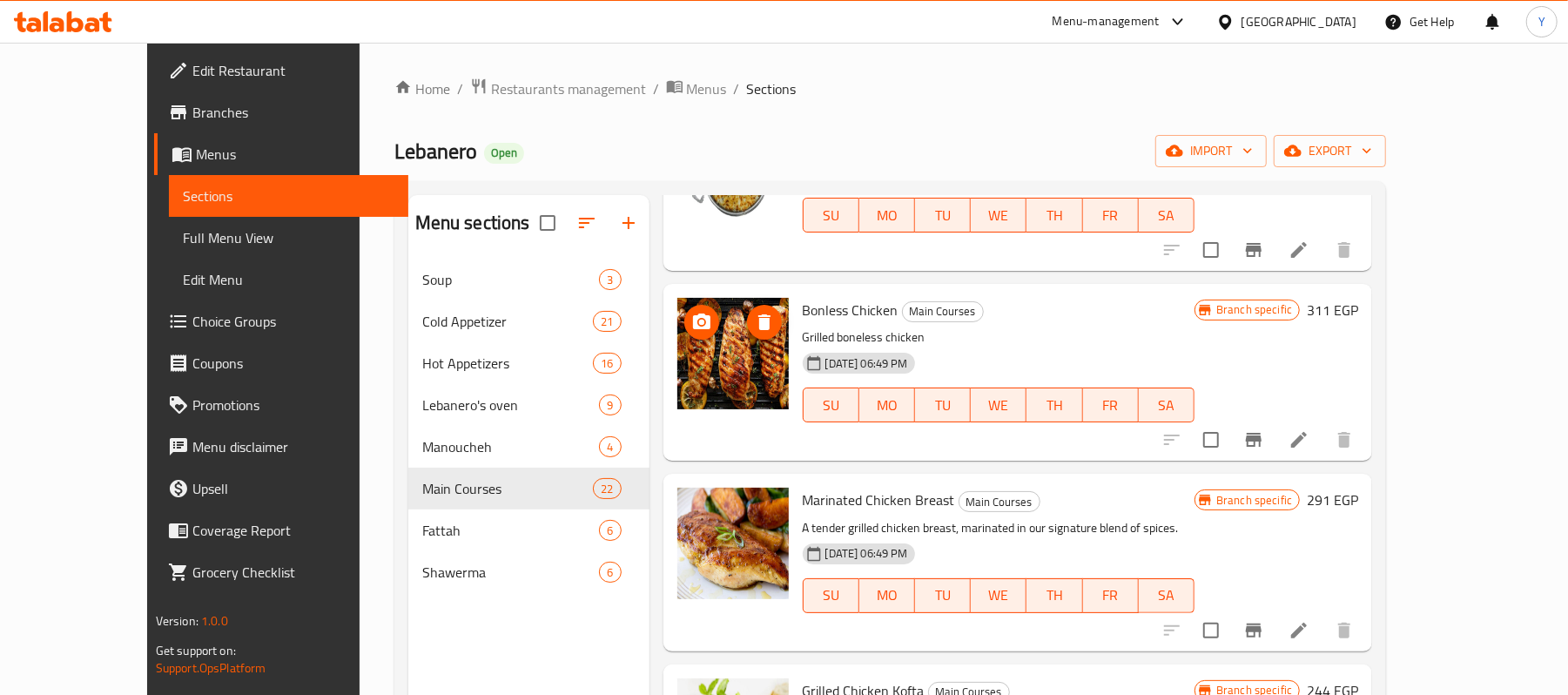
click at [693, 328] on icon "upload picture" at bounding box center [701, 320] width 17 height 16
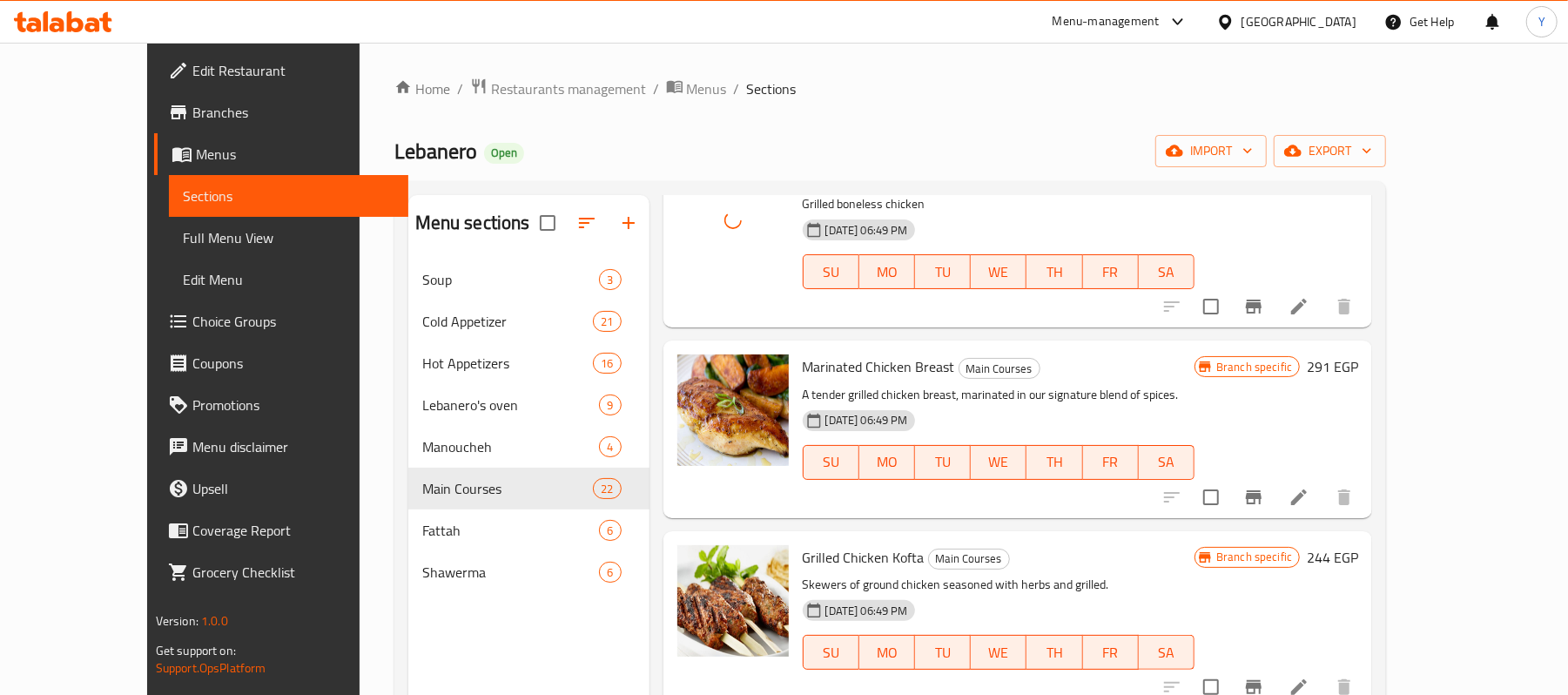
scroll to position [483, 0]
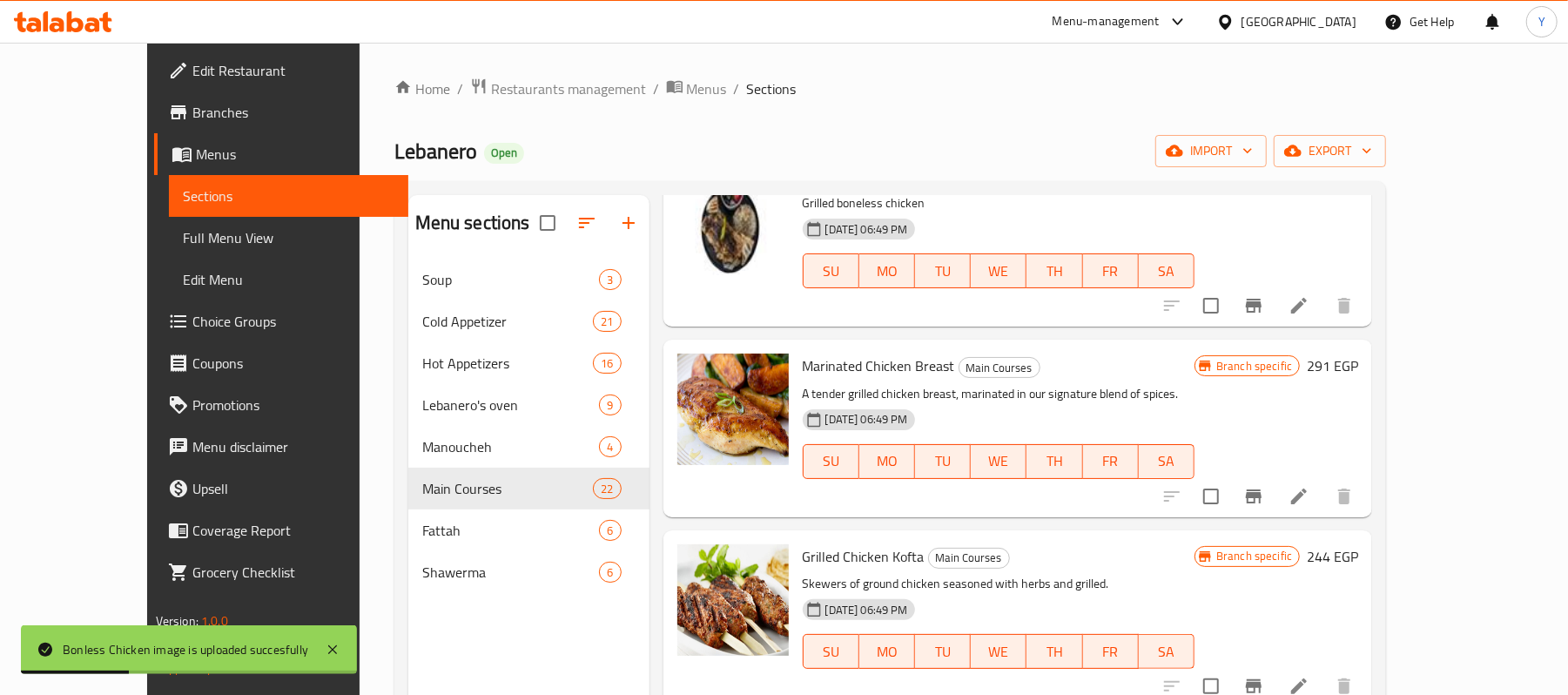
click at [1310, 495] on icon at bounding box center [1299, 496] width 21 height 21
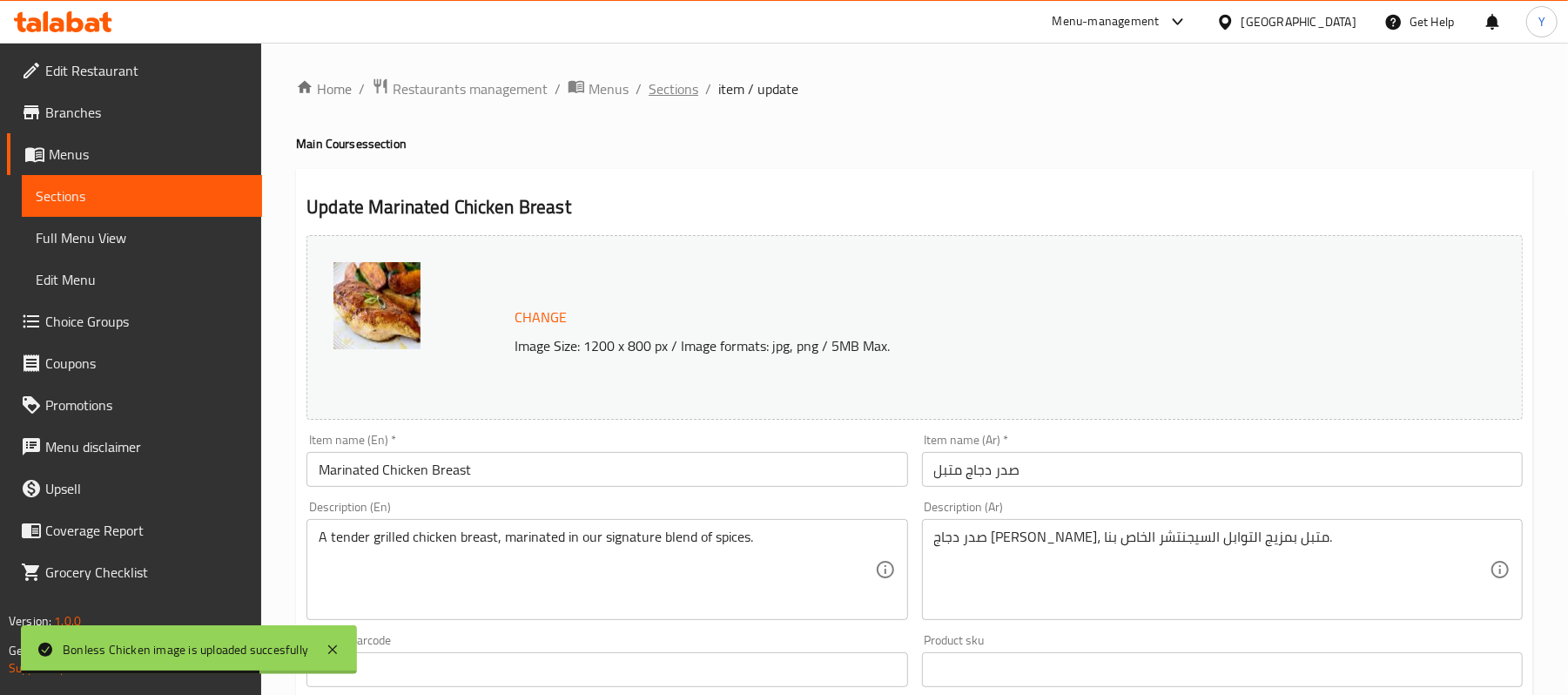
click at [670, 94] on span "Sections" at bounding box center [674, 89] width 49 height 21
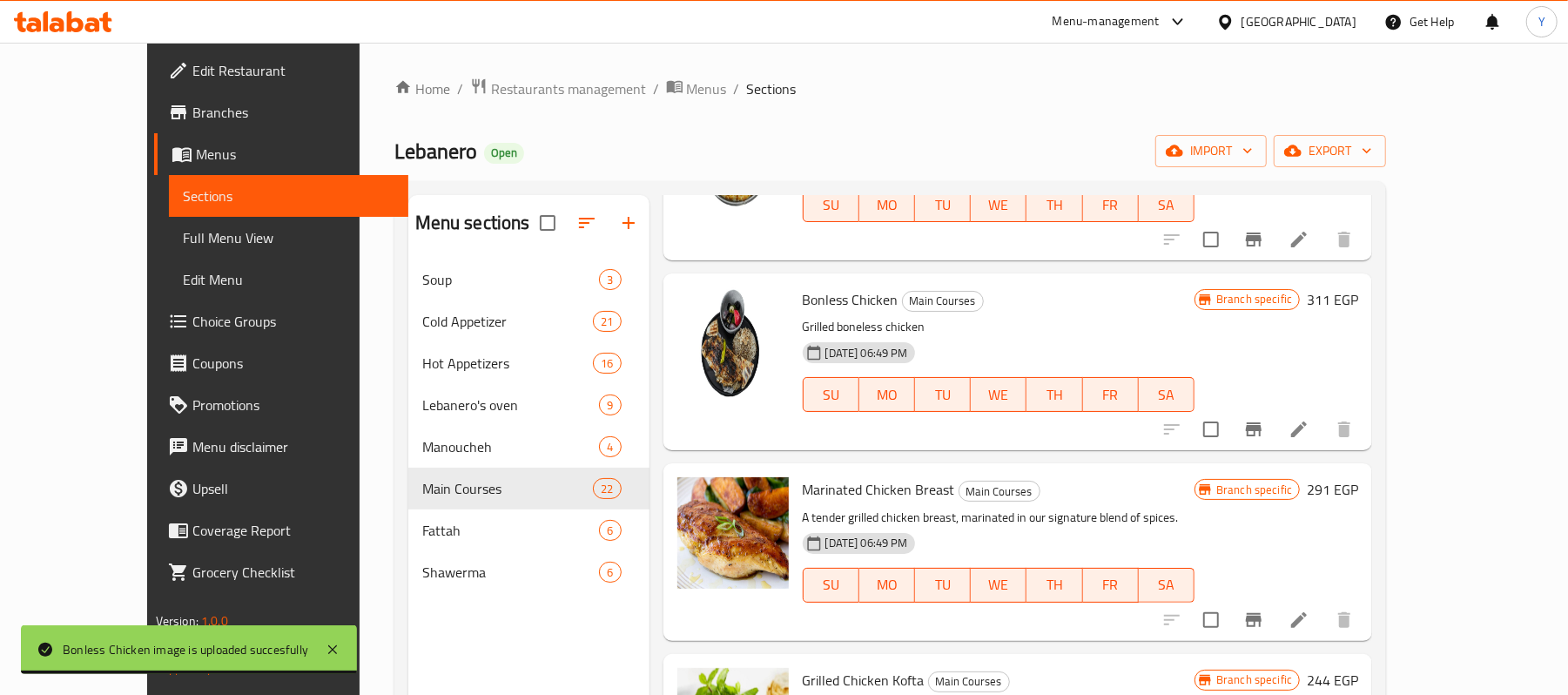
scroll to position [349, 0]
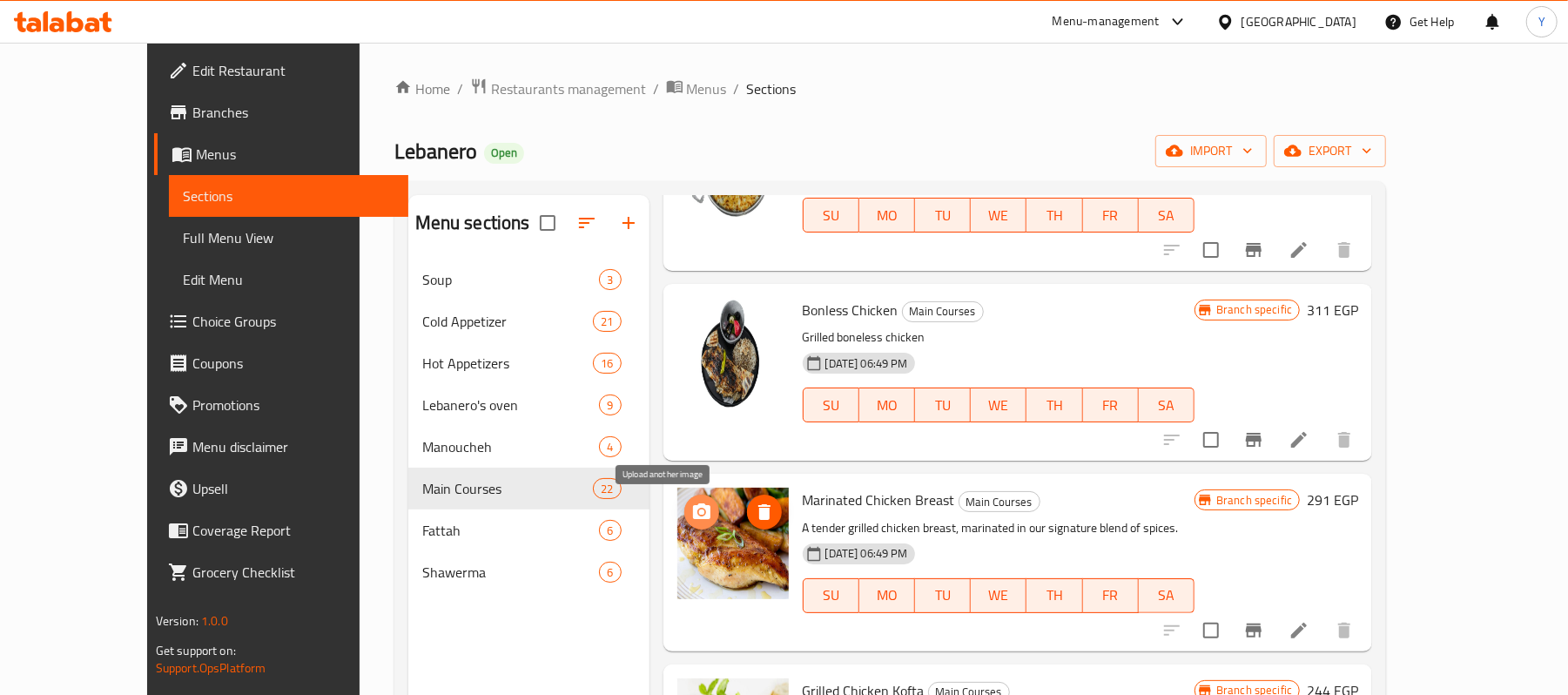
click at [698, 513] on circle "upload picture" at bounding box center [701, 513] width 5 height 5
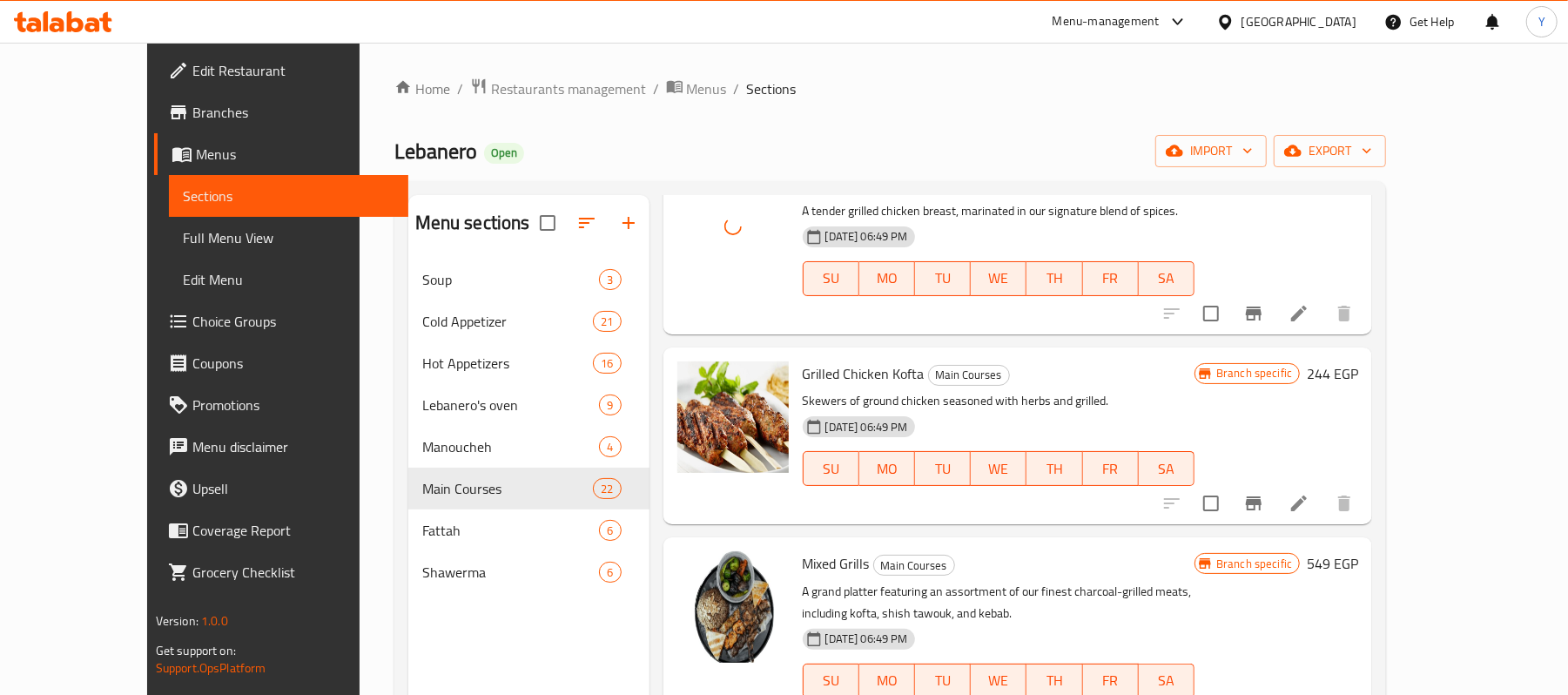
scroll to position [697, 0]
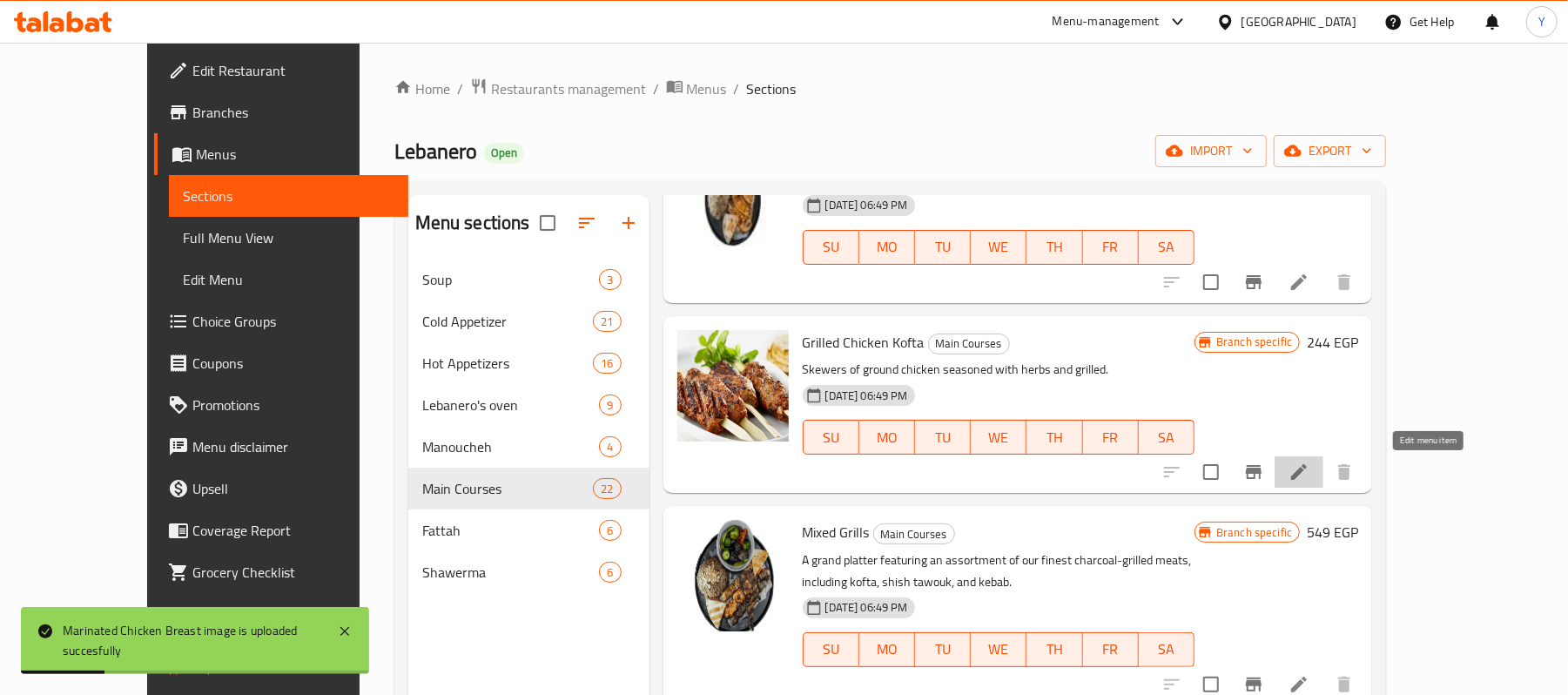
click at [1310, 474] on icon at bounding box center [1299, 472] width 21 height 21
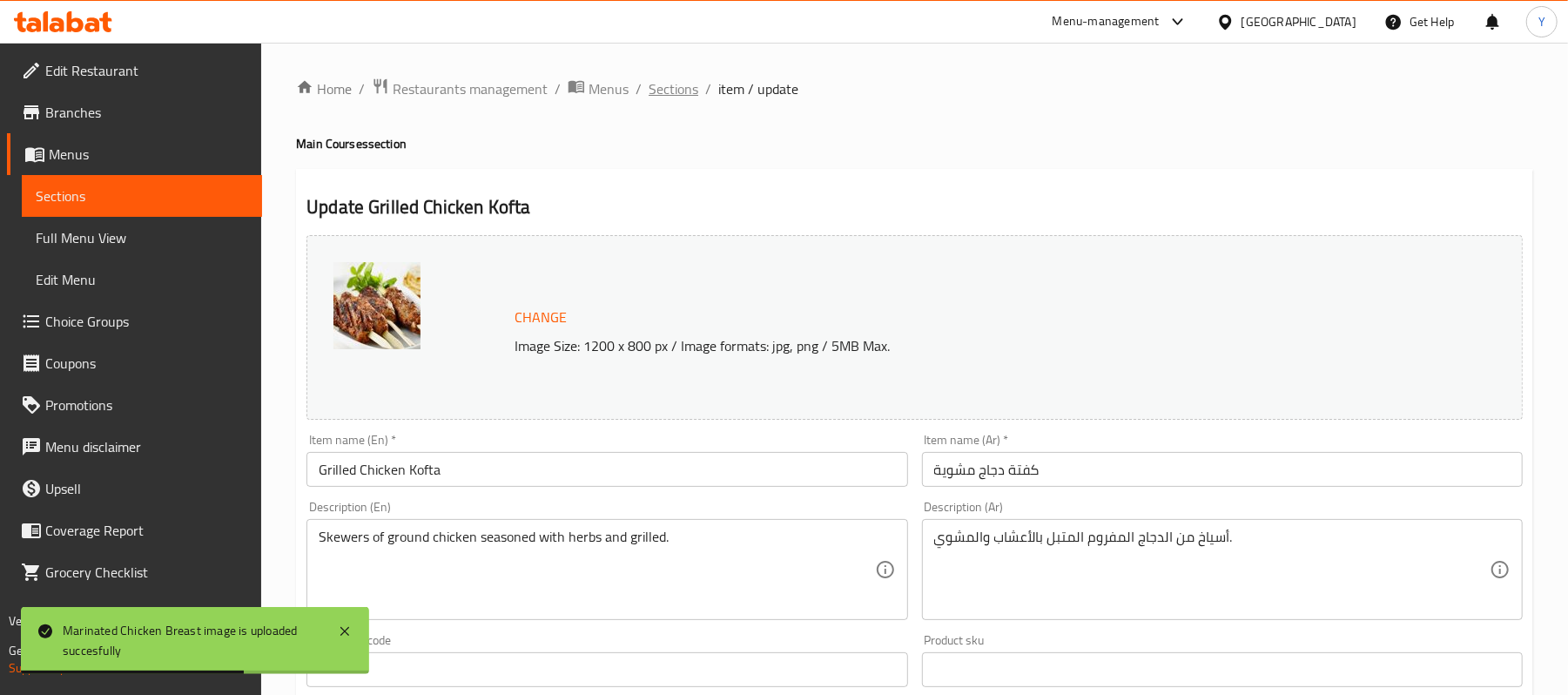
click at [693, 81] on span "Sections" at bounding box center [674, 89] width 49 height 21
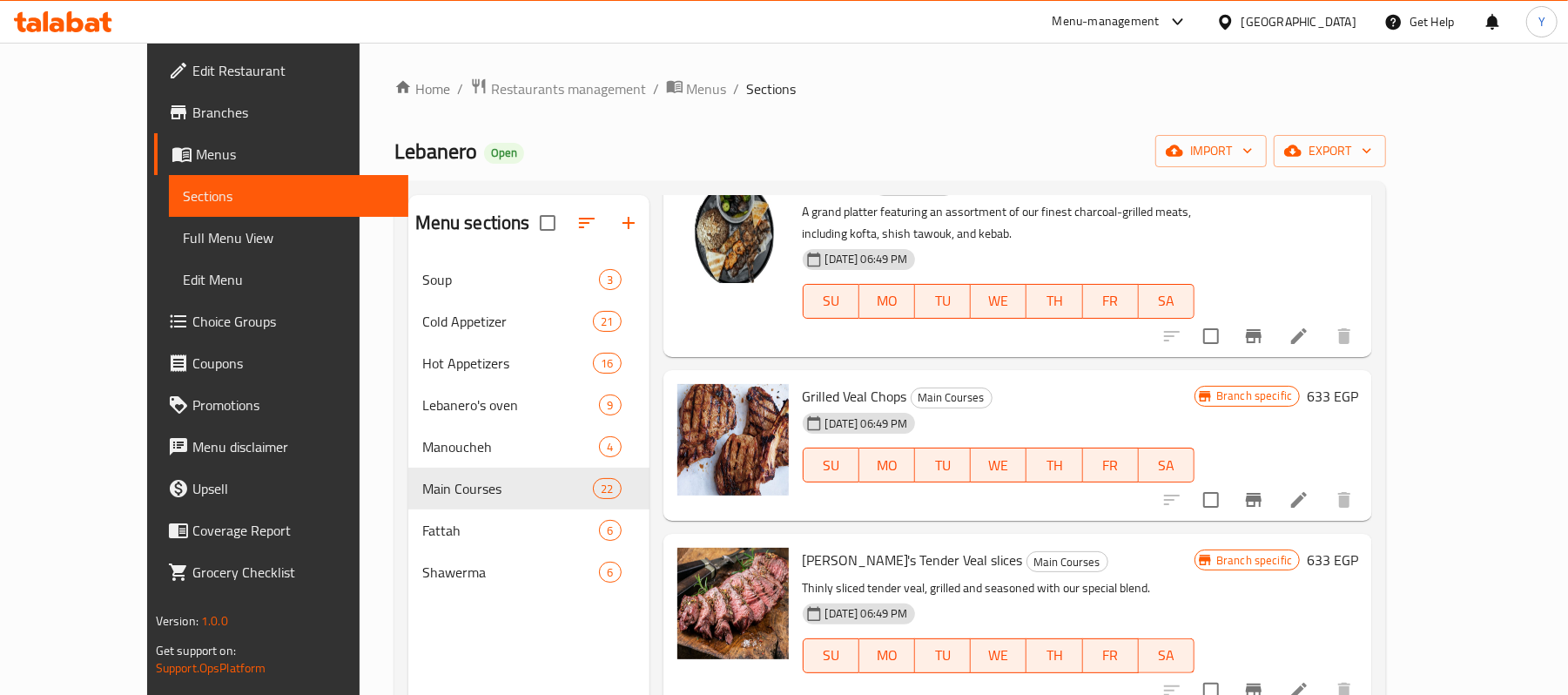
scroll to position [697, 0]
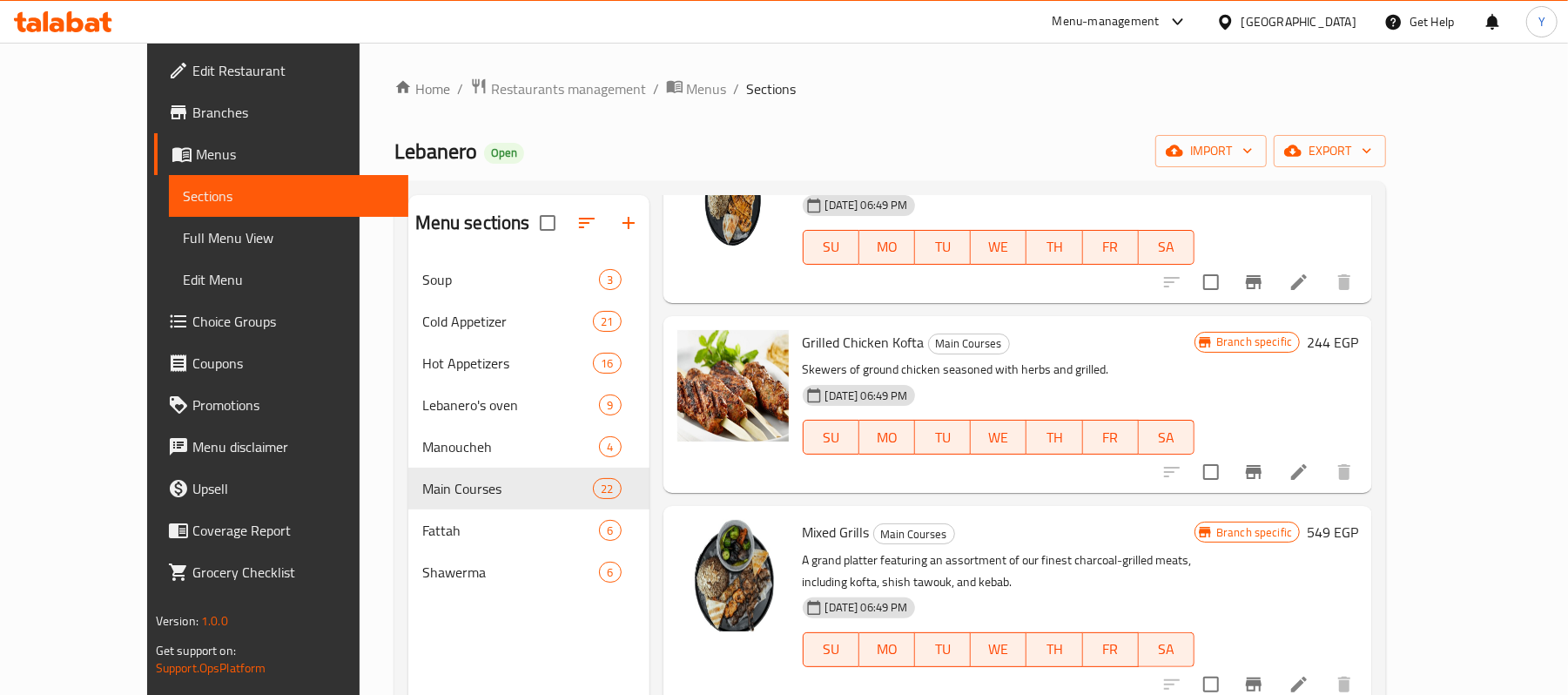
click at [1310, 464] on icon at bounding box center [1299, 472] width 21 height 21
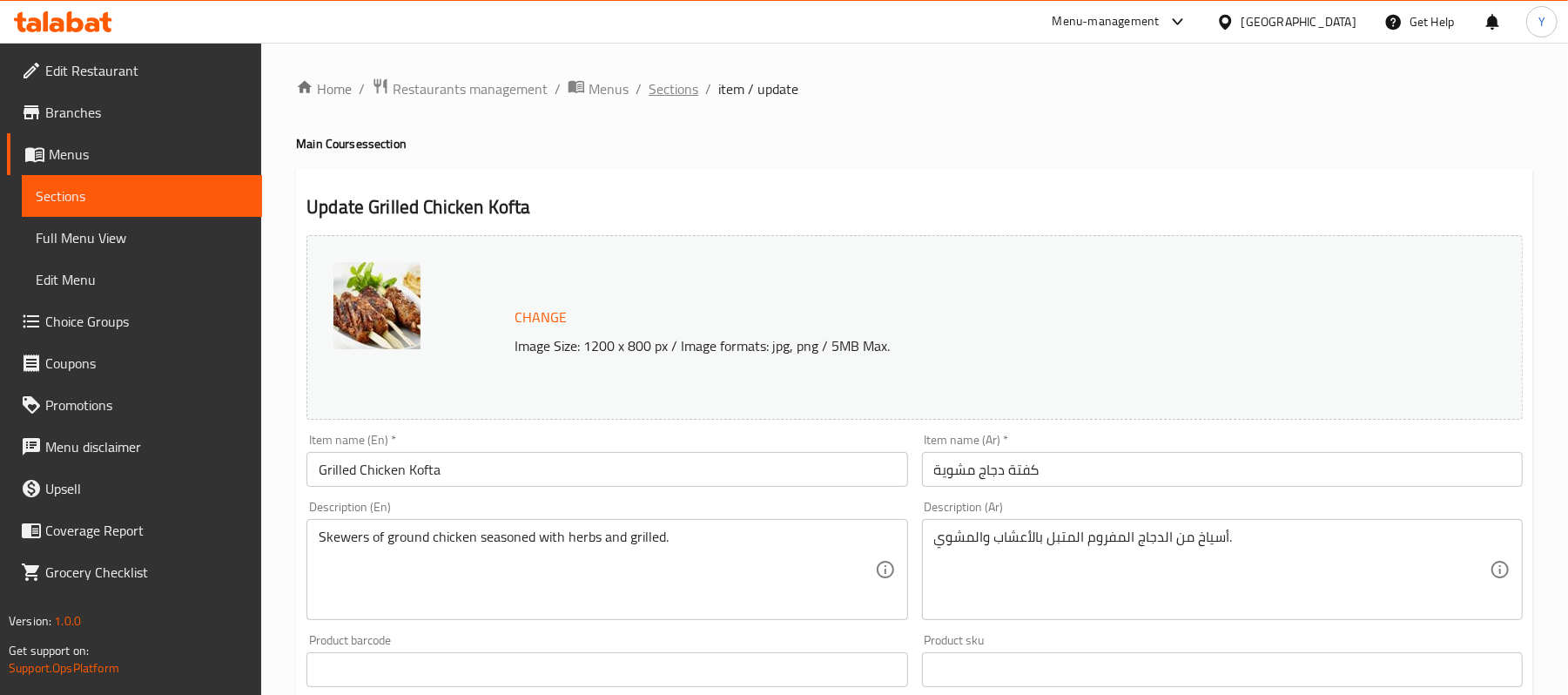
click at [660, 92] on span "Sections" at bounding box center [674, 89] width 49 height 21
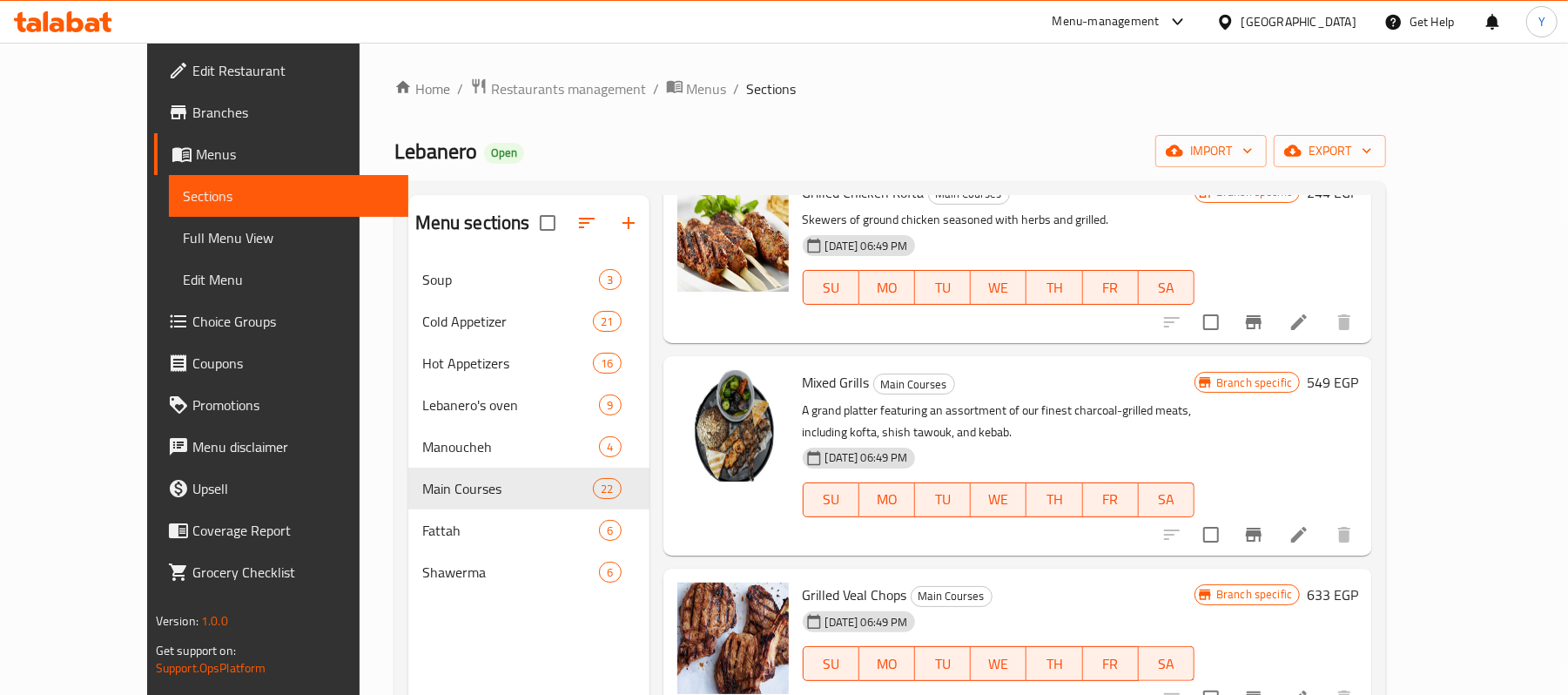
scroll to position [848, 0]
click at [691, 394] on icon "upload picture" at bounding box center [701, 394] width 21 height 21
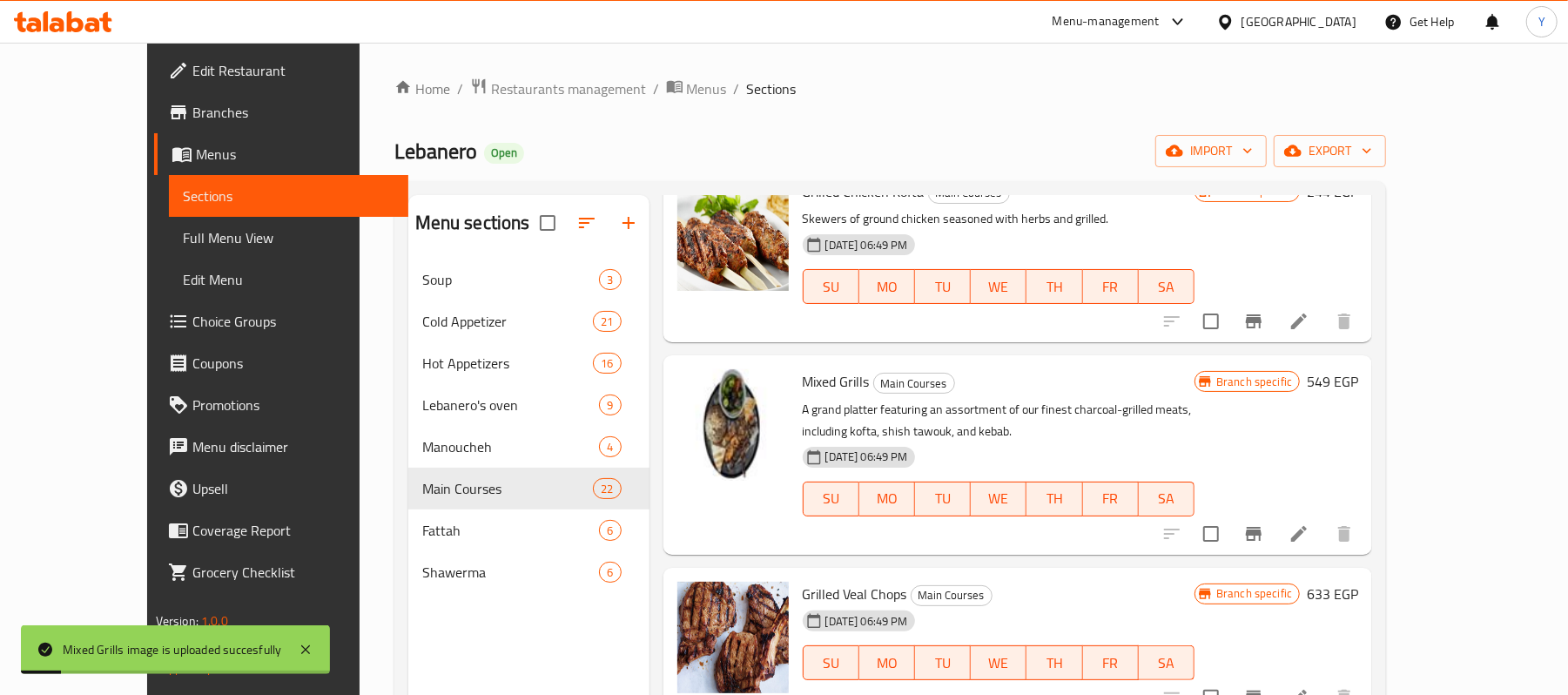
scroll to position [1196, 0]
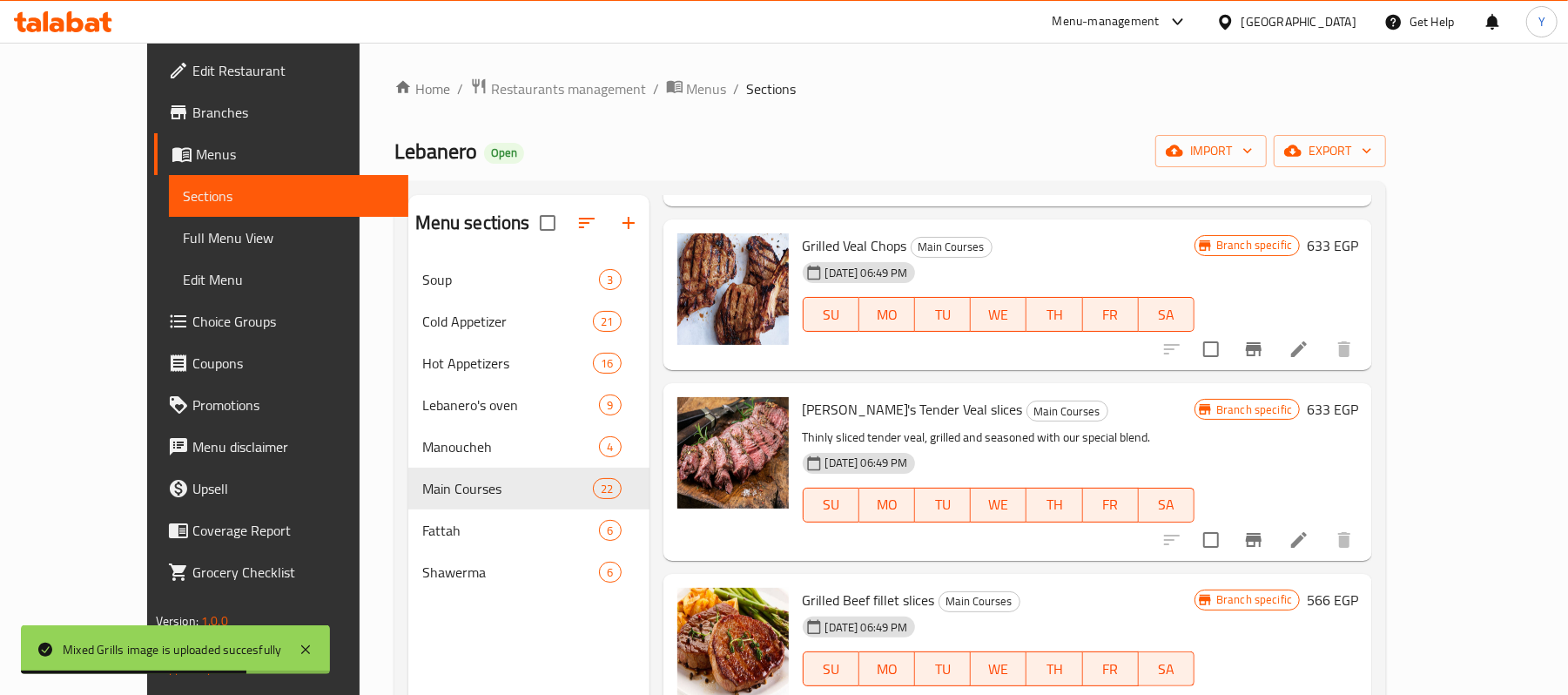
click at [1324, 353] on li at bounding box center [1299, 349] width 49 height 31
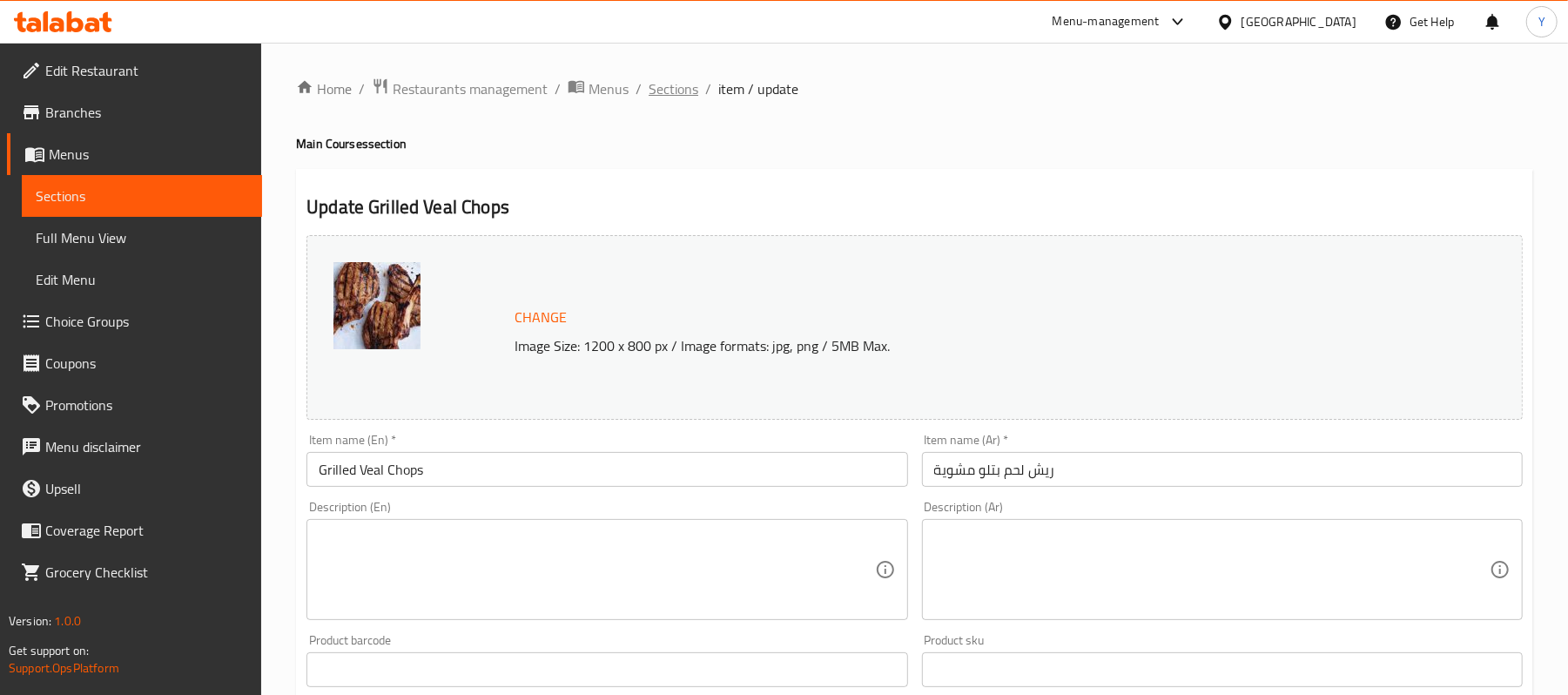
click at [679, 91] on span "Sections" at bounding box center [674, 89] width 49 height 21
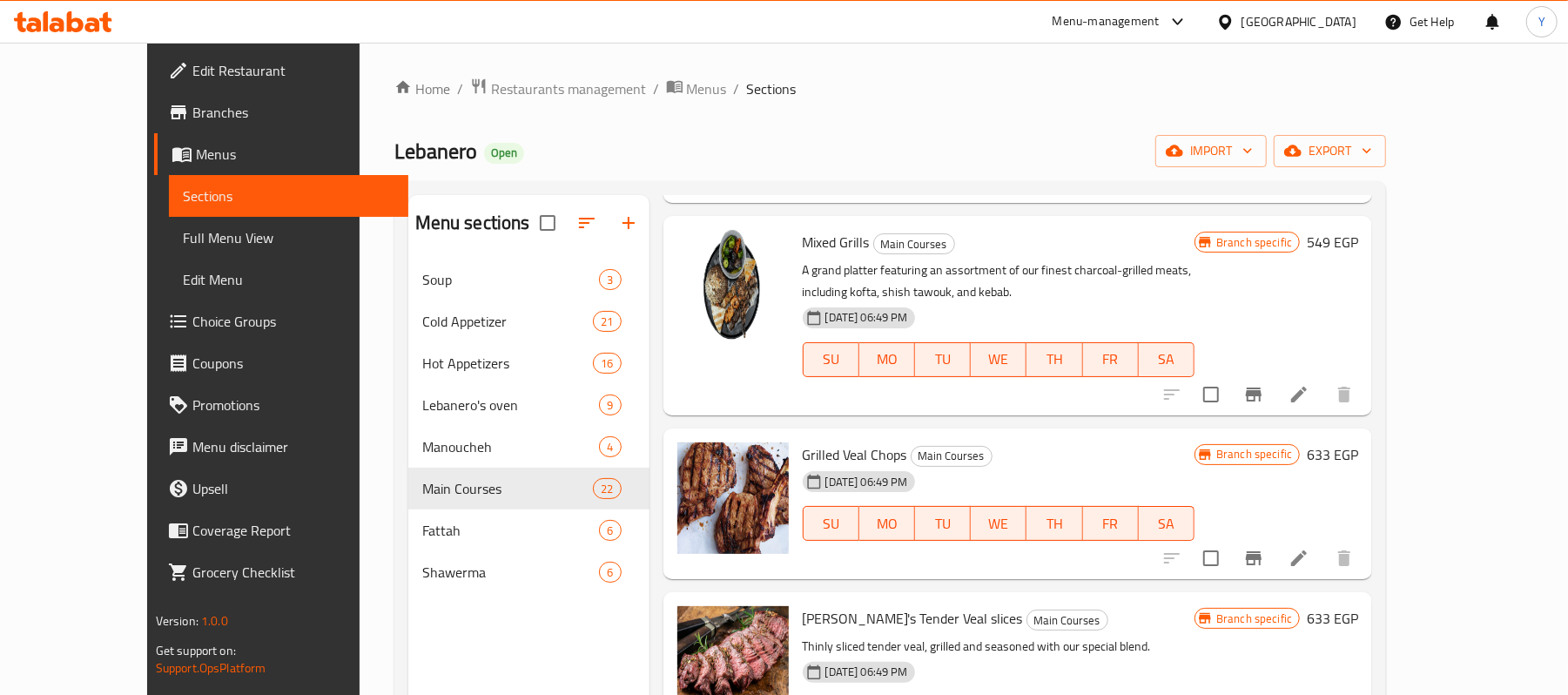
scroll to position [1046, 0]
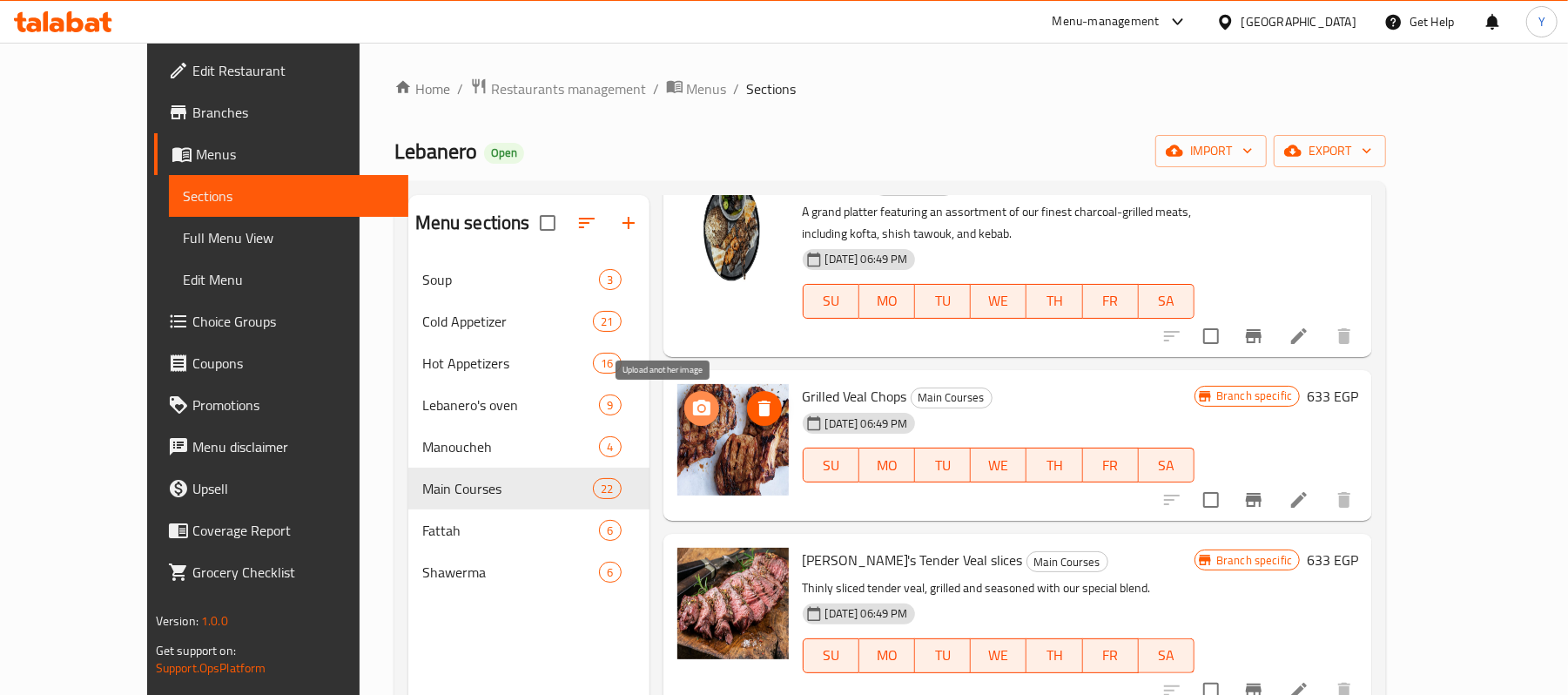
click at [685, 392] on button "upload picture" at bounding box center [702, 408] width 35 height 35
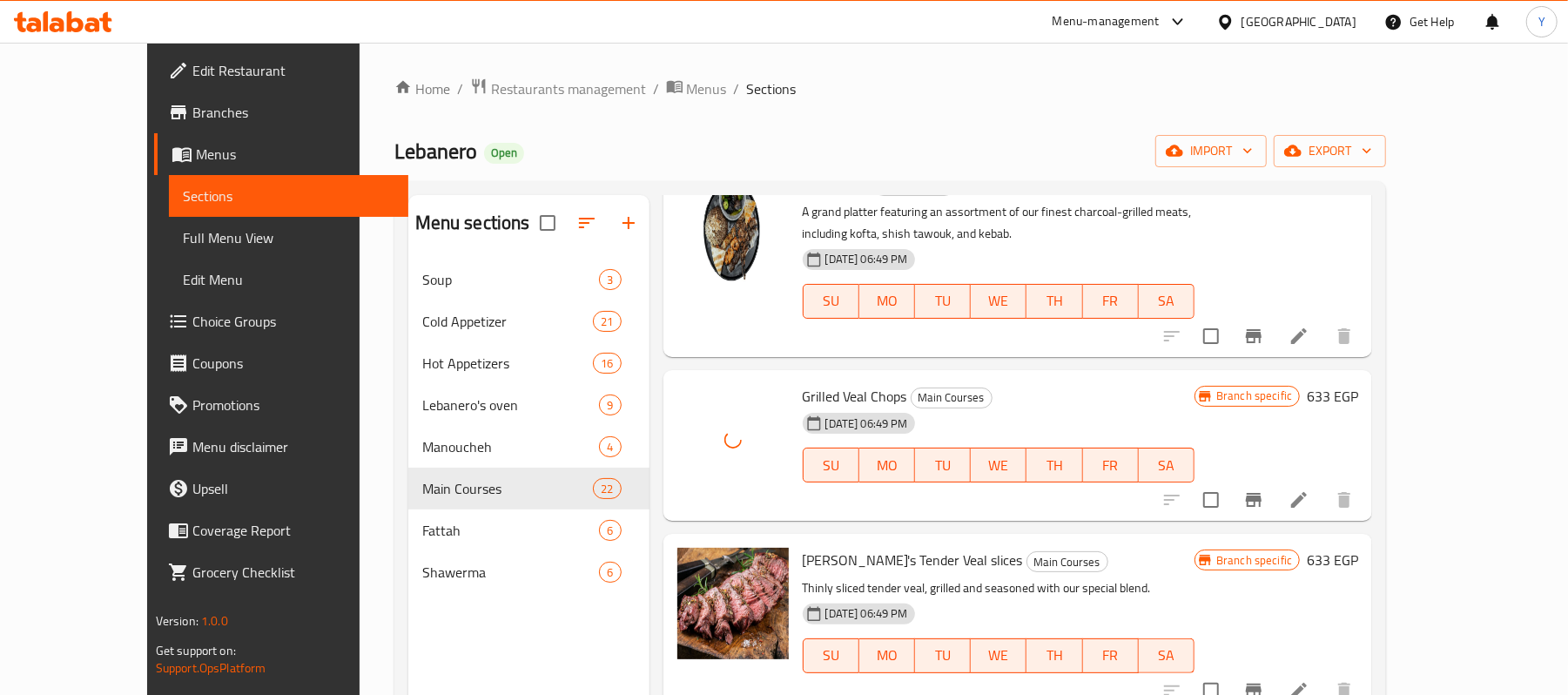
scroll to position [1394, 0]
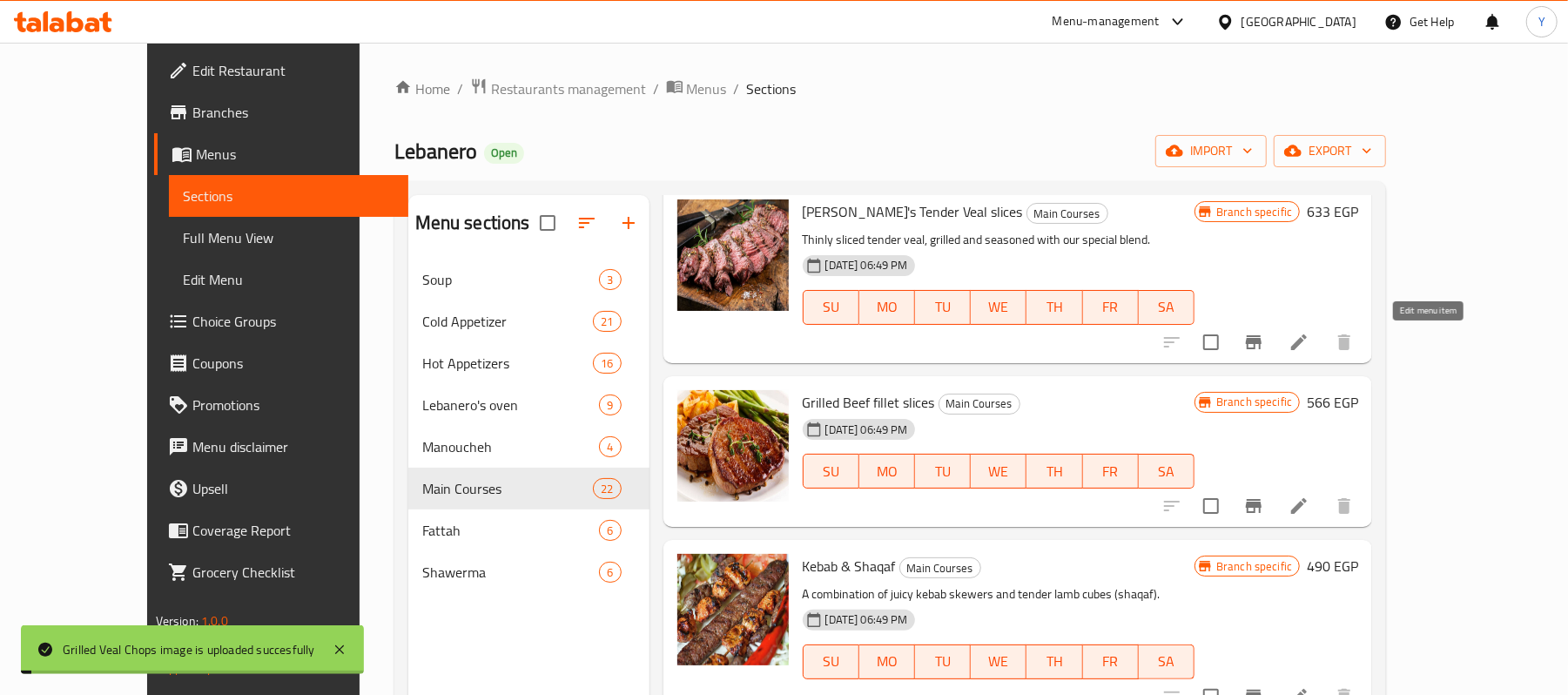
click at [1310, 342] on icon at bounding box center [1299, 342] width 21 height 21
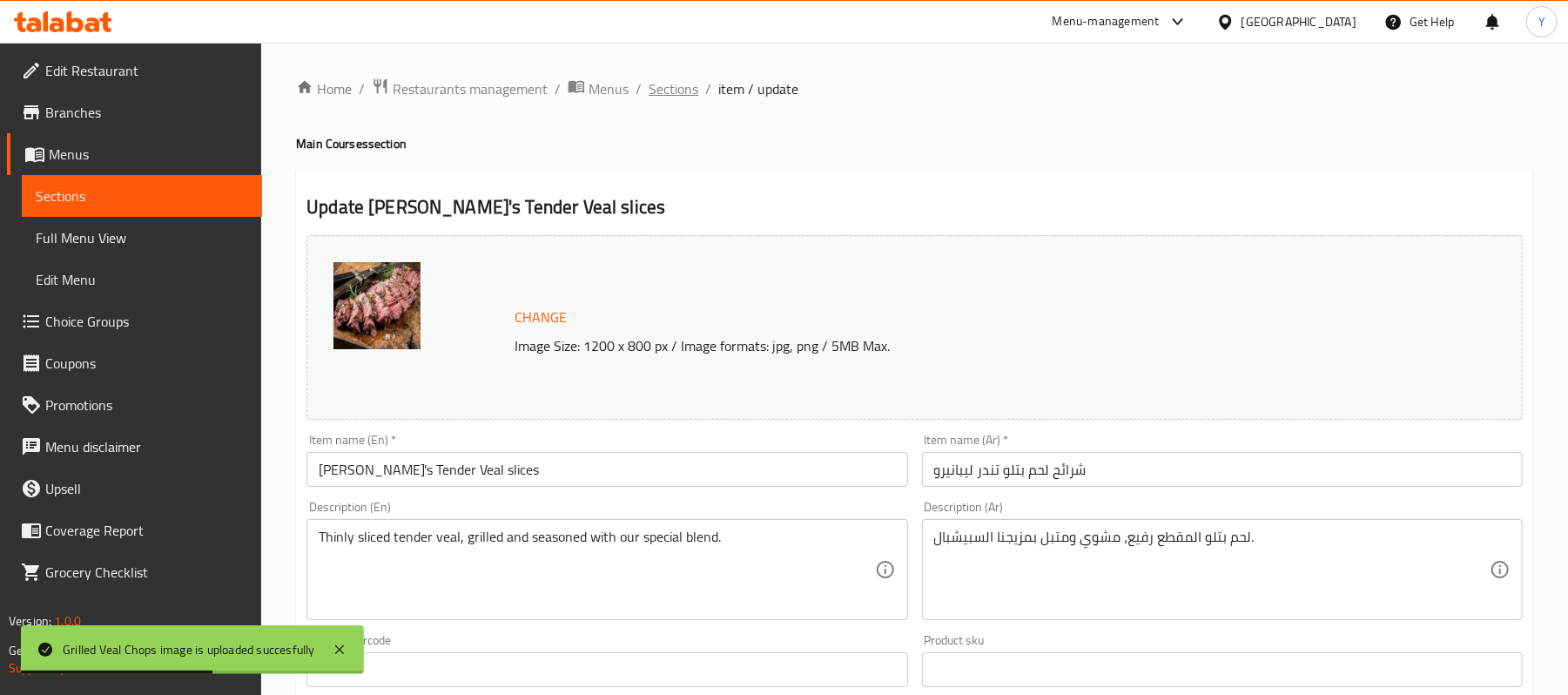
click at [681, 83] on span "Sections" at bounding box center [674, 89] width 49 height 21
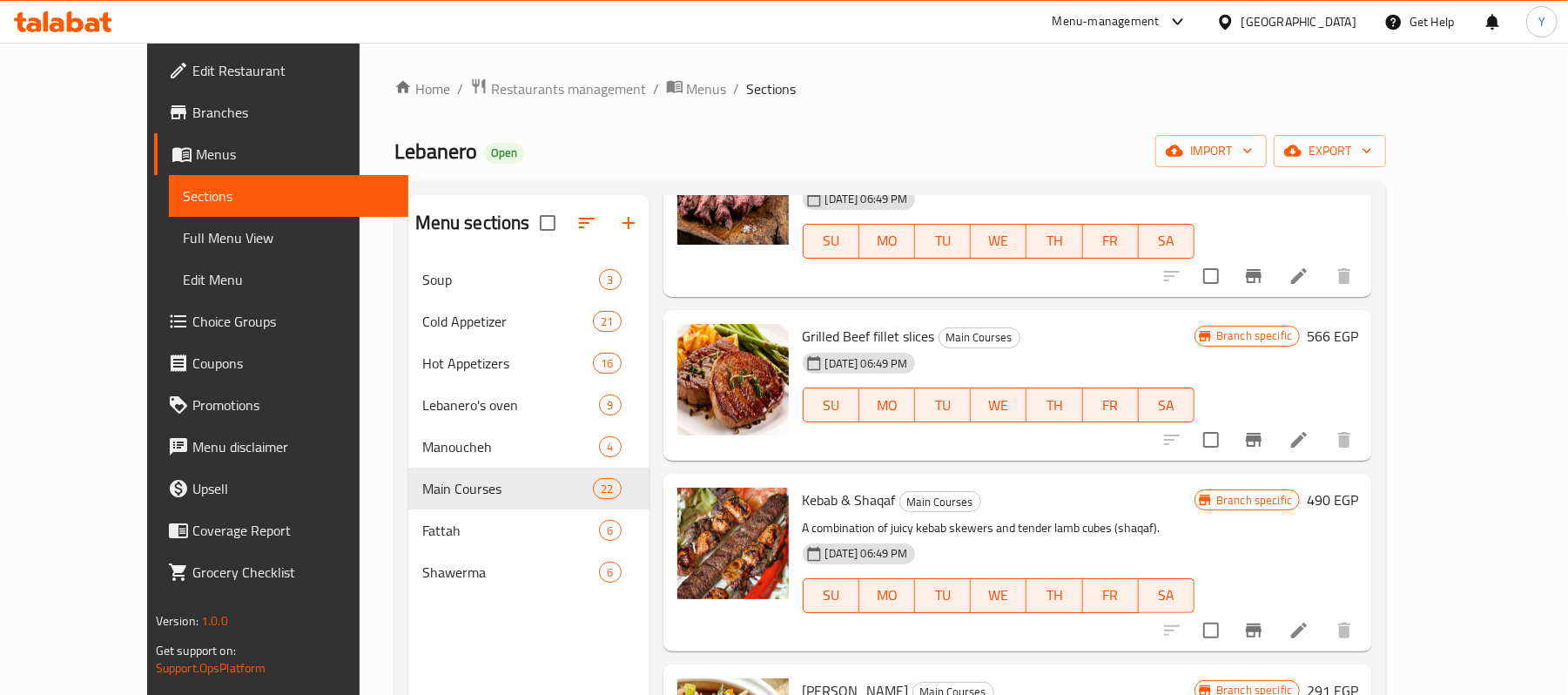
scroll to position [1394, 0]
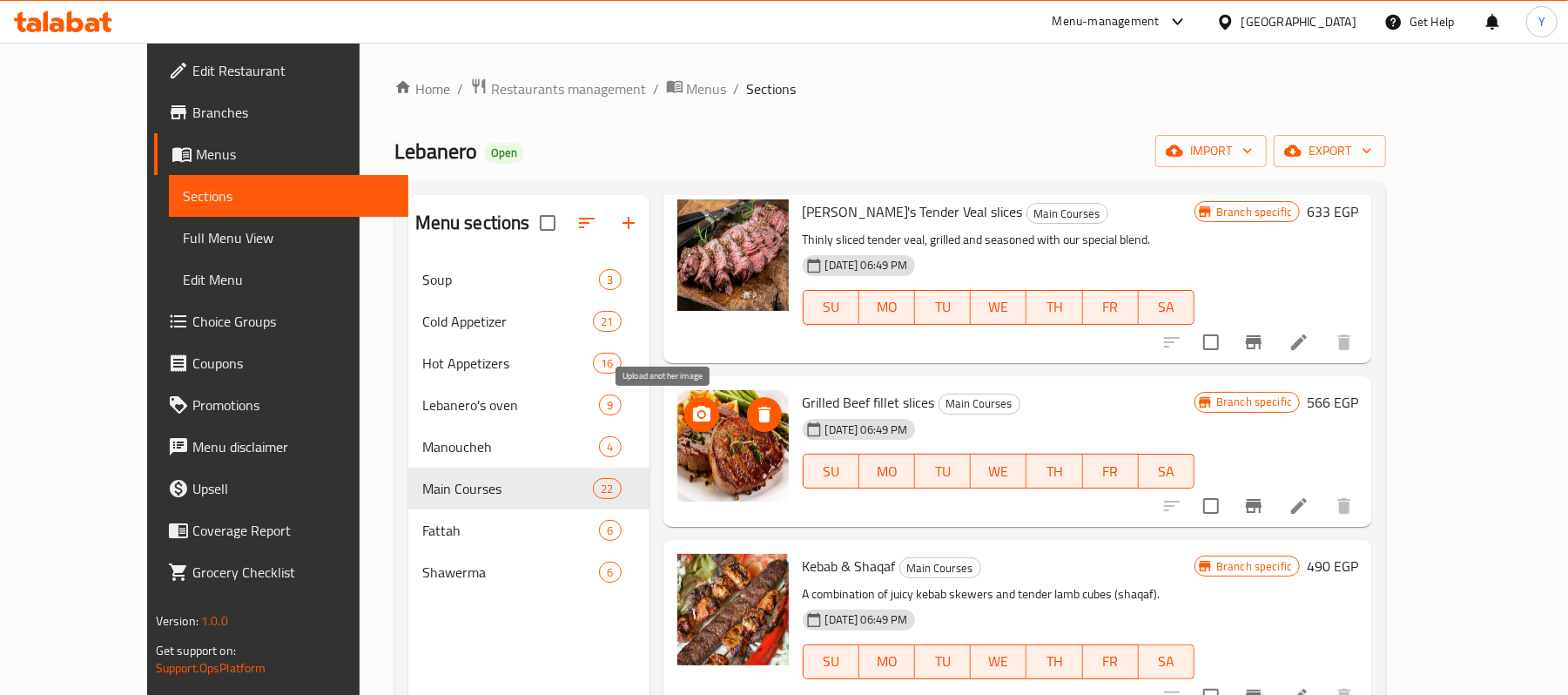
click at [685, 406] on span "upload picture" at bounding box center [702, 414] width 35 height 21
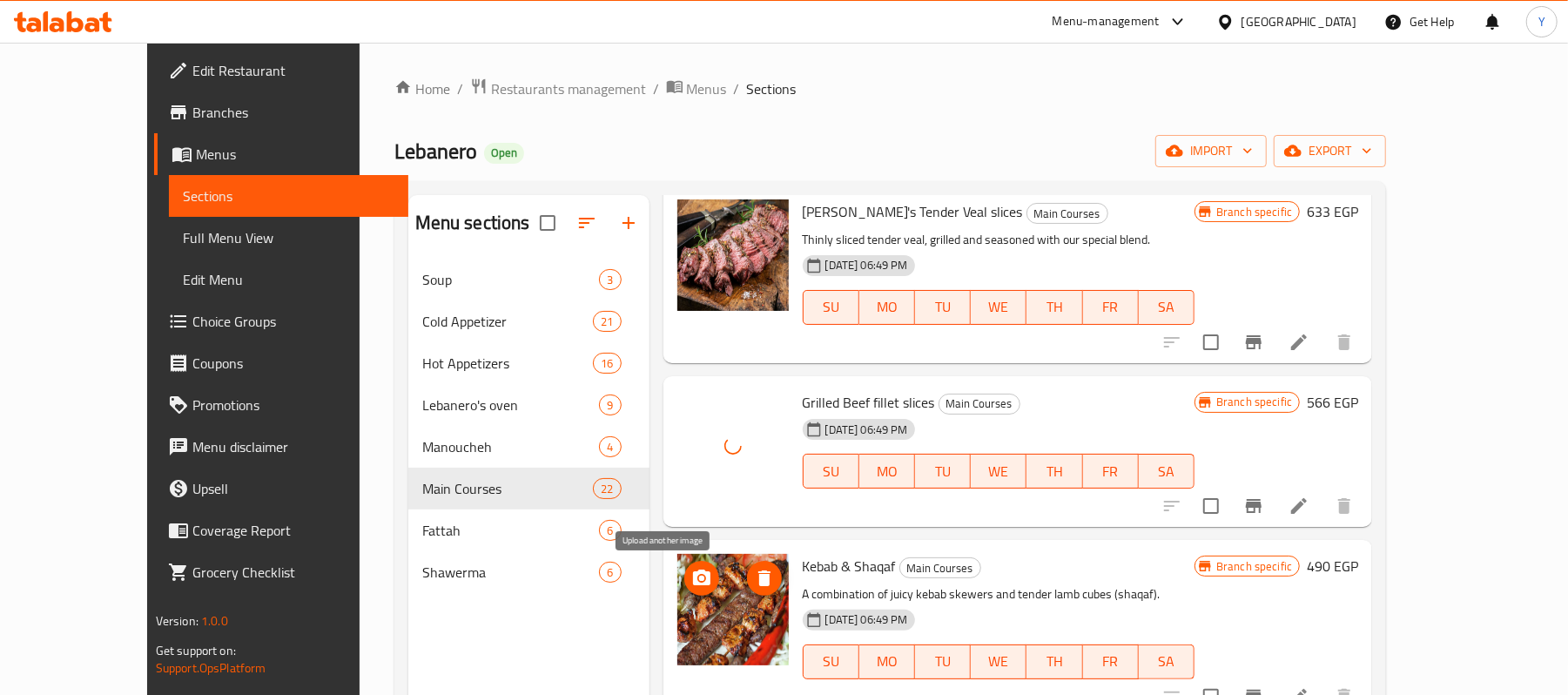
click at [693, 579] on icon "upload picture" at bounding box center [701, 577] width 17 height 16
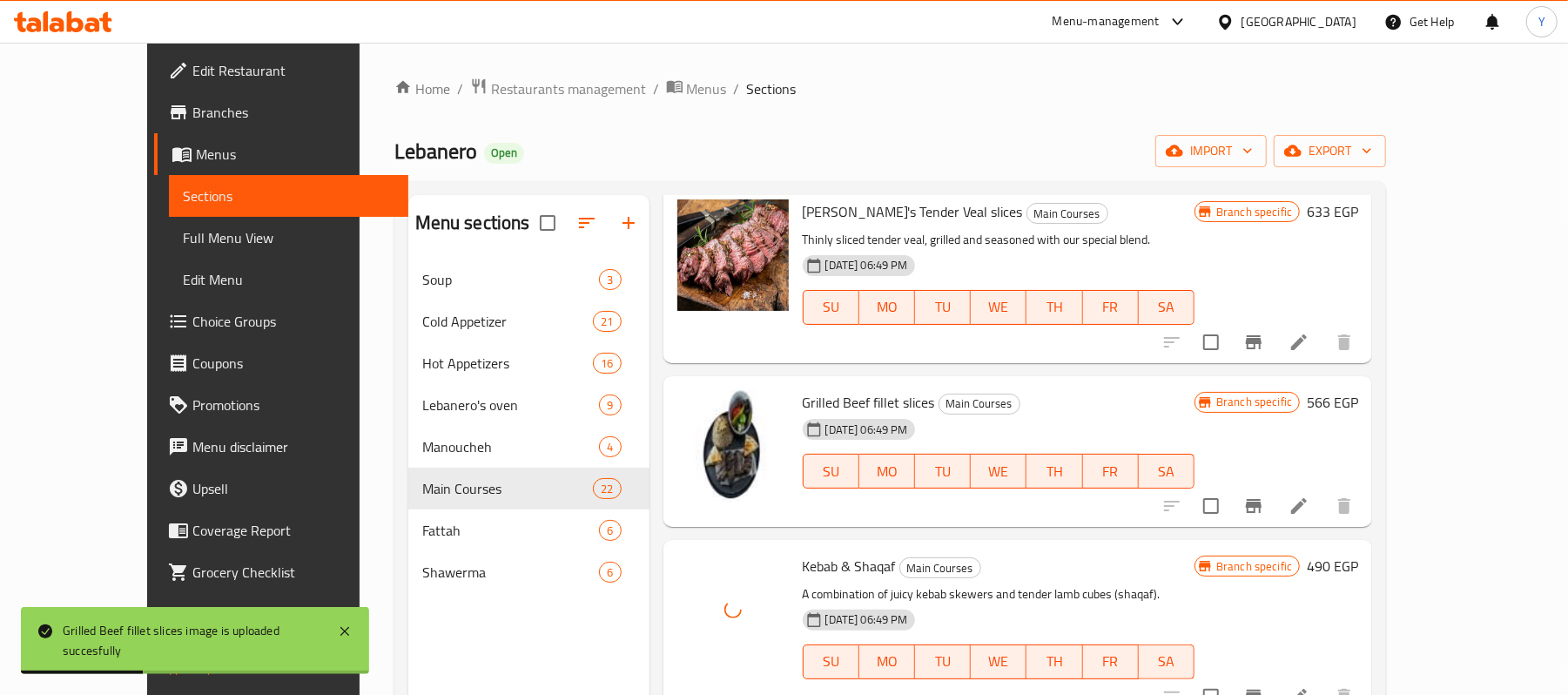
scroll to position [1743, 0]
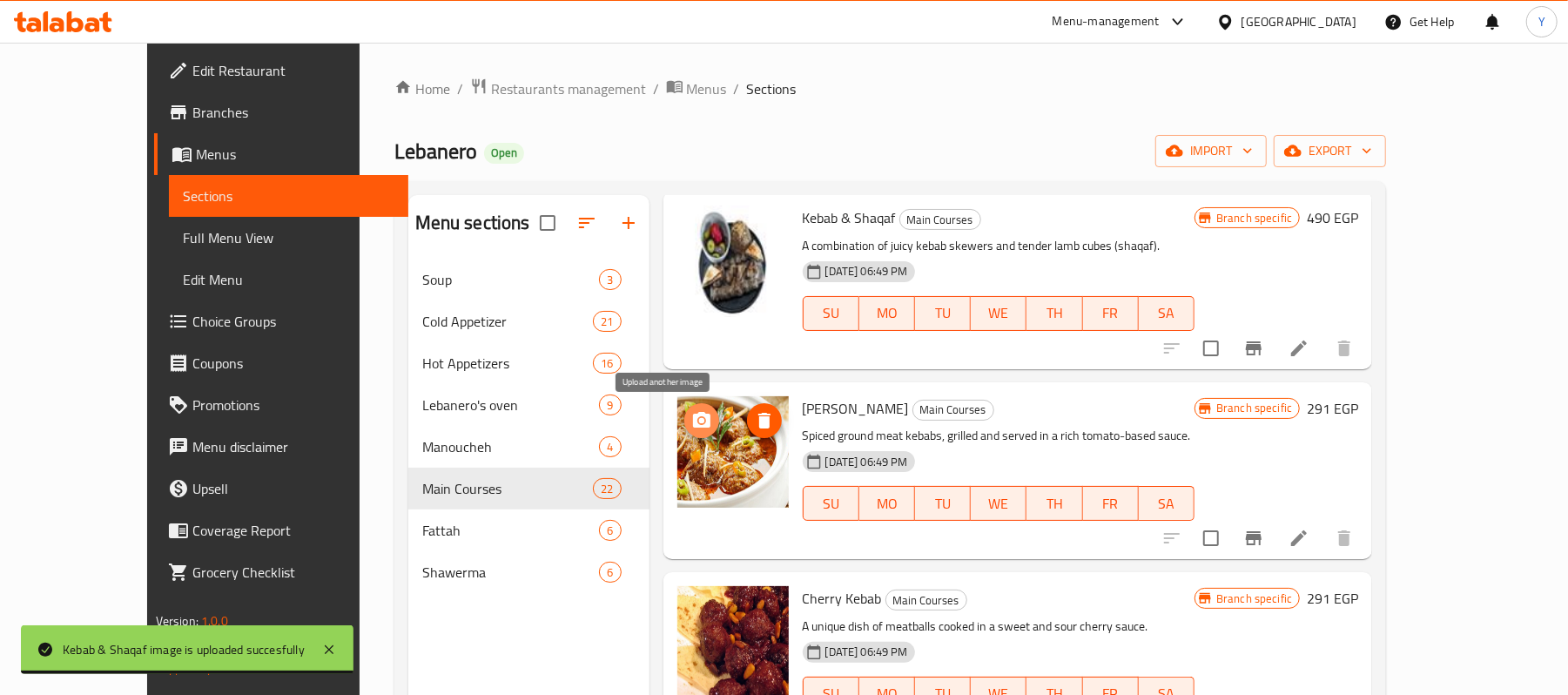
click at [691, 412] on icon "upload picture" at bounding box center [701, 420] width 21 height 21
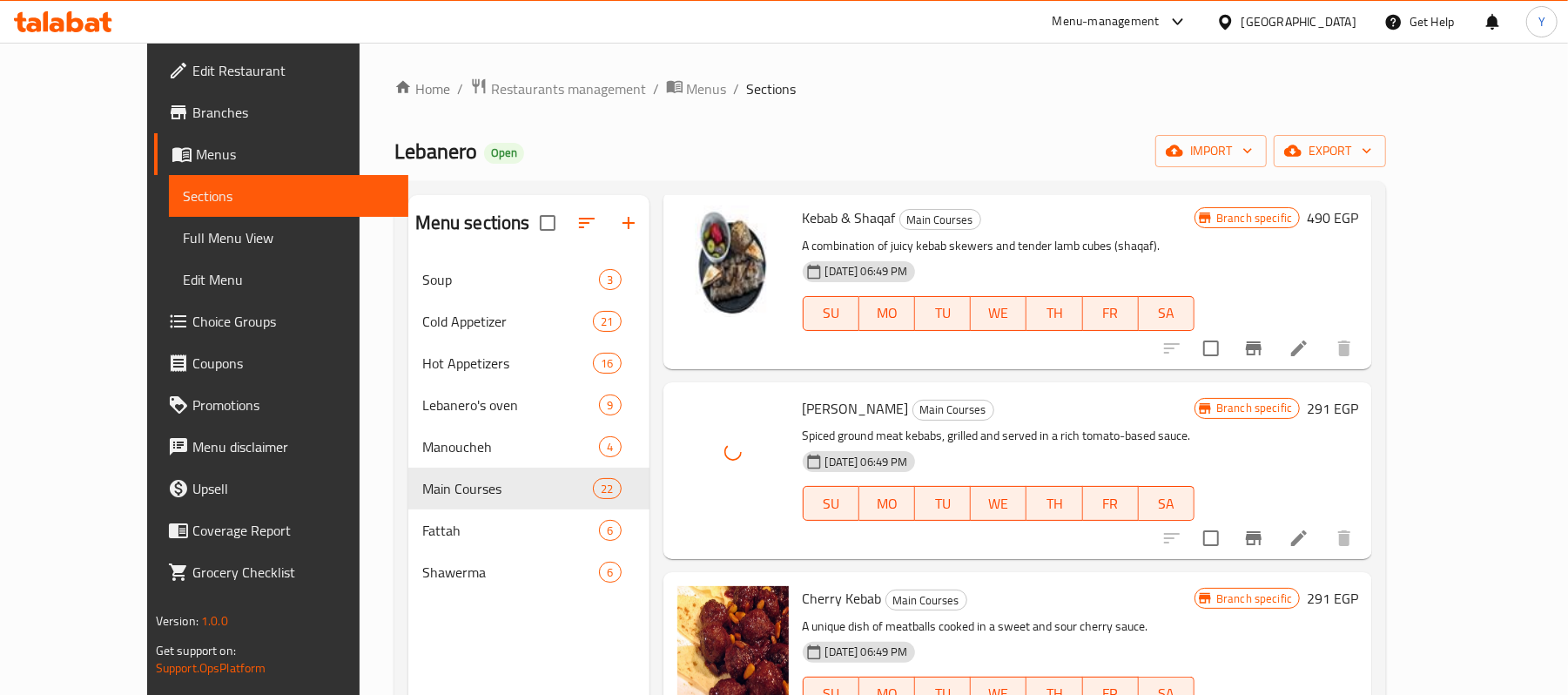
scroll to position [2090, 0]
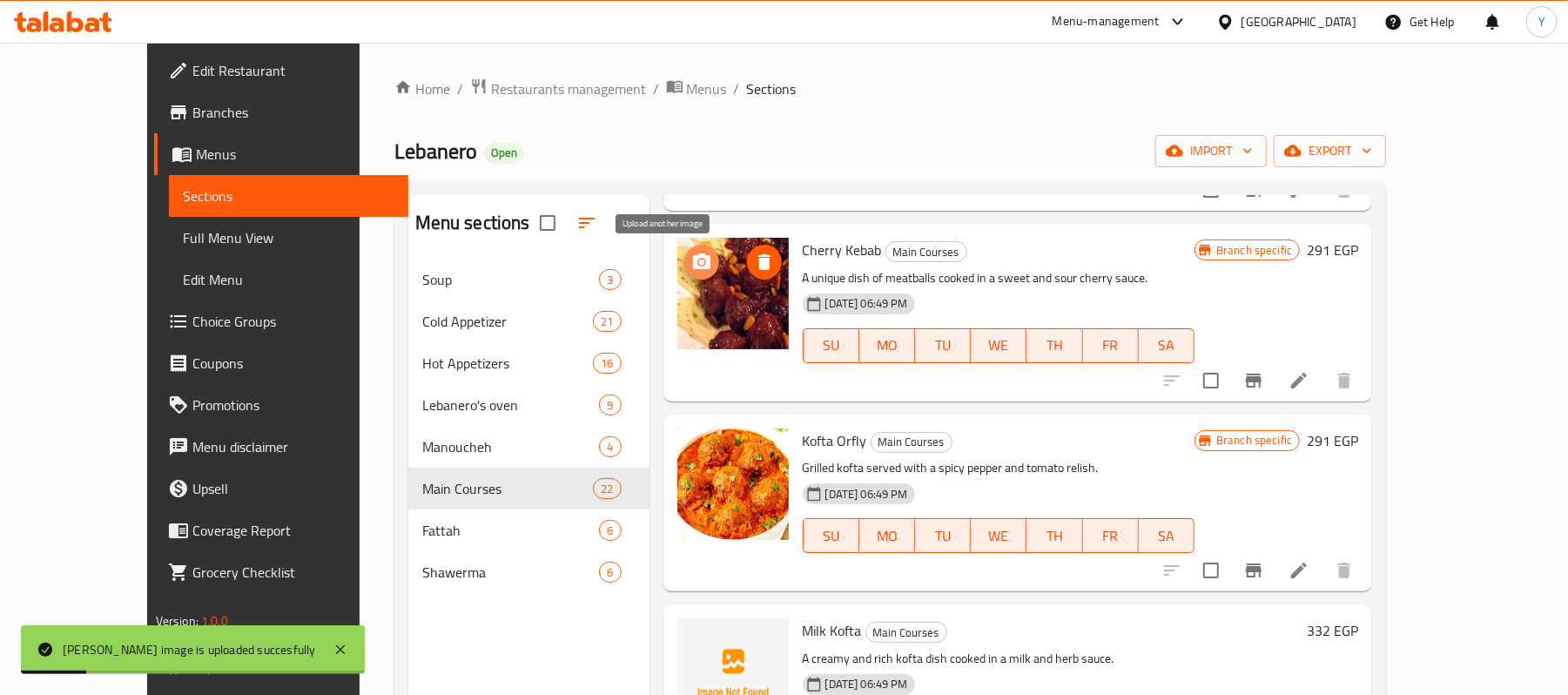
click at [685, 258] on span "upload picture" at bounding box center [702, 262] width 35 height 21
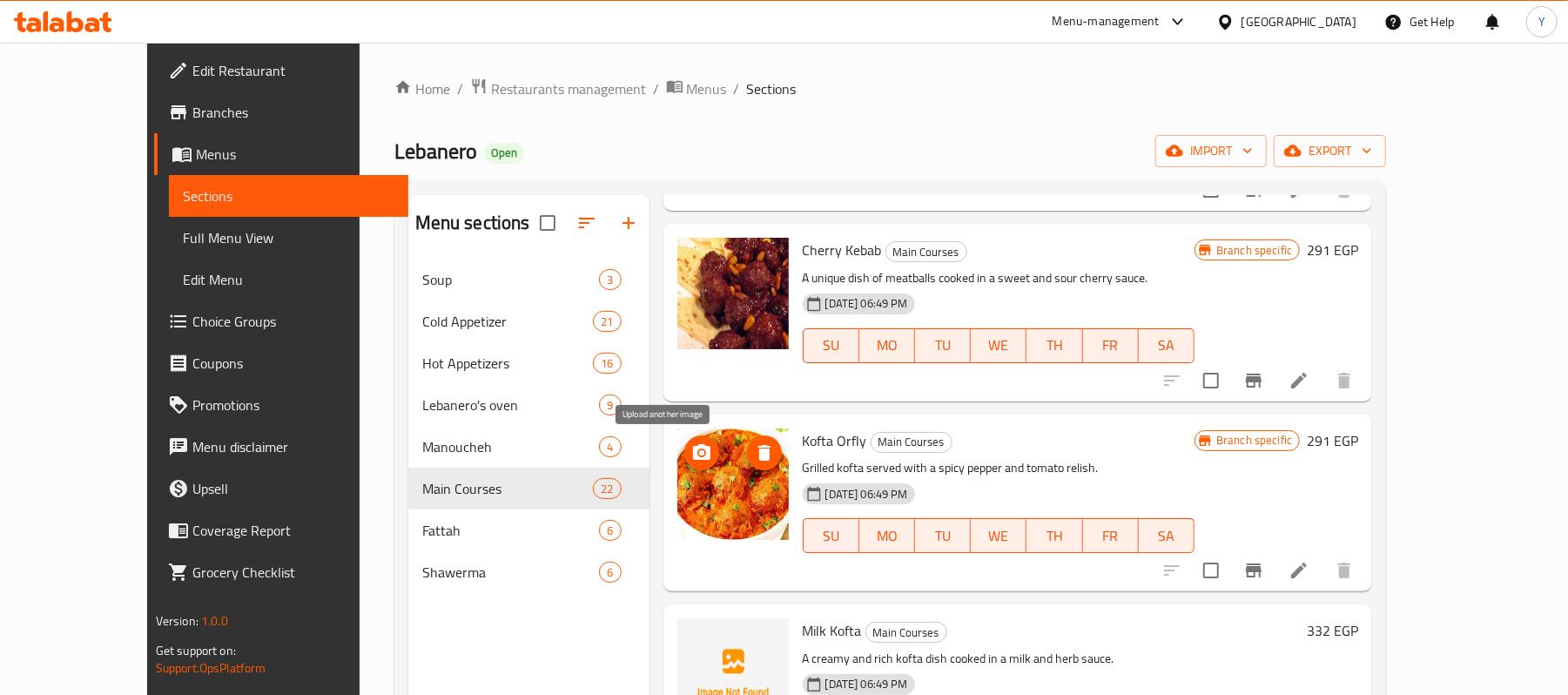
click at [685, 458] on span "upload picture" at bounding box center [702, 452] width 35 height 21
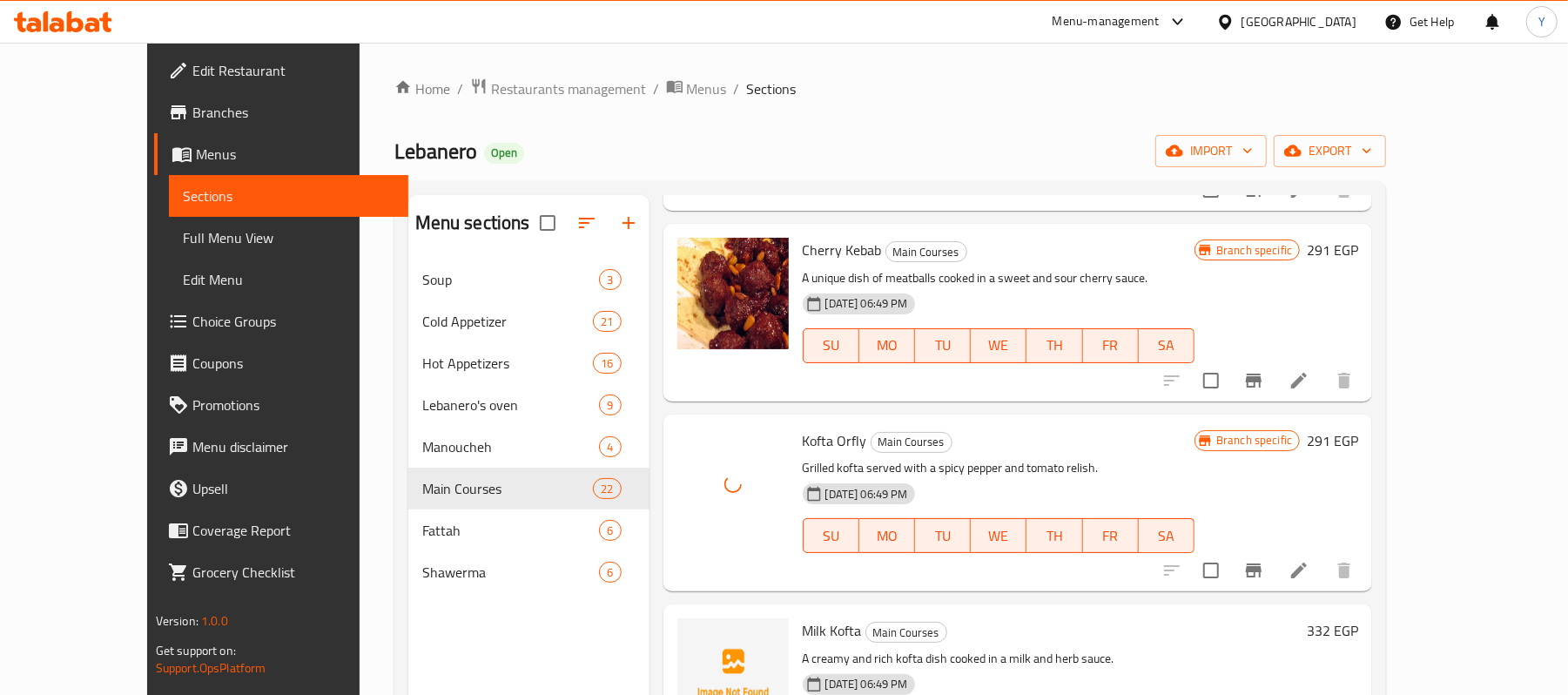
scroll to position [2439, 0]
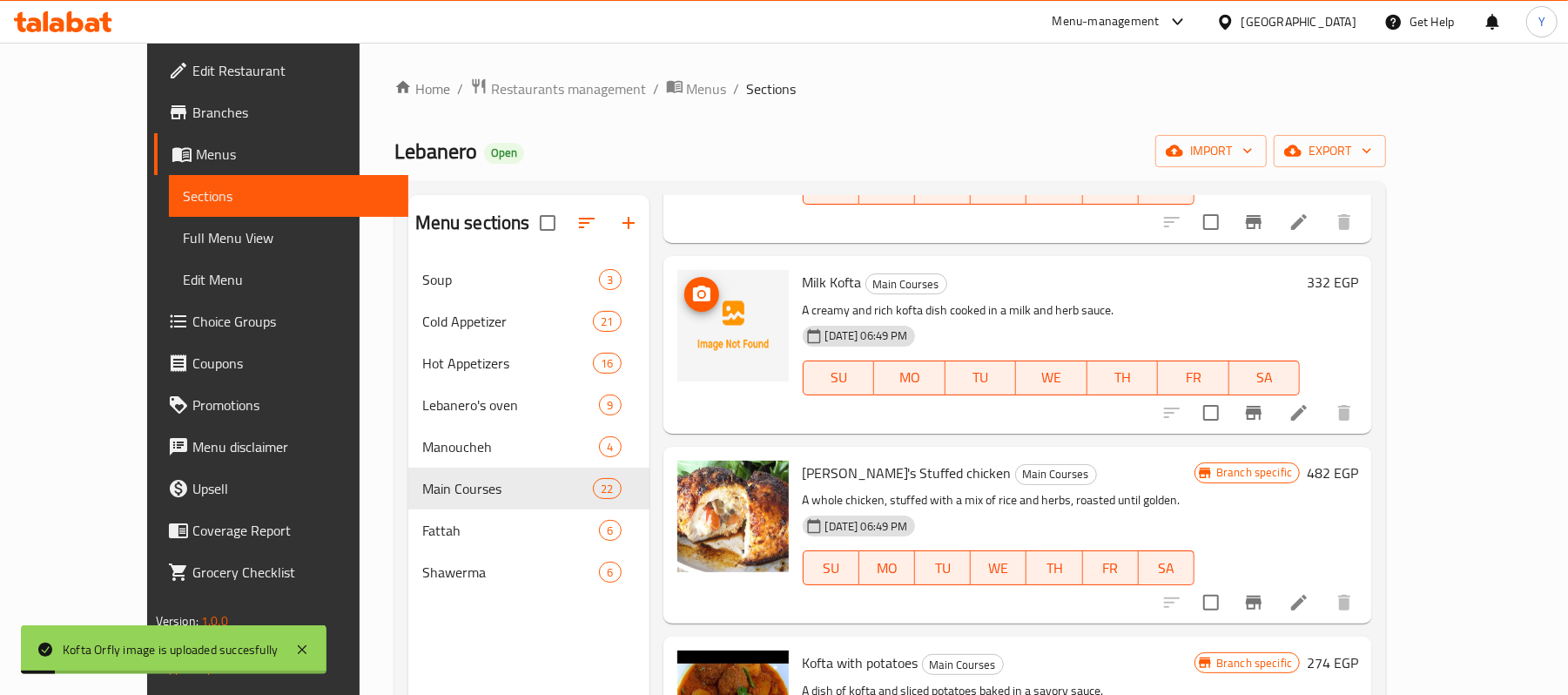
click at [693, 301] on icon "upload picture" at bounding box center [701, 293] width 17 height 16
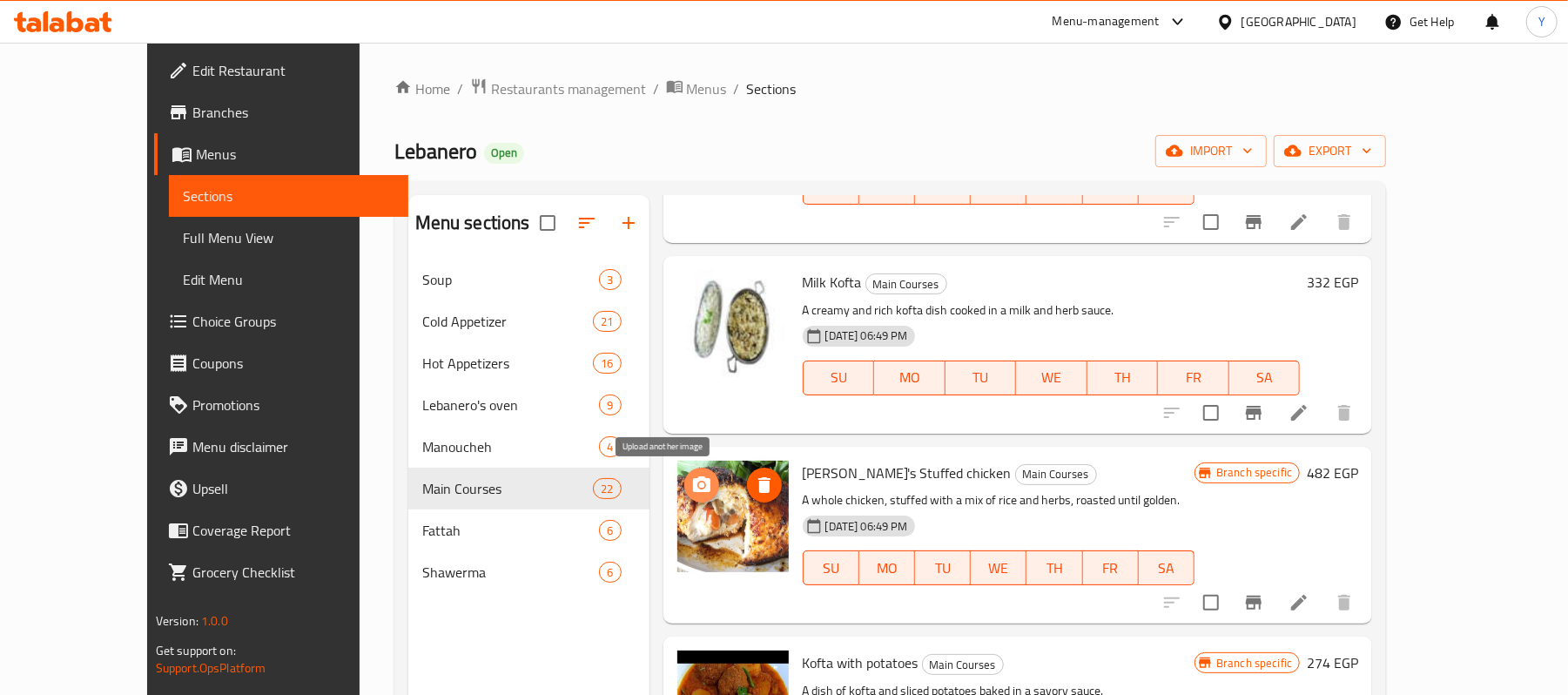
click at [693, 489] on icon "upload picture" at bounding box center [701, 483] width 17 height 16
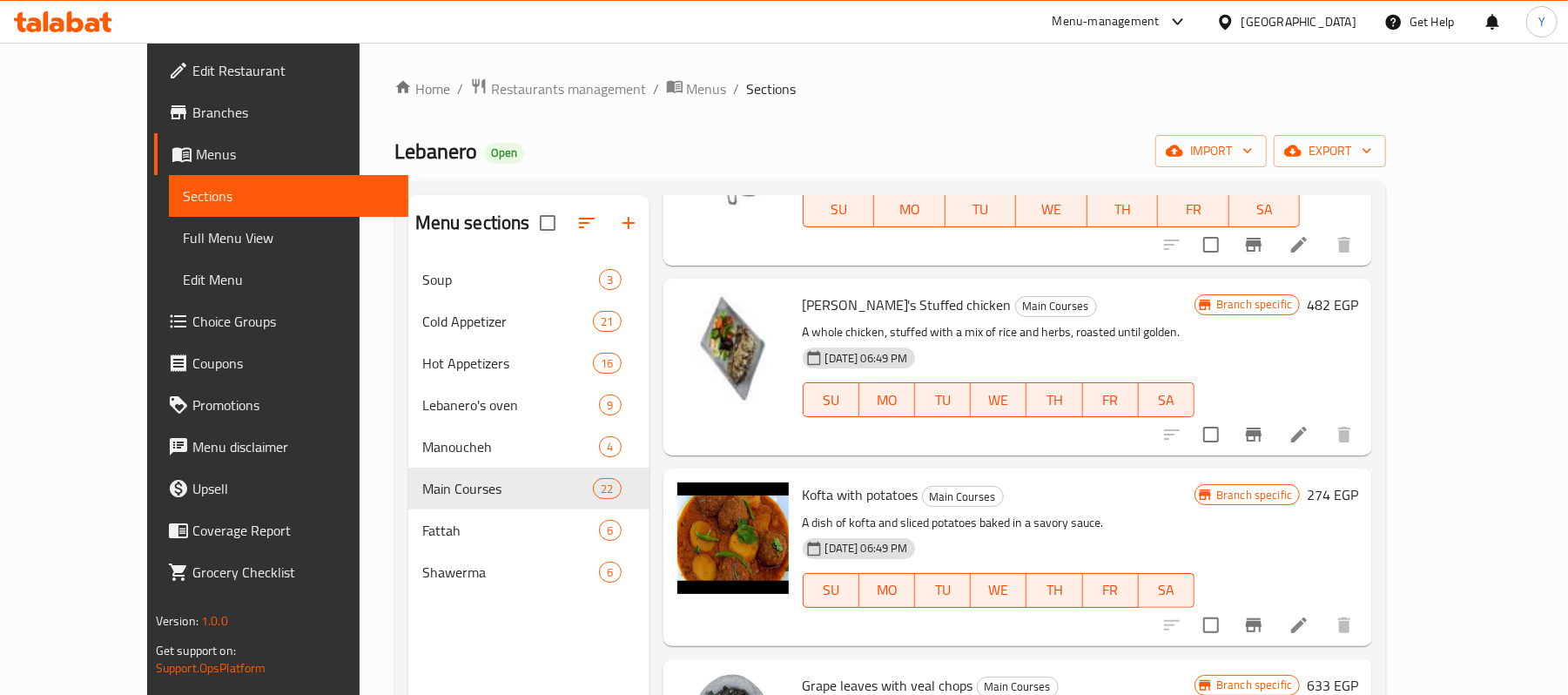
scroll to position [2608, 0]
click at [677, 488] on img at bounding box center [733, 538] width 112 height 112
click at [691, 496] on icon "upload picture" at bounding box center [701, 505] width 21 height 21
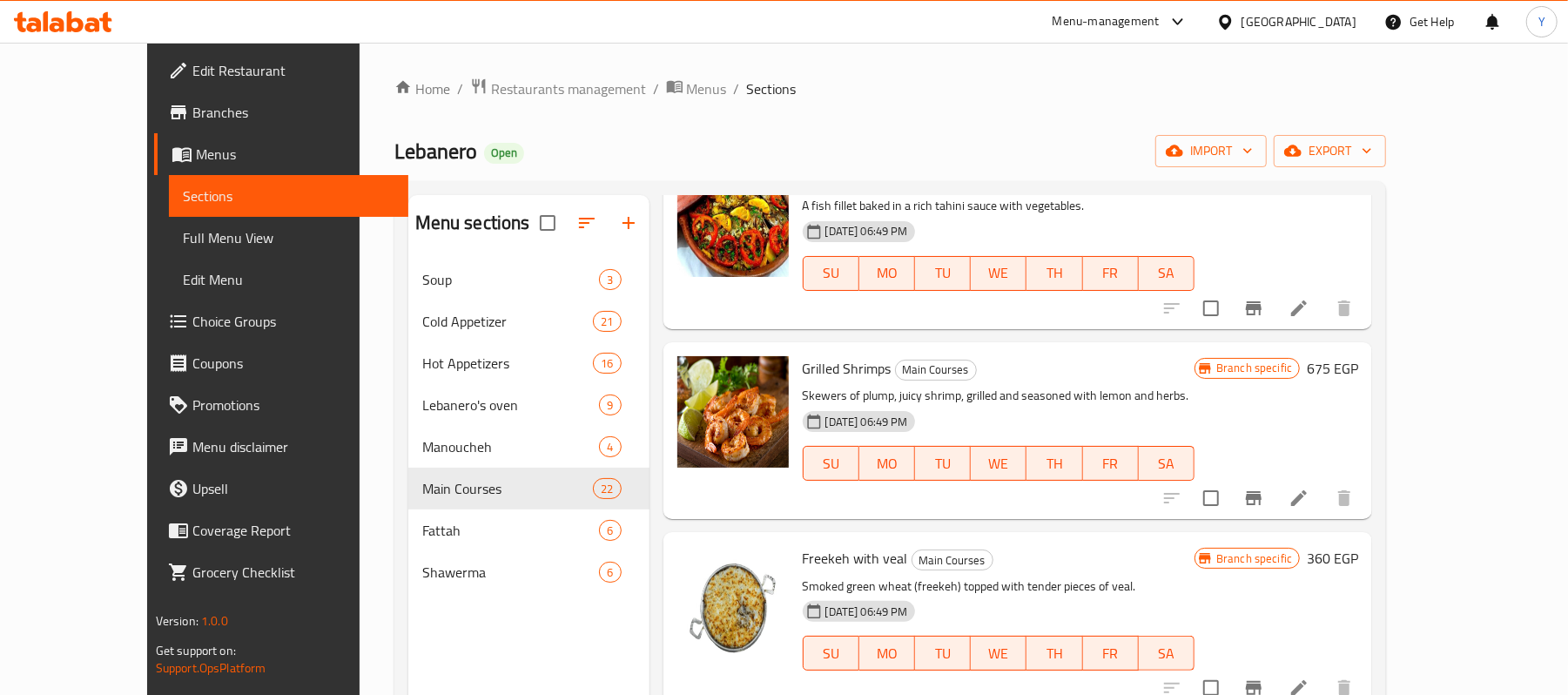
scroll to position [2957, 0]
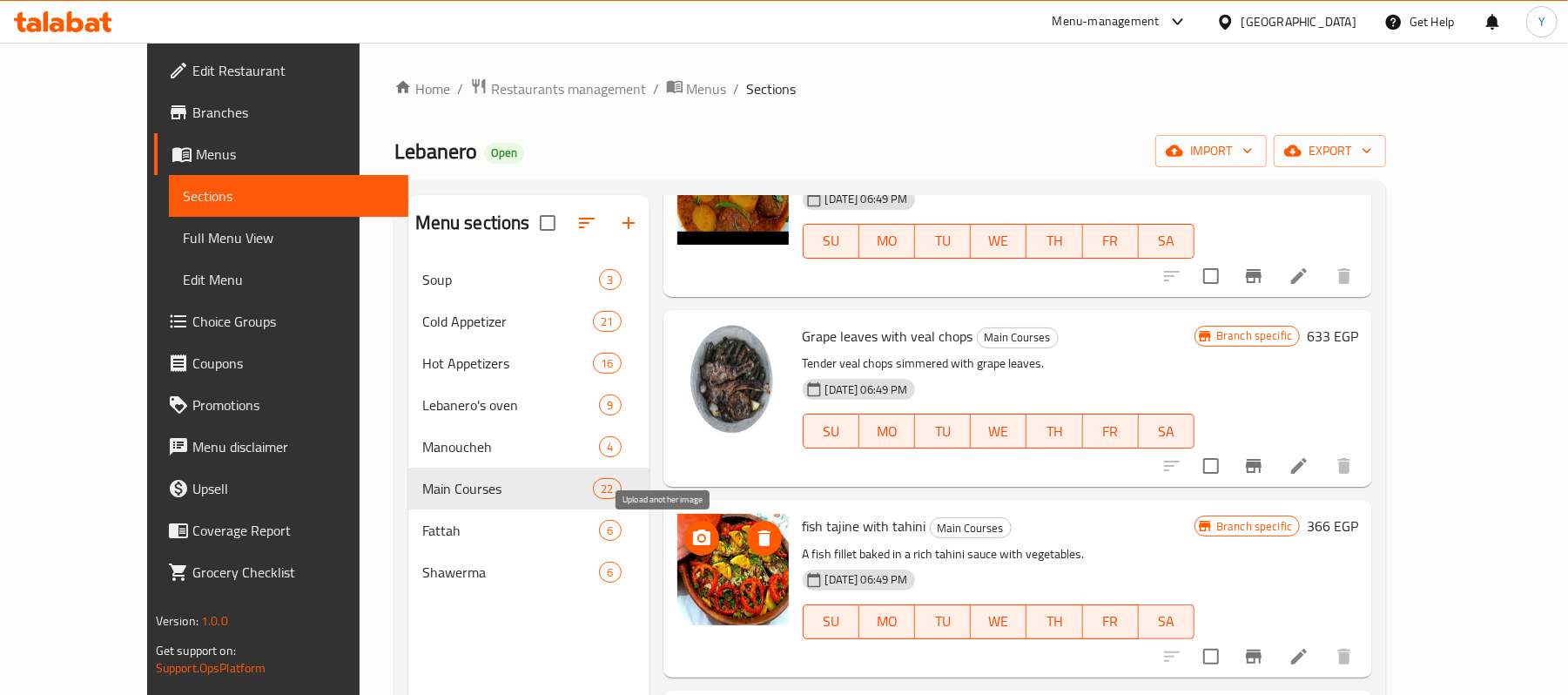
click at [693, 533] on icon "upload picture" at bounding box center [701, 537] width 17 height 16
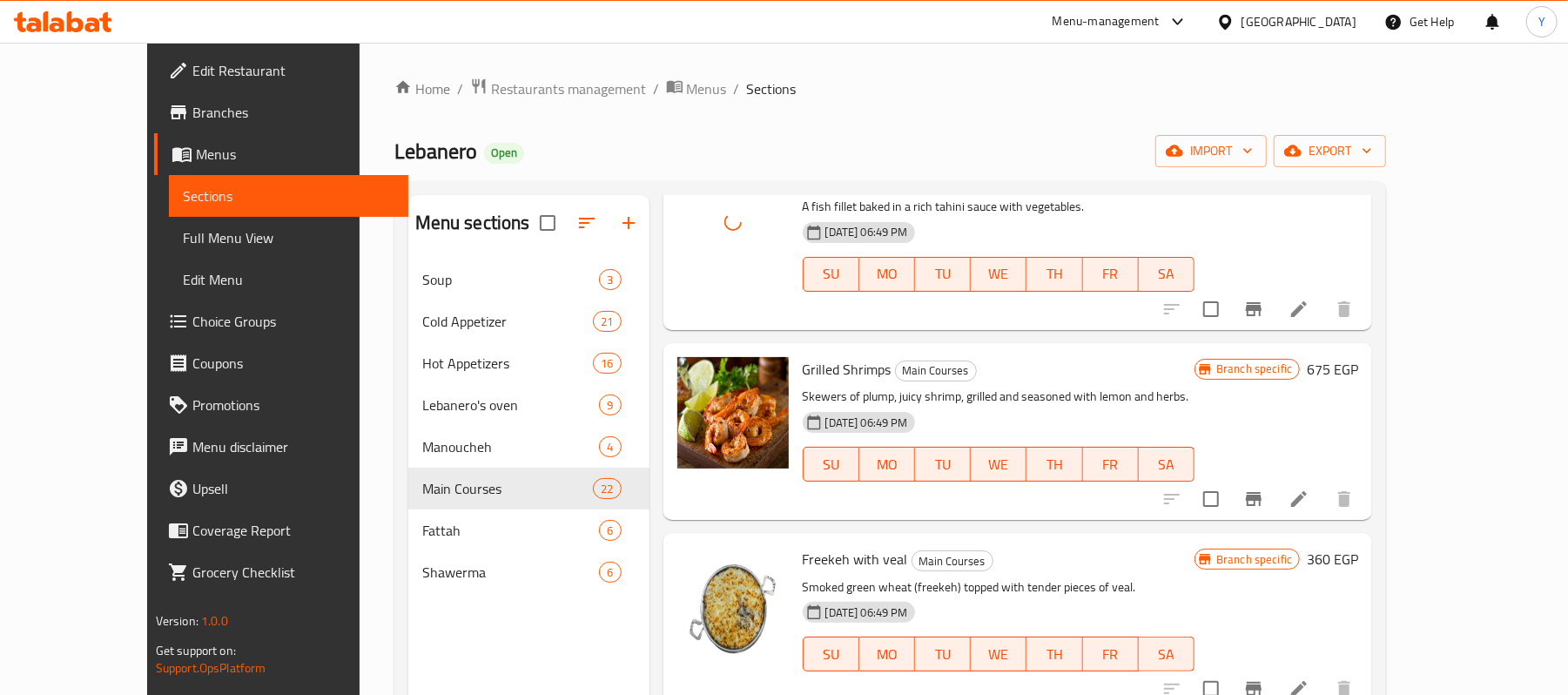
scroll to position [3305, 0]
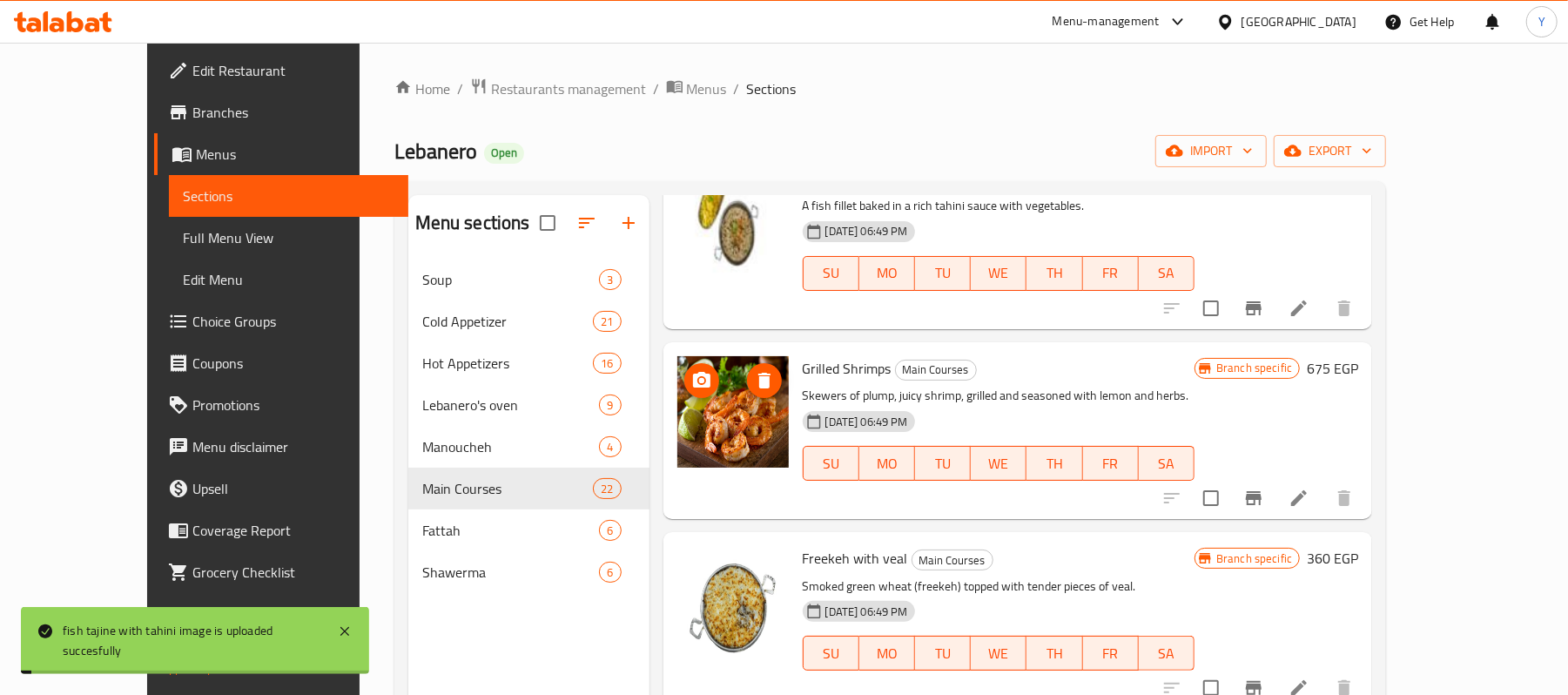
click at [677, 375] on div at bounding box center [733, 412] width 112 height 112
click at [691, 377] on icon "upload picture" at bounding box center [701, 380] width 21 height 21
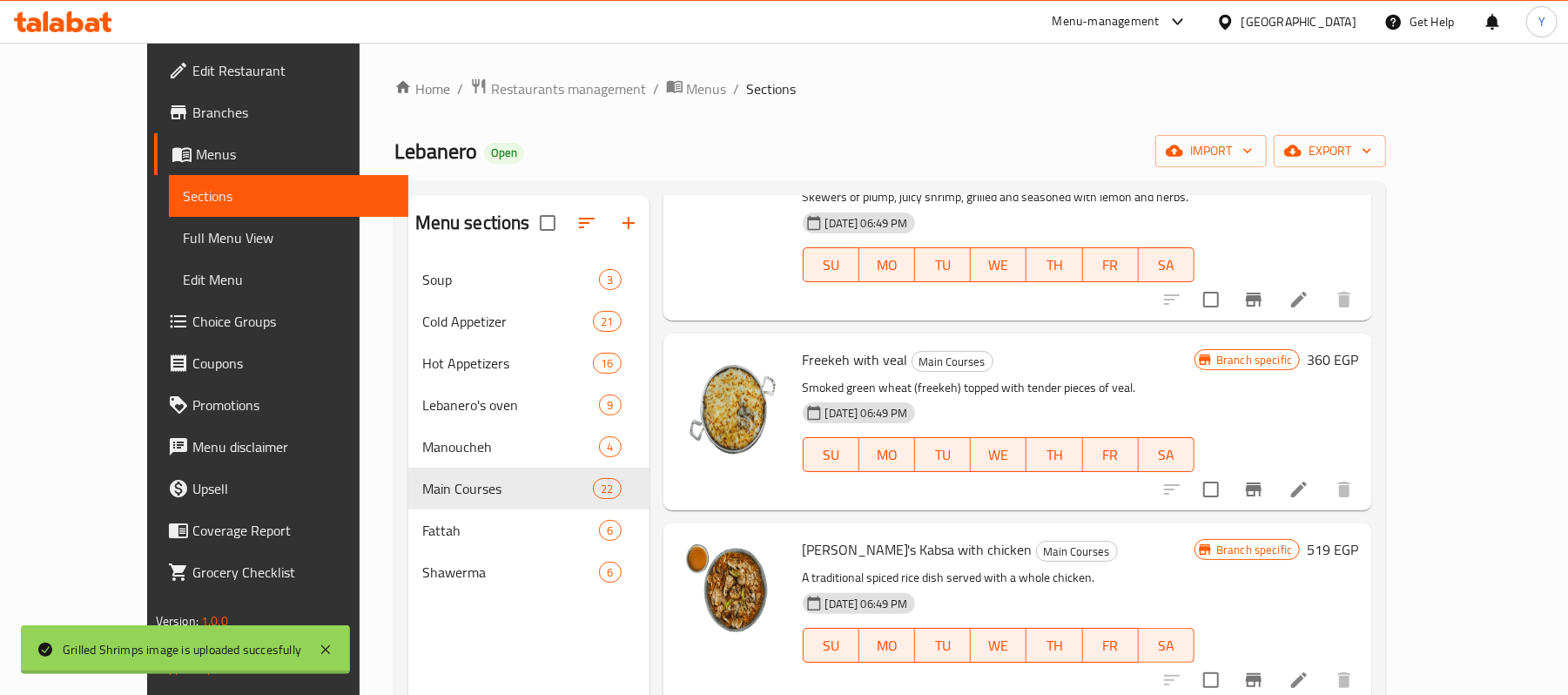
scroll to position [244, 0]
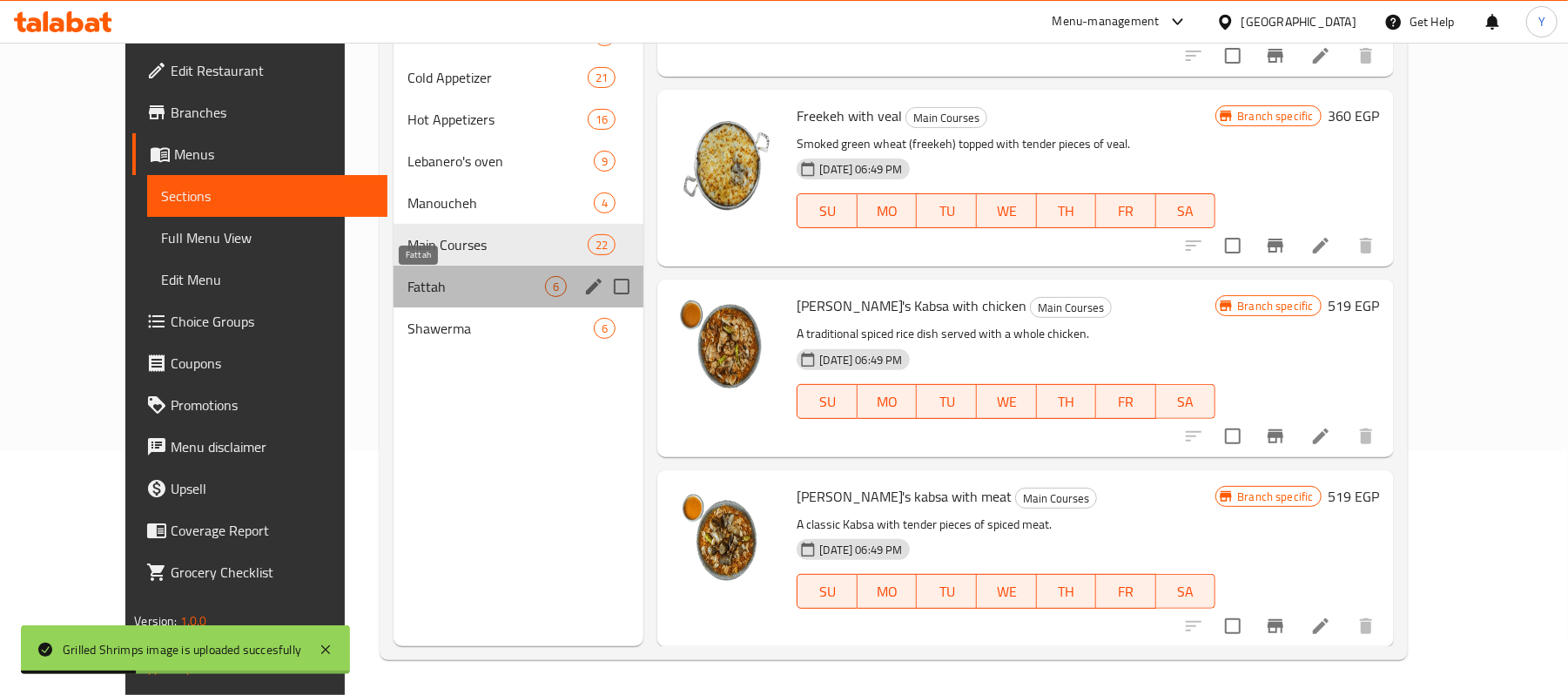
click at [512, 284] on span "Fattah" at bounding box center [476, 287] width 137 height 21
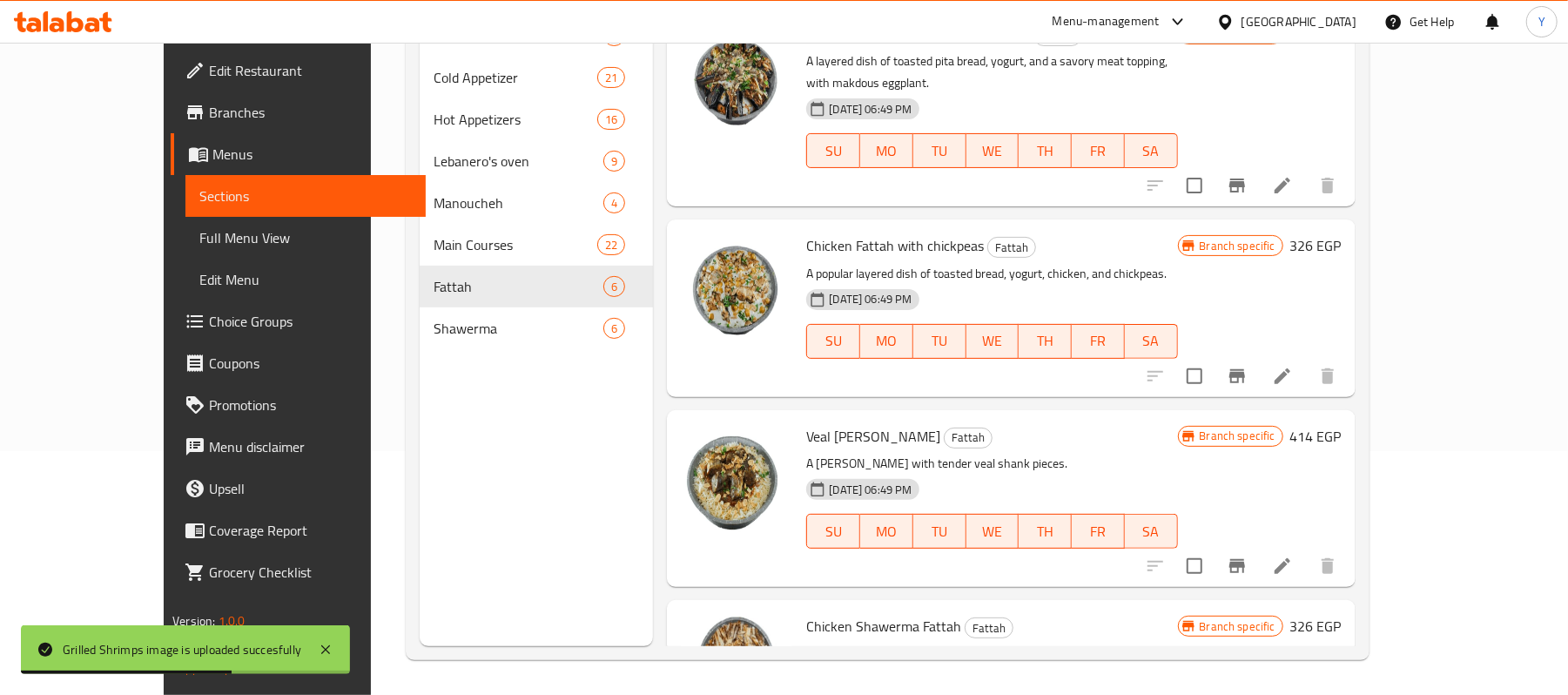
scroll to position [510, 0]
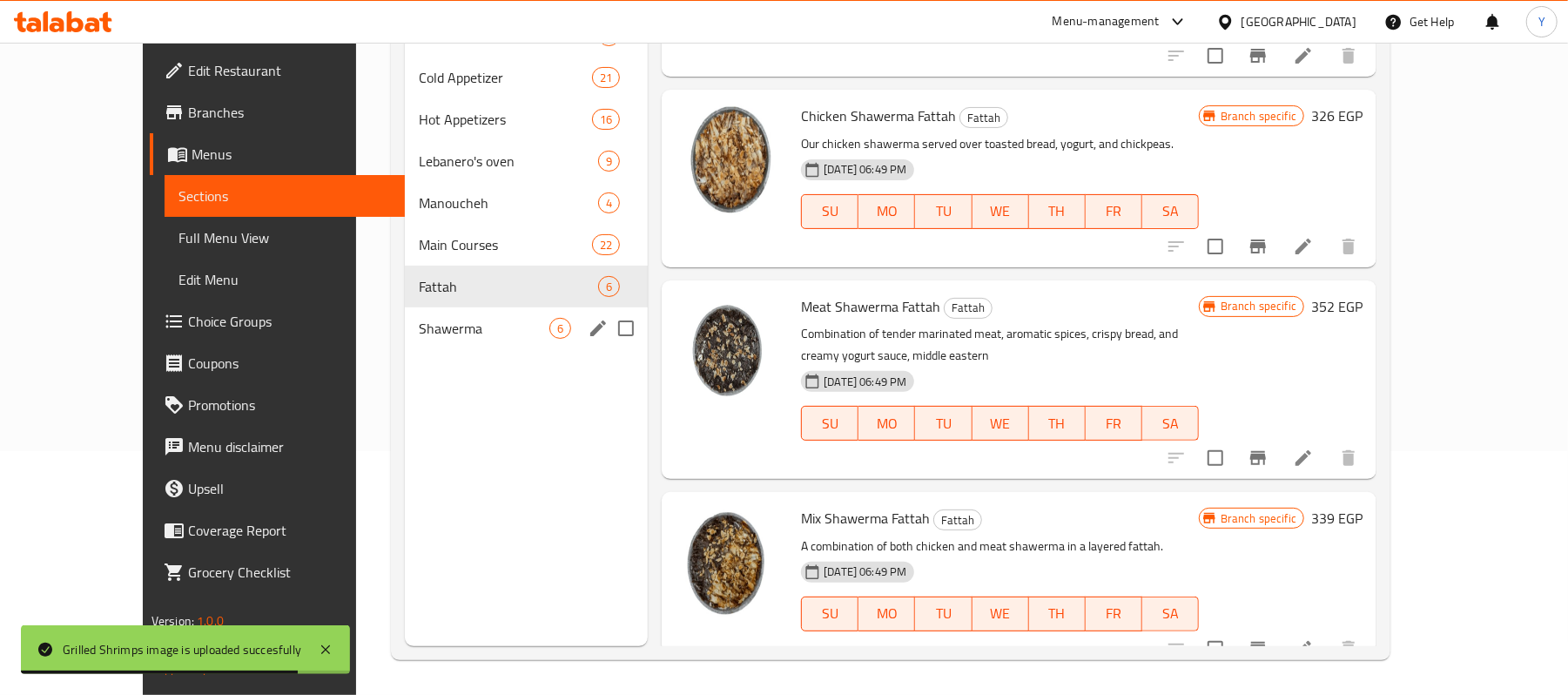
click at [492, 330] on span "Shawerma" at bounding box center [484, 328] width 131 height 21
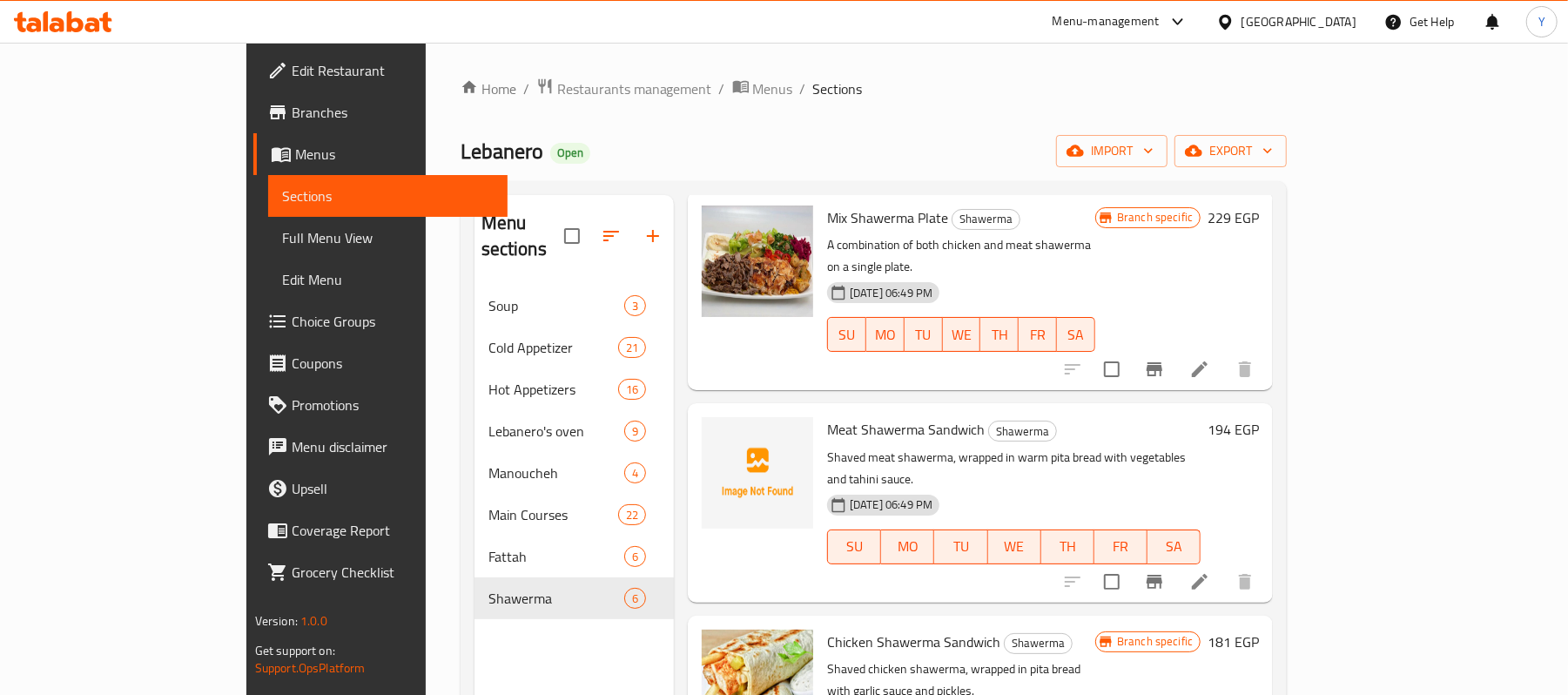
scroll to position [244, 0]
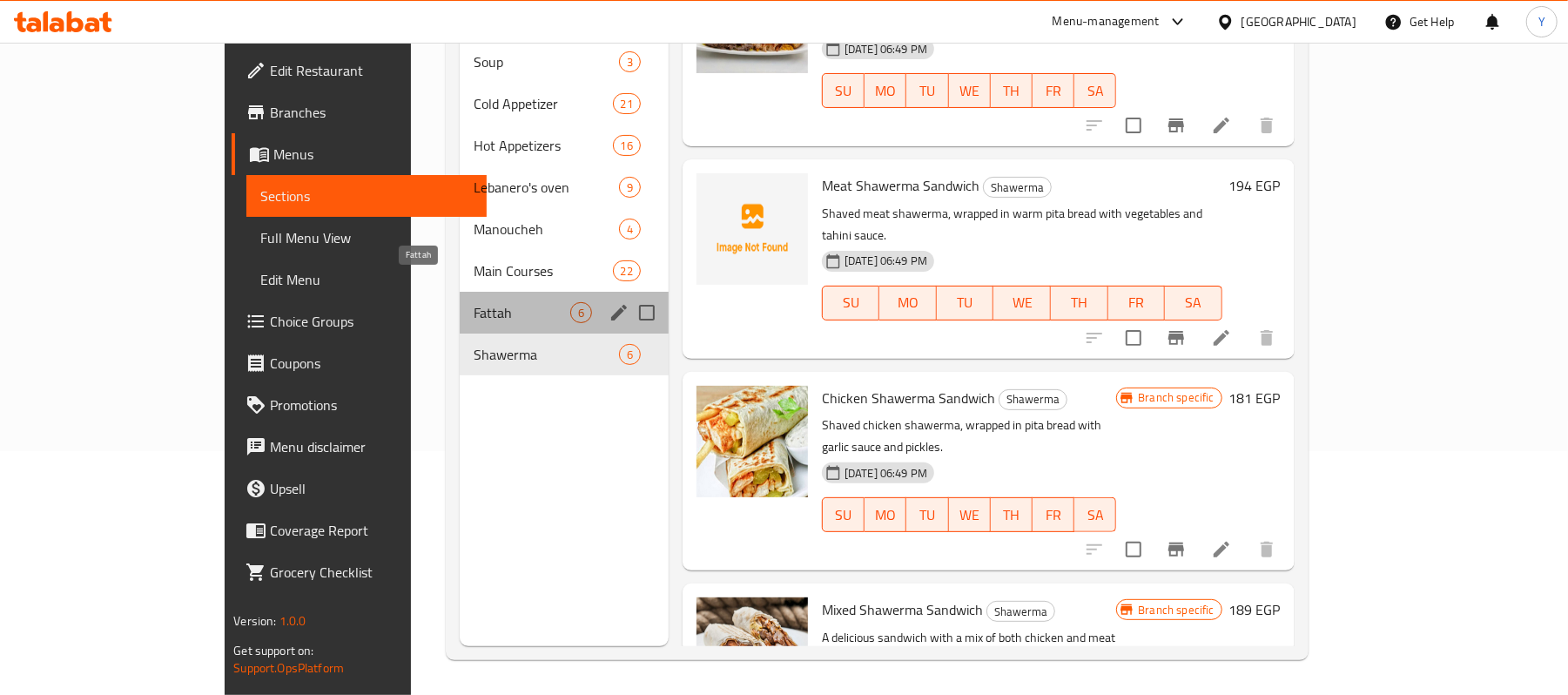
click at [474, 302] on span "Fattah" at bounding box center [522, 312] width 96 height 21
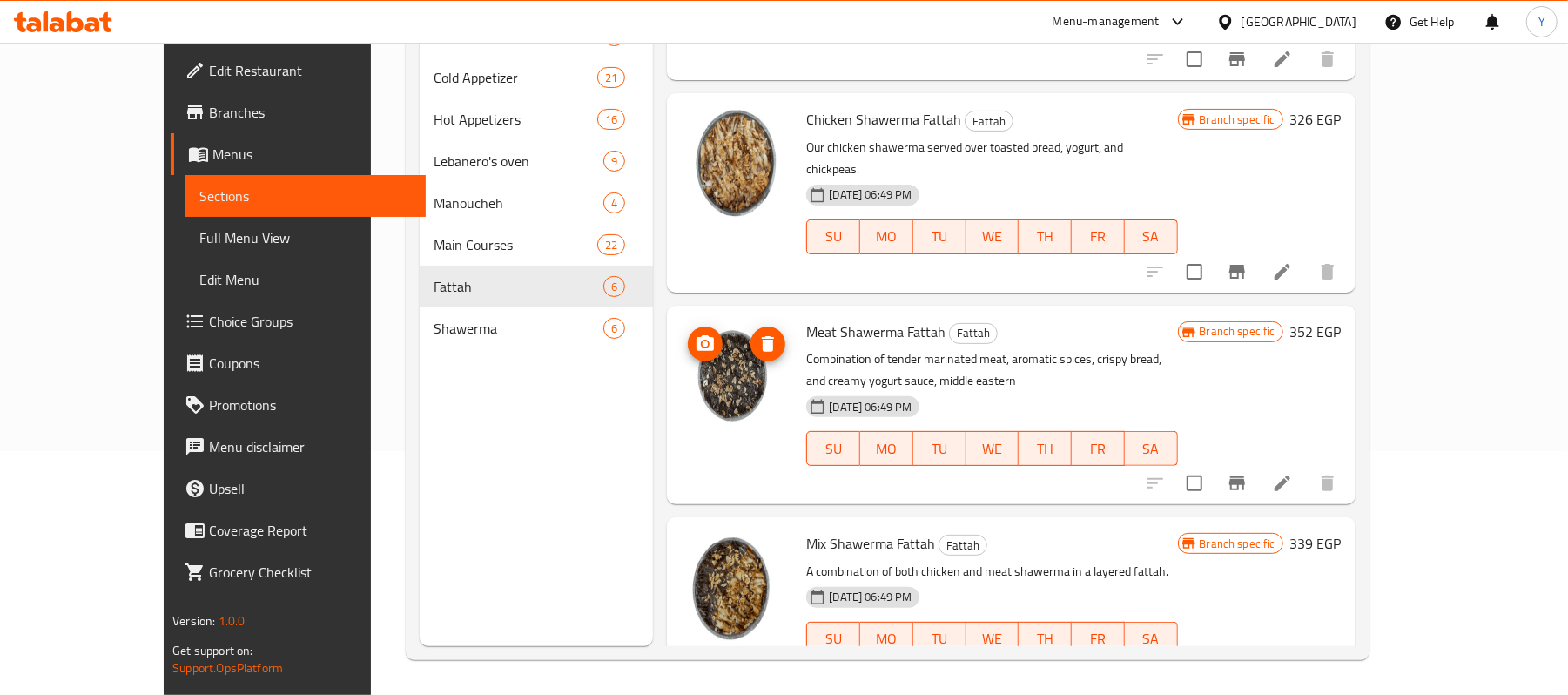
scroll to position [510, 0]
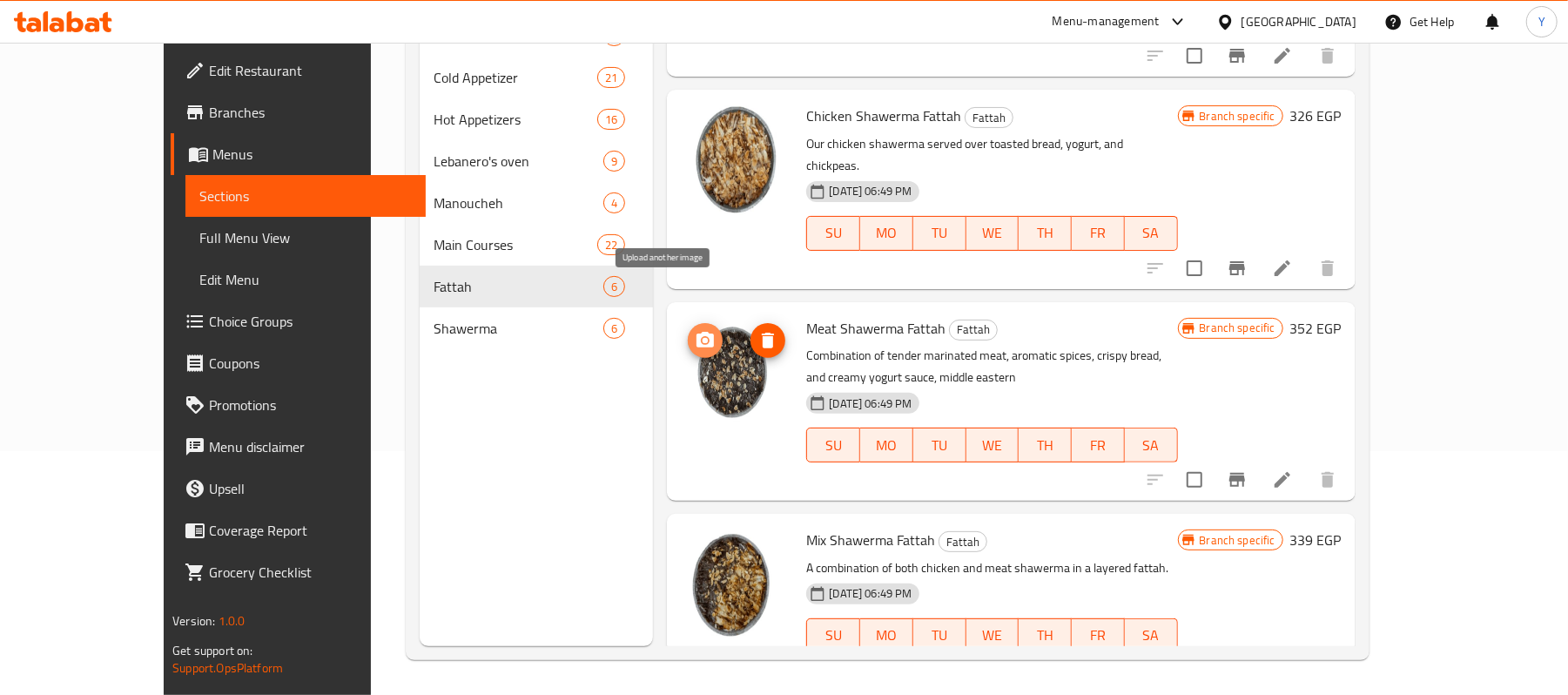
click at [697, 331] on icon "upload picture" at bounding box center [705, 339] width 17 height 16
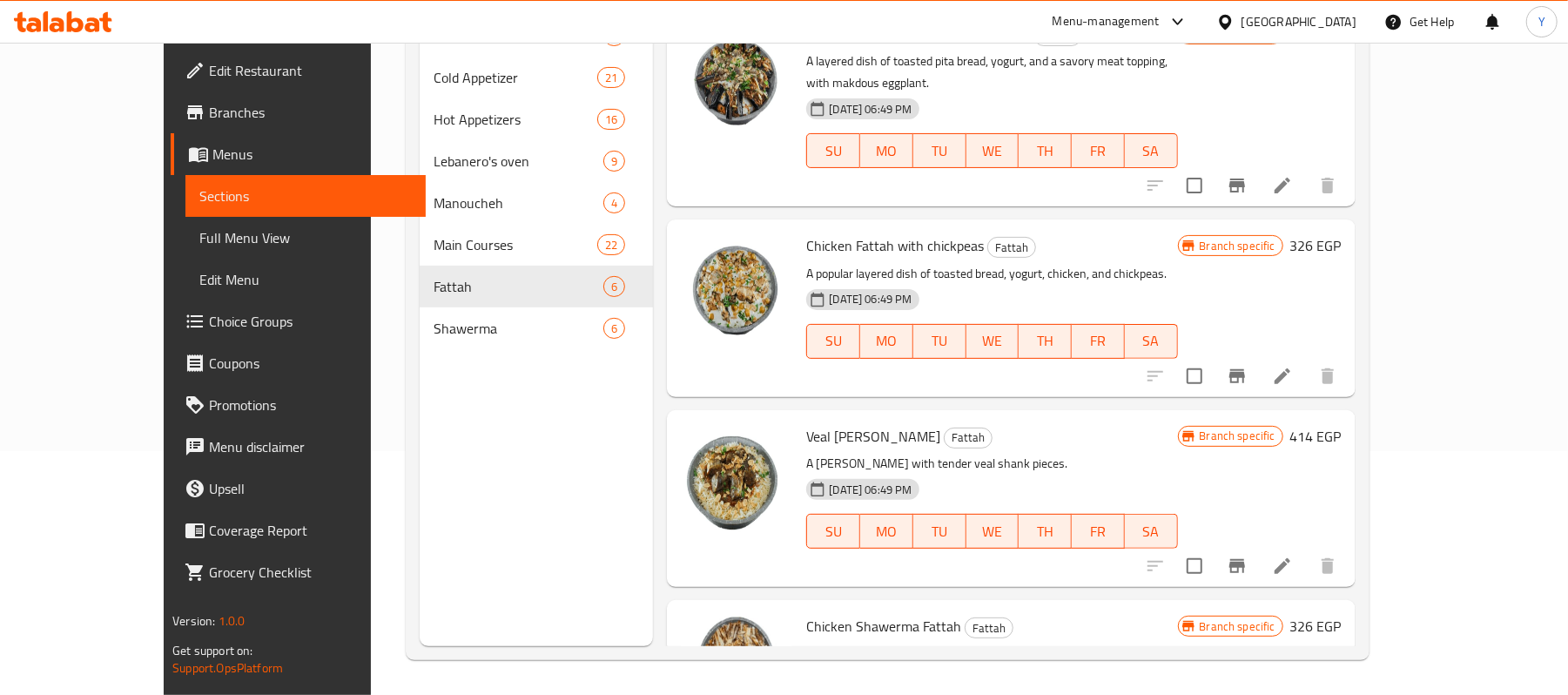
scroll to position [0, 0]
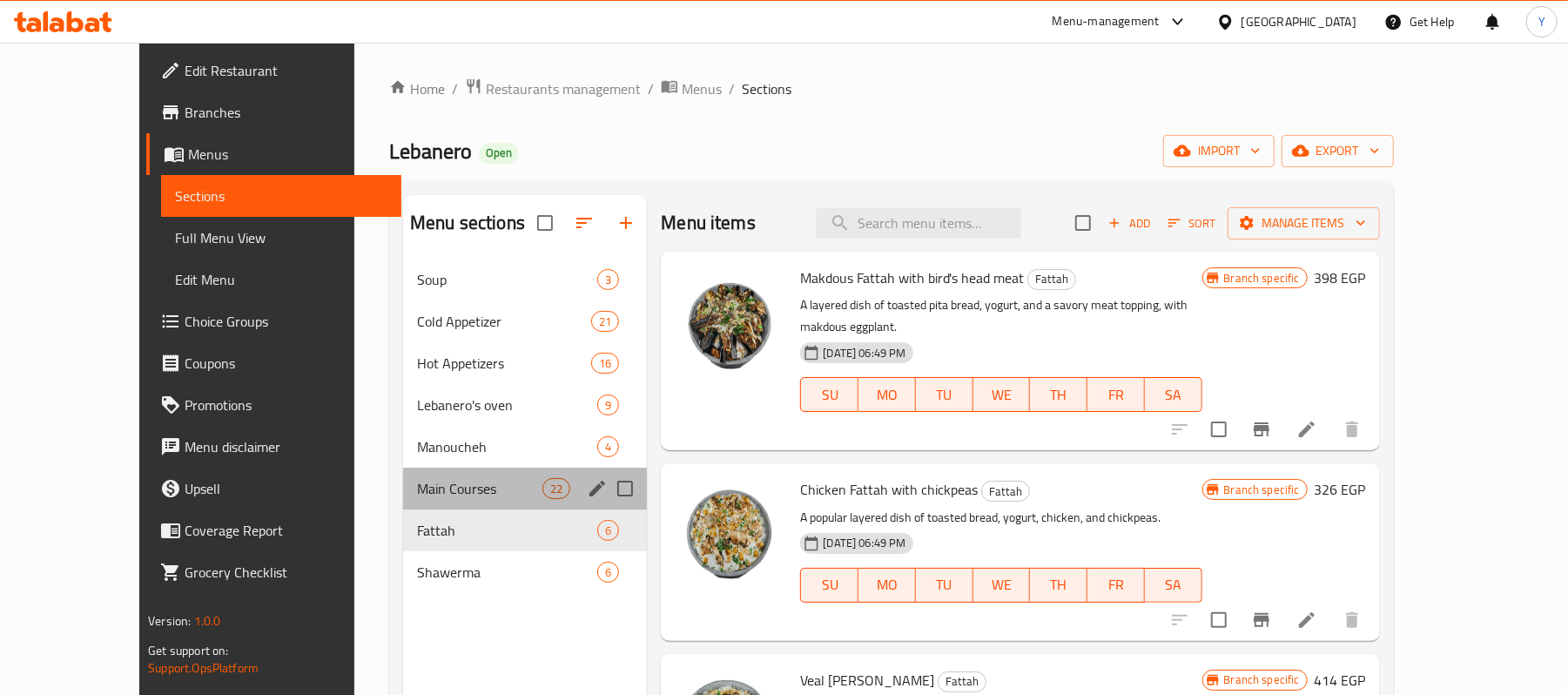
click at [510, 475] on div "Main Courses 22" at bounding box center [524, 489] width 243 height 42
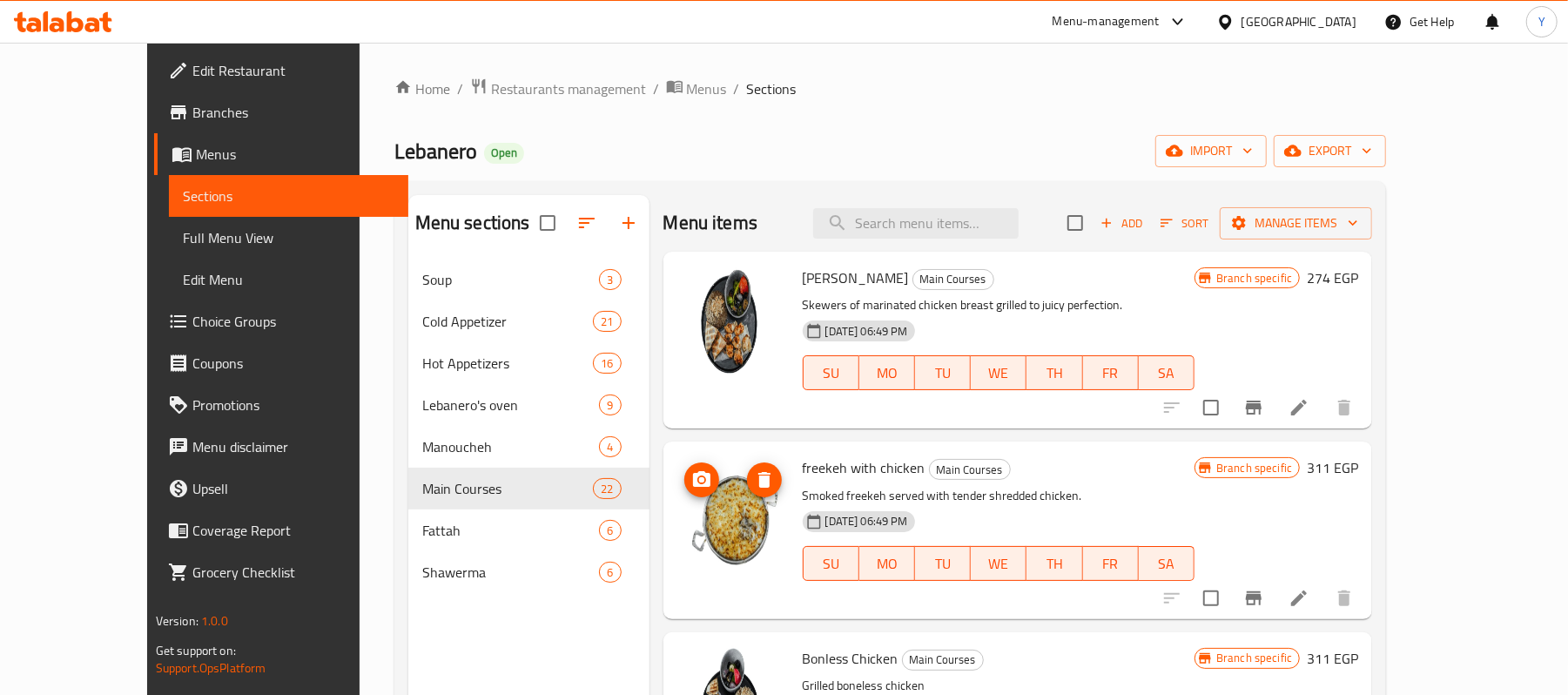
click at [685, 472] on span "upload picture" at bounding box center [702, 480] width 35 height 21
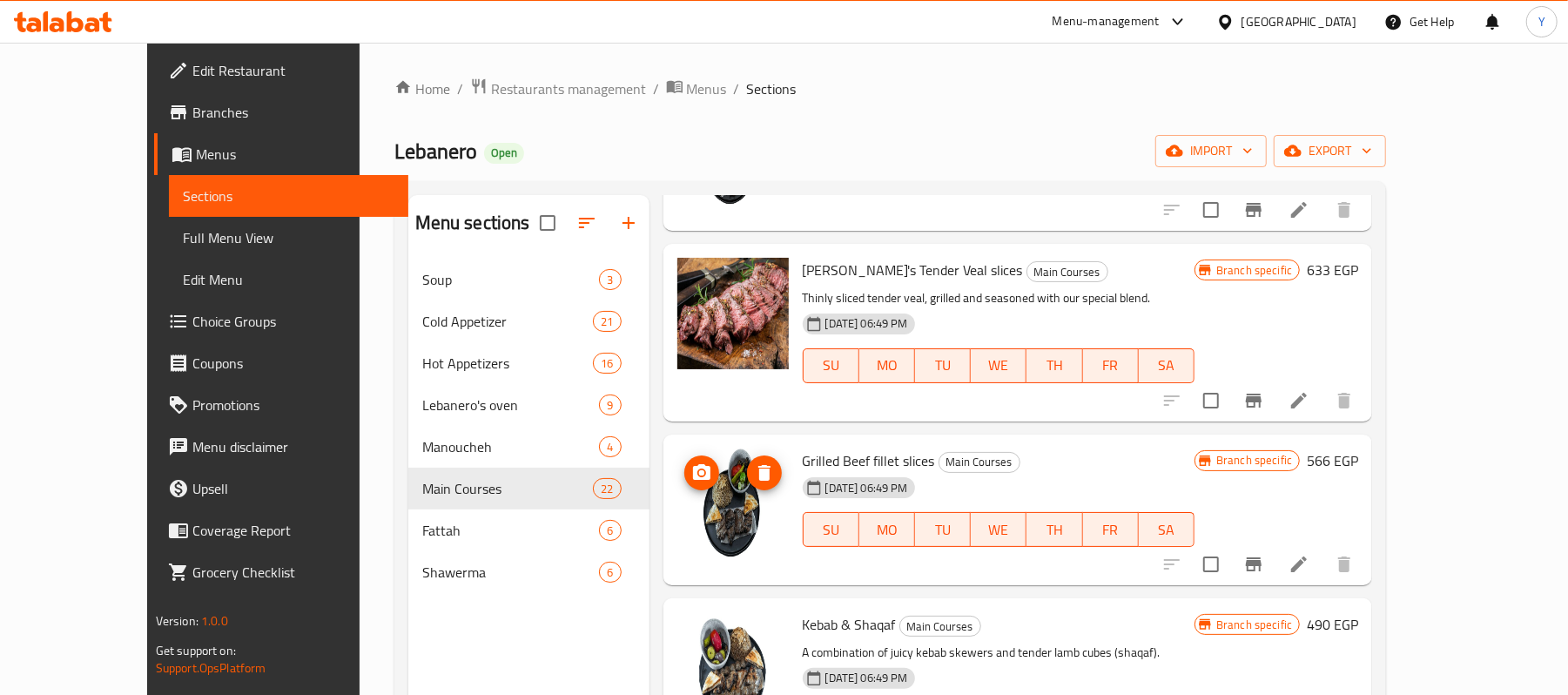
scroll to position [1324, 0]
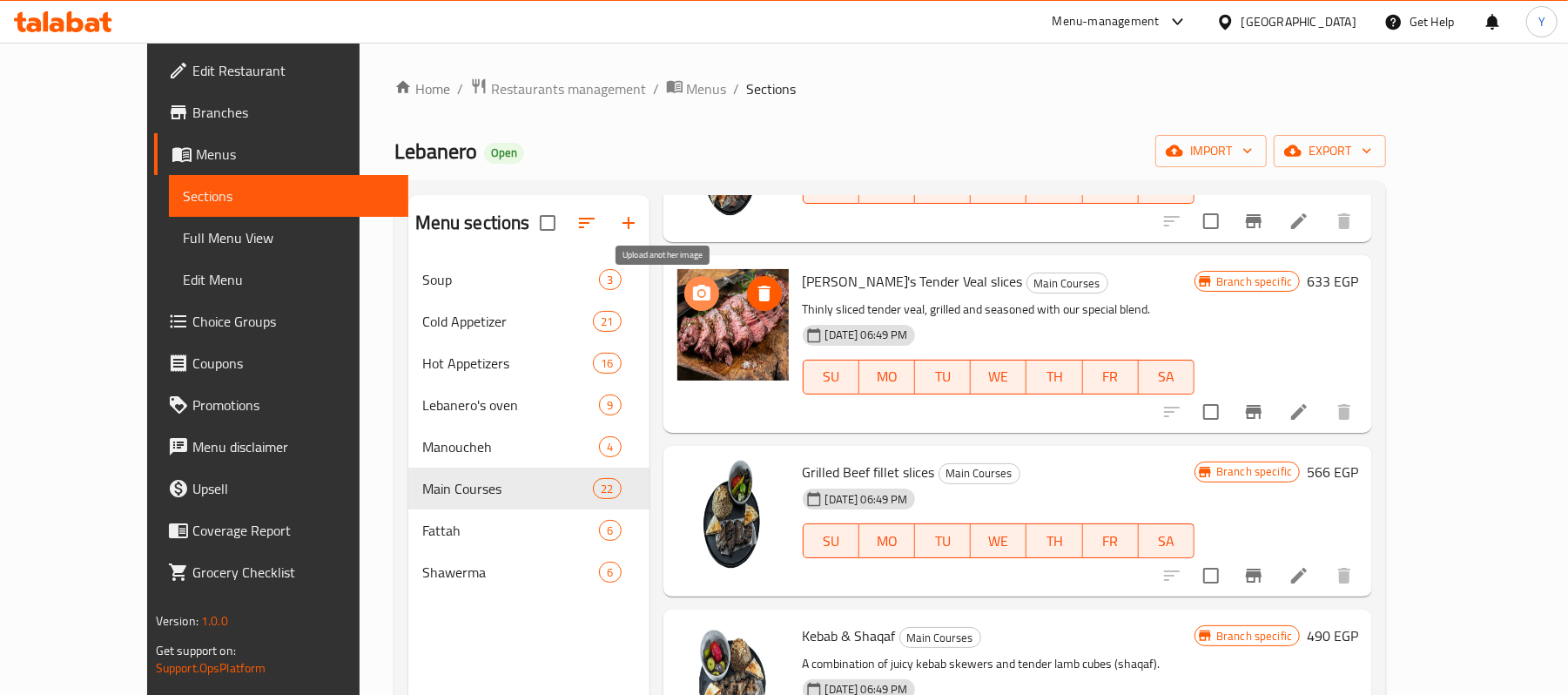
click at [691, 287] on icon "upload picture" at bounding box center [701, 293] width 21 height 21
click at [1310, 417] on icon at bounding box center [1299, 412] width 21 height 21
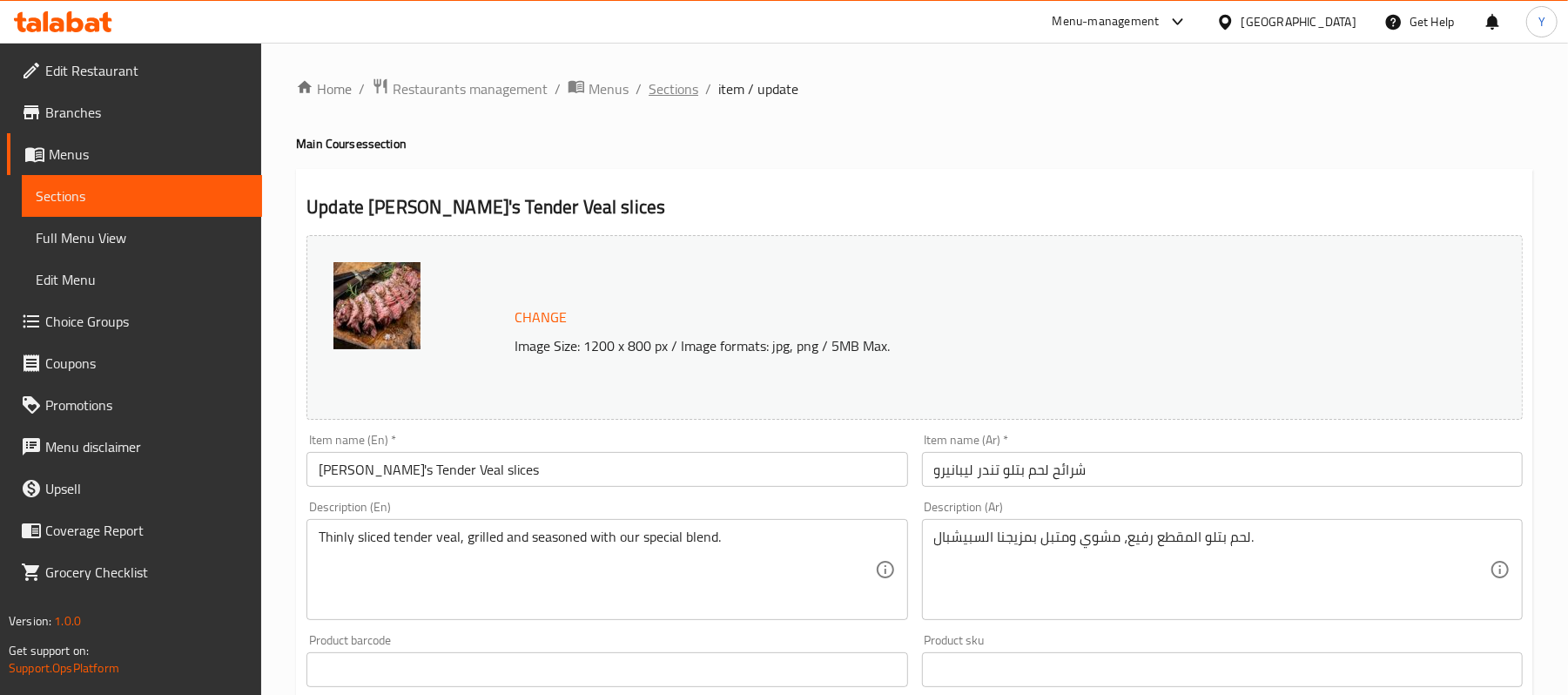
click at [687, 87] on span "Sections" at bounding box center [674, 89] width 49 height 21
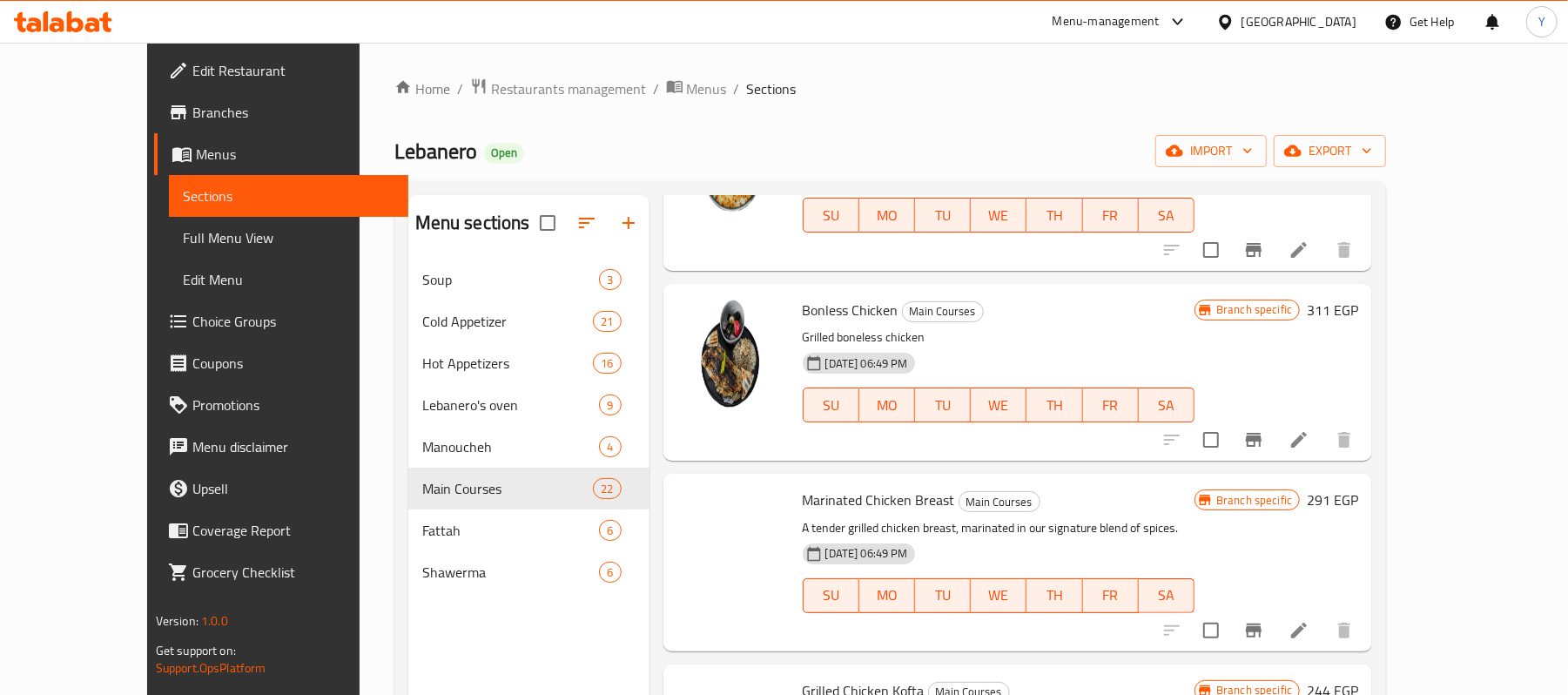
scroll to position [697, 0]
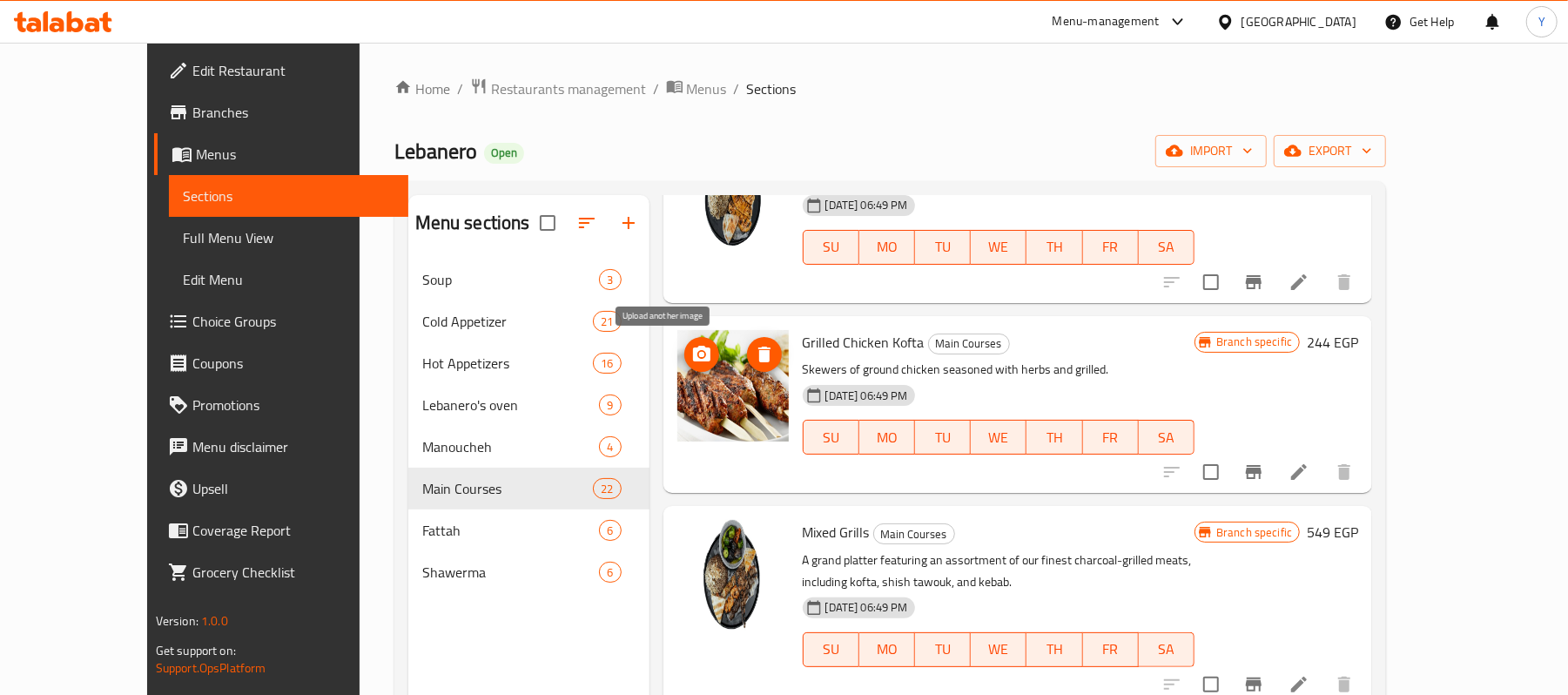
click at [691, 347] on icon "upload picture" at bounding box center [701, 354] width 21 height 21
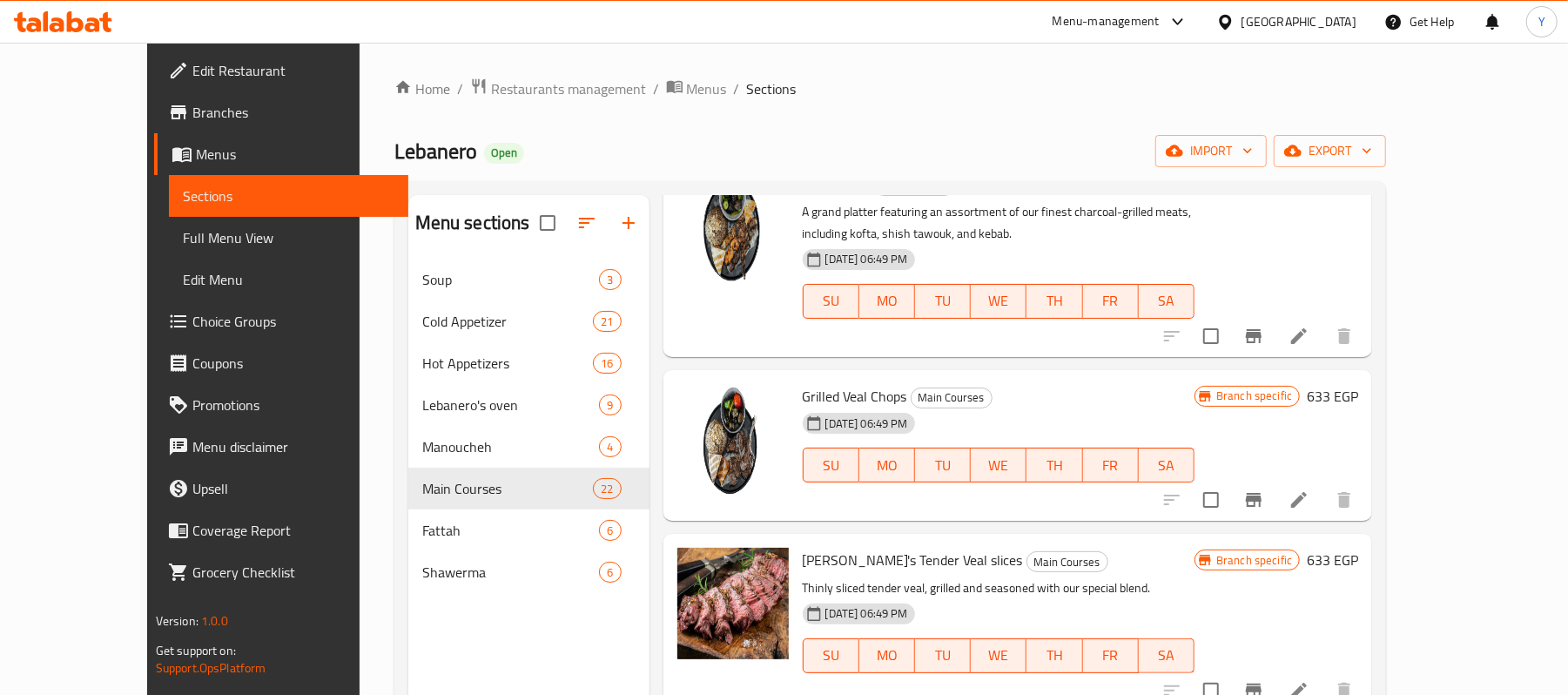
scroll to position [1394, 0]
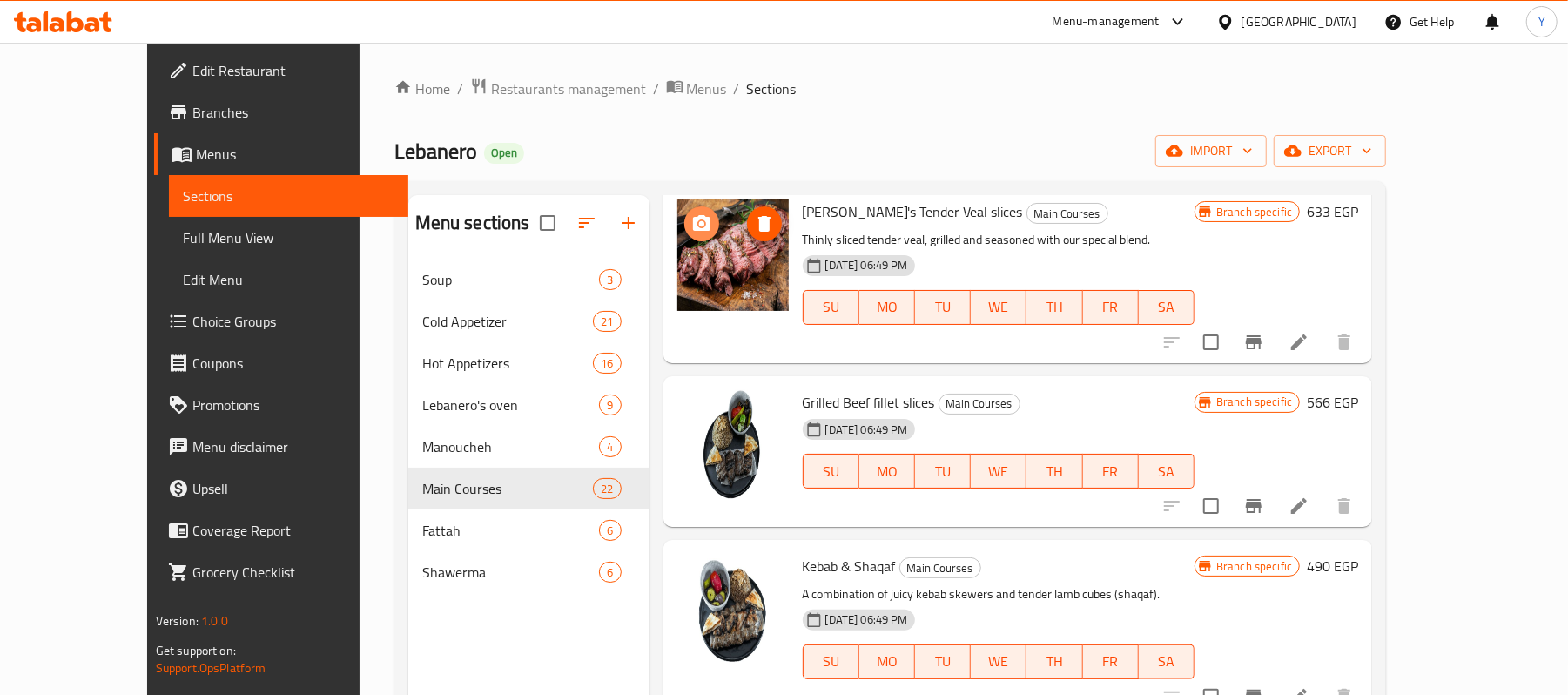
click at [685, 223] on span "upload picture" at bounding box center [702, 223] width 35 height 21
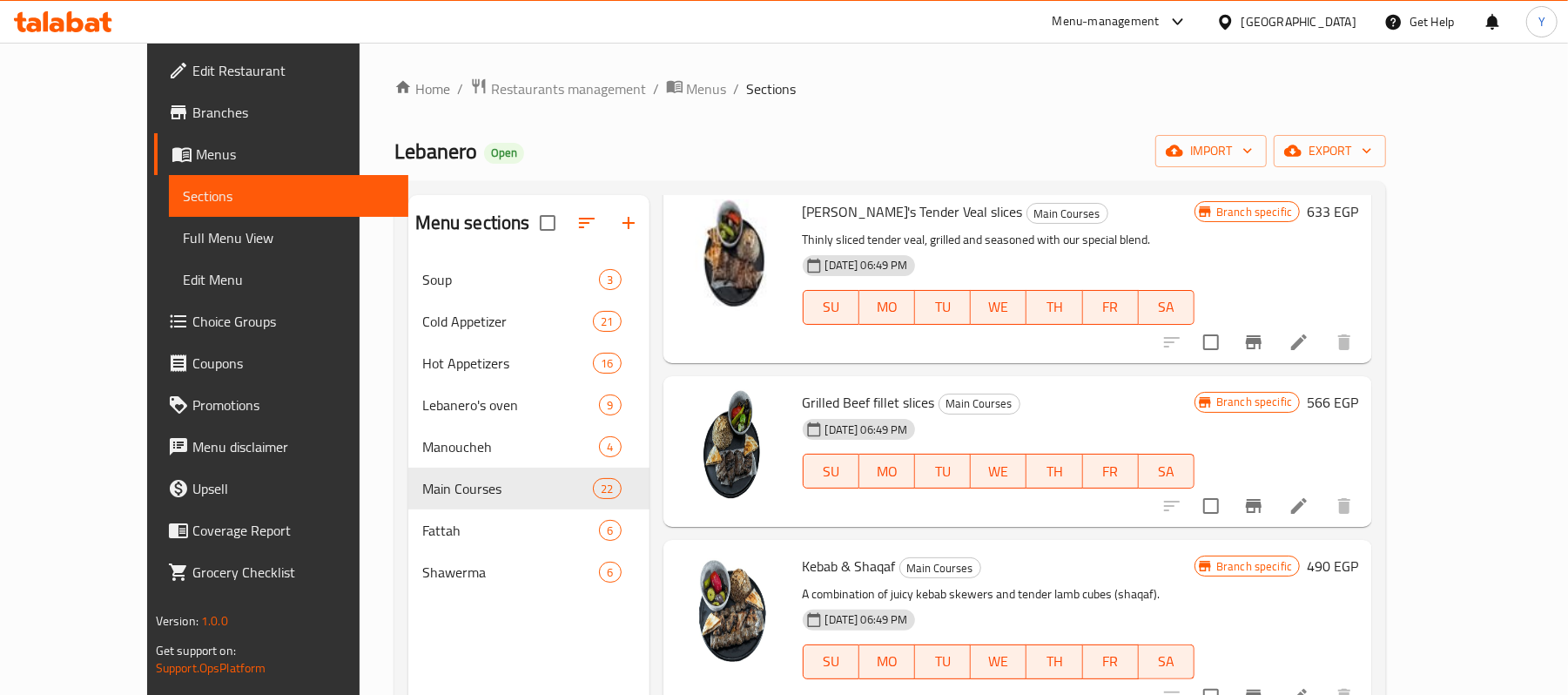
scroll to position [1743, 0]
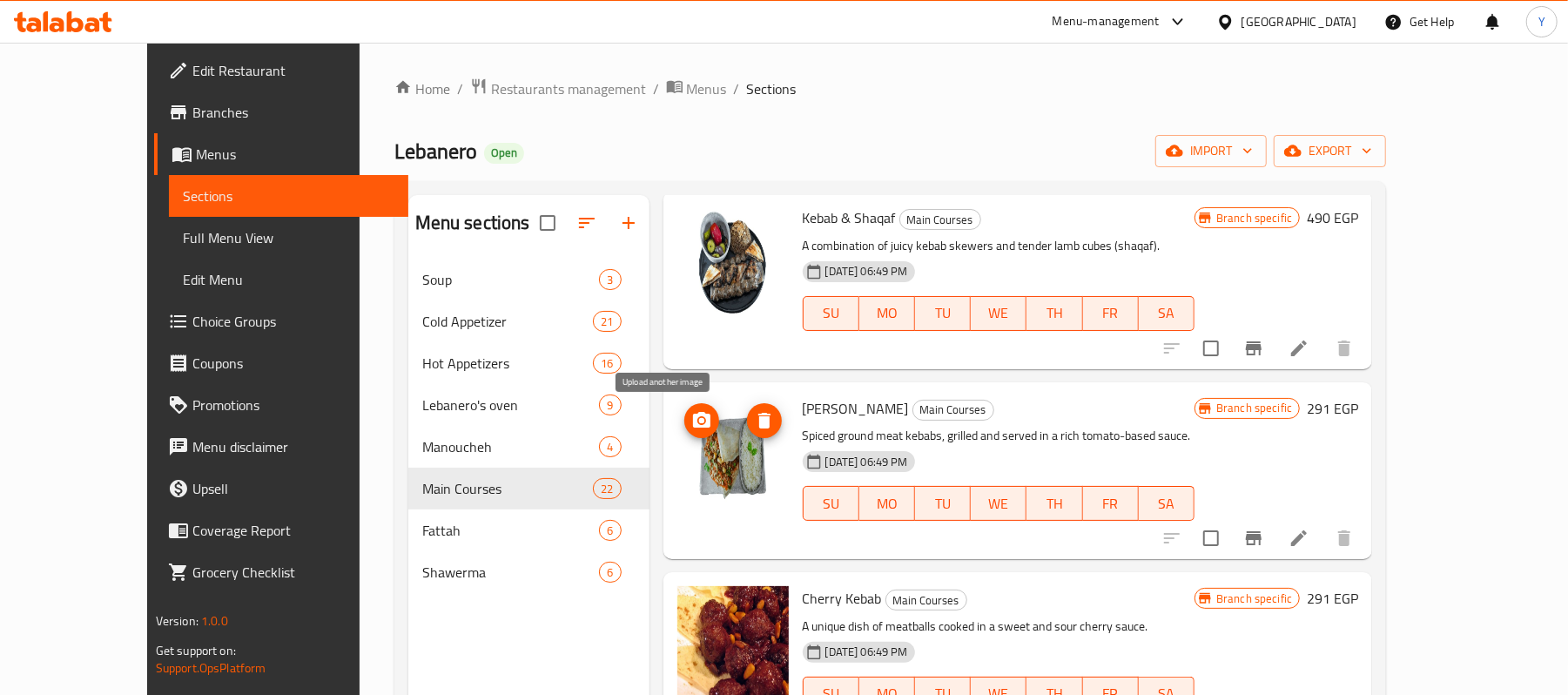
click at [685, 413] on span "upload picture" at bounding box center [702, 420] width 35 height 21
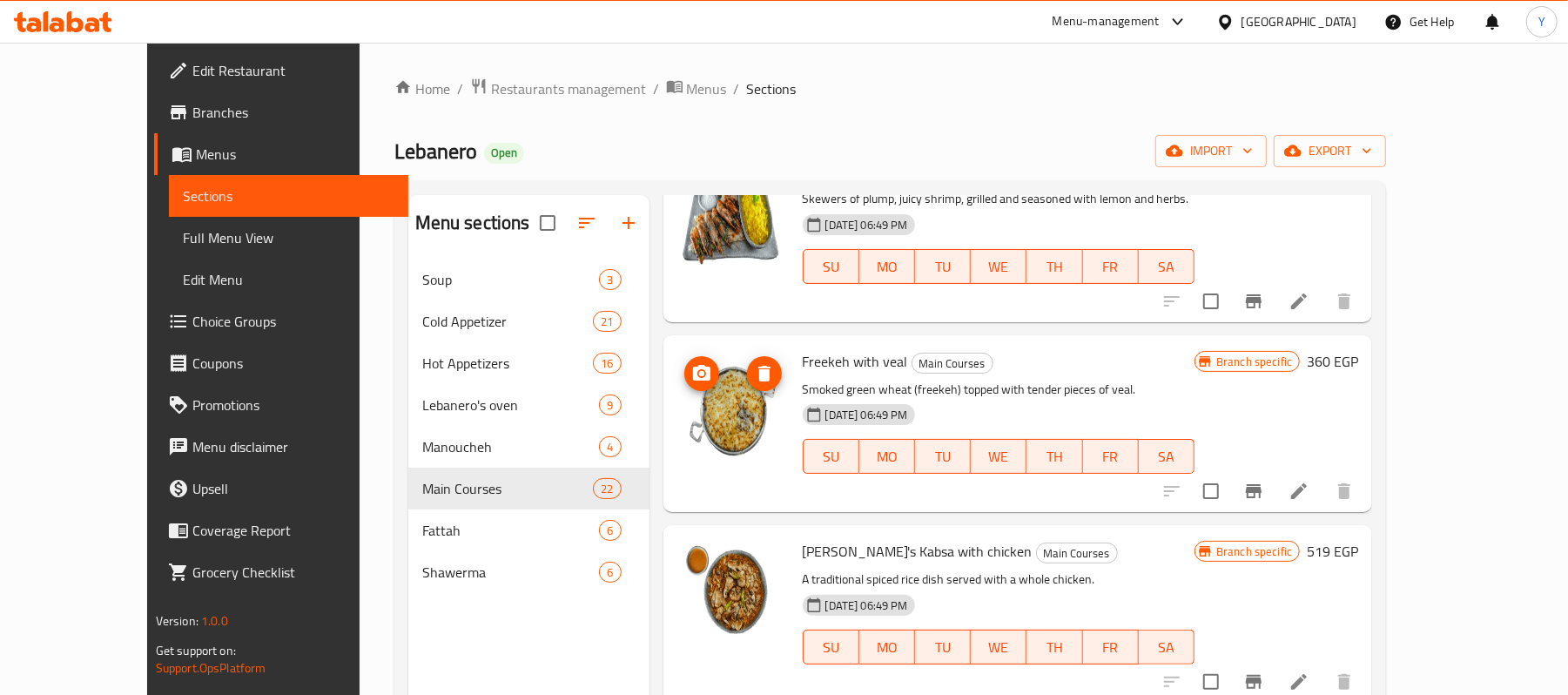
scroll to position [3503, 0]
click at [685, 380] on span "upload picture" at bounding box center [702, 372] width 35 height 21
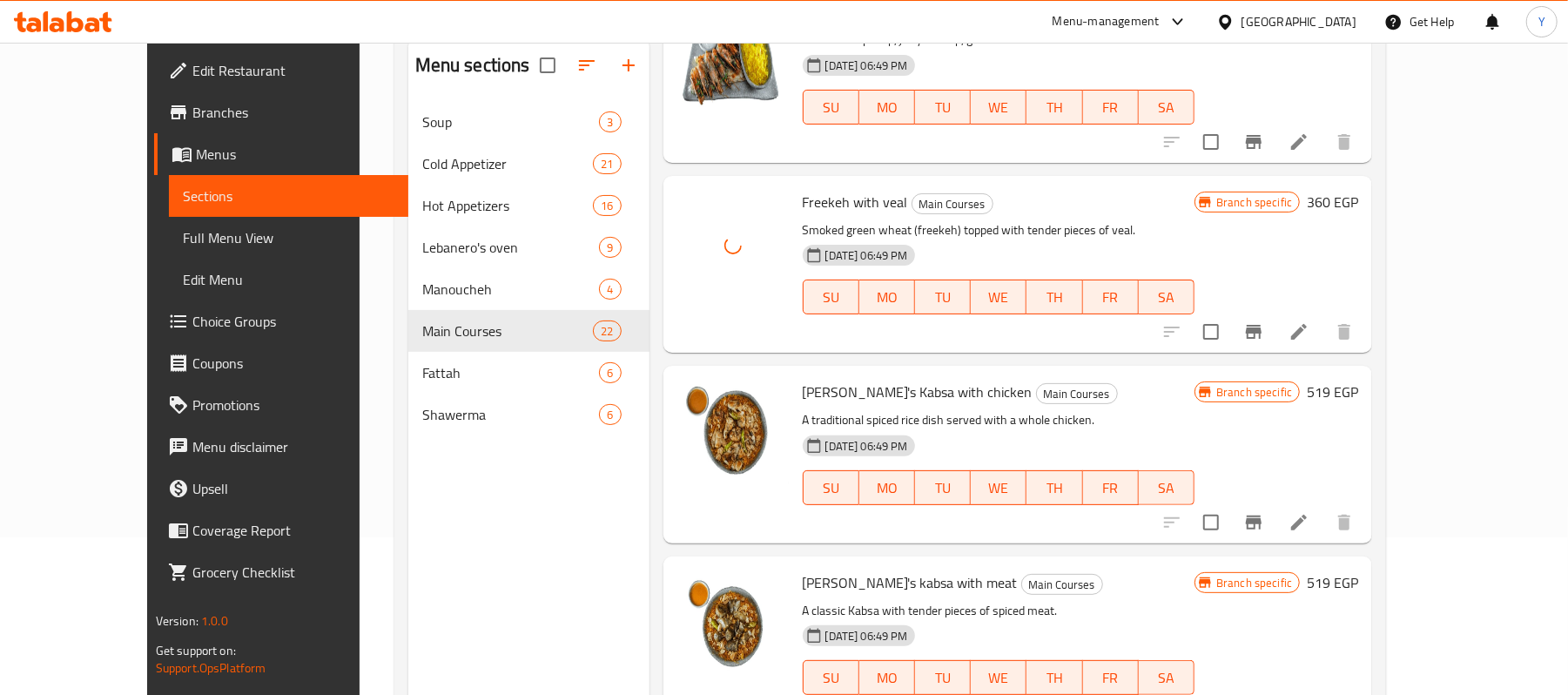
scroll to position [244, 0]
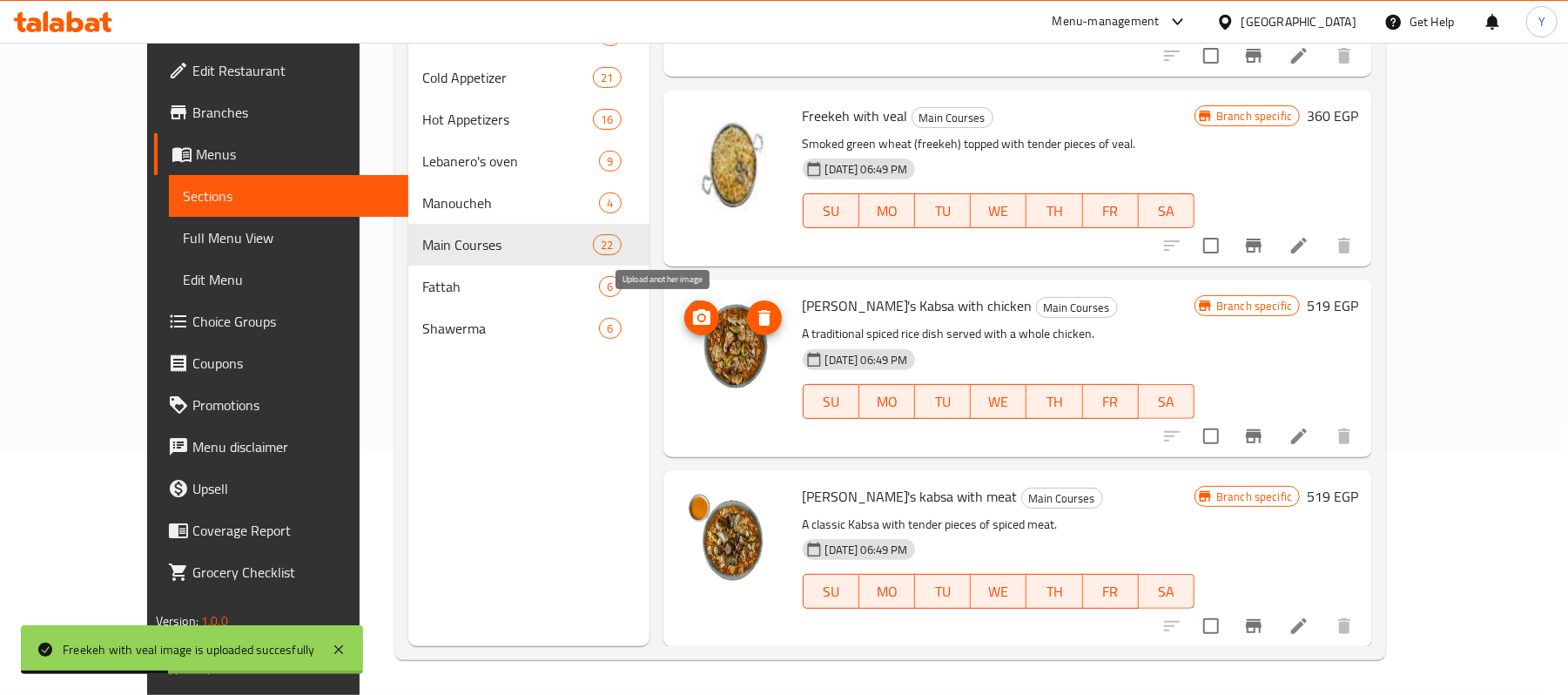
click at [693, 319] on icon "upload picture" at bounding box center [701, 317] width 17 height 16
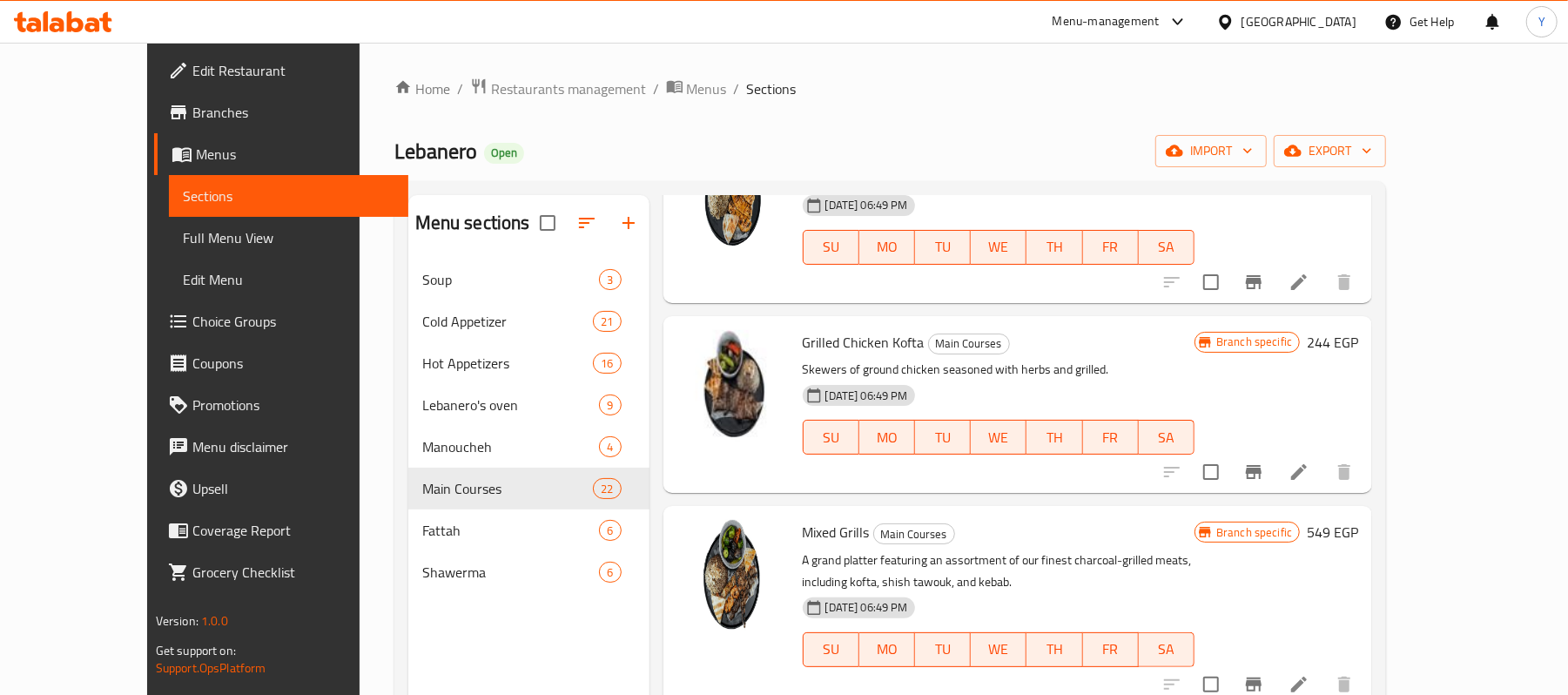
scroll to position [1046, 0]
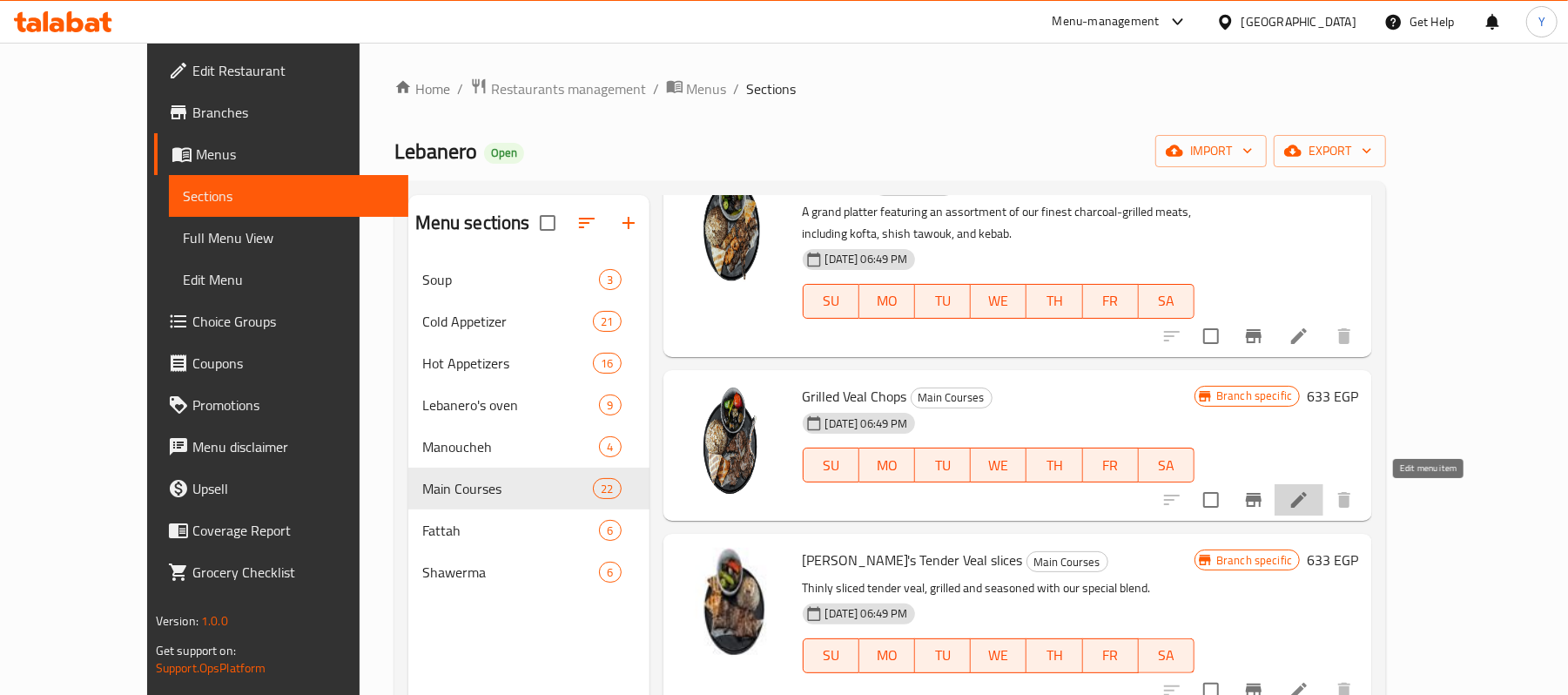
click at [1307, 499] on icon at bounding box center [1299, 500] width 16 height 16
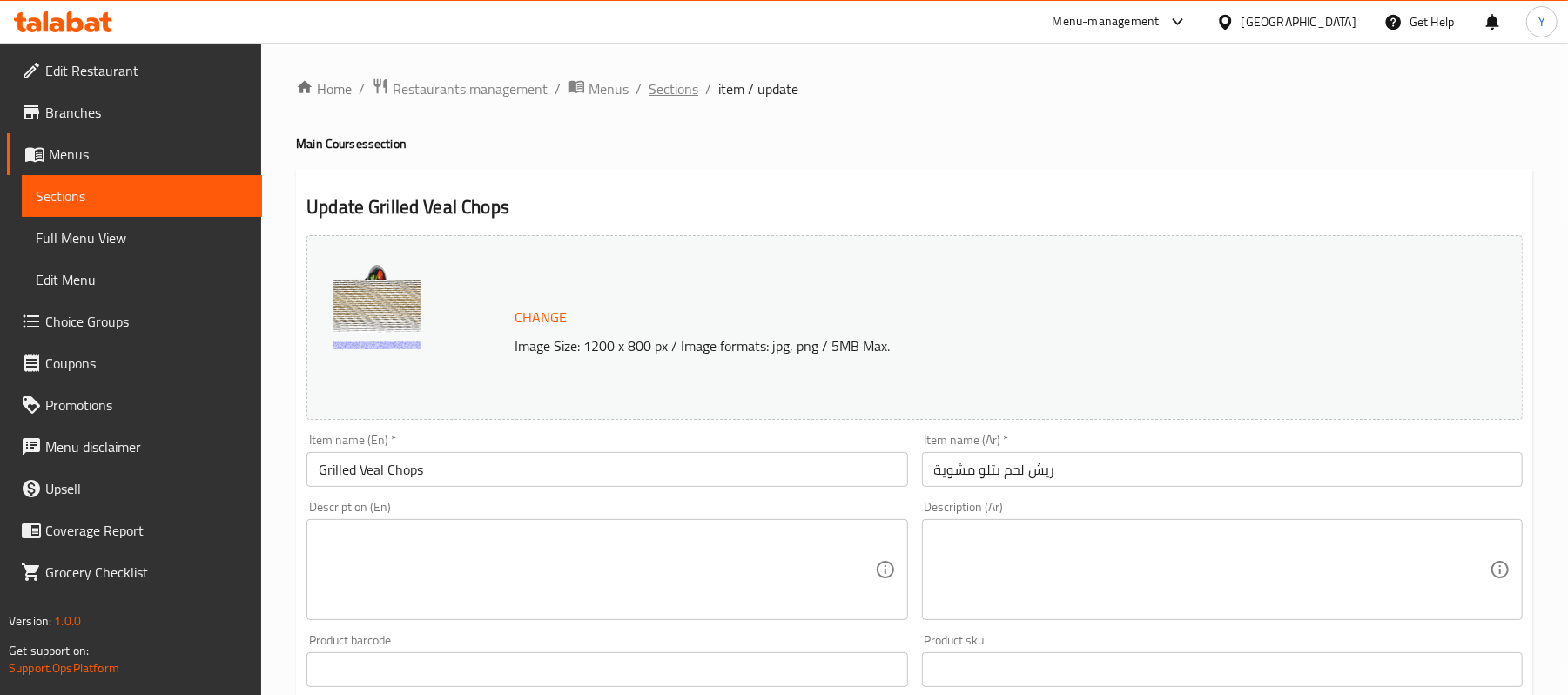
click at [695, 88] on span "Sections" at bounding box center [674, 89] width 49 height 21
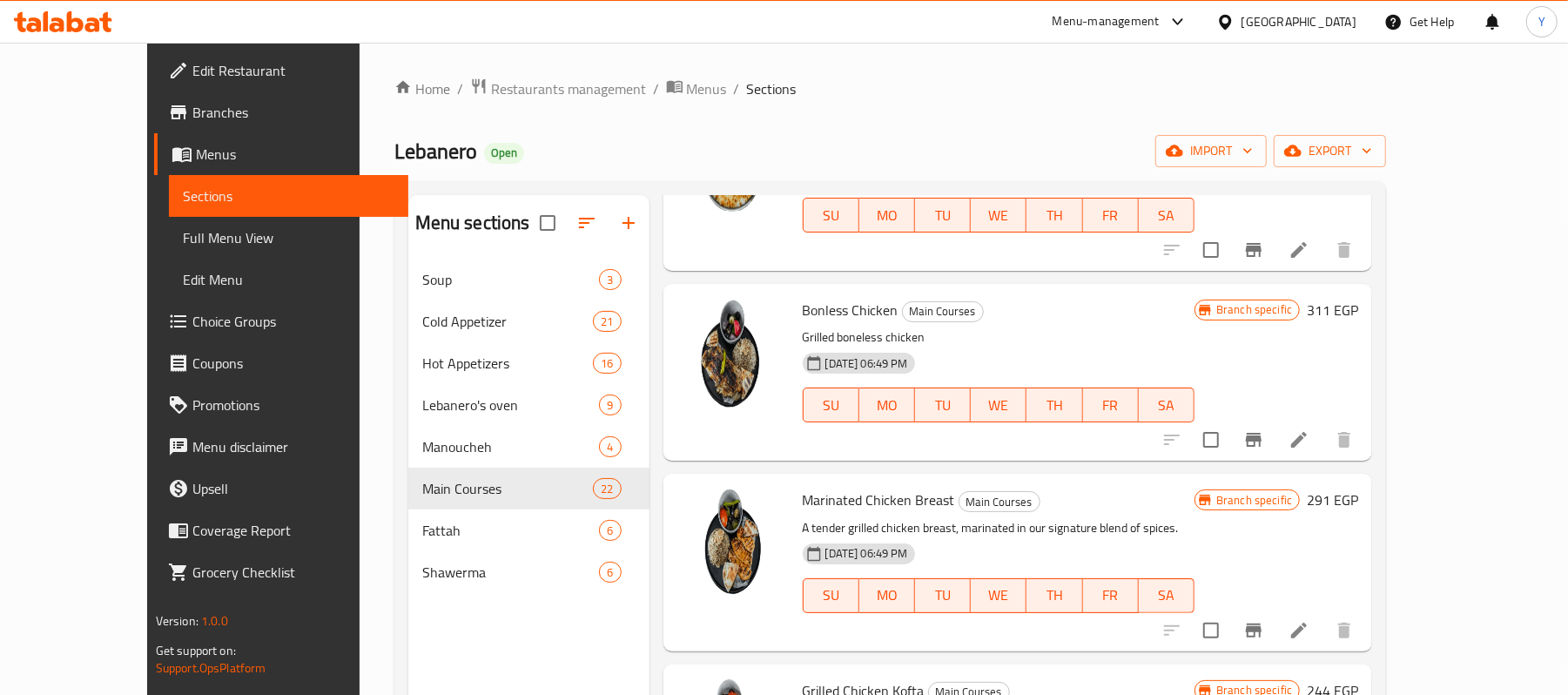
scroll to position [697, 0]
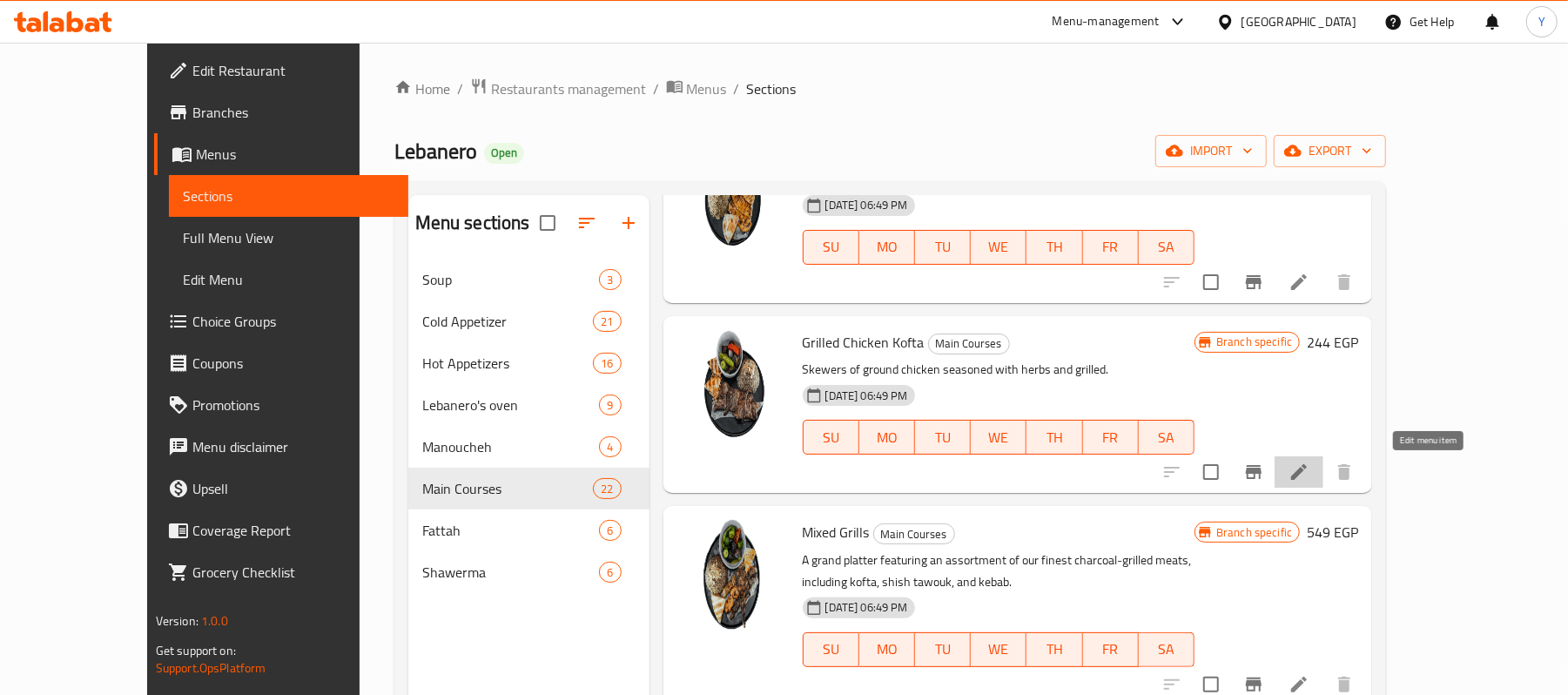
click at [1310, 472] on icon at bounding box center [1299, 472] width 21 height 21
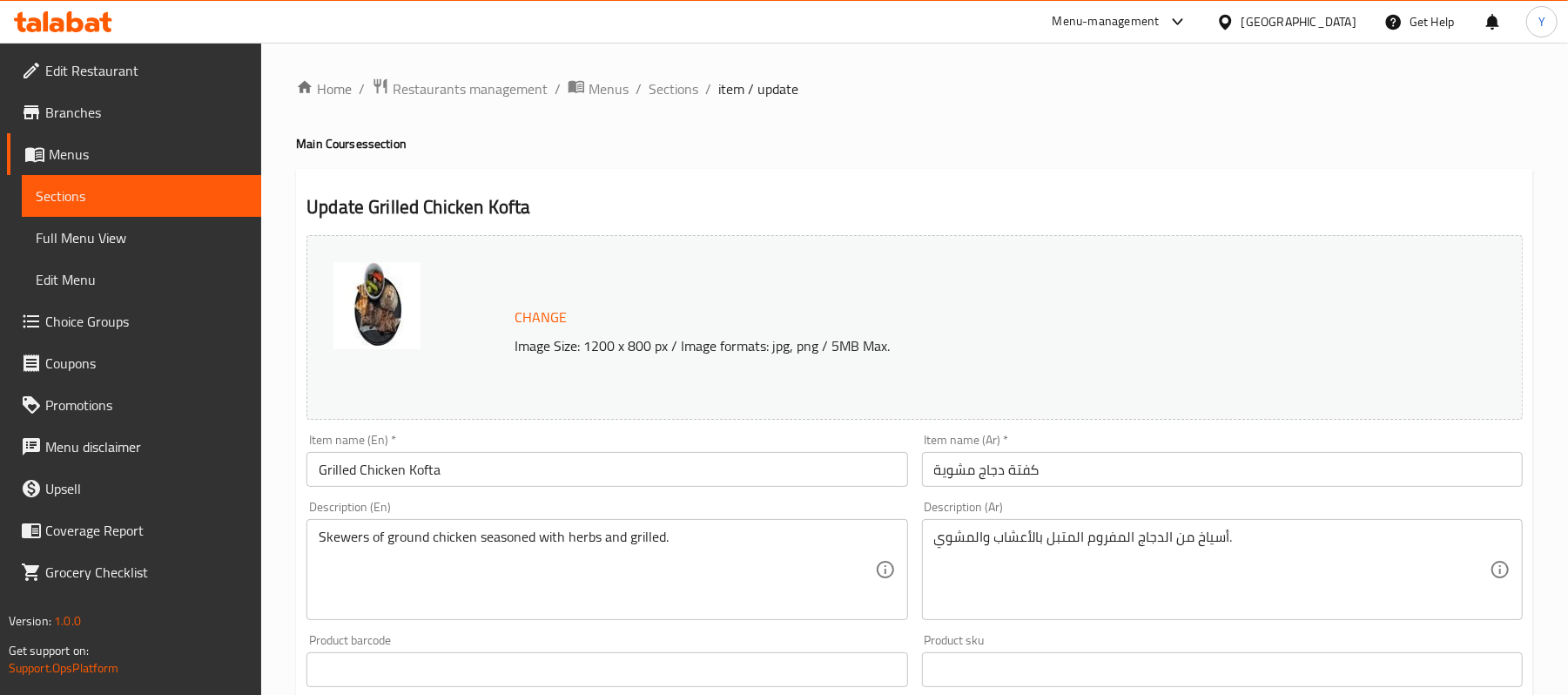
drag, startPoint x: 1116, startPoint y: 474, endPoint x: 1080, endPoint y: 482, distance: 36.9
click at [1082, 482] on input "كفتة دجاج مشوية" at bounding box center [1222, 470] width 600 height 35
click at [688, 84] on span "Sections" at bounding box center [674, 89] width 49 height 21
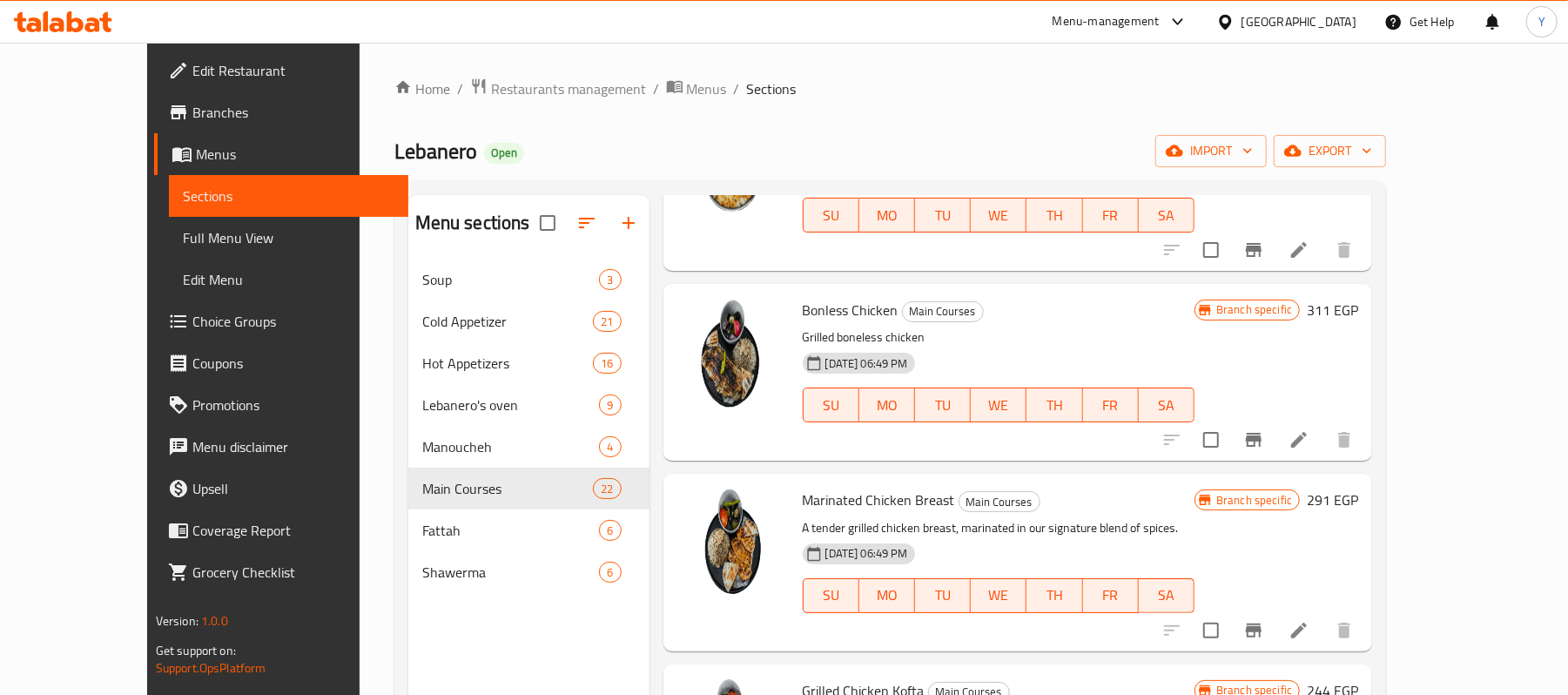
scroll to position [697, 0]
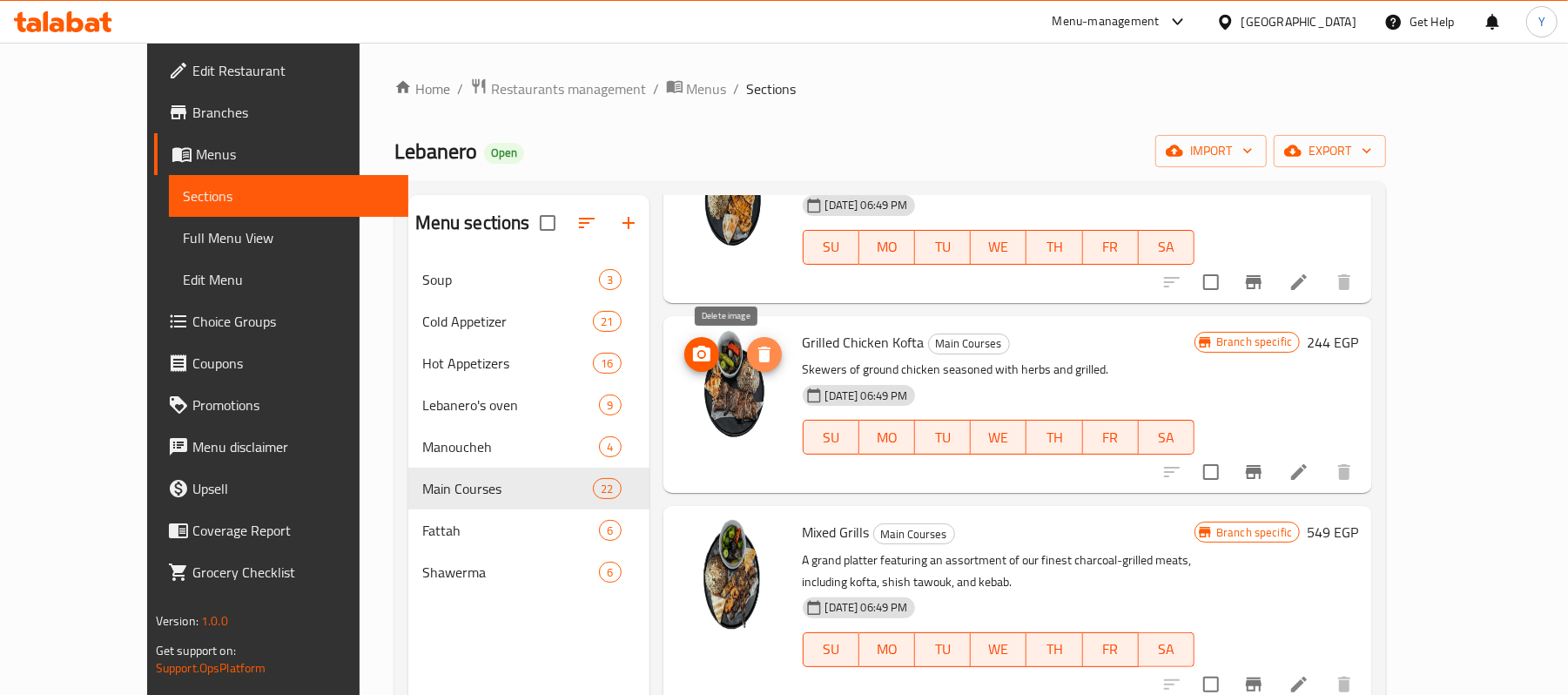
click at [754, 345] on icon "delete image" at bounding box center [764, 354] width 21 height 21
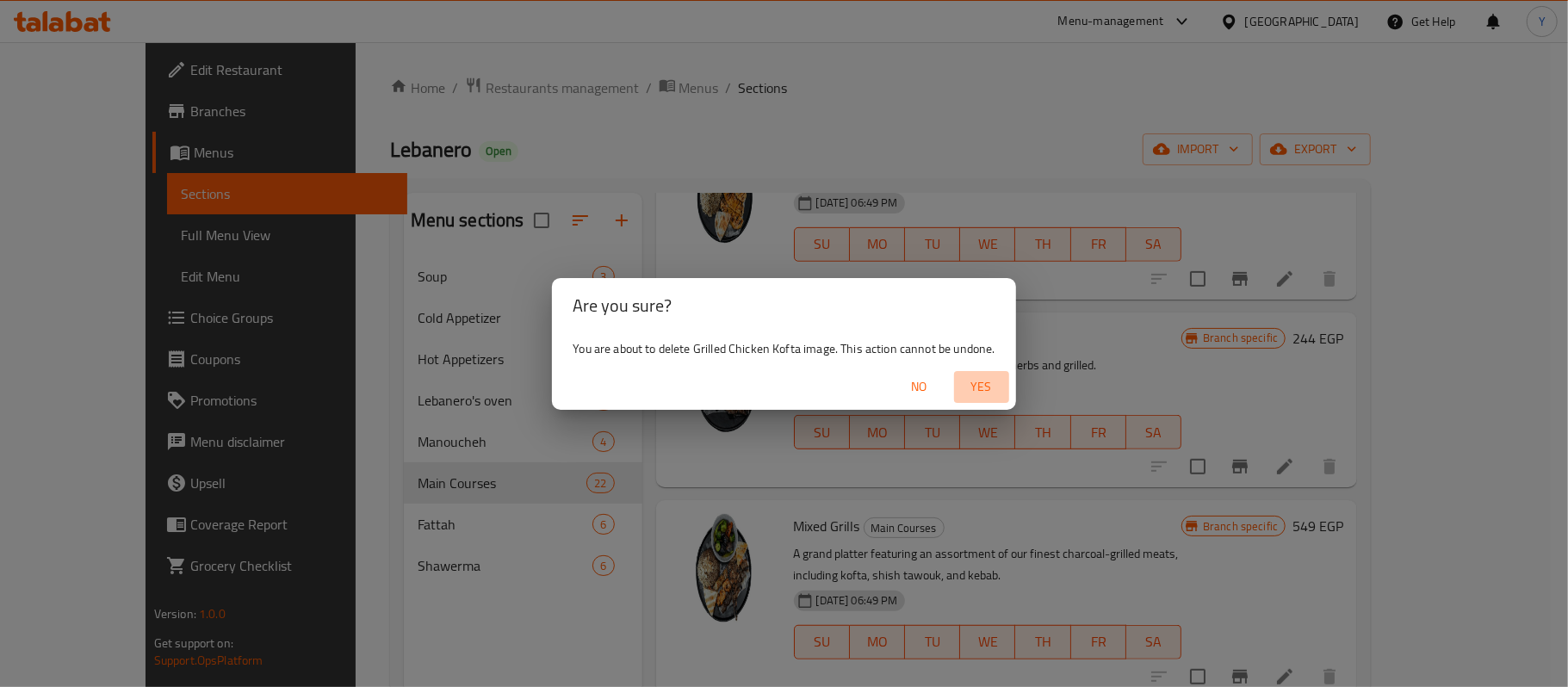
click at [993, 386] on span "Yes" at bounding box center [982, 387] width 42 height 22
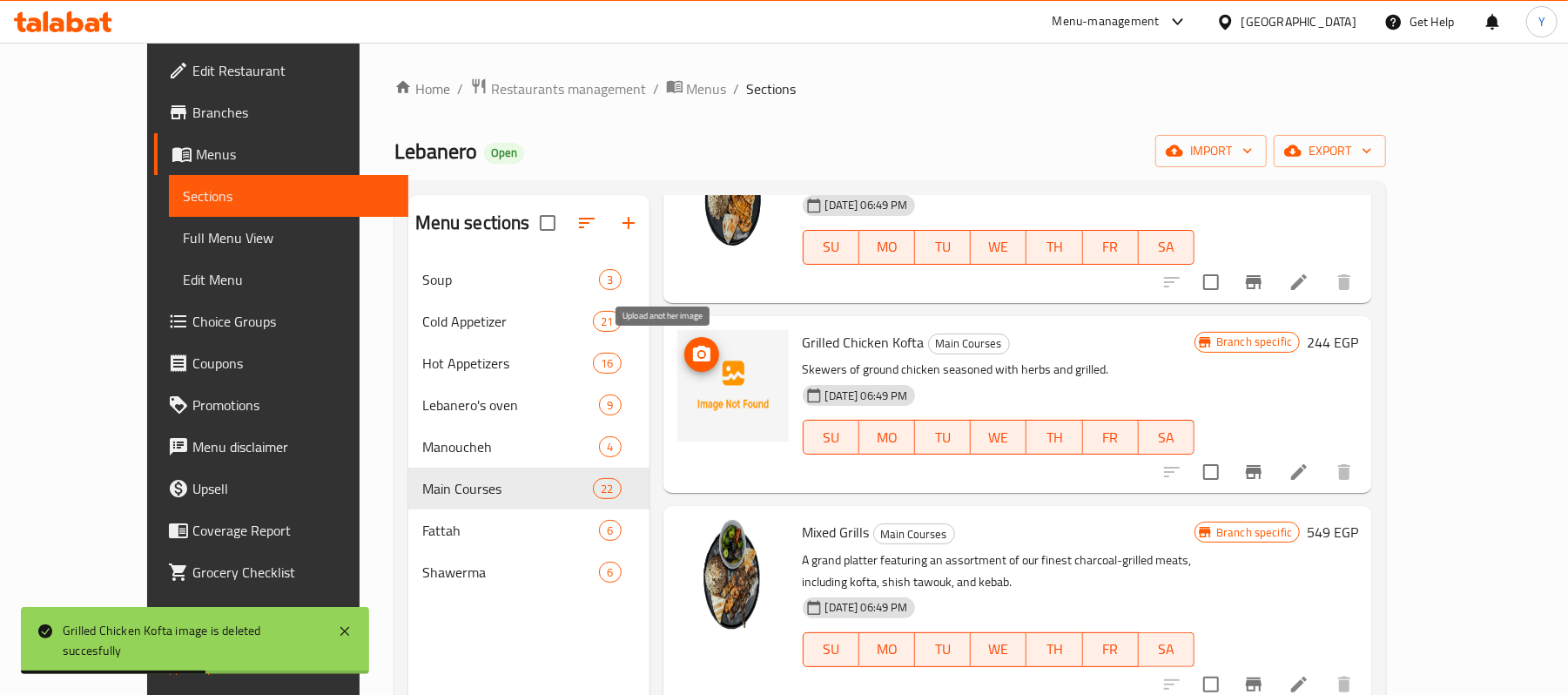
click at [693, 352] on icon "upload picture" at bounding box center [701, 353] width 17 height 16
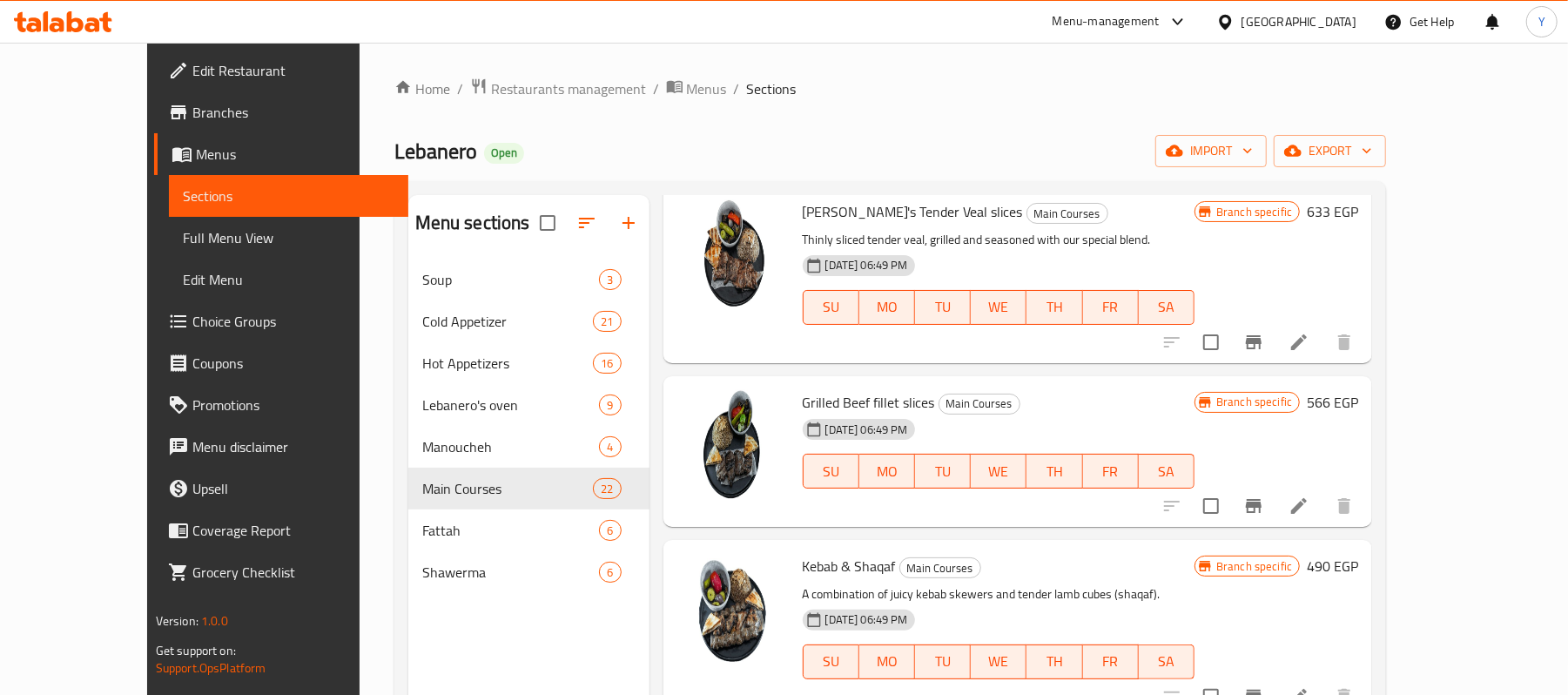
scroll to position [2090, 0]
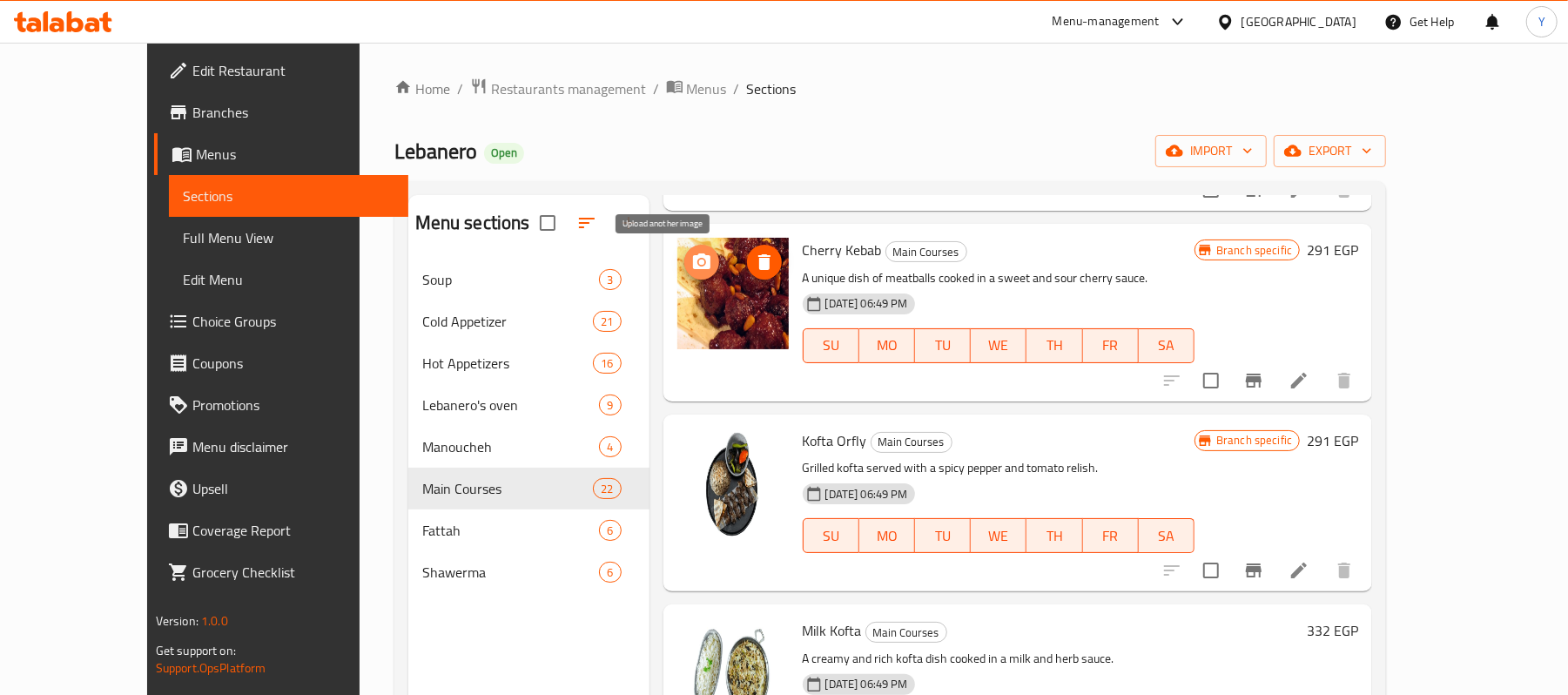
click at [691, 262] on icon "upload picture" at bounding box center [701, 262] width 21 height 21
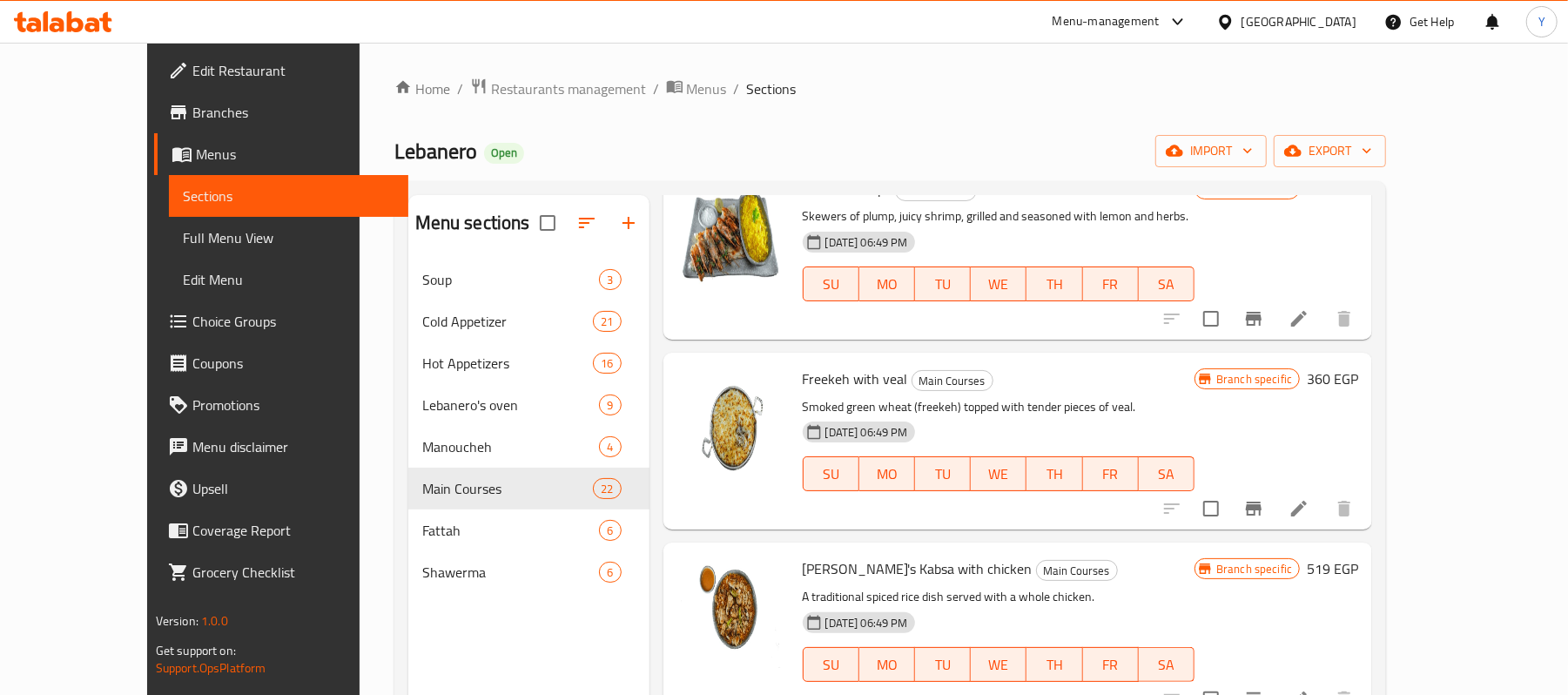
scroll to position [3503, 0]
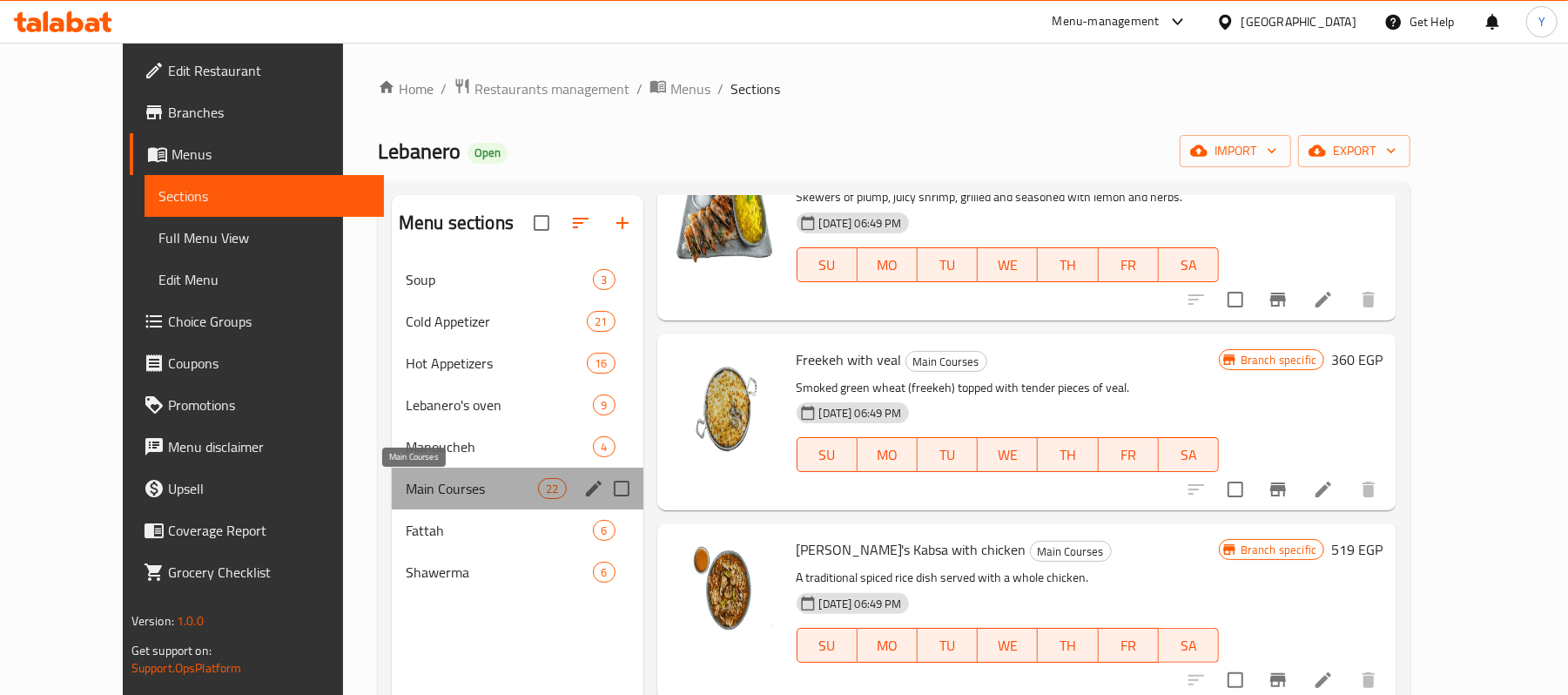
click at [406, 484] on span "Main Courses" at bounding box center [471, 488] width 133 height 21
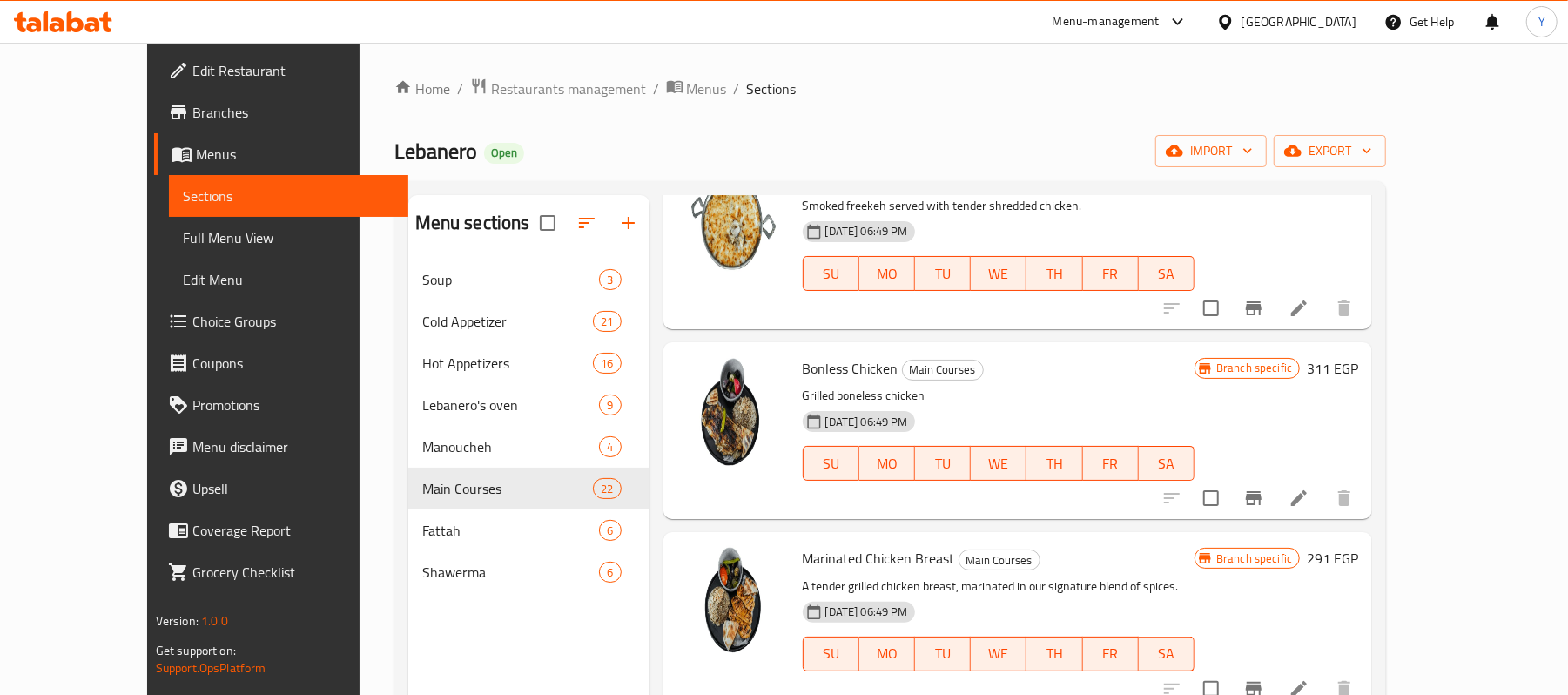
scroll to position [349, 0]
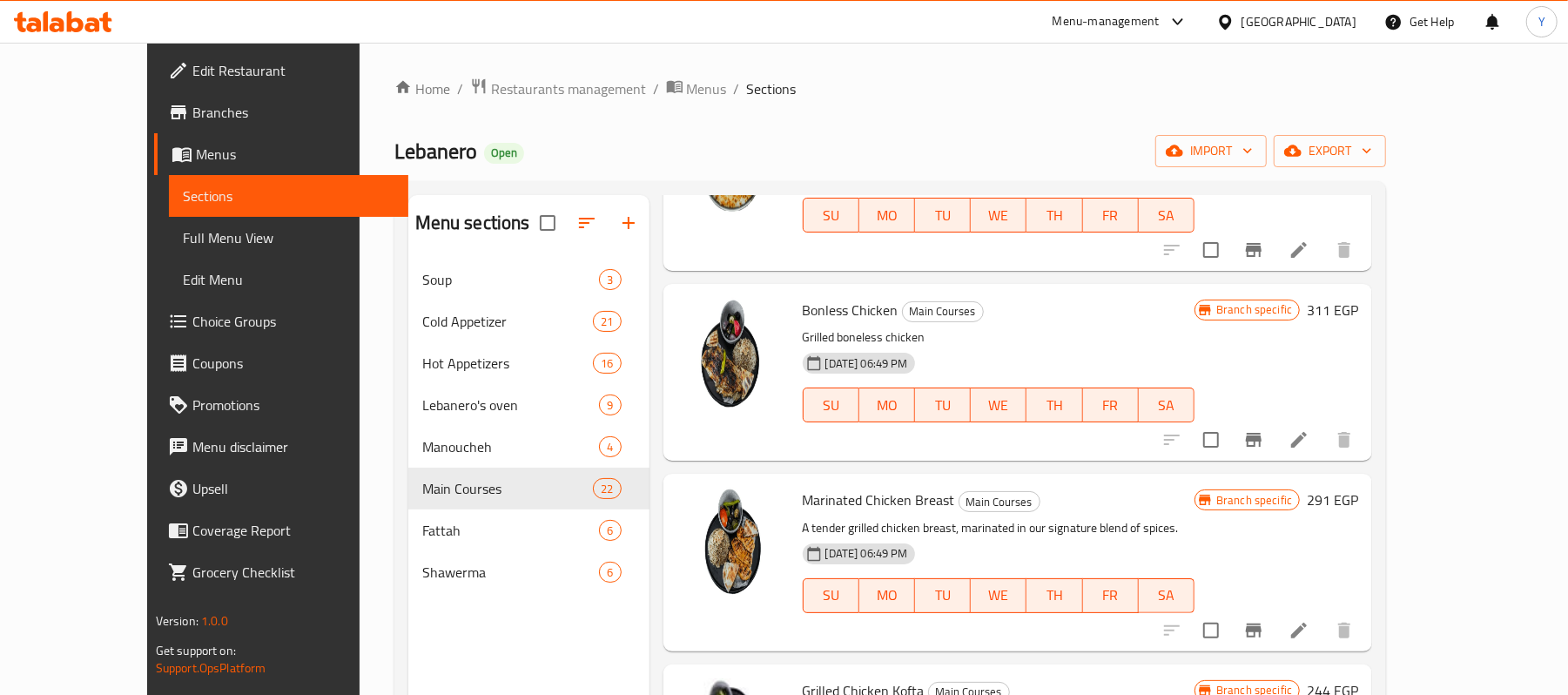
click at [1324, 453] on li at bounding box center [1299, 440] width 49 height 31
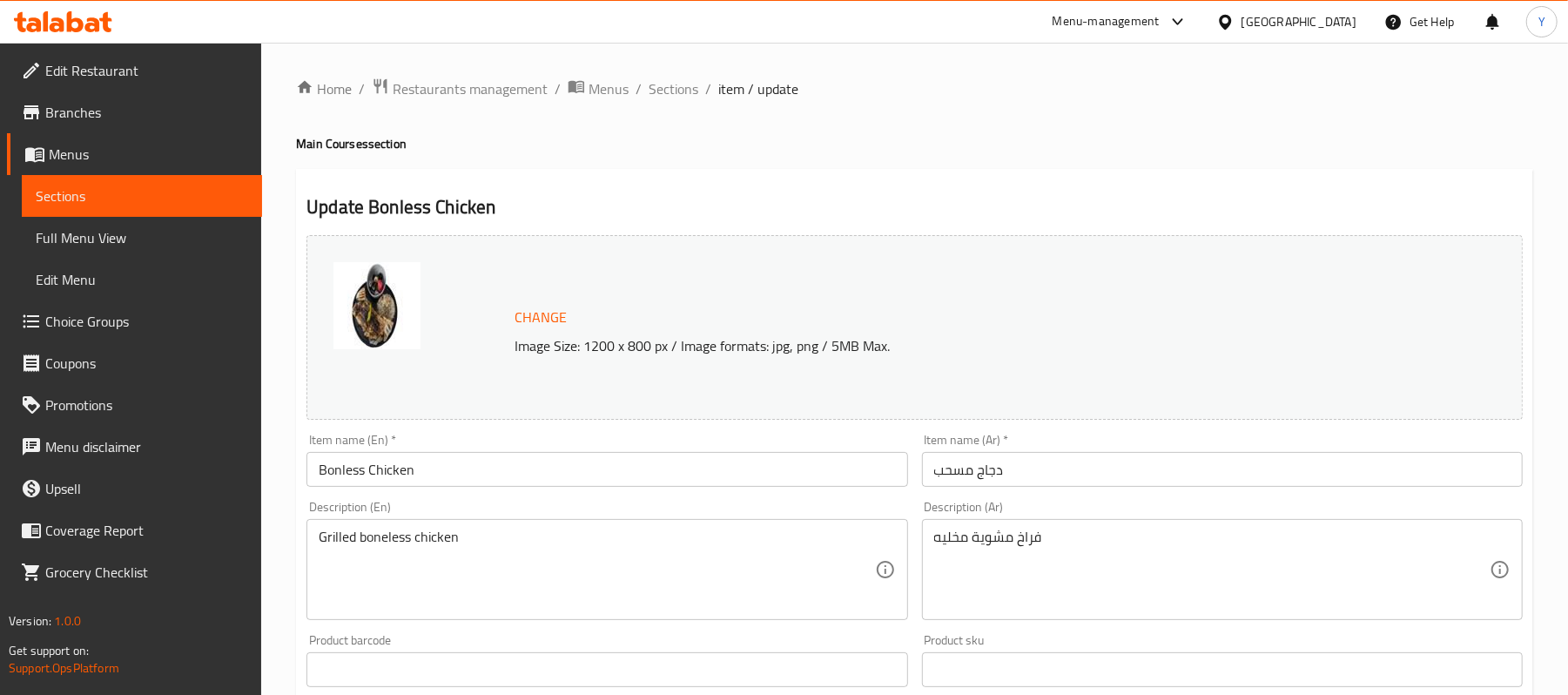
drag, startPoint x: 1300, startPoint y: 494, endPoint x: 1276, endPoint y: 495, distance: 24.0
click at [1282, 495] on div "Description (Ar) فراخ مشوية مخليه Description (Ar)" at bounding box center [1223, 560] width 615 height 134
drag, startPoint x: 1276, startPoint y: 495, endPoint x: 646, endPoint y: 39, distance: 777.7
click at [991, 406] on div "Change Image Size: 1200 x 800 px / Image formats: jpg, png / 5MB Max. Item name…" at bounding box center [914, 616] width 1230 height 776
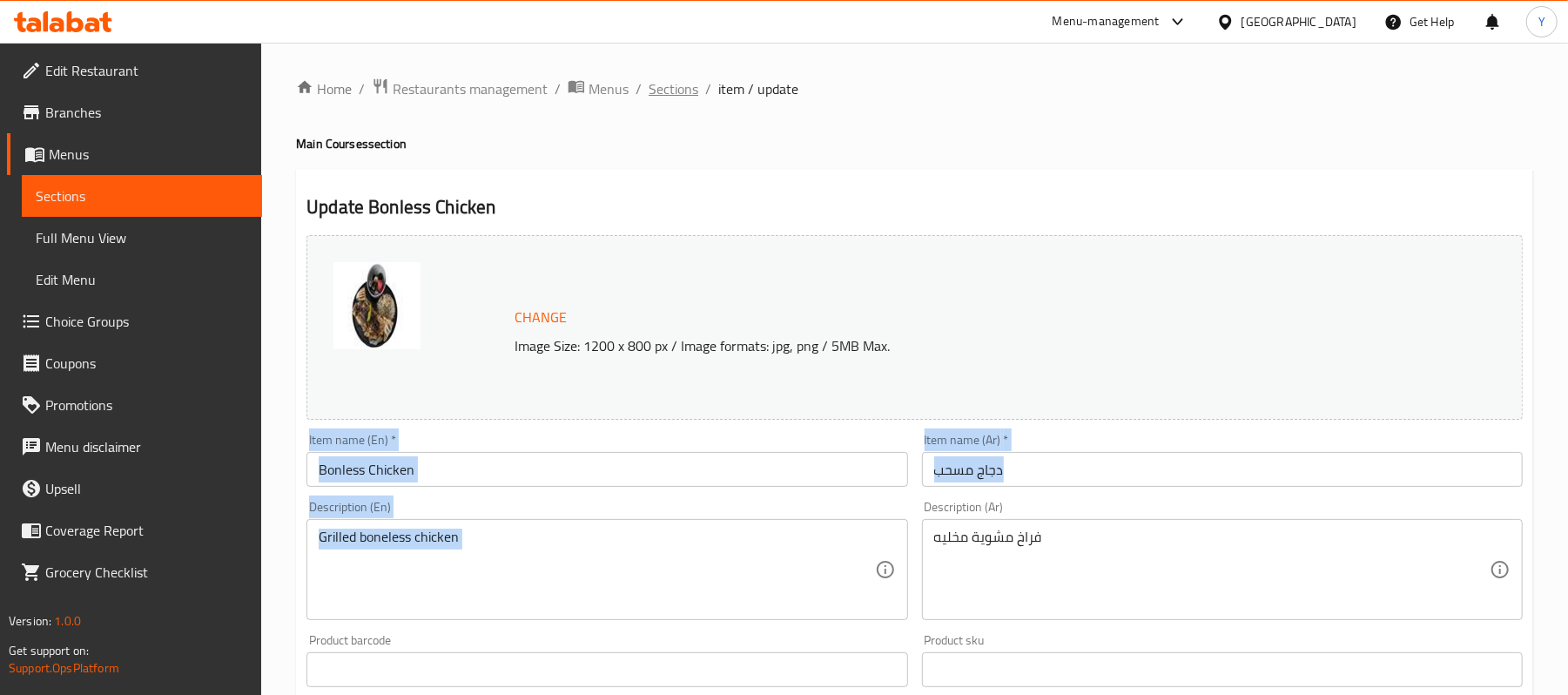
click at [659, 95] on span "Sections" at bounding box center [674, 89] width 49 height 21
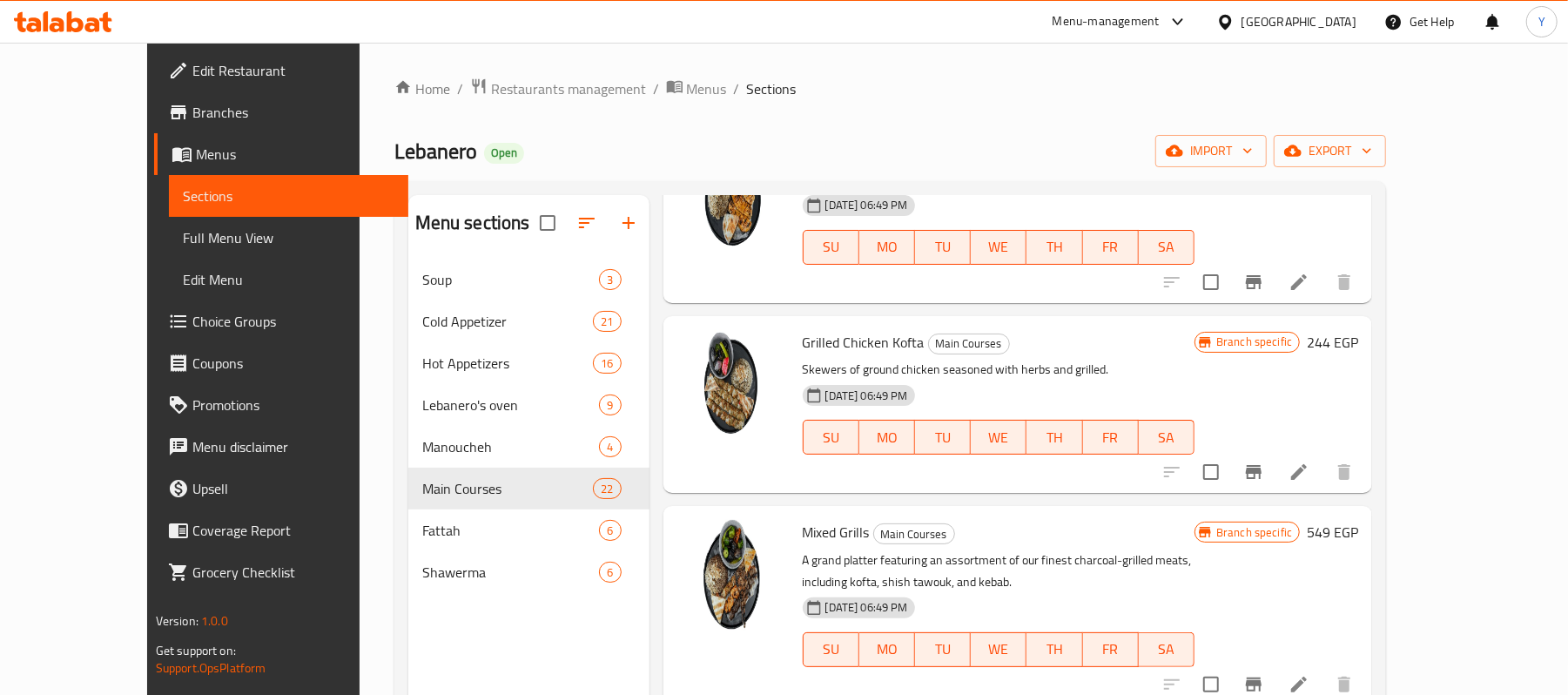
scroll to position [1046, 0]
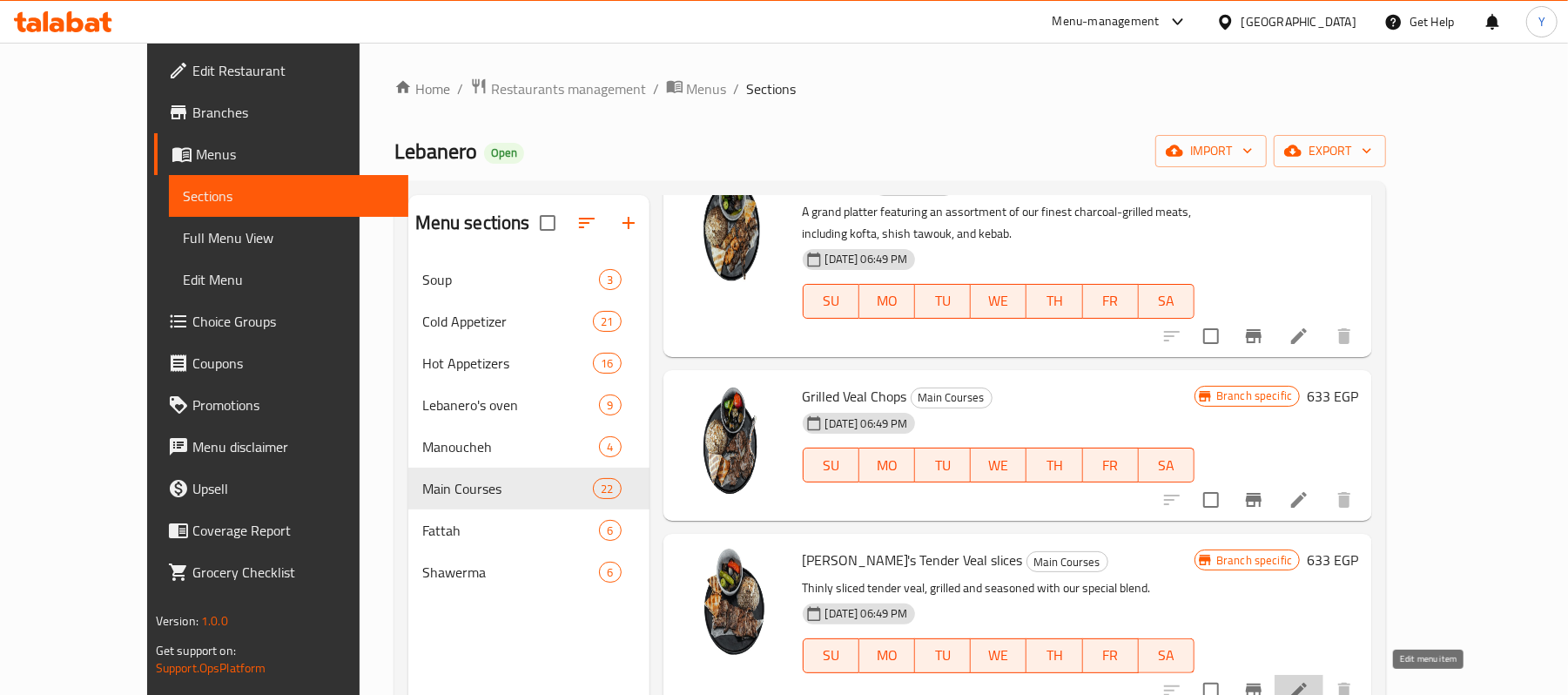
click at [1310, 680] on icon at bounding box center [1299, 690] width 21 height 21
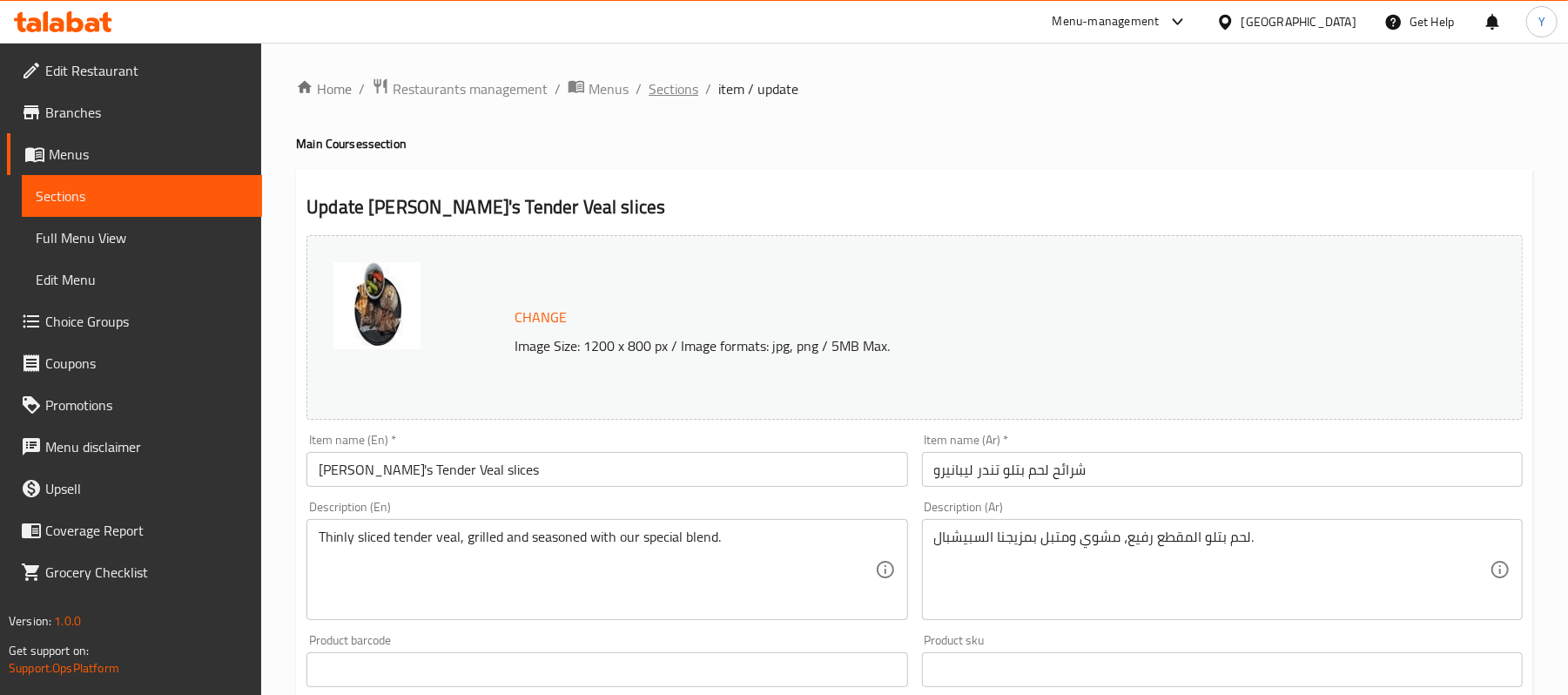
click at [685, 95] on span "Sections" at bounding box center [674, 89] width 49 height 21
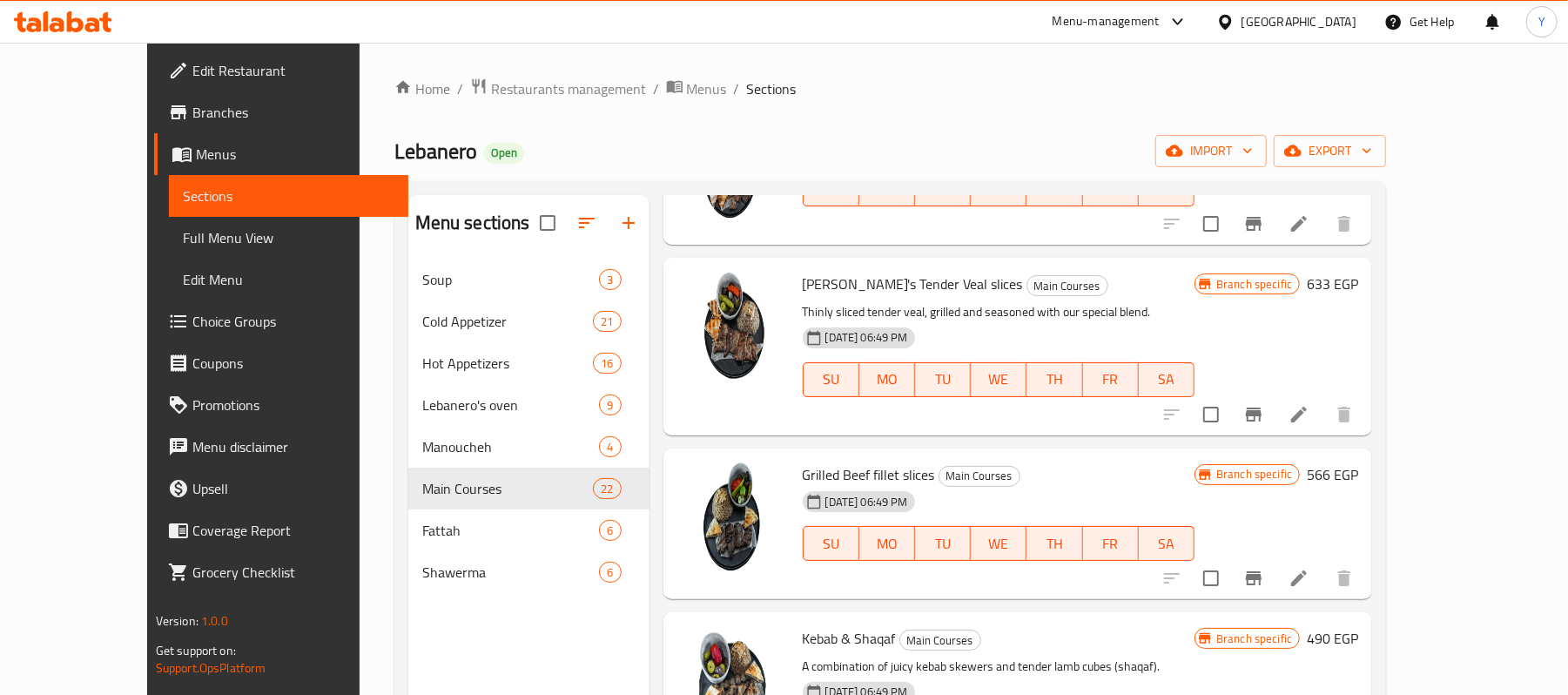
scroll to position [1394, 0]
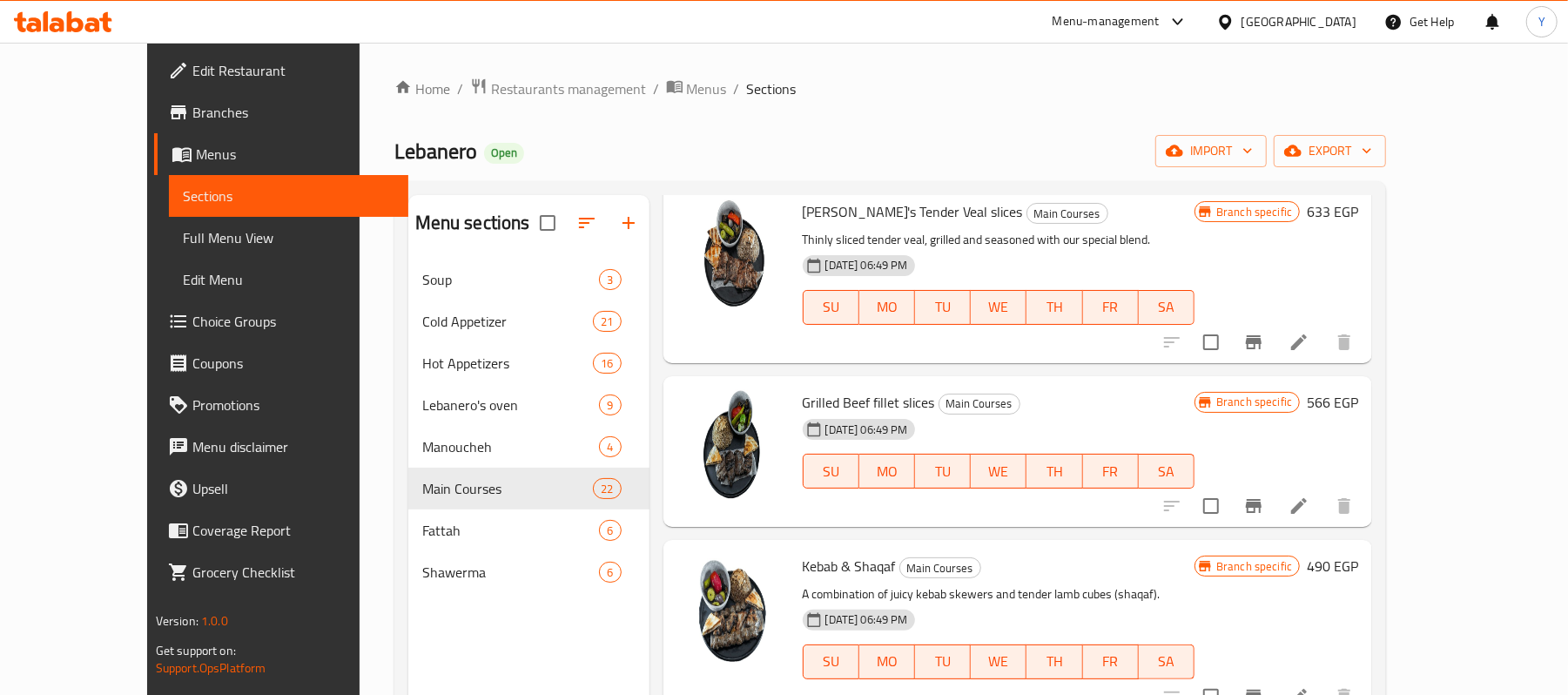
click at [1324, 502] on li at bounding box center [1299, 506] width 49 height 31
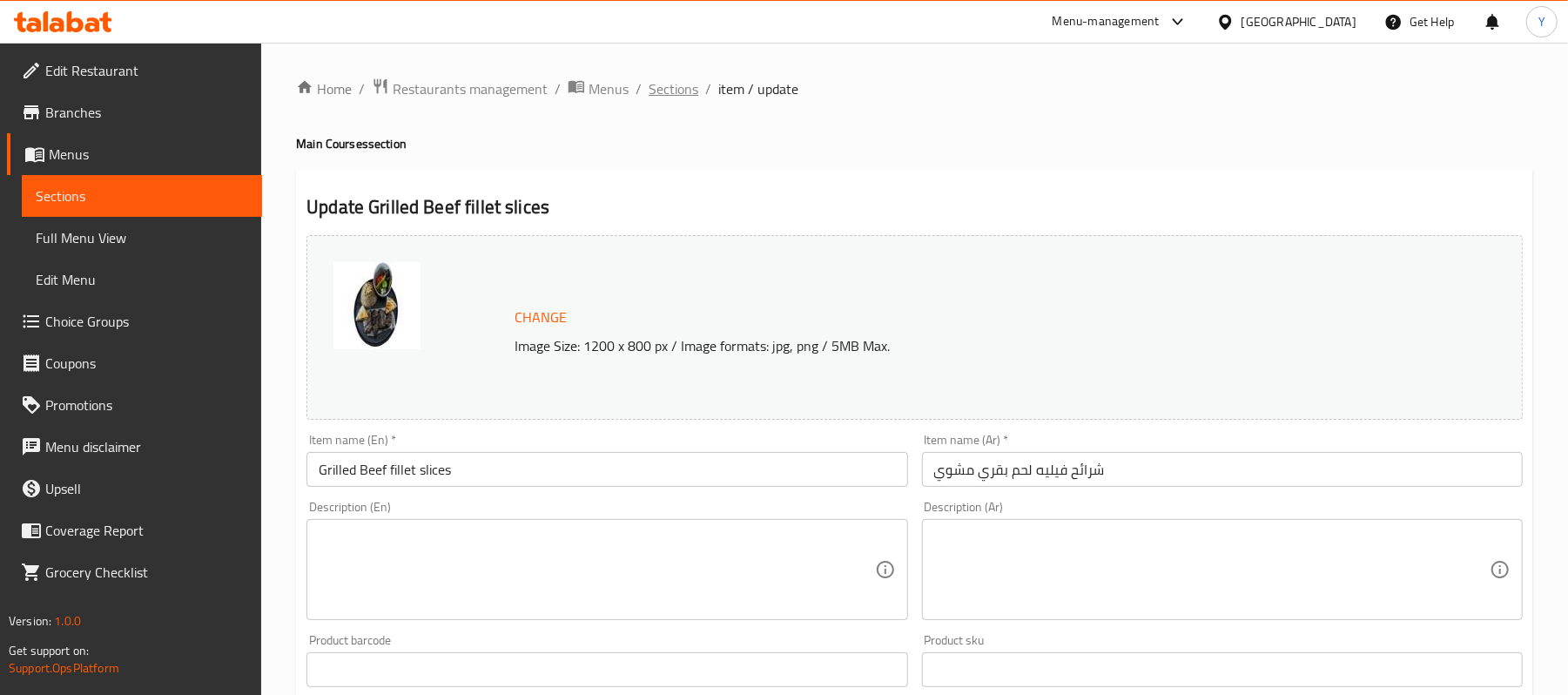
click at [666, 92] on span "Sections" at bounding box center [674, 89] width 49 height 21
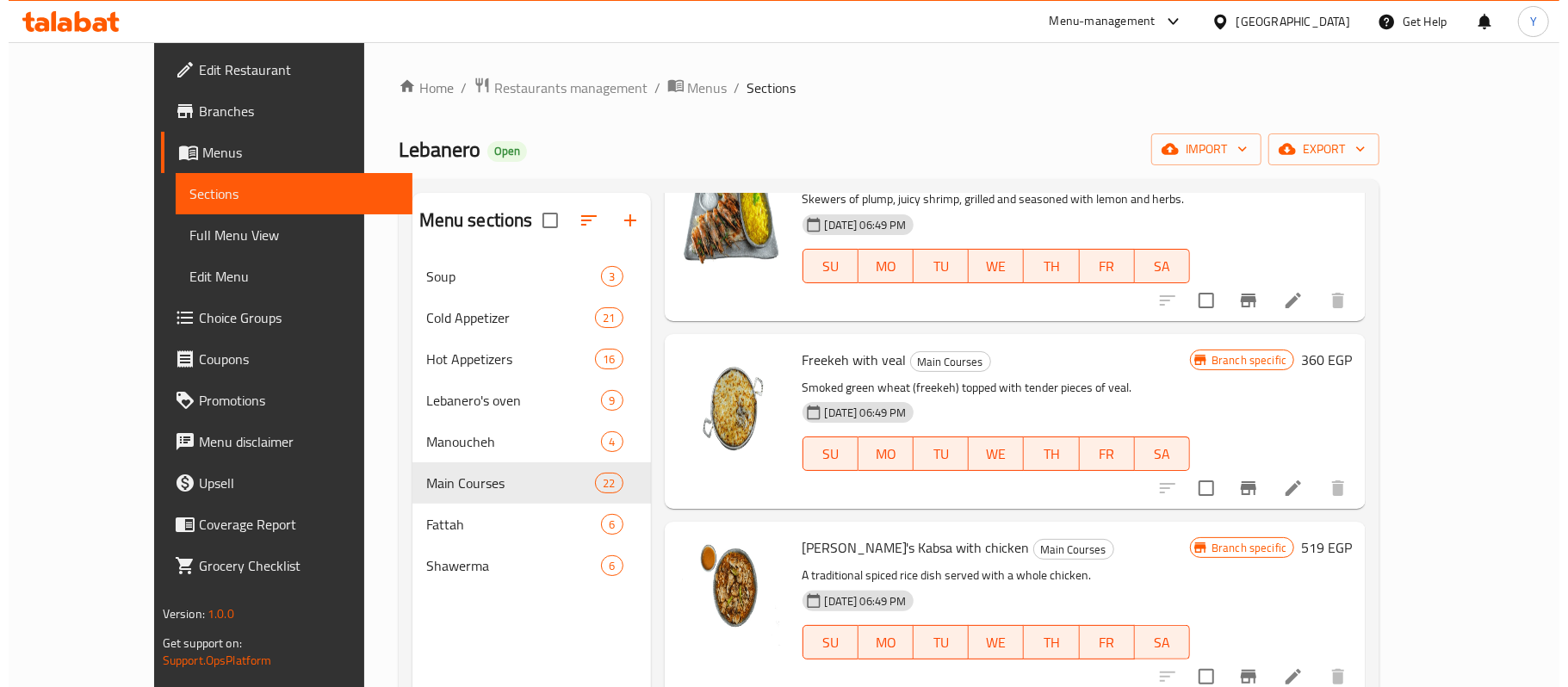
scroll to position [3463, 0]
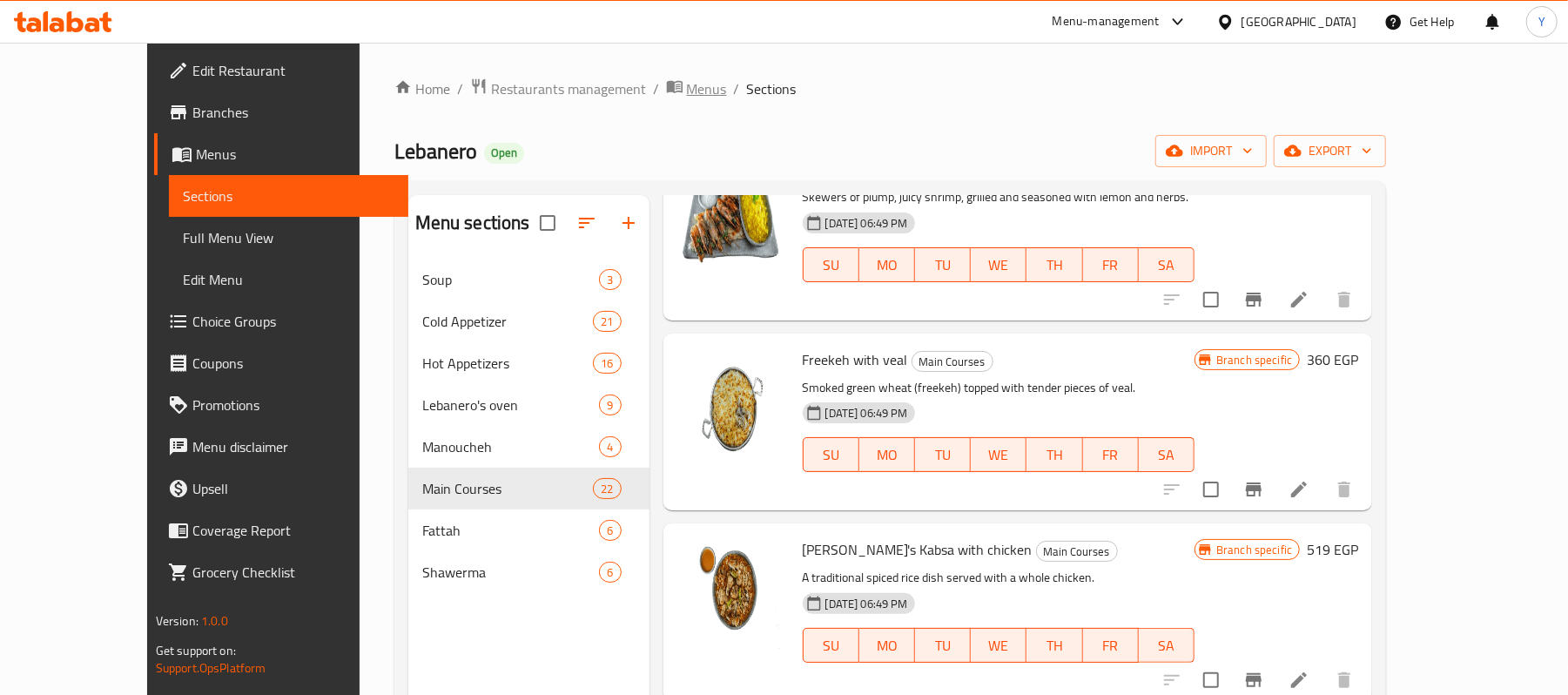
click at [687, 91] on span "Menus" at bounding box center [708, 89] width 40 height 21
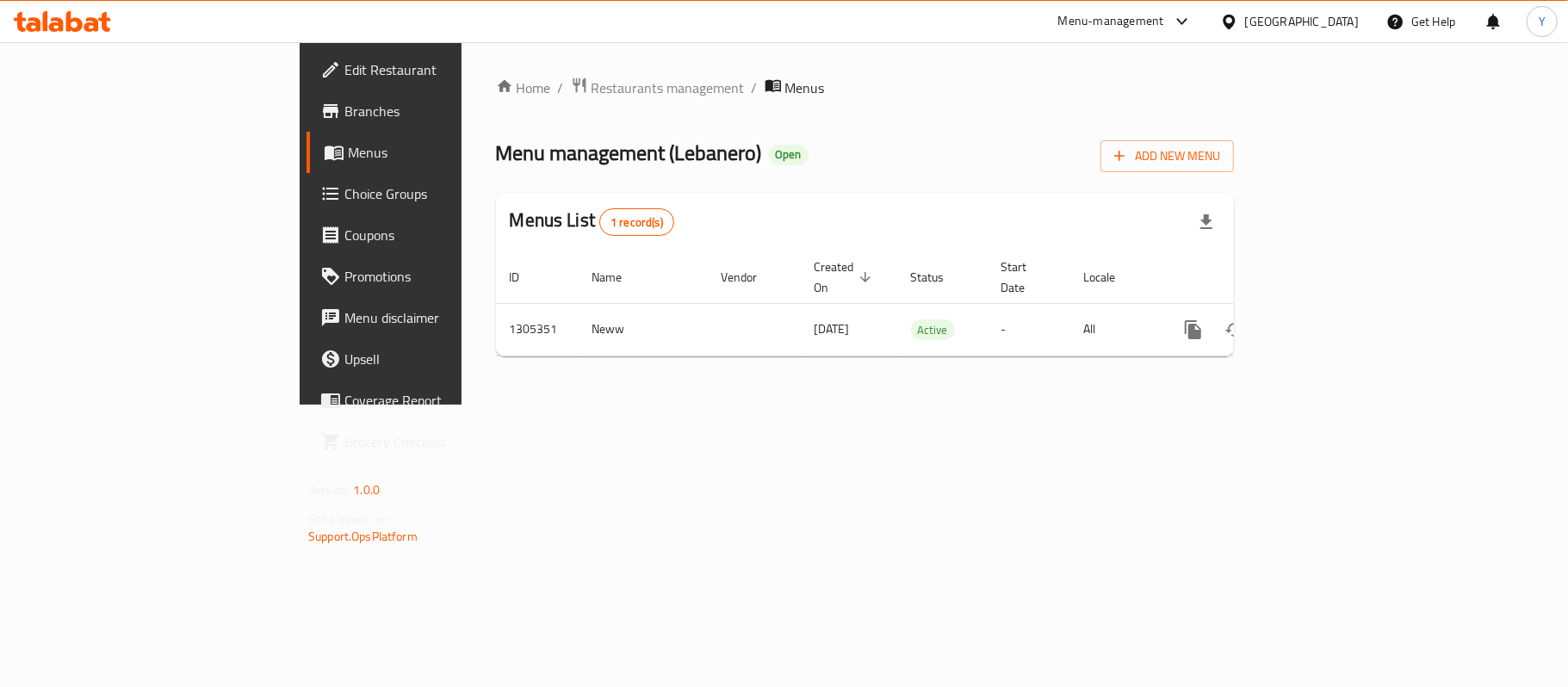
click at [345, 80] on span "Edit Restaurant" at bounding box center [446, 70] width 204 height 21
